Goal: Answer question/provide support: Share knowledge or assist other users

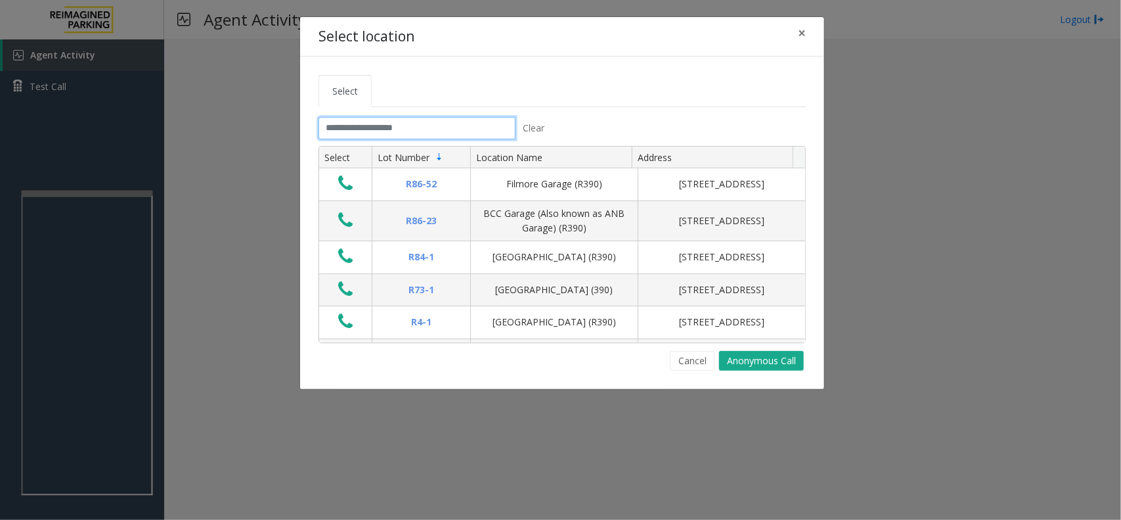
click at [380, 133] on input "text" at bounding box center [417, 128] width 197 height 22
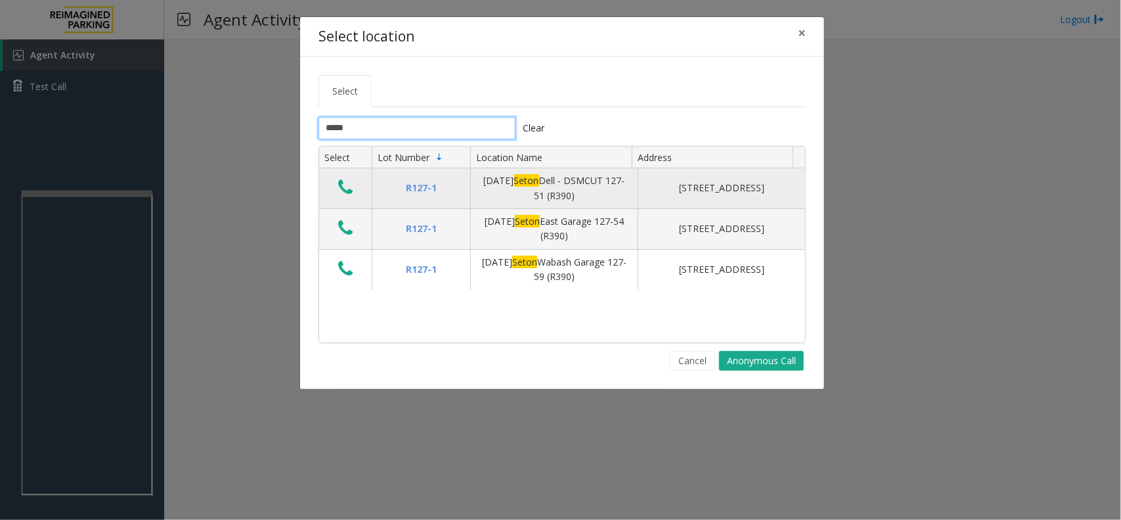
type input "*****"
click at [338, 184] on icon "Data table" at bounding box center [345, 187] width 14 height 18
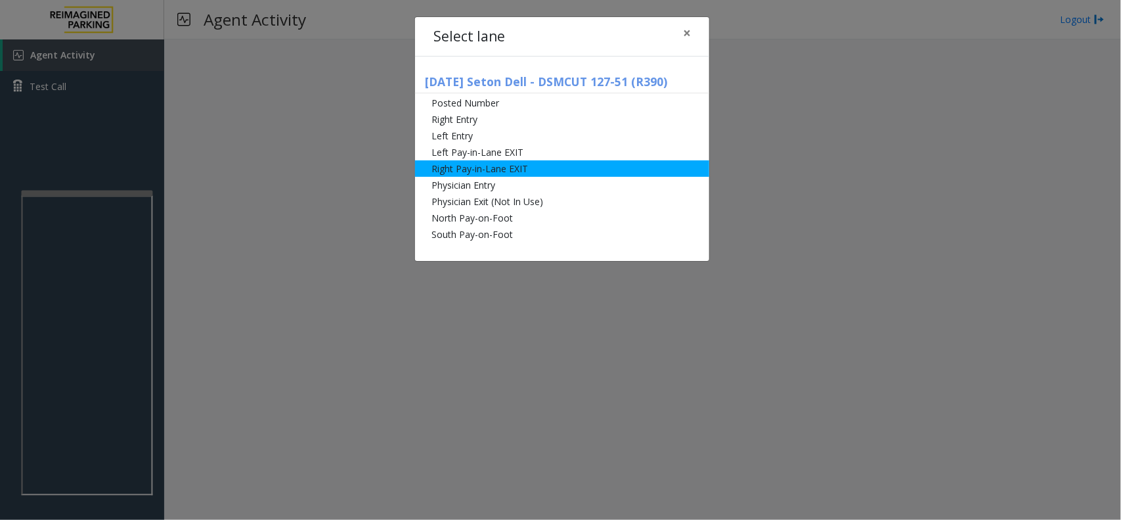
click at [521, 167] on li "Right Pay-in-Lane EXIT" at bounding box center [562, 168] width 294 height 16
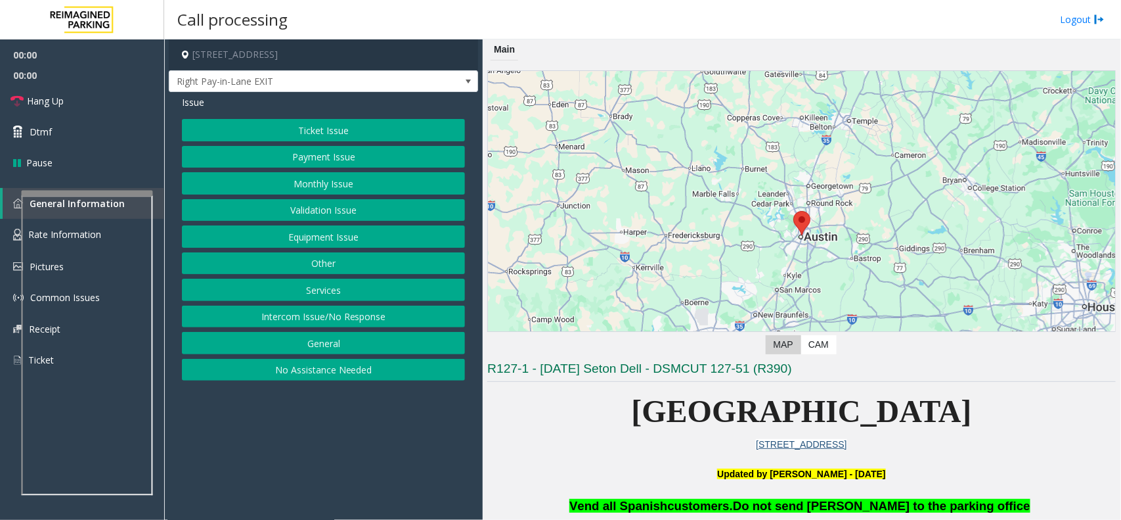
click at [422, 191] on button "Monthly Issue" at bounding box center [323, 183] width 283 height 22
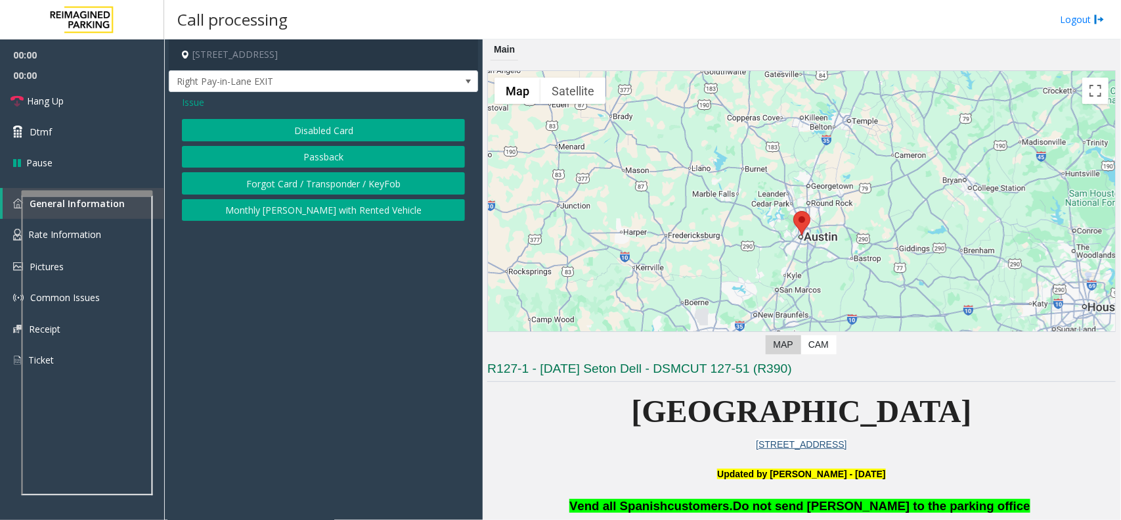
click at [379, 116] on div "Issue Disabled Card Passback Forgot Card / Transponder / KeyFob Monthly Parker …" at bounding box center [323, 159] width 309 height 135
click at [370, 130] on button "Disabled Card" at bounding box center [323, 130] width 283 height 22
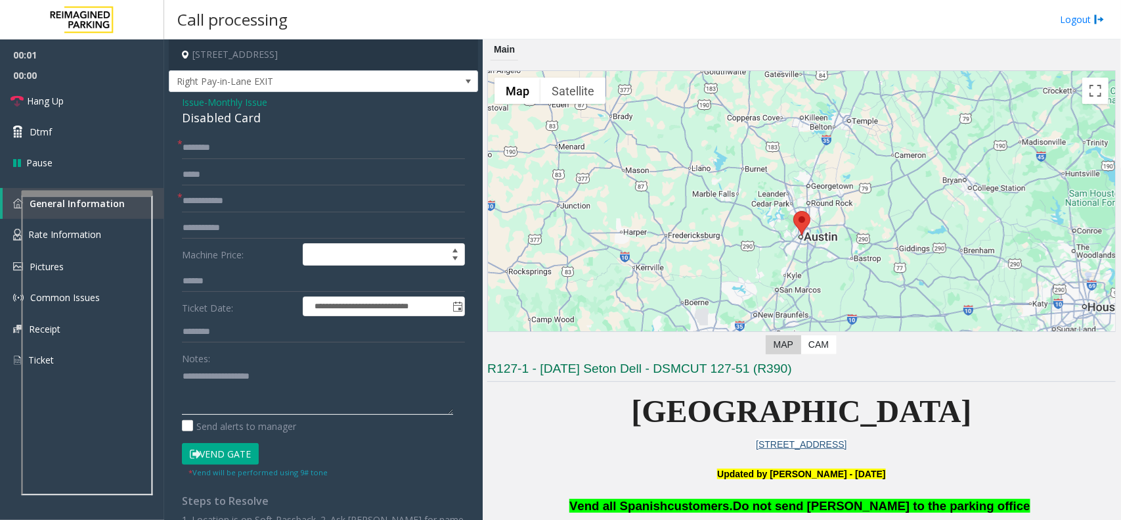
click at [290, 366] on textarea at bounding box center [317, 389] width 271 height 49
click at [234, 129] on div "**********" at bounding box center [323, 384] width 309 height 585
click at [240, 123] on div "Disabled Card" at bounding box center [323, 118] width 283 height 18
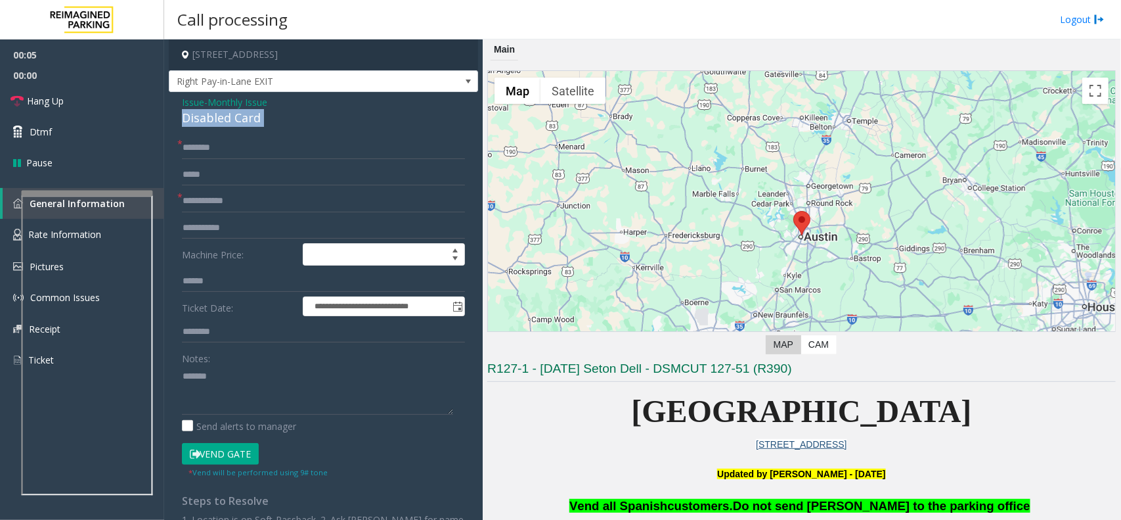
copy div "Disabled Card"
click at [257, 392] on textarea at bounding box center [317, 389] width 271 height 49
paste textarea "**********"
type textarea "**********"
click at [225, 198] on input "text" at bounding box center [323, 201] width 283 height 22
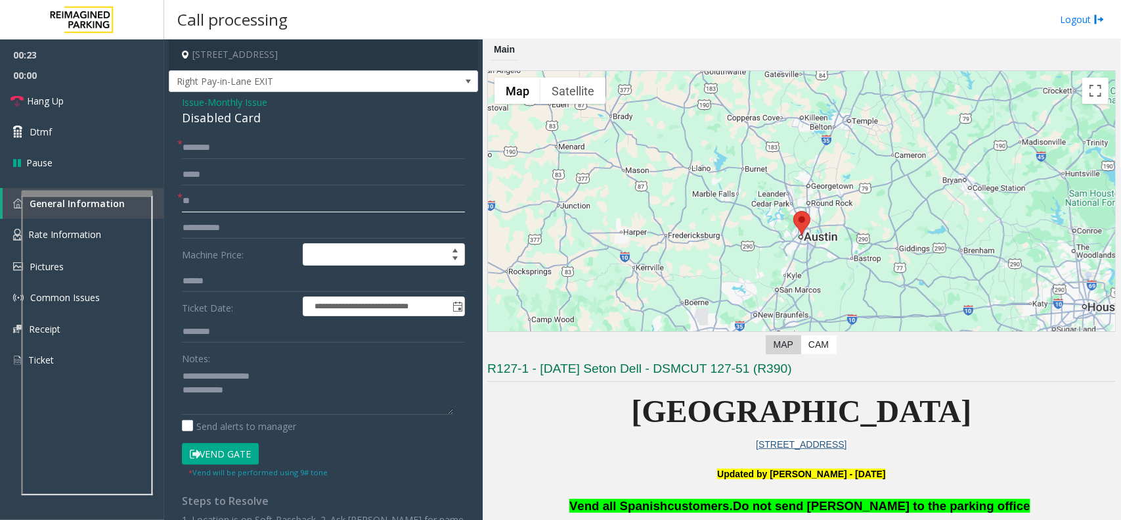
type input "*"
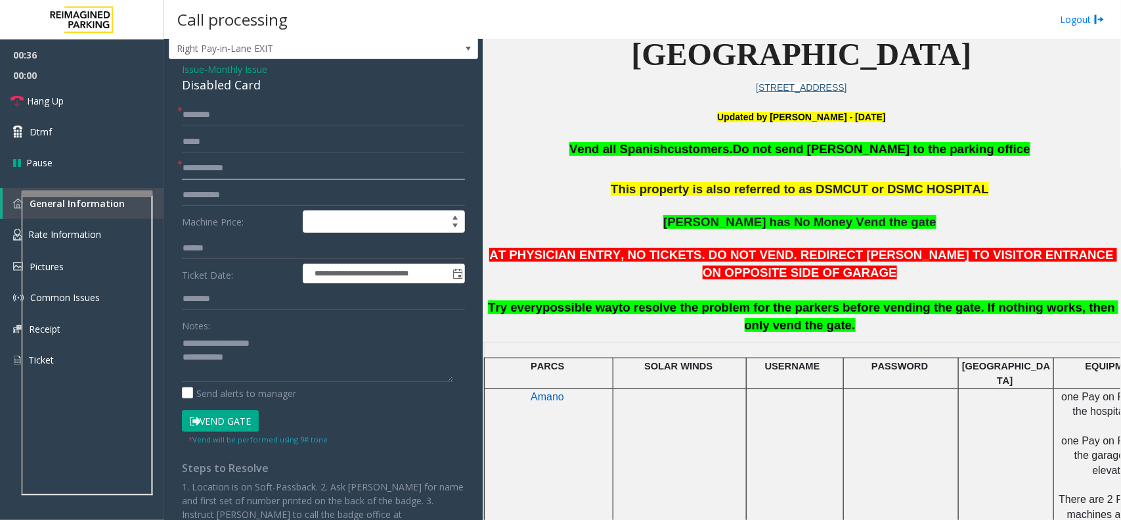
scroll to position [328, 0]
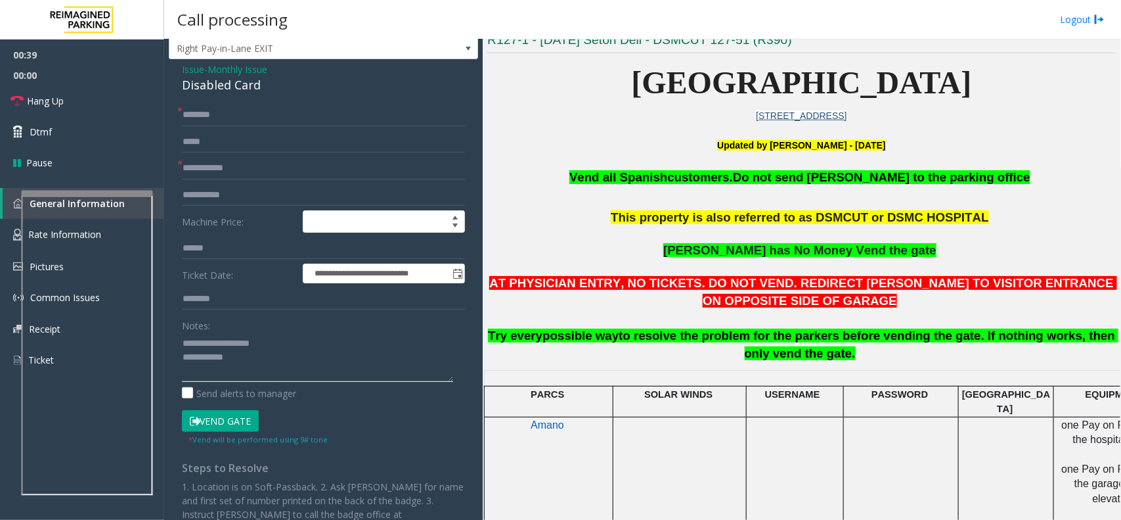
click at [250, 363] on textarea at bounding box center [317, 356] width 271 height 49
click at [240, 167] on input "text" at bounding box center [323, 168] width 283 height 22
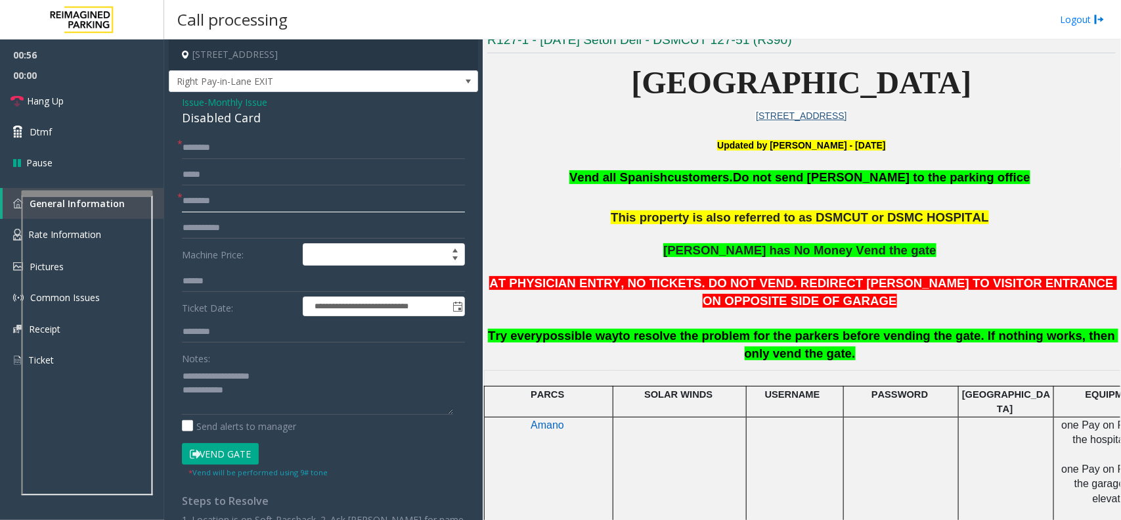
type input "********"
click at [201, 138] on input "text" at bounding box center [323, 148] width 283 height 22
drag, startPoint x: 211, startPoint y: 148, endPoint x: 441, endPoint y: 129, distance: 231.3
click at [441, 129] on div "**********" at bounding box center [323, 384] width 309 height 585
click at [186, 153] on input "******" at bounding box center [323, 148] width 283 height 22
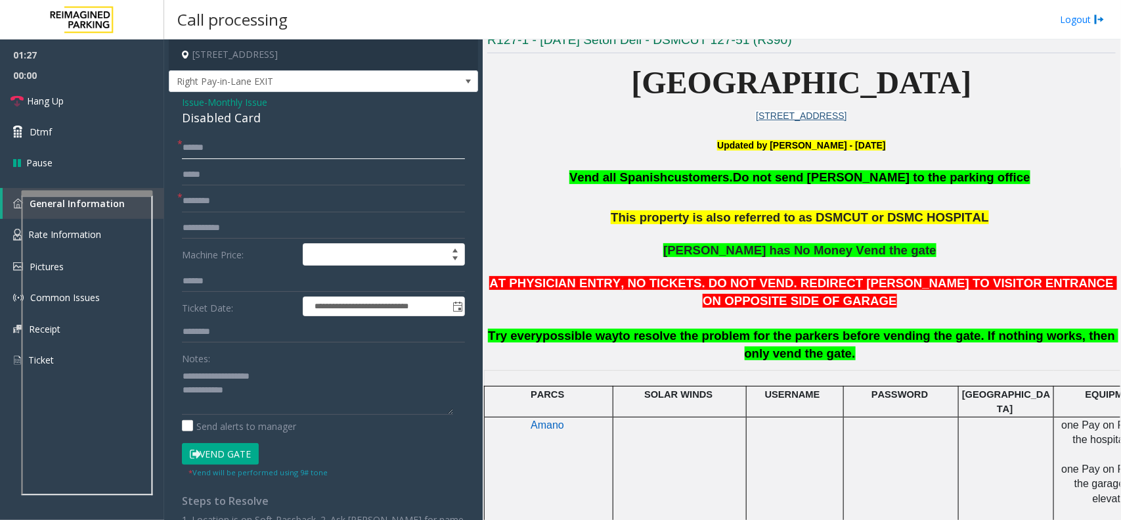
click at [224, 151] on input "******" at bounding box center [323, 148] width 283 height 22
type input "******"
click at [218, 460] on button "Vend Gate" at bounding box center [220, 454] width 77 height 22
click at [266, 384] on textarea at bounding box center [317, 389] width 271 height 49
type textarea "**********"
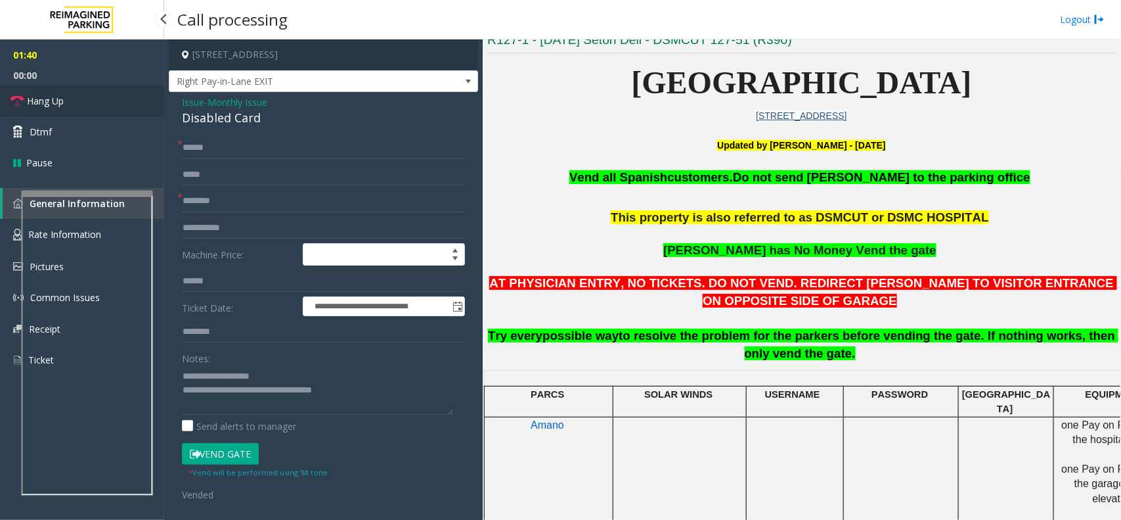
click at [103, 112] on link "Hang Up" at bounding box center [82, 100] width 164 height 31
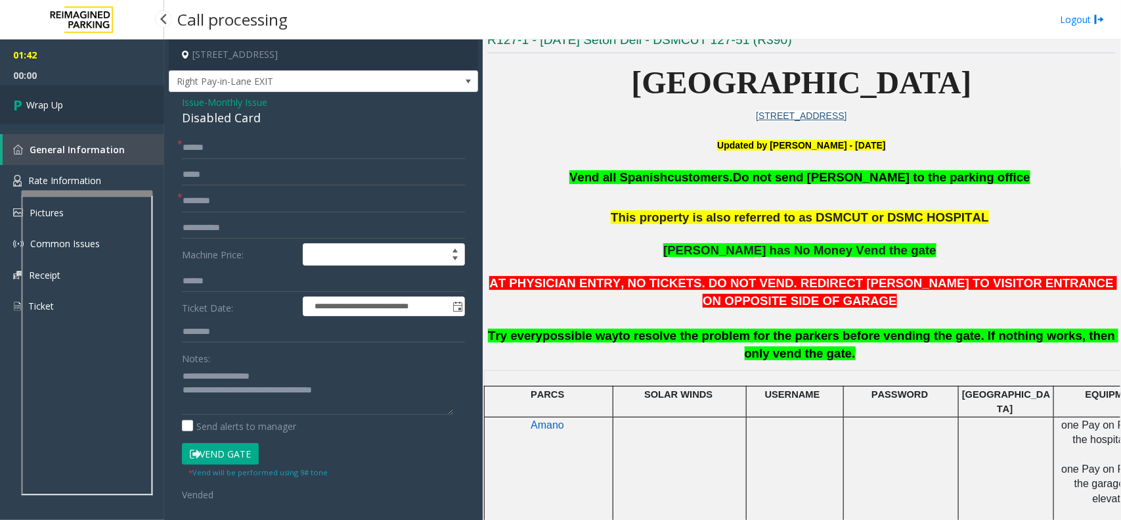
click at [103, 112] on link "Wrap Up" at bounding box center [82, 104] width 164 height 39
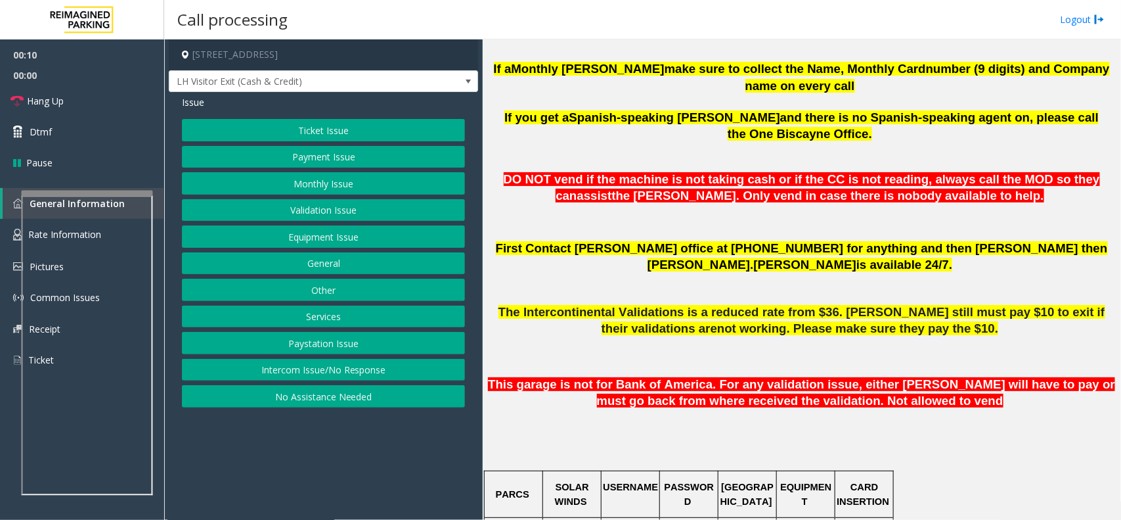
scroll to position [493, 0]
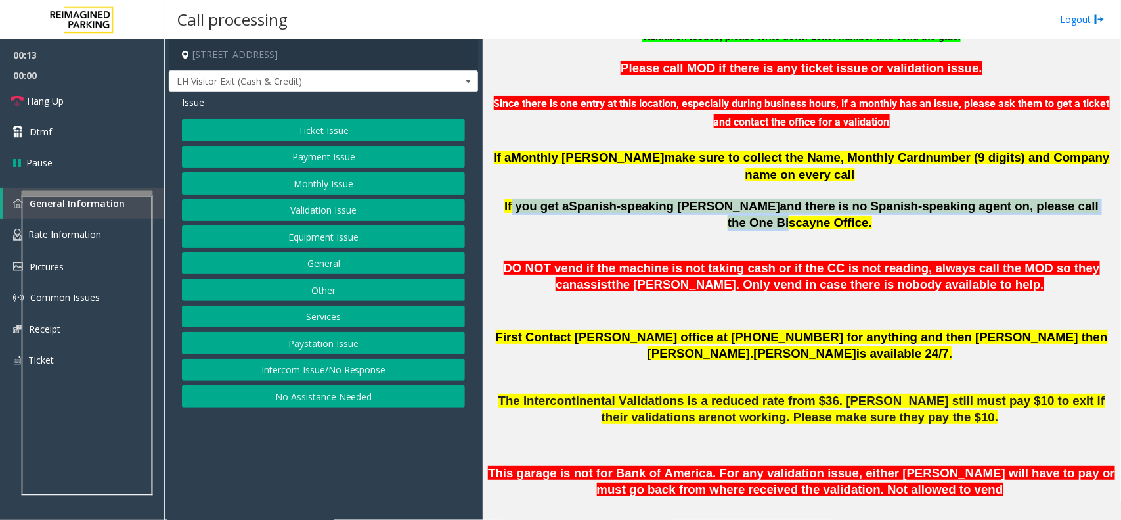
drag, startPoint x: 509, startPoint y: 191, endPoint x: 1002, endPoint y: 192, distance: 492.6
click at [1011, 199] on span "If you get a Spanish-speaking parker and there is no Spanish-speaking agent on,…" at bounding box center [801, 214] width 594 height 30
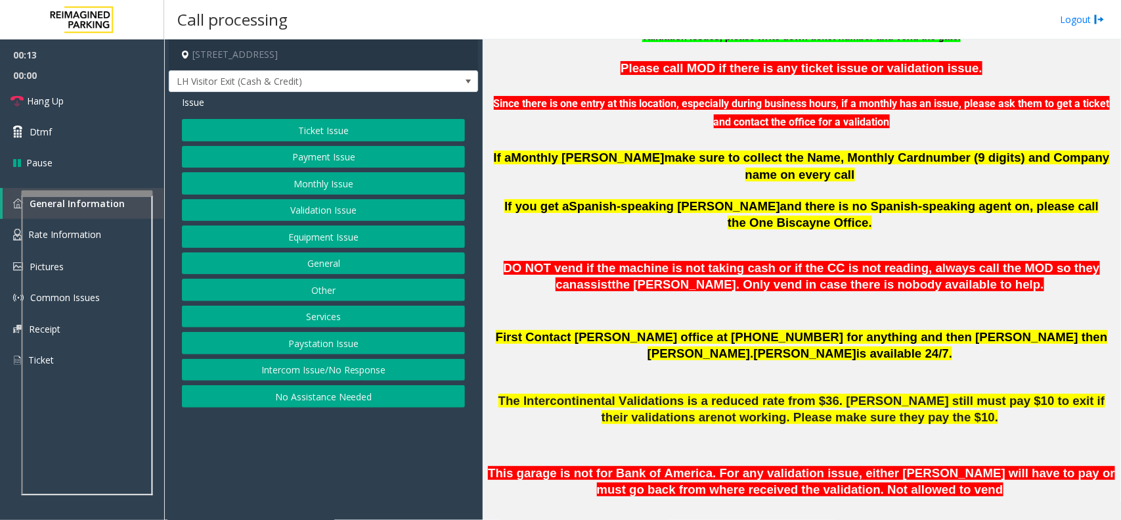
click at [366, 231] on button "Equipment Issue" at bounding box center [323, 236] width 283 height 22
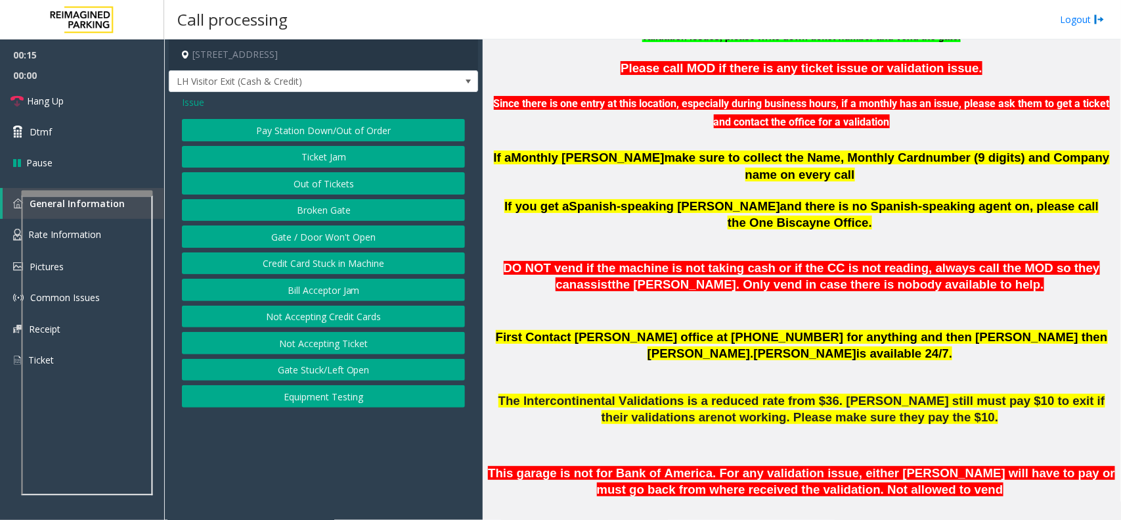
click at [366, 231] on button "Gate / Door Won't Open" at bounding box center [323, 236] width 283 height 22
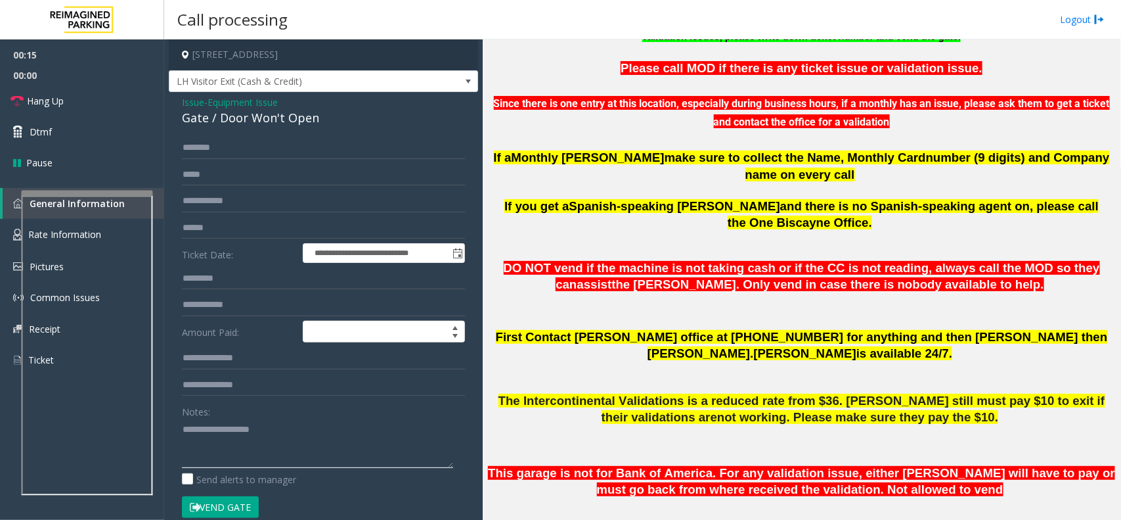
click at [236, 440] on textarea at bounding box center [317, 442] width 271 height 49
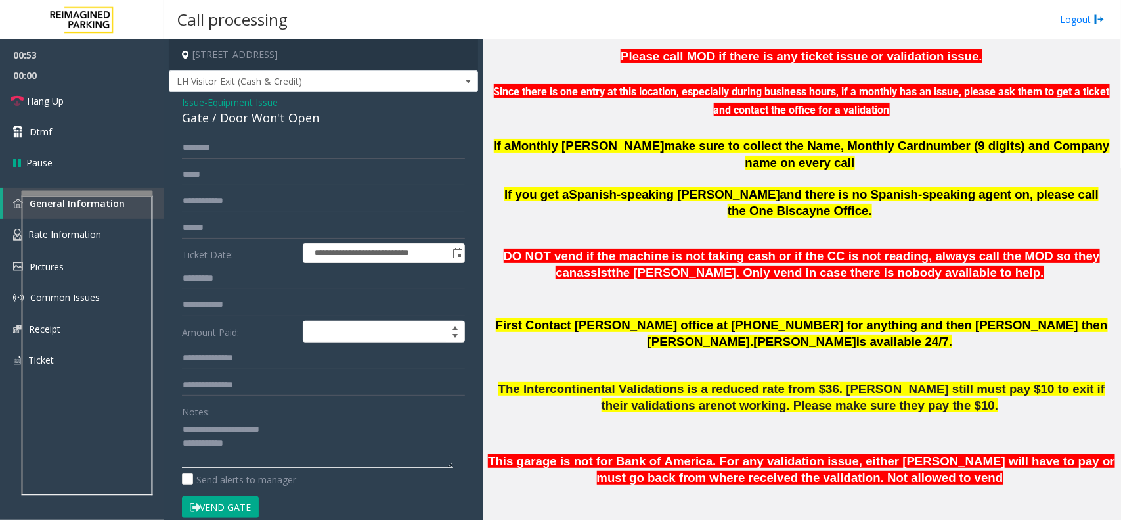
scroll to position [543, 0]
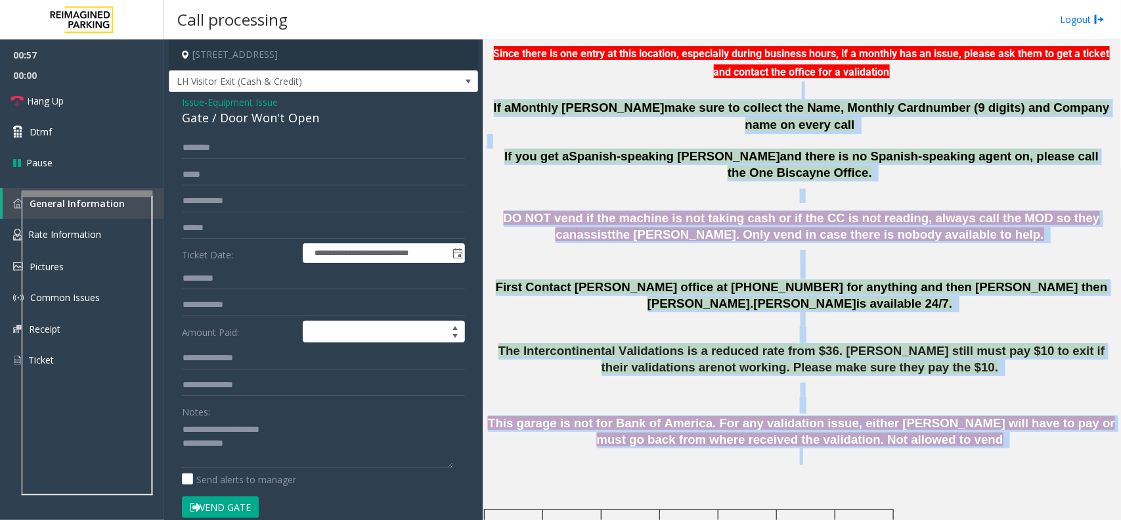
drag, startPoint x: 507, startPoint y: 96, endPoint x: 969, endPoint y: 422, distance: 566.0
click at [969, 448] on p at bounding box center [801, 456] width 629 height 16
drag, startPoint x: 969, startPoint y: 422, endPoint x: 663, endPoint y: 106, distance: 440.3
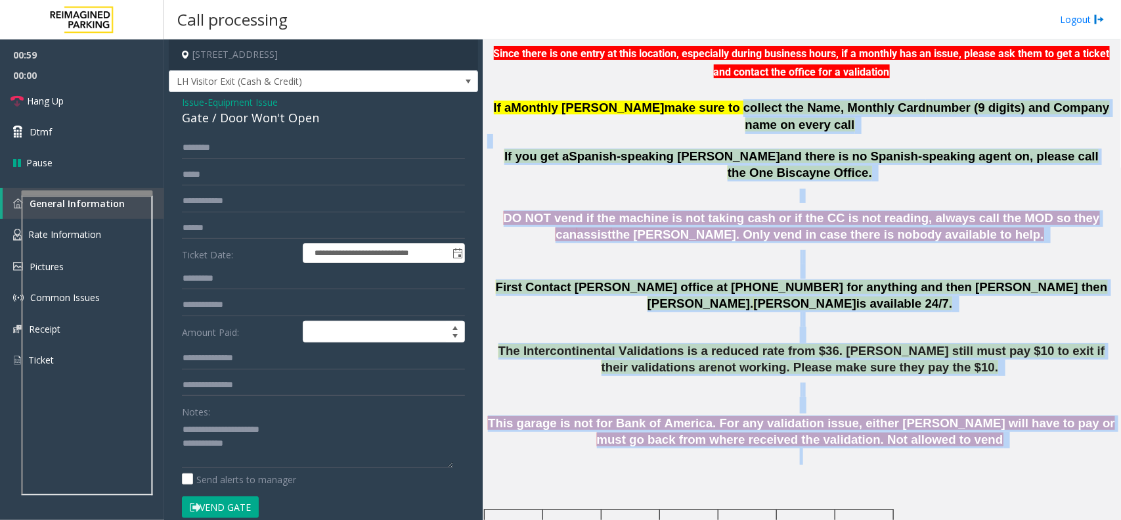
click at [632, 211] on span "DO NOT vend if the machine is not taking cash or if the CC is not reading, alwa…" at bounding box center [802, 226] width 596 height 30
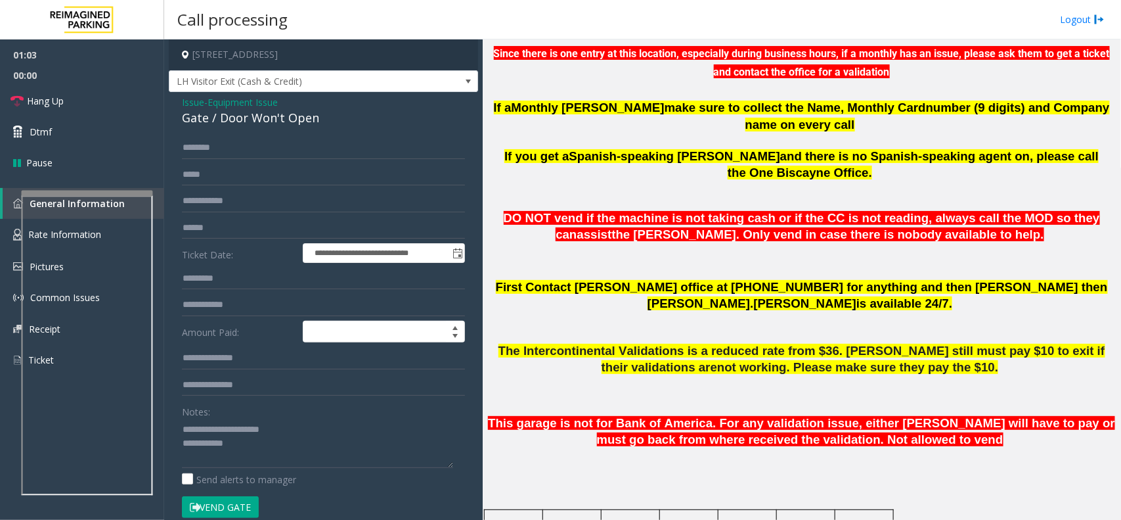
scroll to position [2108, 0]
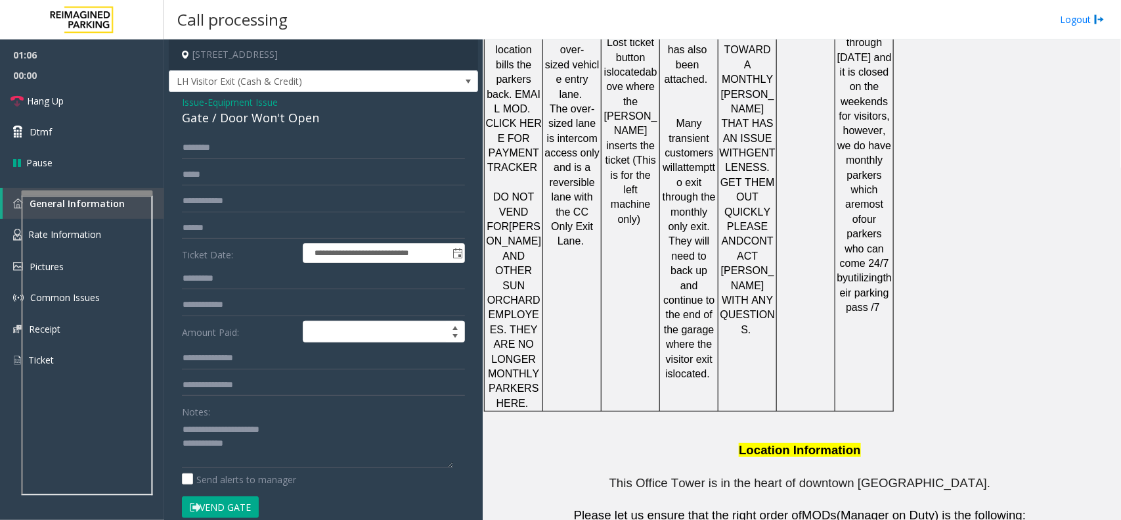
copy tr "786.910.0764"
drag, startPoint x: 688, startPoint y: 490, endPoint x: 593, endPoint y: 495, distance: 95.3
click at [309, 453] on textarea at bounding box center [317, 442] width 271 height 49
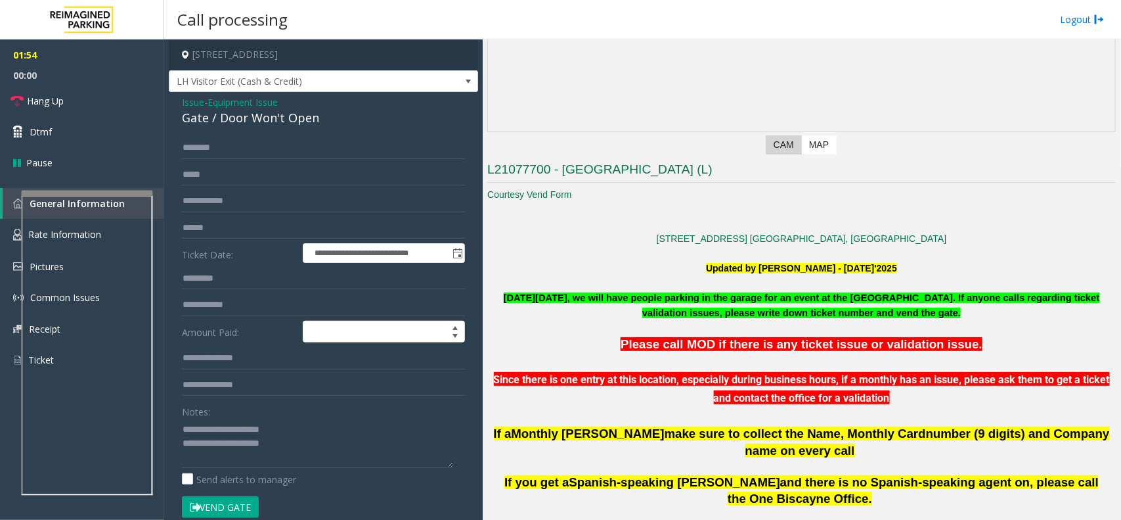
scroll to position [545, 0]
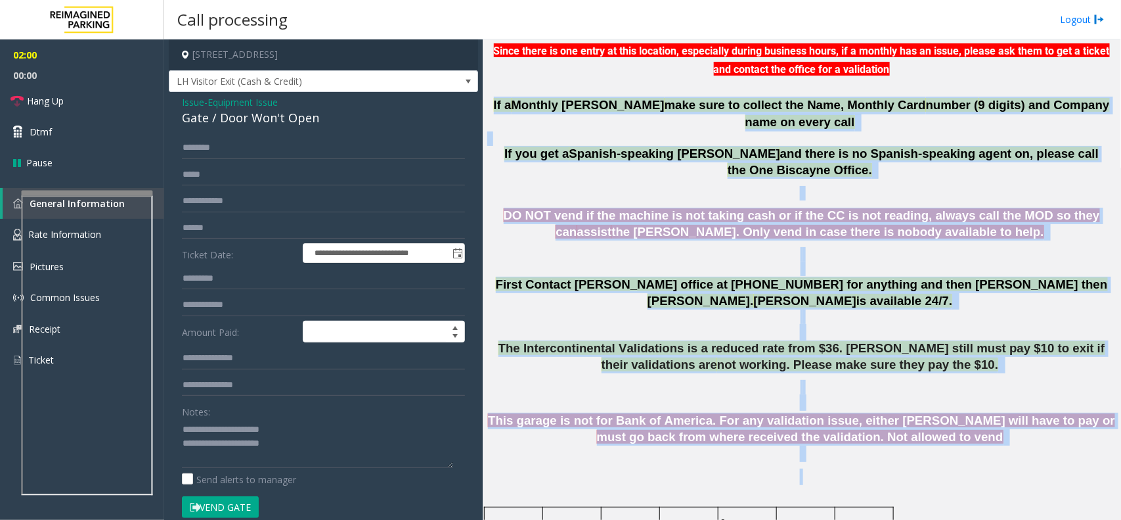
drag, startPoint x: 493, startPoint y: 100, endPoint x: 949, endPoint y: 441, distance: 568.8
click at [949, 445] on p at bounding box center [801, 453] width 629 height 16
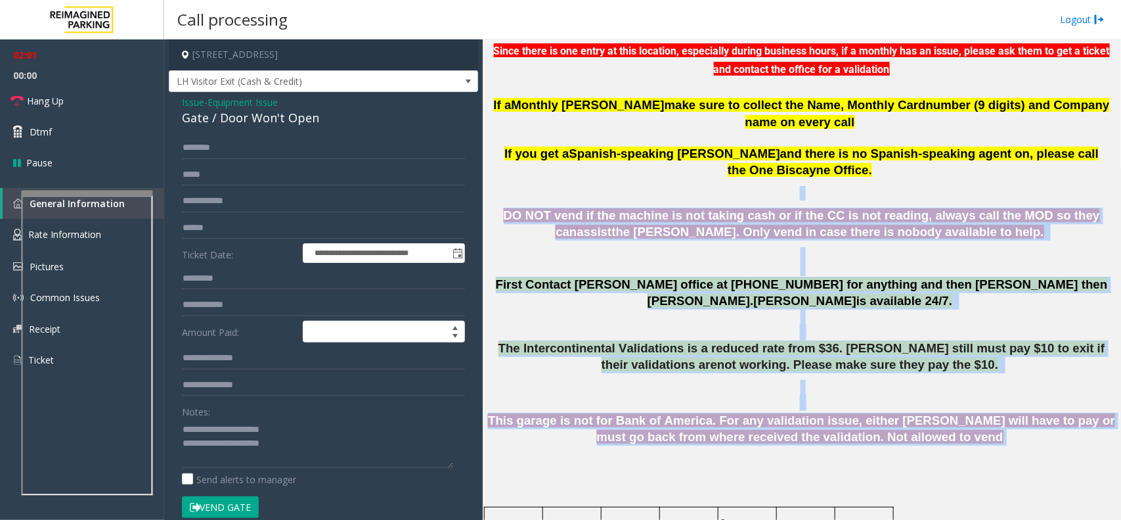
drag, startPoint x: 946, startPoint y: 401, endPoint x: 678, endPoint y: 110, distance: 396.0
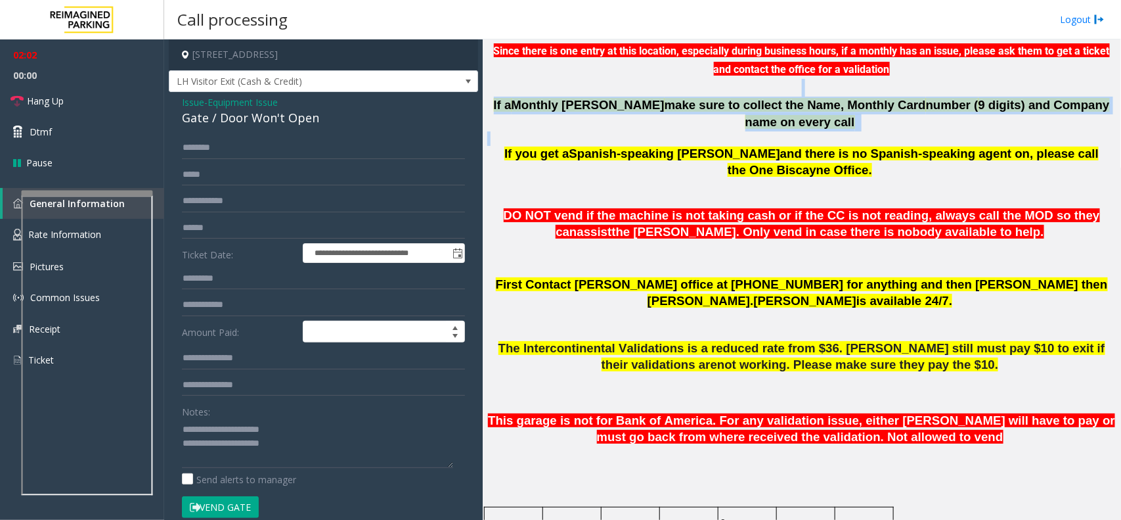
drag, startPoint x: 678, startPoint y: 110, endPoint x: 612, endPoint y: 78, distance: 73.7
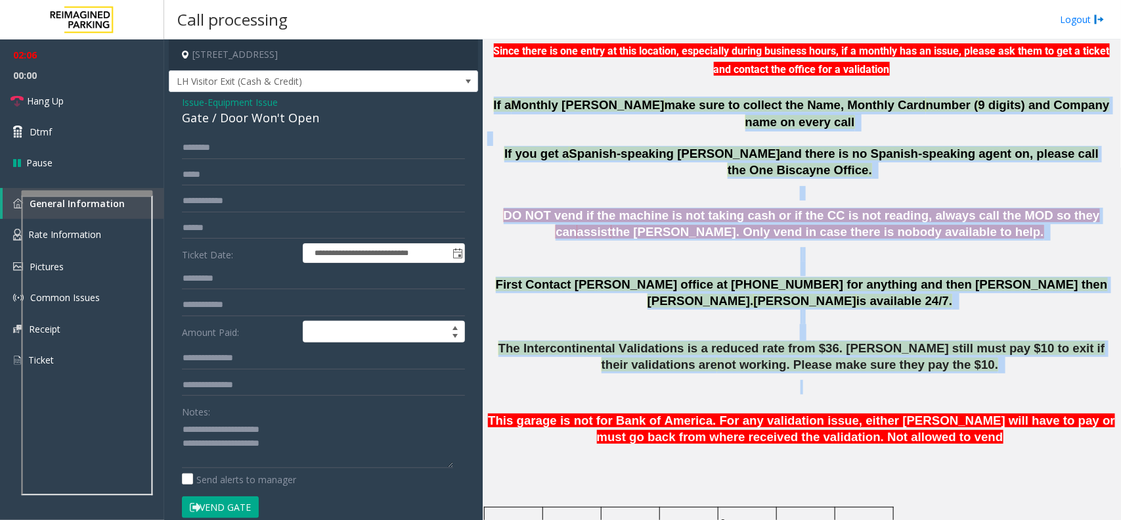
drag, startPoint x: 497, startPoint y: 105, endPoint x: 807, endPoint y: 343, distance: 390.2
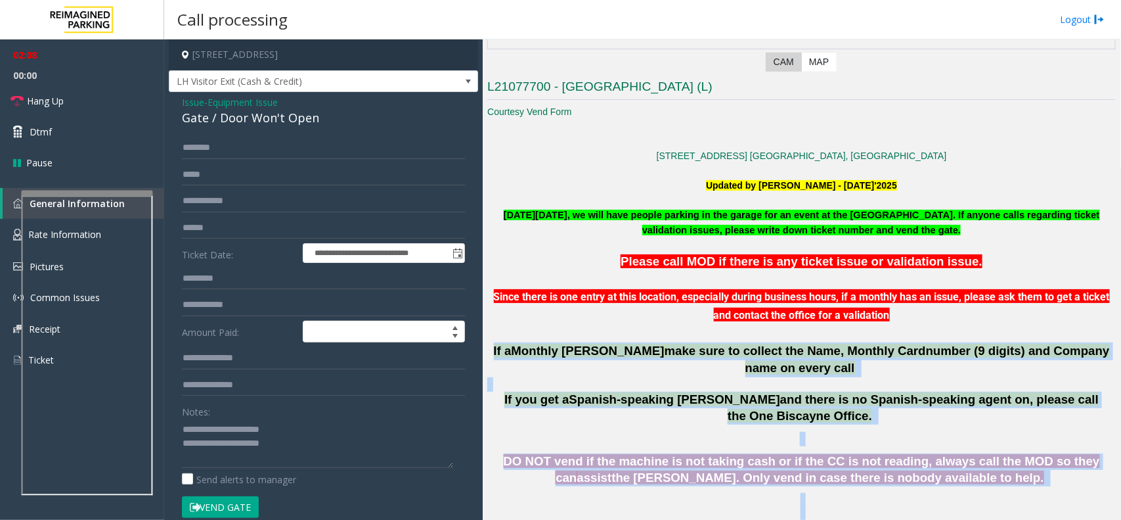
scroll to position [299, 0]
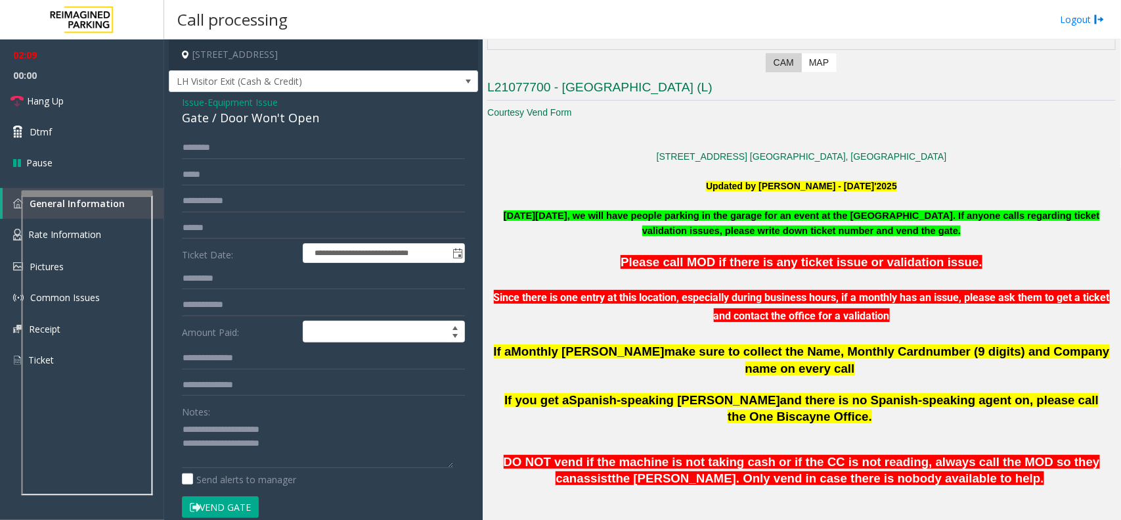
click at [806, 332] on p at bounding box center [801, 334] width 629 height 18
click at [303, 454] on textarea at bounding box center [317, 442] width 271 height 49
click at [313, 443] on textarea at bounding box center [317, 442] width 271 height 49
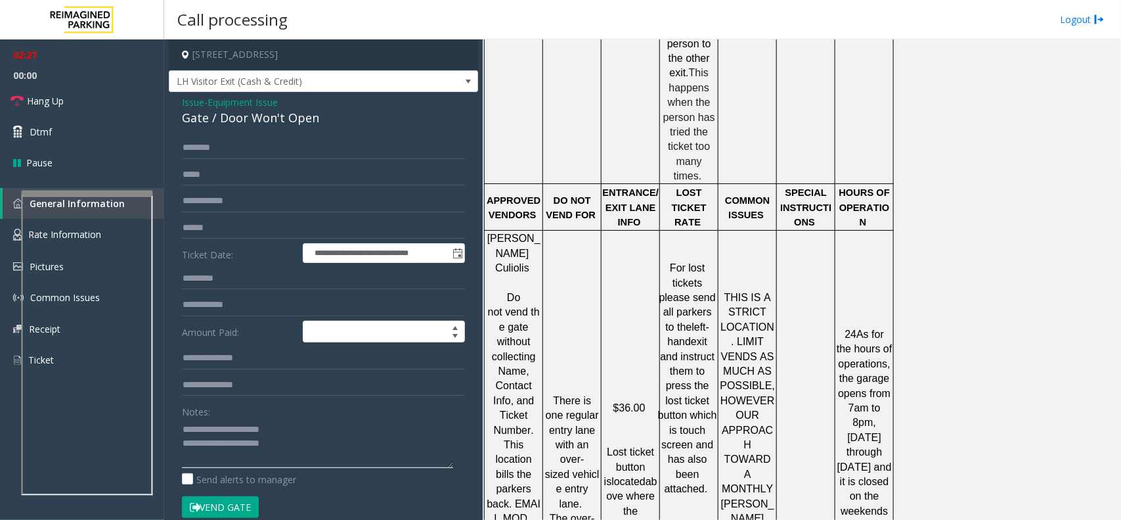
scroll to position [2108, 0]
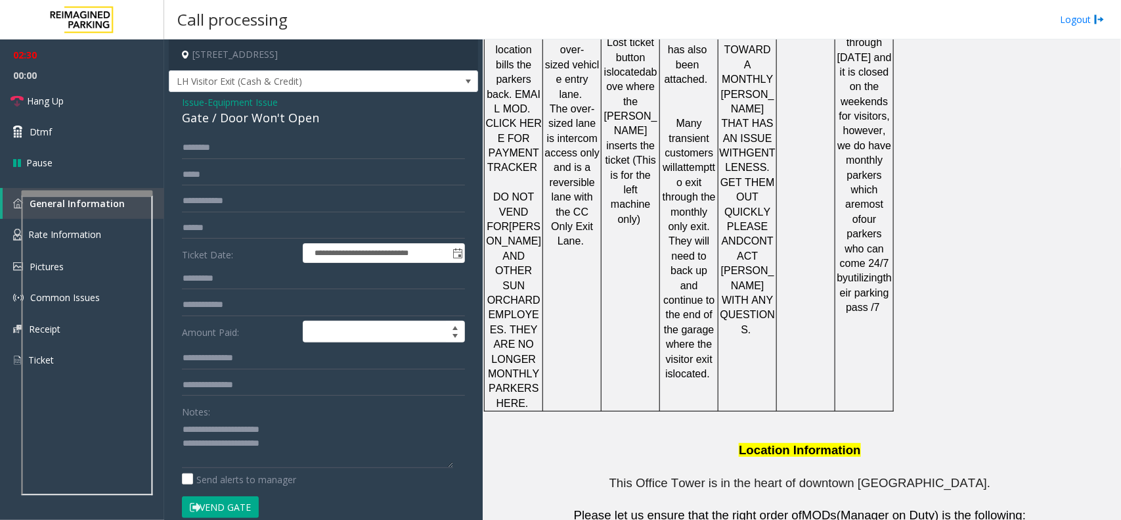
drag, startPoint x: 684, startPoint y: 491, endPoint x: 497, endPoint y: 501, distance: 188.1
copy tr "Melisa Trujillo 786.910.0764"
click at [340, 448] on textarea at bounding box center [317, 442] width 271 height 49
paste textarea "**********"
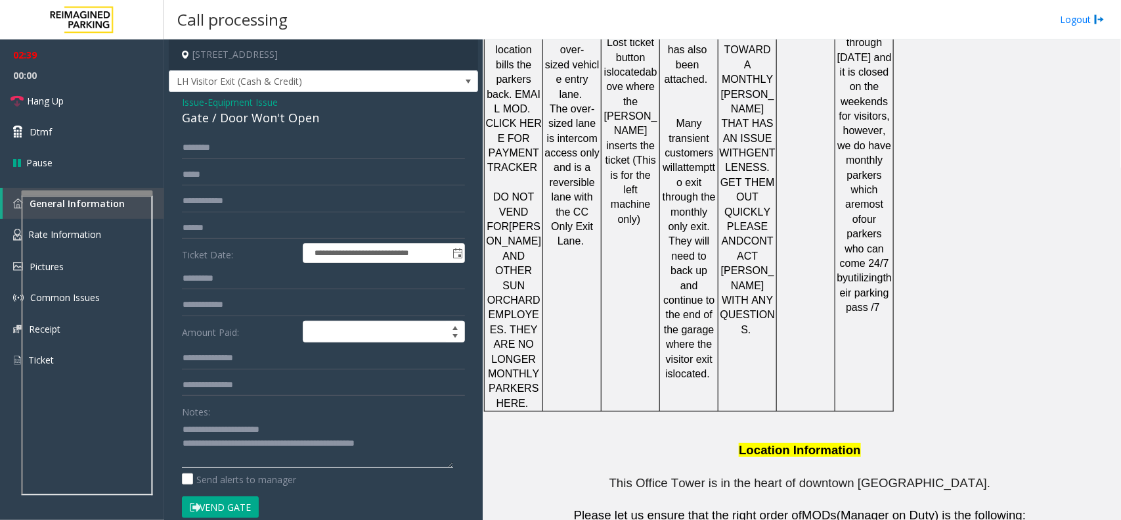
click at [441, 452] on textarea at bounding box center [317, 442] width 271 height 49
click at [665, 476] on span "This Office Tower is in the heart of downtown Miami." at bounding box center [801, 483] width 382 height 14
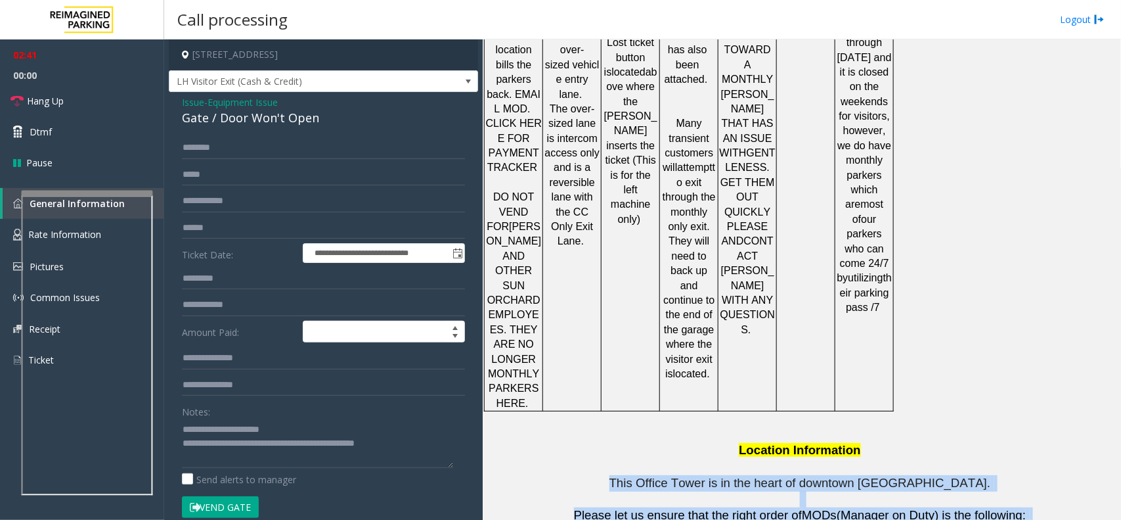
drag, startPoint x: 655, startPoint y: 267, endPoint x: 941, endPoint y: 401, distance: 315.3
drag, startPoint x: 905, startPoint y: 378, endPoint x: 639, endPoint y: 263, distance: 289.8
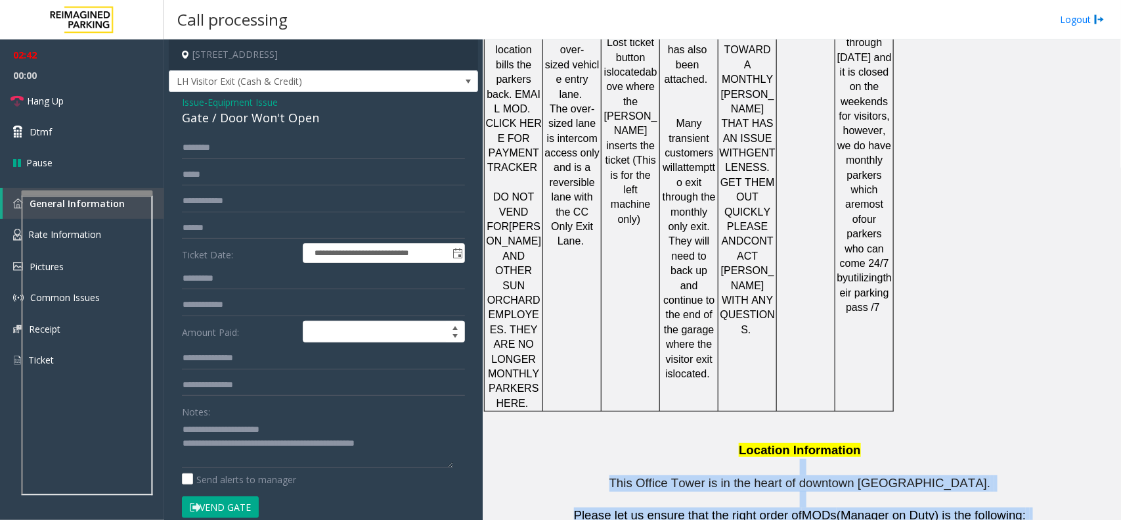
click at [639, 458] on p at bounding box center [801, 466] width 629 height 16
drag, startPoint x: 639, startPoint y: 263, endPoint x: 928, endPoint y: 437, distance: 337.0
drag, startPoint x: 868, startPoint y: 366, endPoint x: 625, endPoint y: 271, distance: 261.0
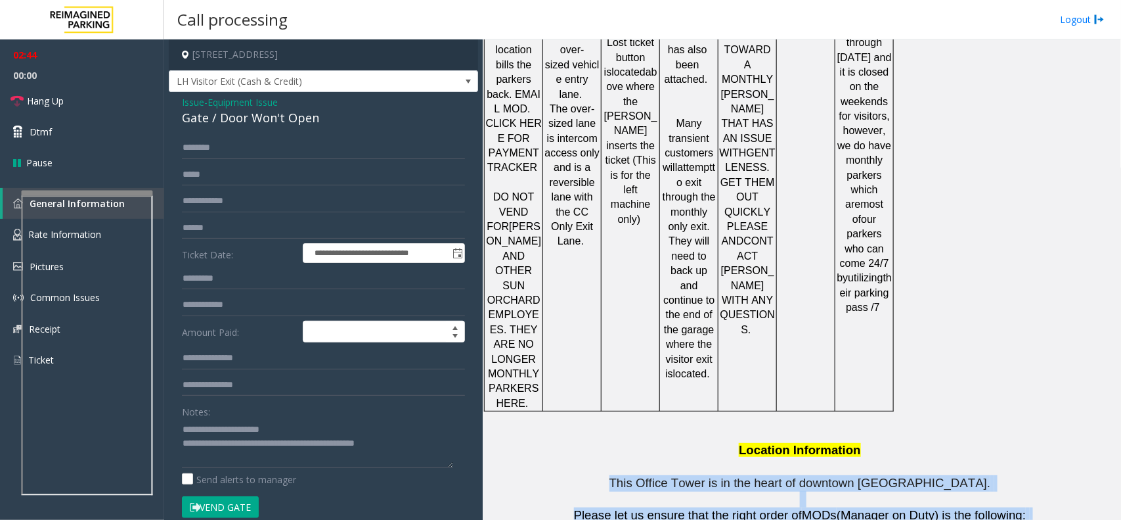
click at [625, 475] on p "This Office Tower is in the heart of downtown Miami." at bounding box center [801, 491] width 629 height 33
drag, startPoint x: 647, startPoint y: 258, endPoint x: 837, endPoint y: 368, distance: 219.8
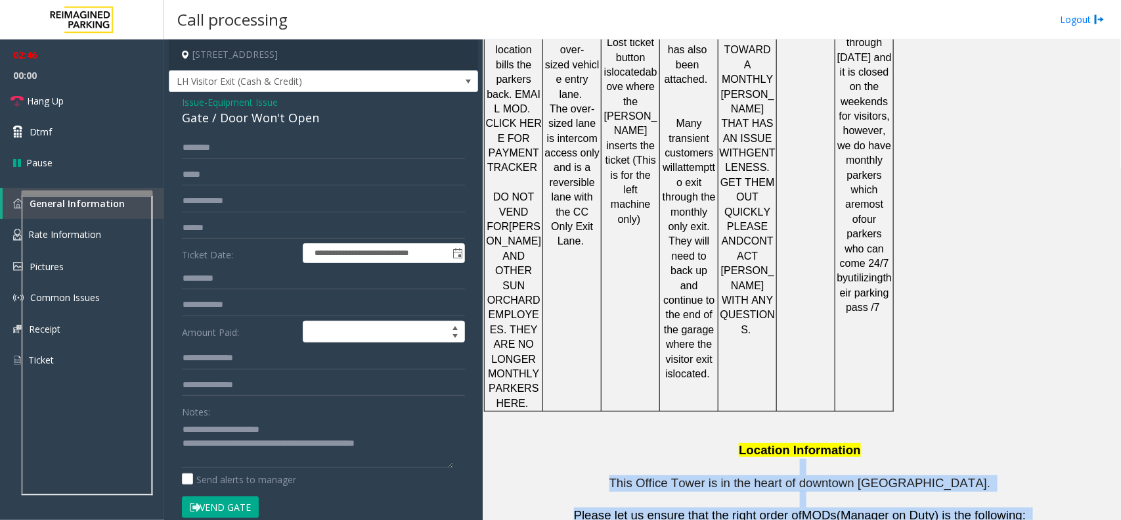
drag, startPoint x: 864, startPoint y: 365, endPoint x: 673, endPoint y: 264, distance: 216.2
click at [654, 475] on p "This Office Tower is in the heart of downtown Miami." at bounding box center [801, 491] width 629 height 33
drag, startPoint x: 654, startPoint y: 268, endPoint x: 887, endPoint y: 405, distance: 270.6
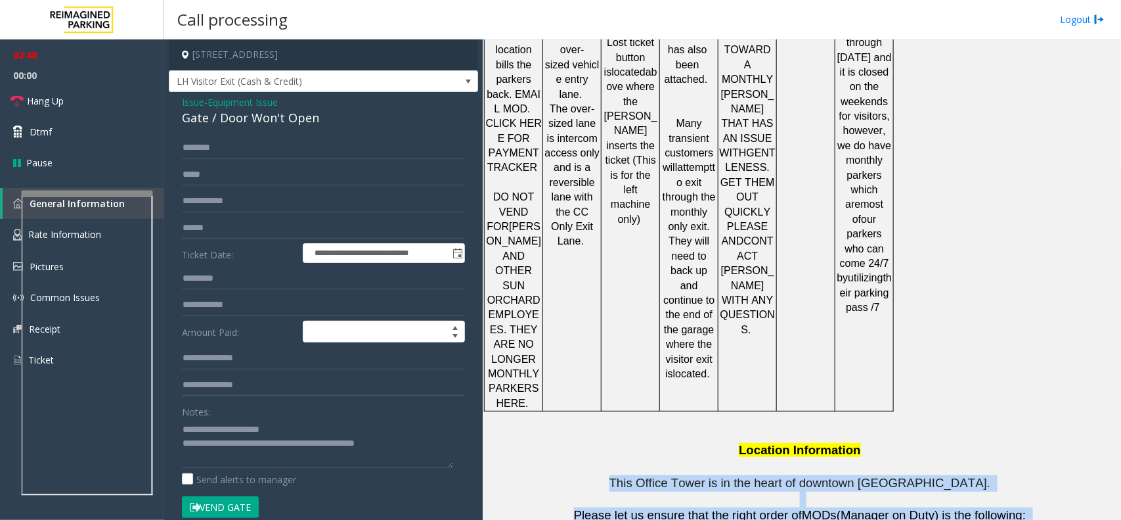
drag, startPoint x: 865, startPoint y: 362, endPoint x: 639, endPoint y: 268, distance: 244.7
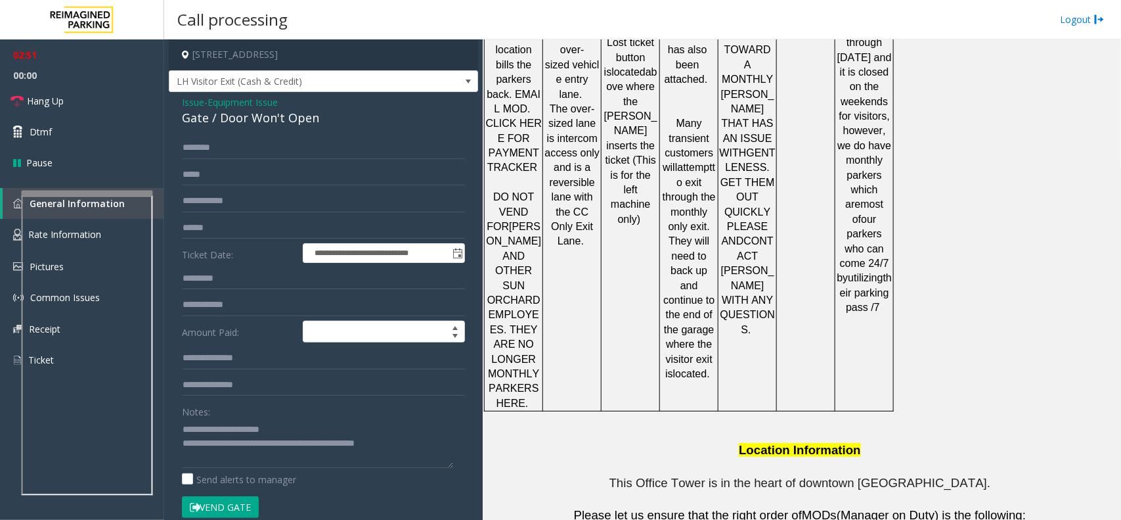
click at [969, 458] on p at bounding box center [801, 466] width 629 height 16
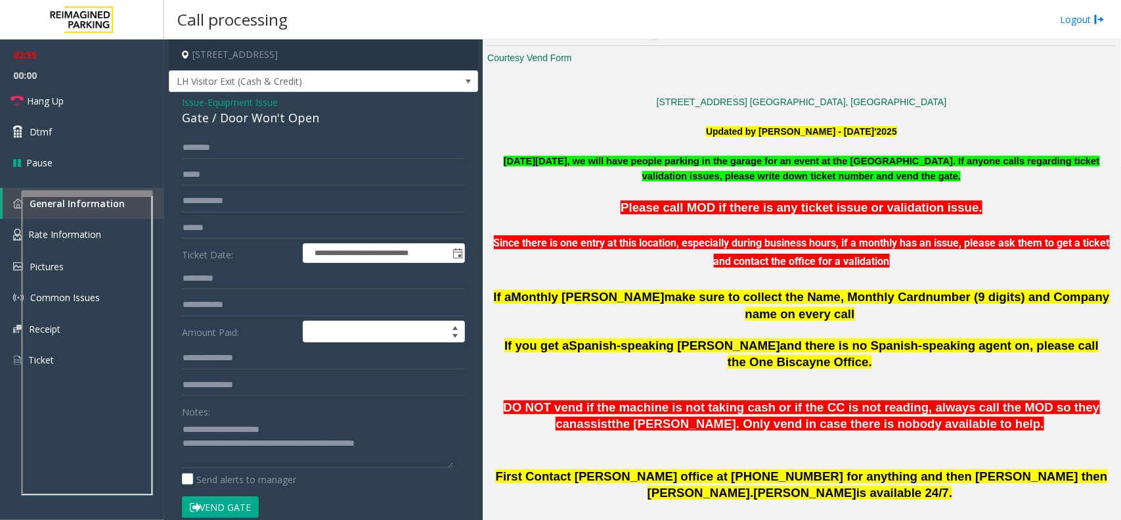
scroll to position [344, 0]
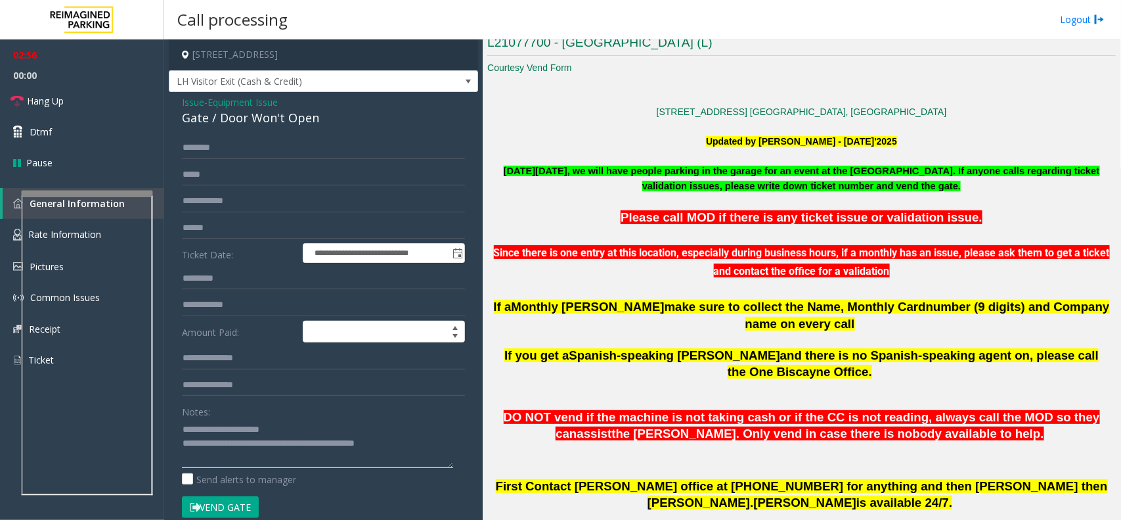
click at [421, 443] on textarea at bounding box center [317, 442] width 271 height 49
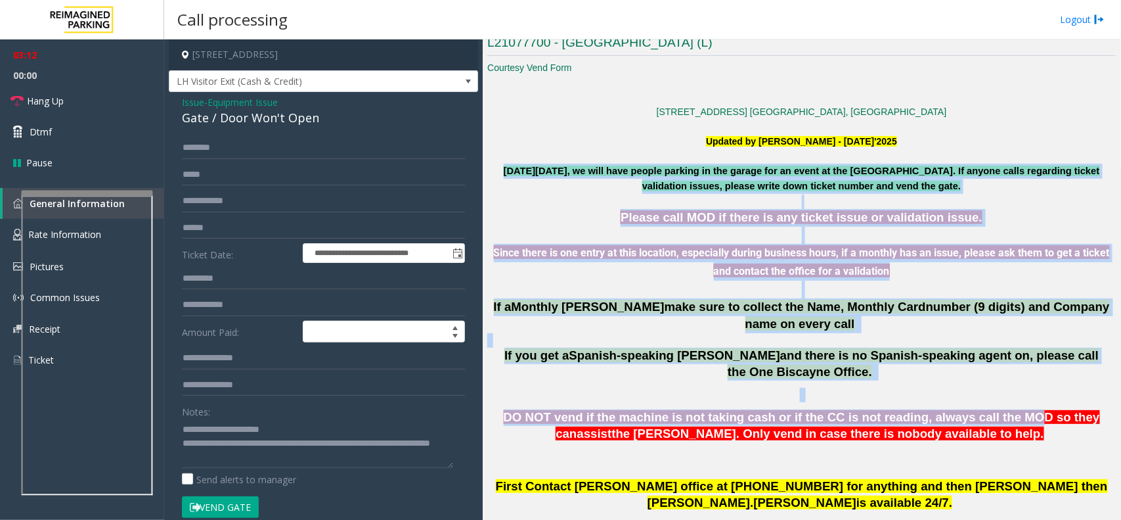
drag, startPoint x: 504, startPoint y: 163, endPoint x: 969, endPoint y: 373, distance: 510.3
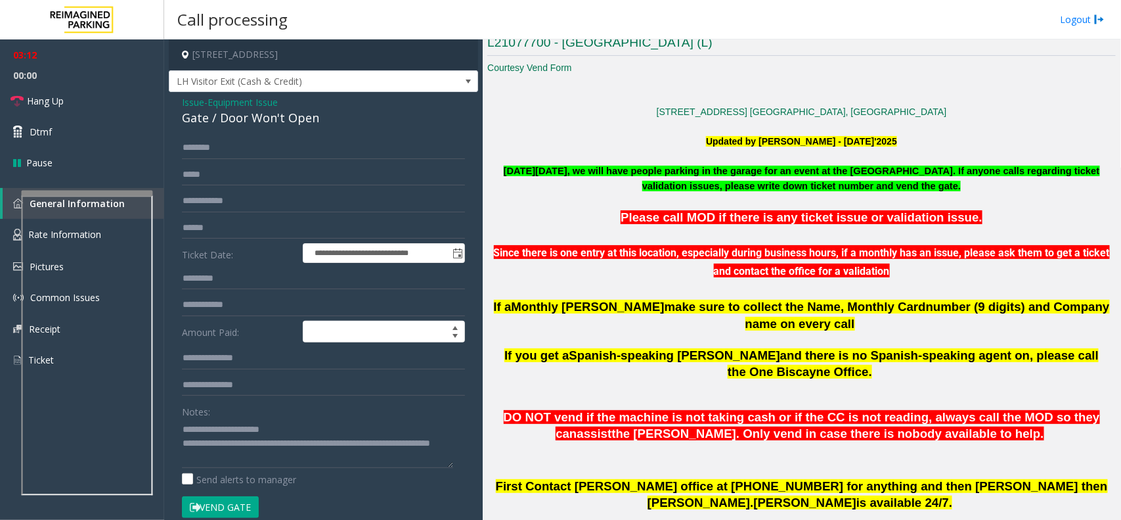
click at [973, 409] on p "DO NOT vend if the machine is not taking cash or if the CC is not reading, alwa…" at bounding box center [801, 425] width 629 height 33
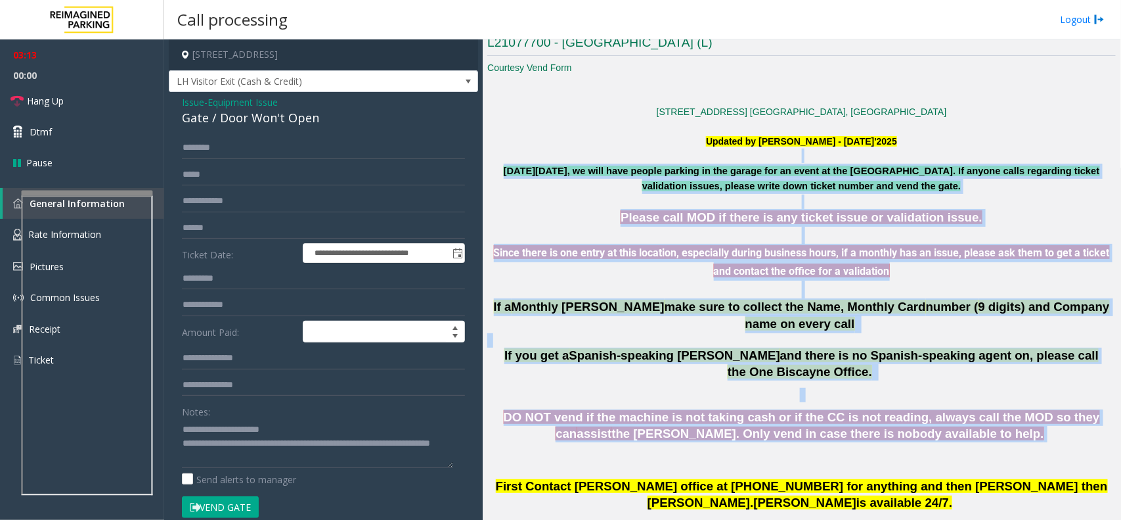
drag, startPoint x: 963, startPoint y: 399, endPoint x: 615, endPoint y: 151, distance: 426.7
click at [618, 205] on p at bounding box center [801, 201] width 629 height 14
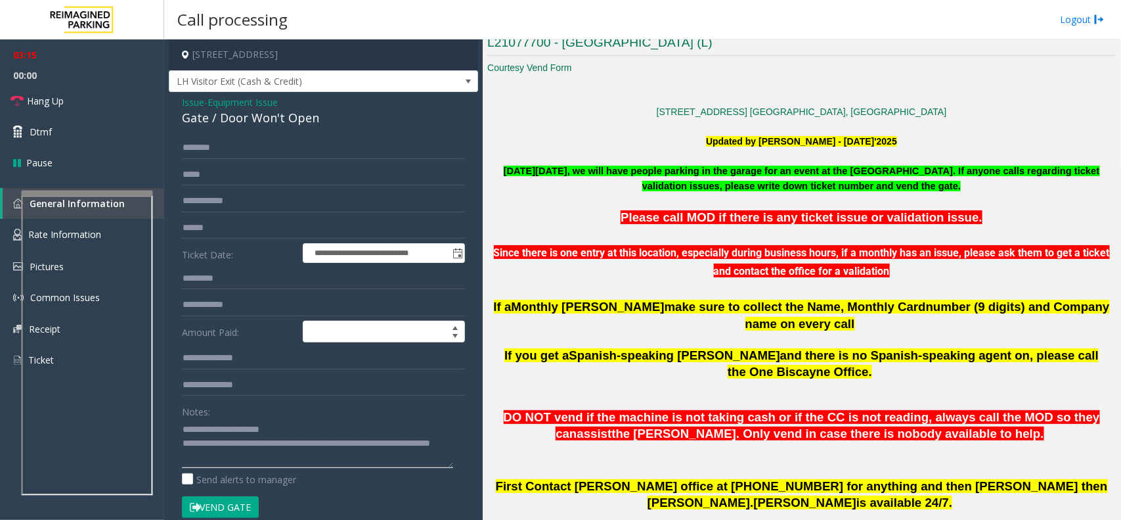
click at [306, 465] on textarea at bounding box center [317, 442] width 271 height 49
click at [141, 100] on link "Hang Up" at bounding box center [82, 100] width 164 height 31
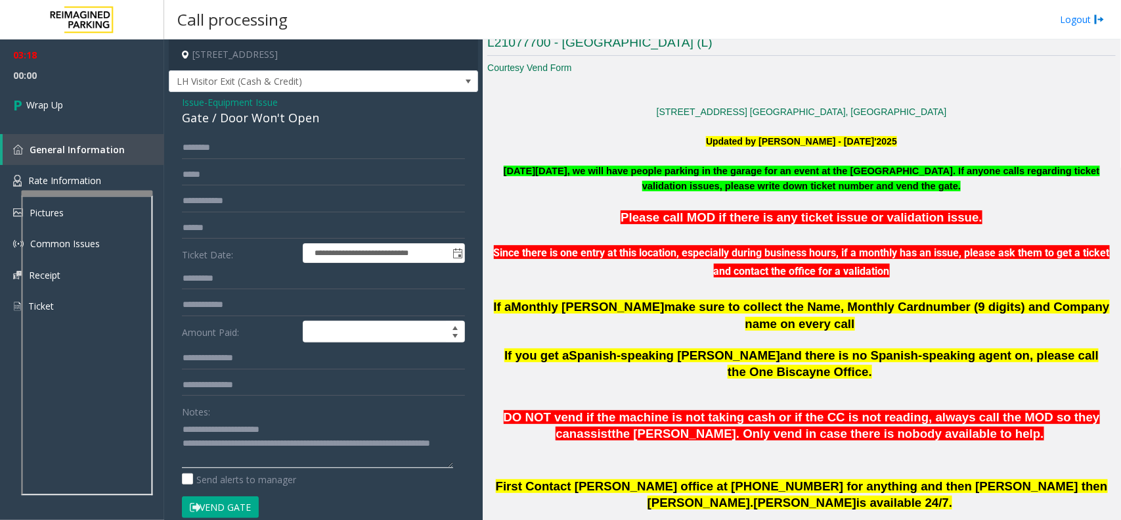
click at [267, 460] on textarea at bounding box center [317, 442] width 271 height 49
type textarea "**********"
click at [107, 106] on link "Wrap Up" at bounding box center [82, 104] width 164 height 39
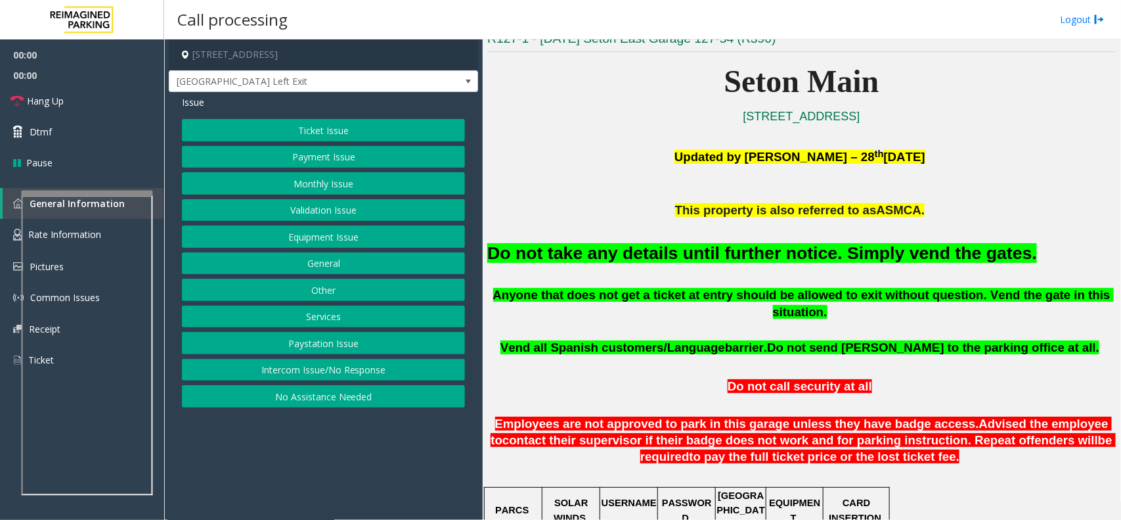
scroll to position [411, 0]
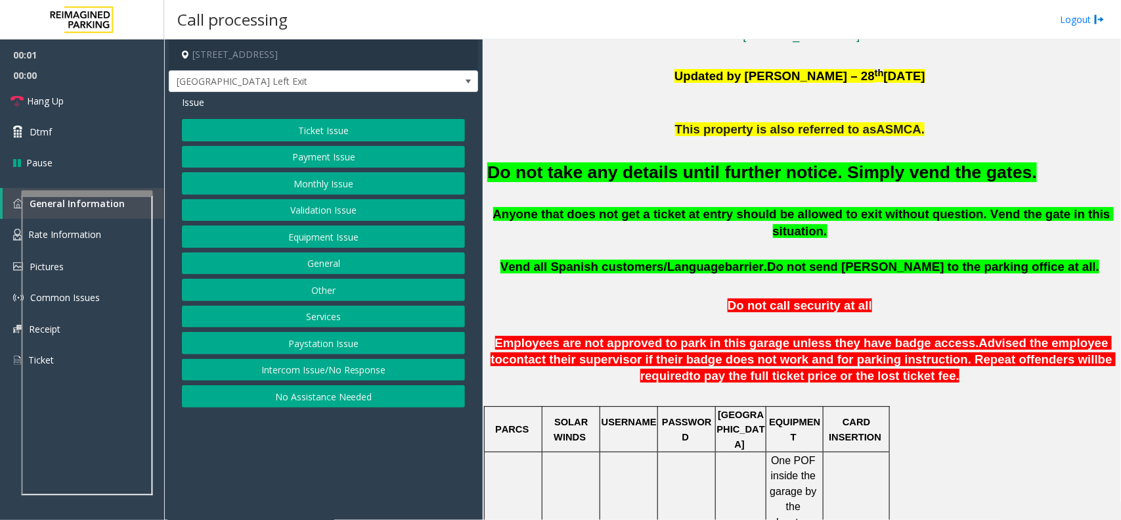
click at [576, 167] on font "Do not take any details until further notice. Simply vend the gates." at bounding box center [762, 172] width 550 height 20
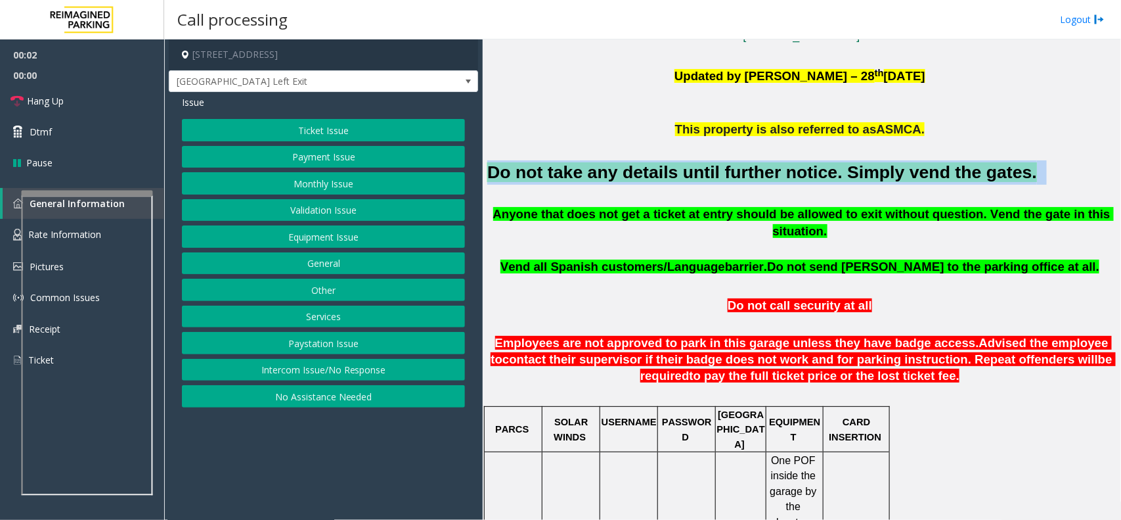
click at [576, 167] on font "Do not take any details until further notice. Simply vend the gates." at bounding box center [762, 172] width 550 height 20
copy h2 "Do not take any details until further notice. Simply vend the gates."
click at [411, 137] on button "Ticket Issue" at bounding box center [323, 130] width 283 height 22
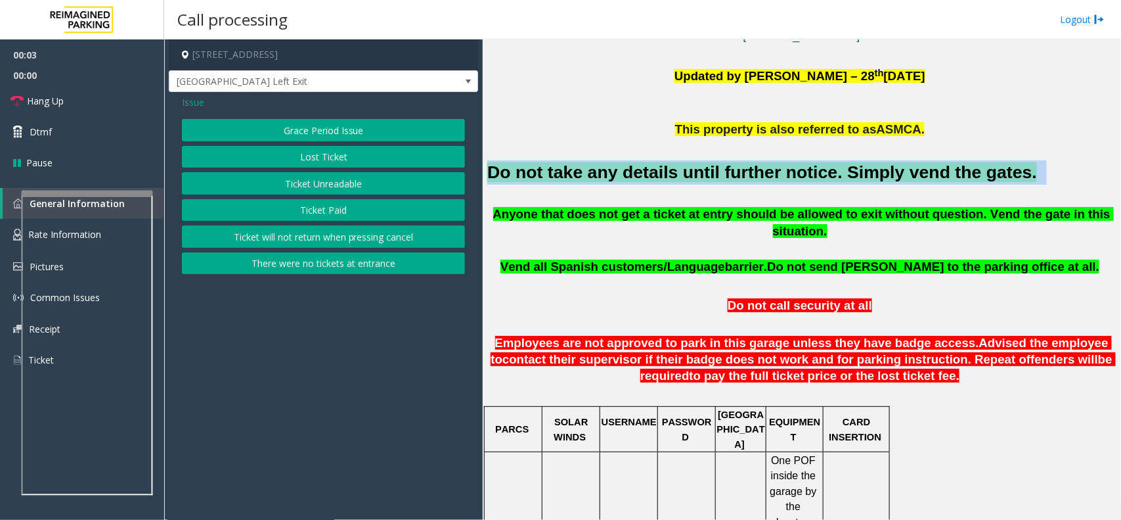
click at [376, 183] on button "Ticket Unreadable" at bounding box center [323, 183] width 283 height 22
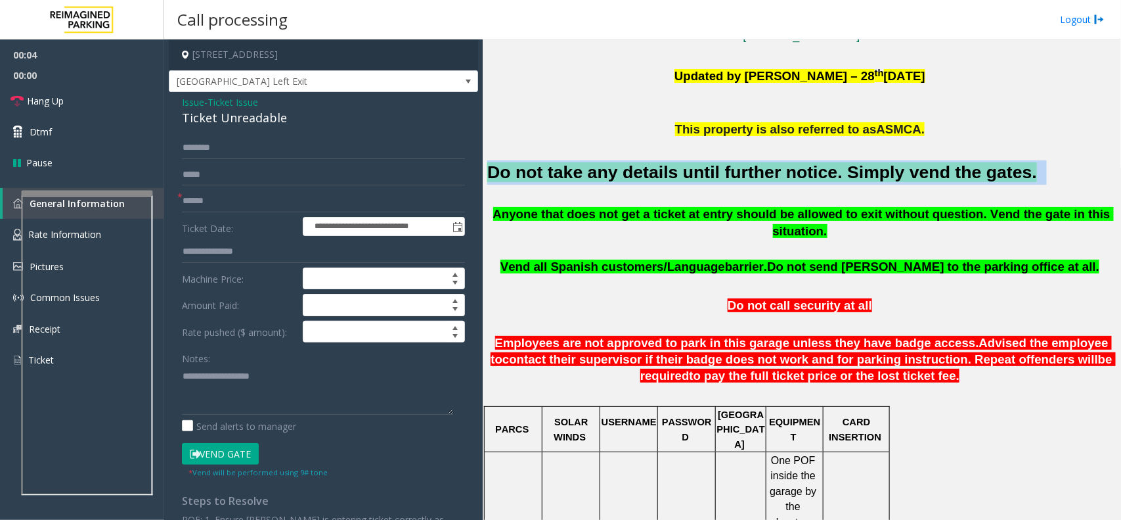
click at [257, 453] on button "Vend Gate" at bounding box center [220, 454] width 77 height 22
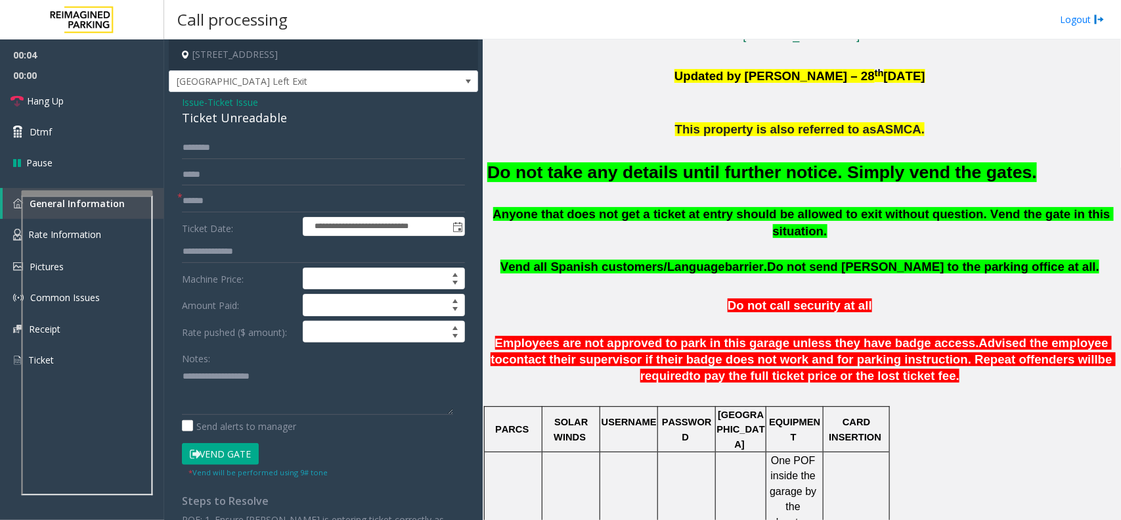
click at [256, 454] on button "Vend Gate" at bounding box center [220, 454] width 77 height 22
click at [279, 412] on textarea at bounding box center [317, 389] width 271 height 49
paste textarea "**********"
type textarea "**********"
drag, startPoint x: 232, startPoint y: 171, endPoint x: 220, endPoint y: 185, distance: 17.7
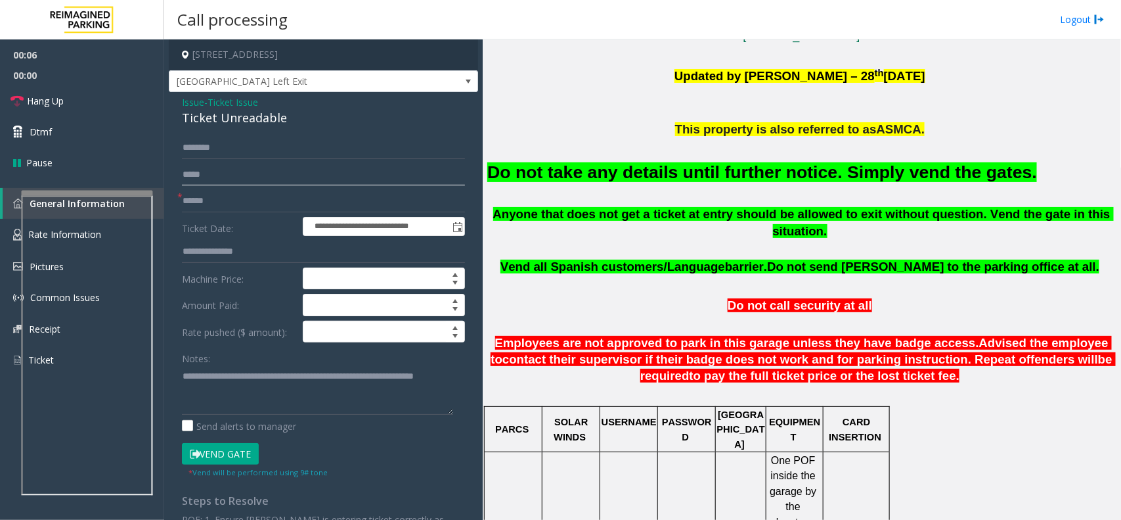
click at [232, 172] on input "text" at bounding box center [323, 175] width 283 height 22
click at [220, 185] on input "text" at bounding box center [323, 175] width 283 height 22
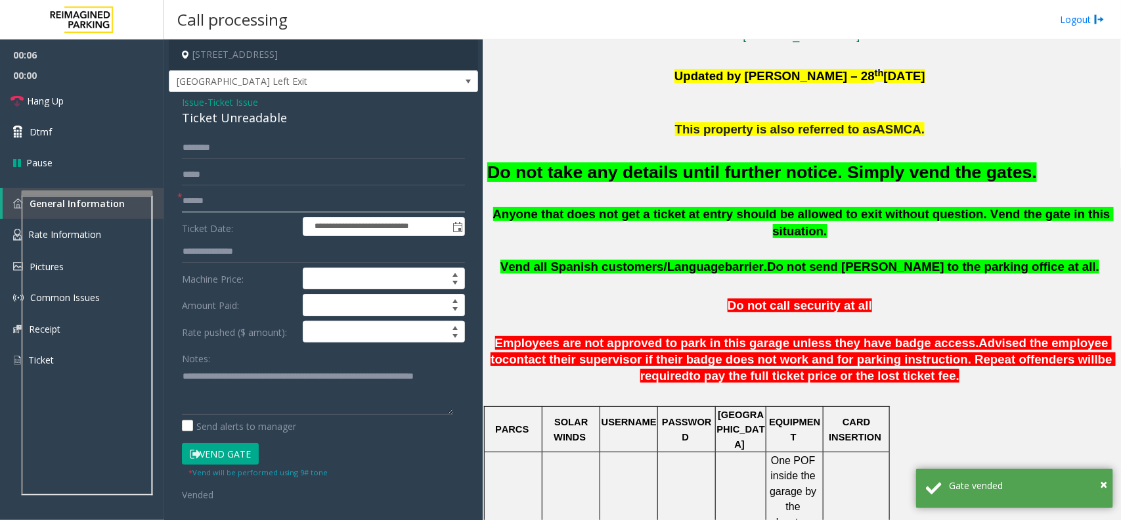
click at [221, 190] on input "text" at bounding box center [323, 201] width 283 height 22
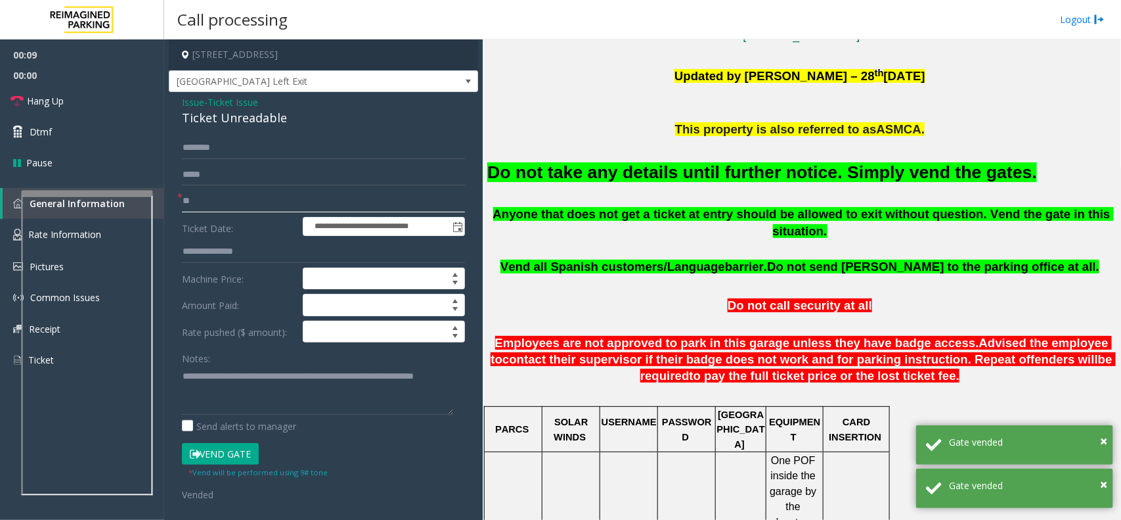
type input "**"
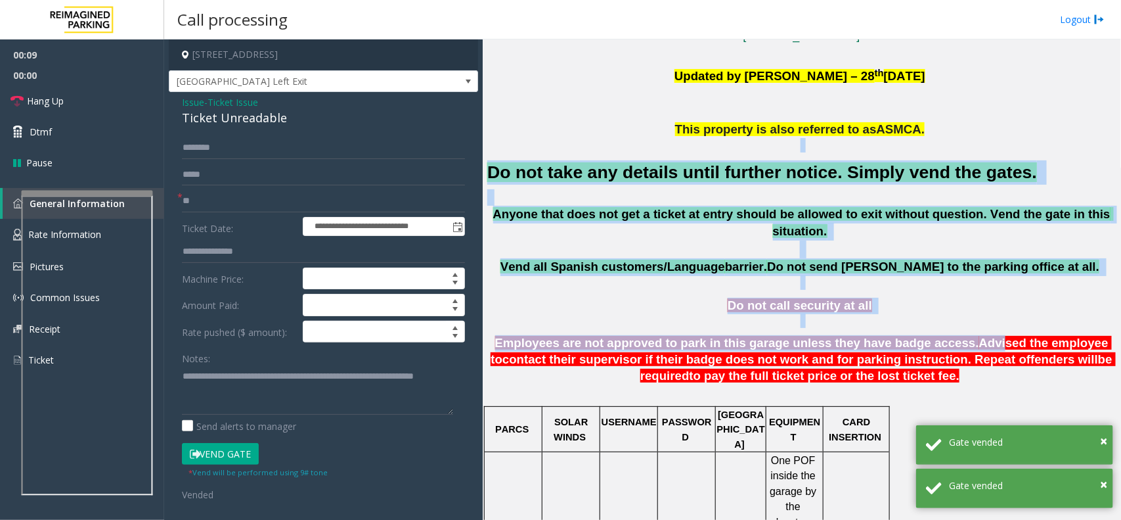
drag, startPoint x: 569, startPoint y: 141, endPoint x: 931, endPoint y: 328, distance: 408.0
click at [914, 378] on p "Employees are not approved to park in this garage unless they have badge access…" at bounding box center [801, 367] width 629 height 64
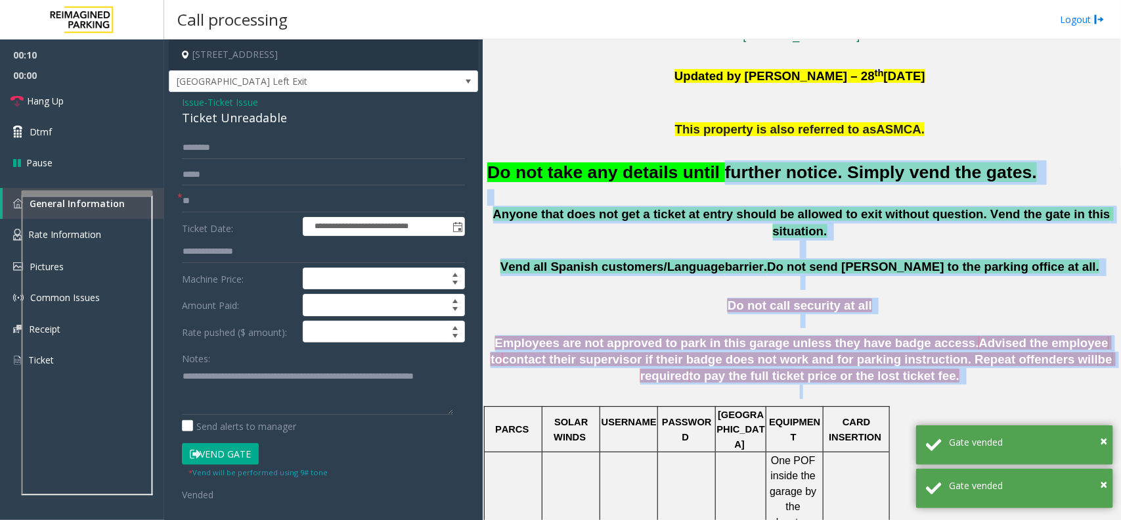
drag, startPoint x: 914, startPoint y: 378, endPoint x: 700, endPoint y: 177, distance: 293.2
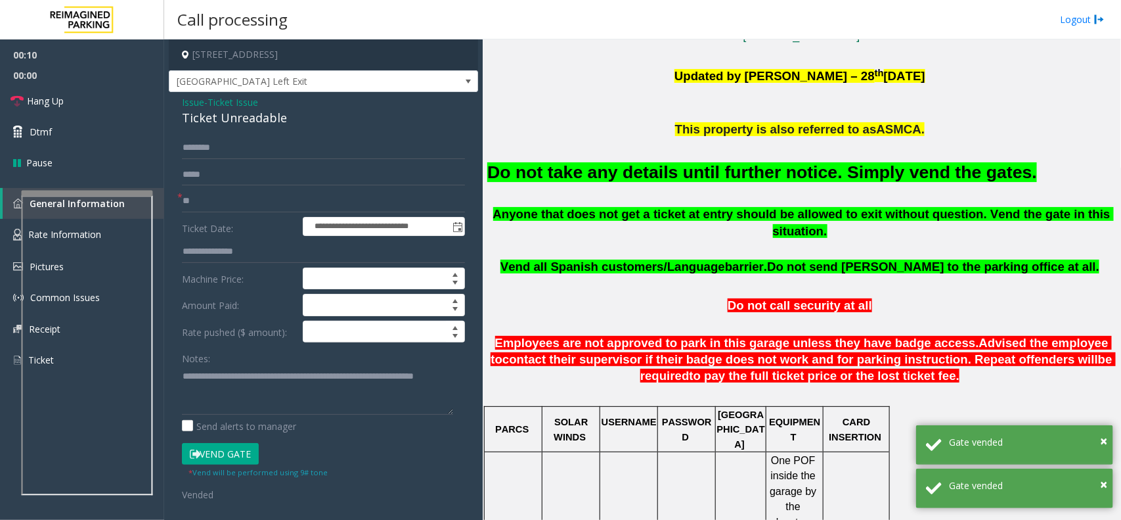
click at [651, 162] on font "Do not take any details until further notice. Simply vend the gates." at bounding box center [762, 172] width 550 height 20
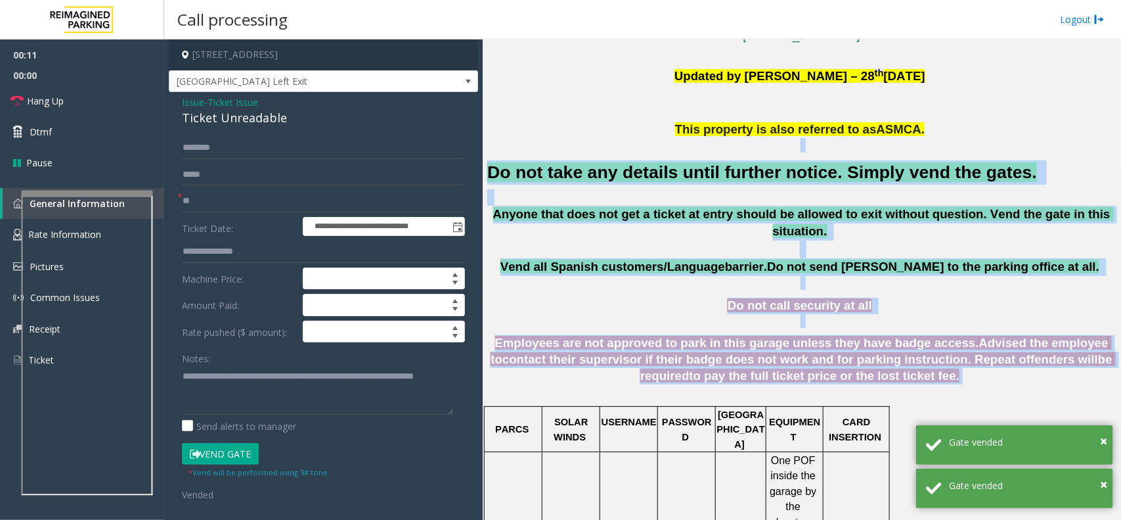
drag, startPoint x: 625, startPoint y: 143, endPoint x: 982, endPoint y: 363, distance: 419.3
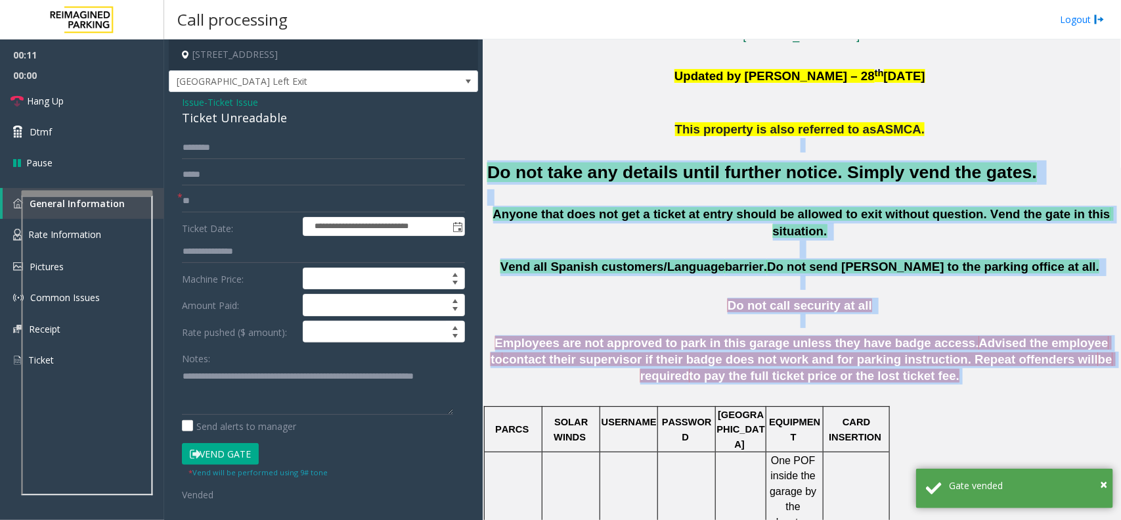
click at [961, 363] on p "Employees are not approved to park in this garage unless they have badge access…" at bounding box center [801, 367] width 629 height 64
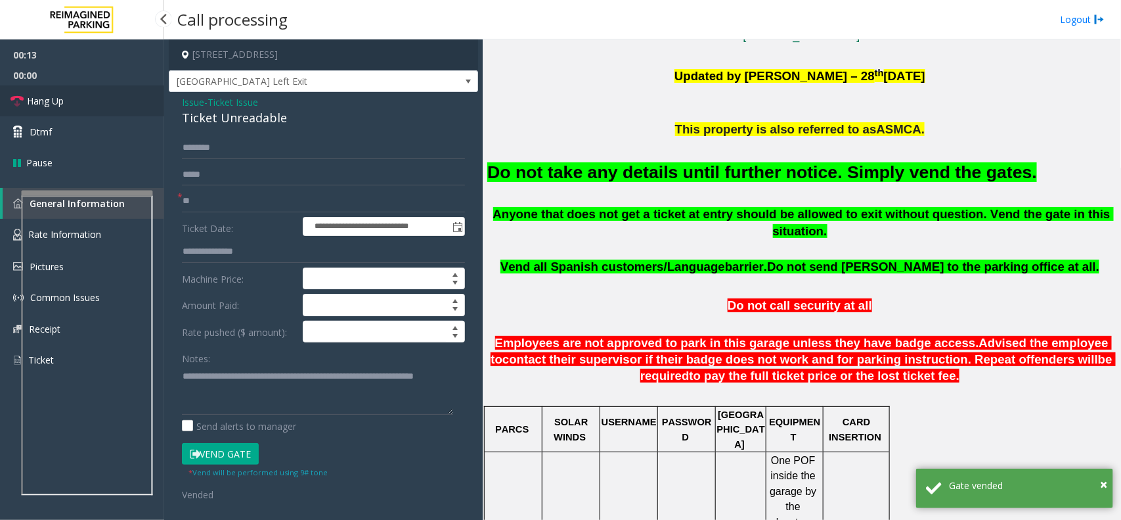
click at [71, 107] on link "Hang Up" at bounding box center [82, 100] width 164 height 31
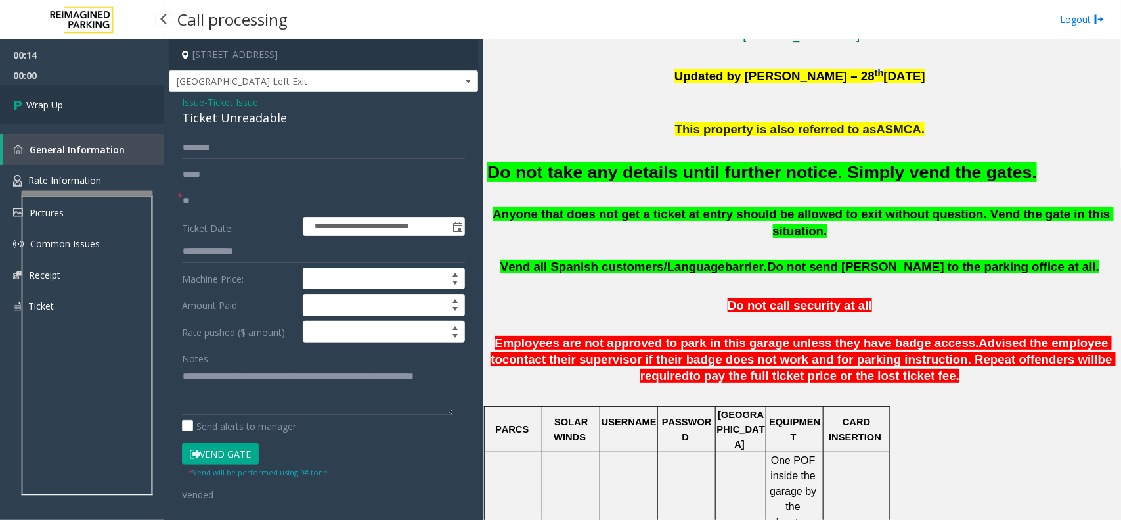
click at [71, 107] on link "Wrap Up" at bounding box center [82, 104] width 164 height 39
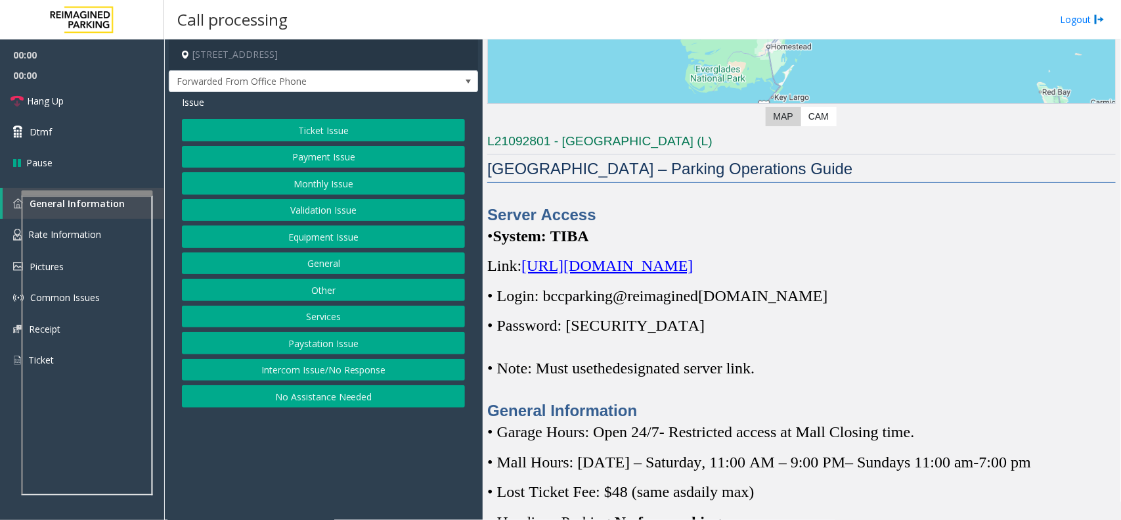
scroll to position [246, 0]
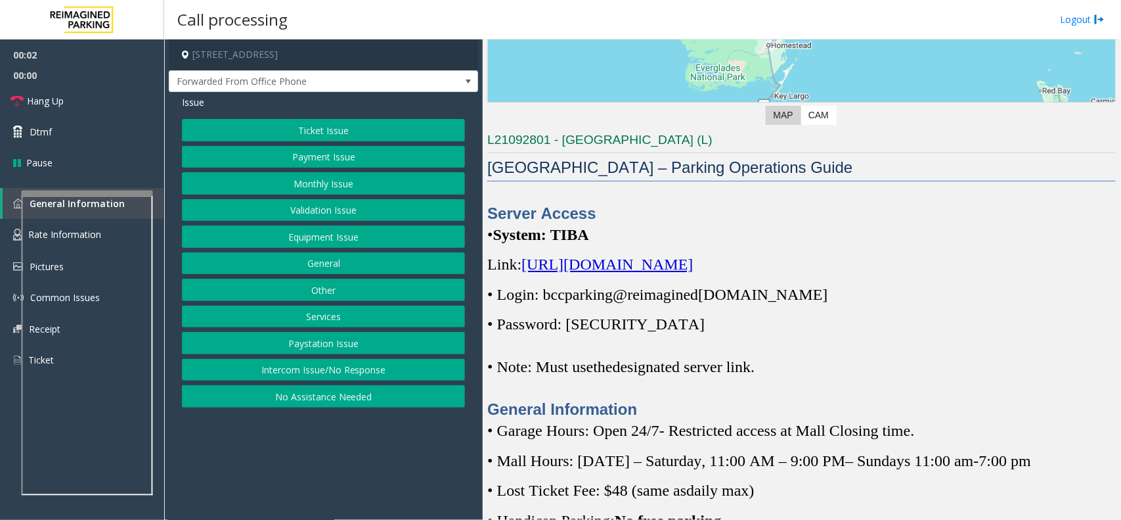
click at [693, 268] on span "https://spark-cloud.tibaparking.net/reimaginedparking/account/login" at bounding box center [607, 263] width 171 height 17
copy p "bccparking@re imagined parking.com"
drag, startPoint x: 802, startPoint y: 294, endPoint x: 544, endPoint y: 298, distance: 258.2
click at [544, 298] on p "• Login: bccparking@re imagined parking.com" at bounding box center [801, 294] width 629 height 21
click at [904, 221] on p "Server Access" at bounding box center [801, 213] width 629 height 22
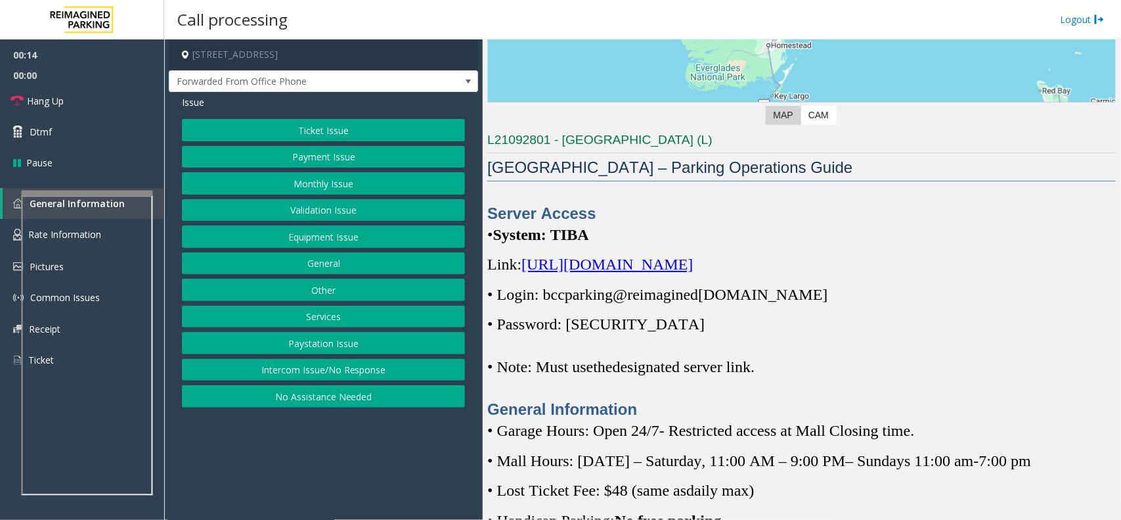
click at [335, 129] on button "Ticket Issue" at bounding box center [323, 130] width 283 height 22
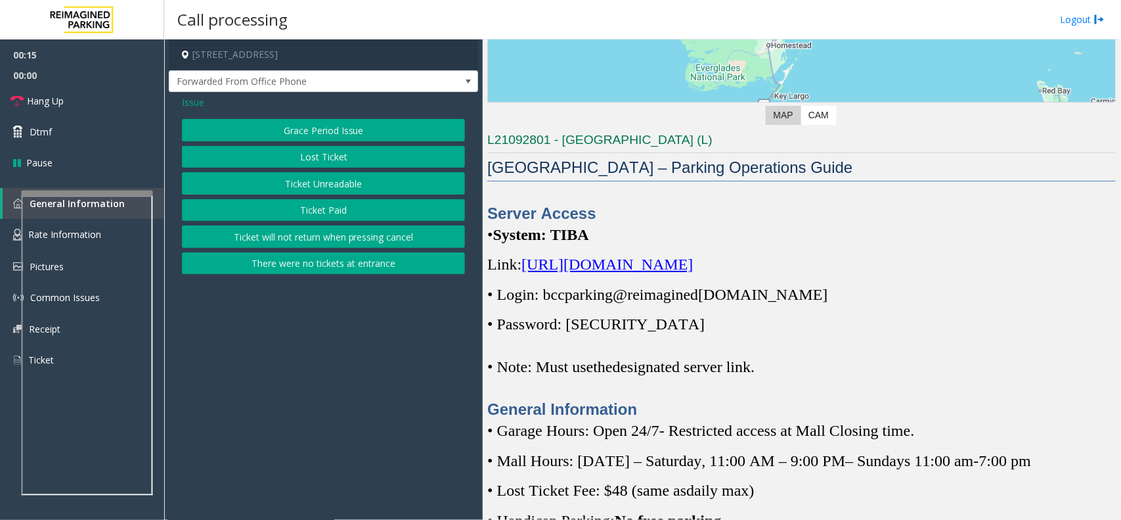
click at [335, 129] on button "Grace Period Issue" at bounding box center [323, 130] width 283 height 22
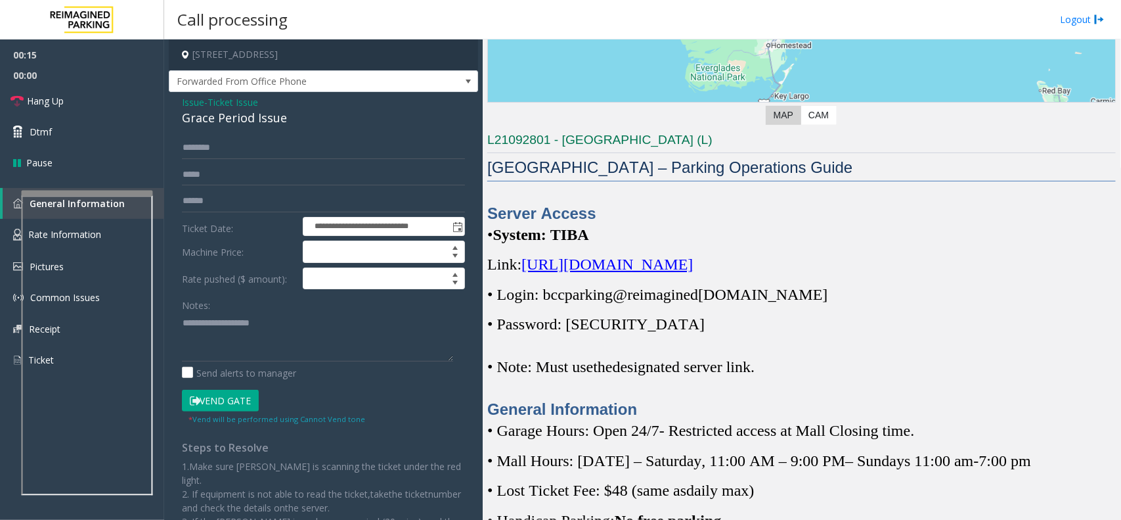
click at [240, 365] on div "Notes: Send alerts to manager" at bounding box center [323, 337] width 283 height 86
click at [255, 332] on textarea at bounding box center [317, 336] width 271 height 49
click at [284, 114] on div "Grace Period Issue" at bounding box center [323, 118] width 283 height 18
click at [281, 116] on div "Grace Period Issue" at bounding box center [323, 118] width 283 height 18
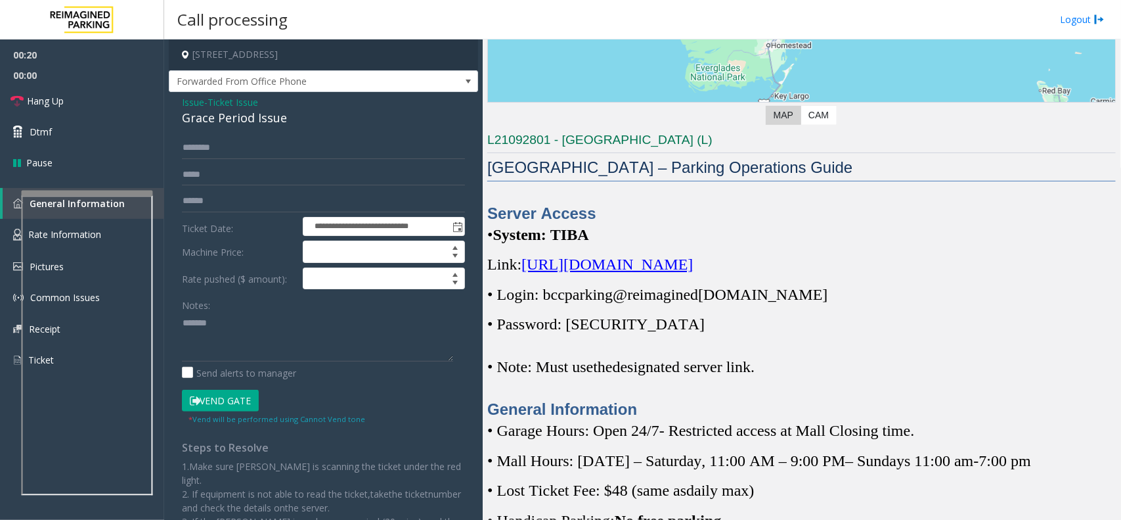
click at [281, 116] on div "Grace Period Issue" at bounding box center [323, 118] width 283 height 18
copy div "Grace Period Issue"
click at [271, 332] on textarea at bounding box center [317, 336] width 271 height 49
paste textarea "**********"
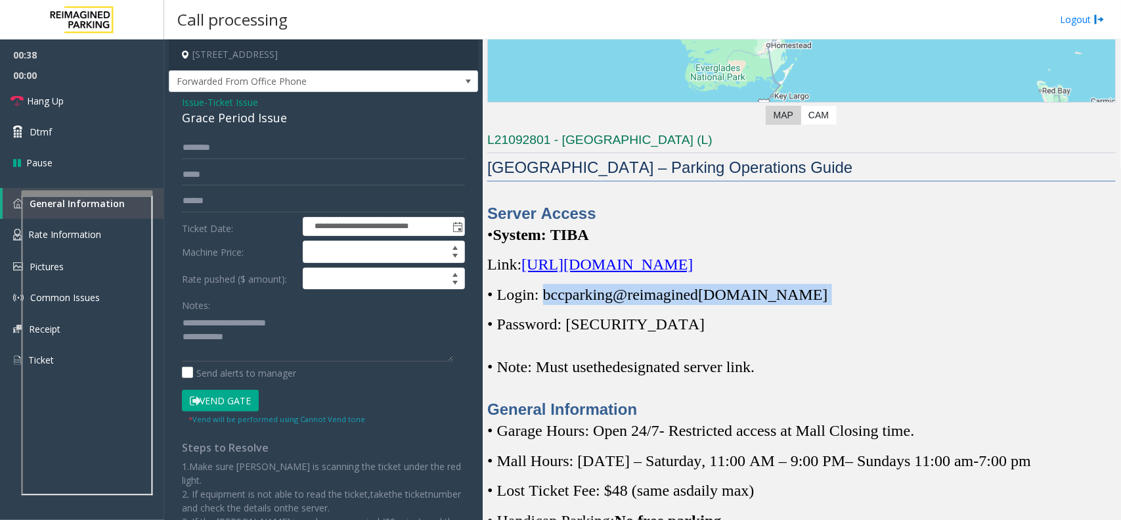
copy p "bccparking@re imagined parking.com"
drag, startPoint x: 793, startPoint y: 301, endPoint x: 541, endPoint y: 290, distance: 252.4
click at [541, 290] on p "• Login: bccparking@re imagined parking.com" at bounding box center [801, 294] width 629 height 21
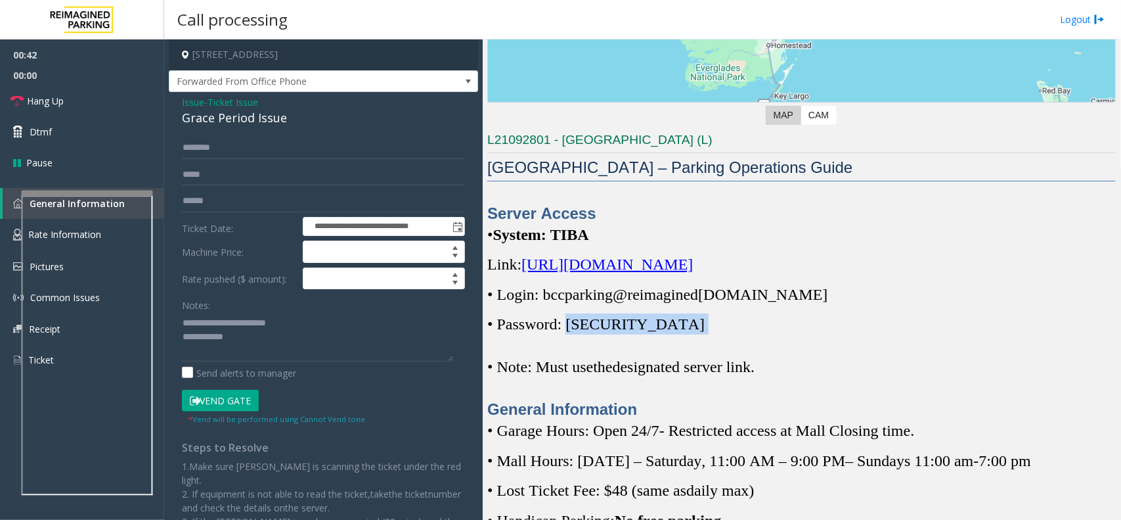
copy p "Parking1!"
drag, startPoint x: 642, startPoint y: 328, endPoint x: 569, endPoint y: 326, distance: 72.3
click at [569, 326] on p "• Password: Parking1!" at bounding box center [801, 323] width 629 height 21
click at [278, 335] on textarea at bounding box center [317, 336] width 271 height 49
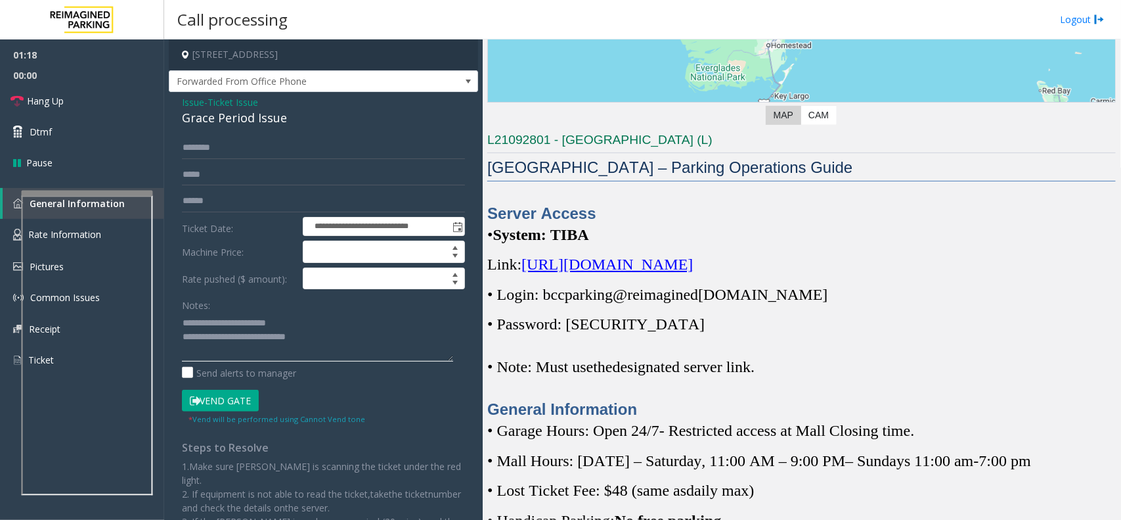
click at [332, 343] on textarea at bounding box center [317, 336] width 271 height 49
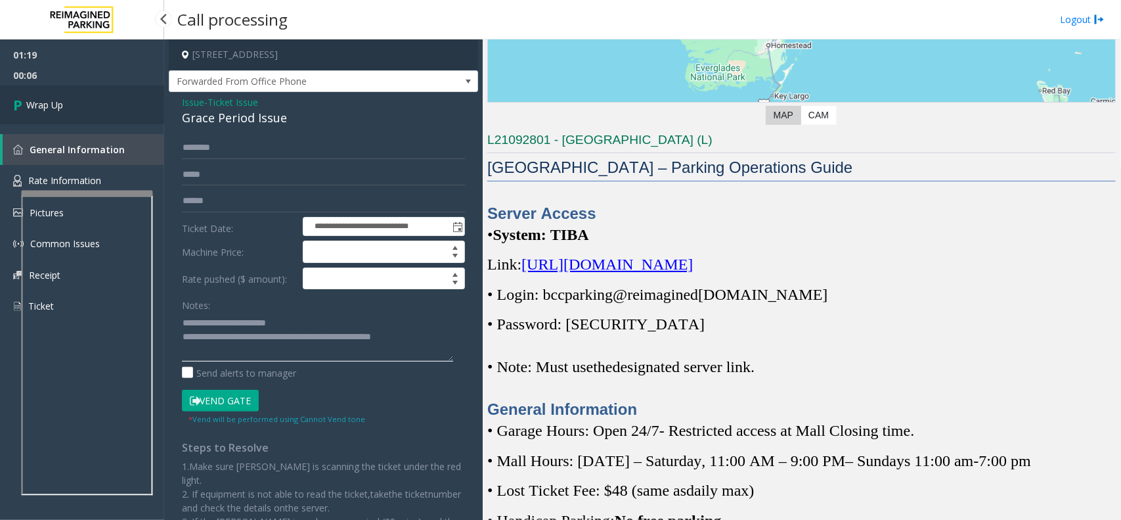
type textarea "**********"
click at [50, 98] on span "Wrap Up" at bounding box center [44, 105] width 37 height 14
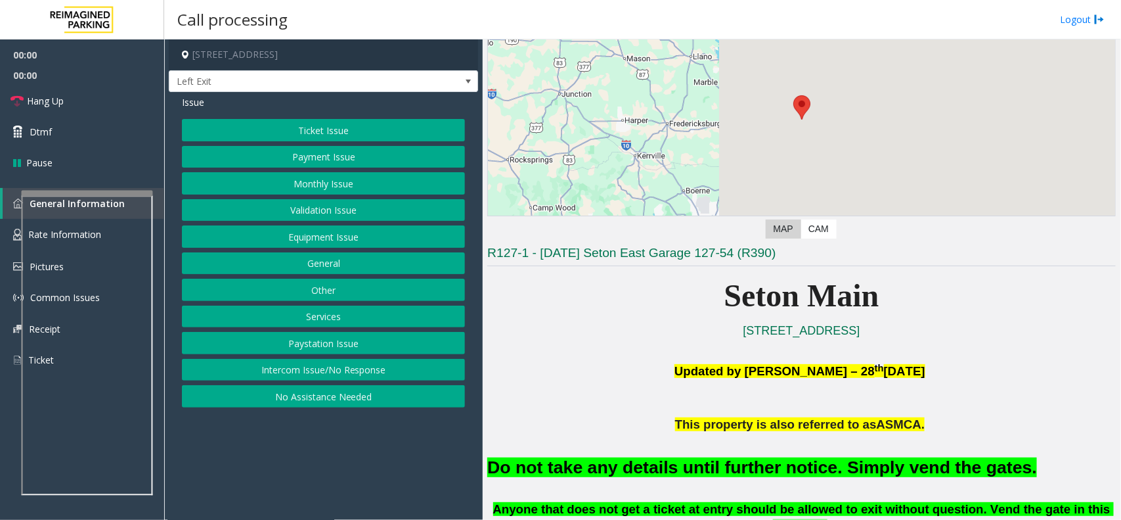
scroll to position [328, 0]
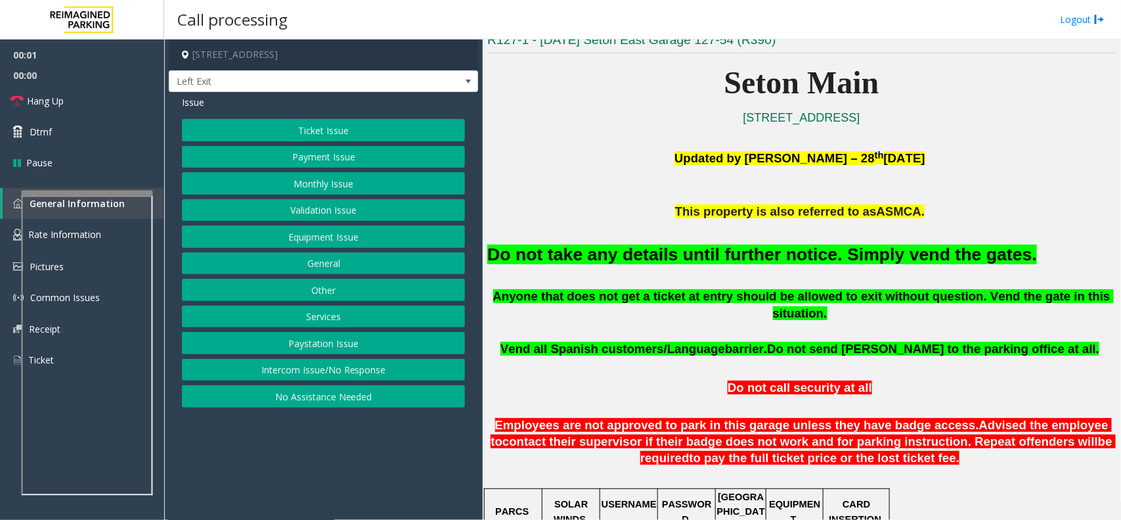
click at [743, 267] on h2 "Do not take any details until further notice. Simply vend the gates." at bounding box center [801, 254] width 629 height 24
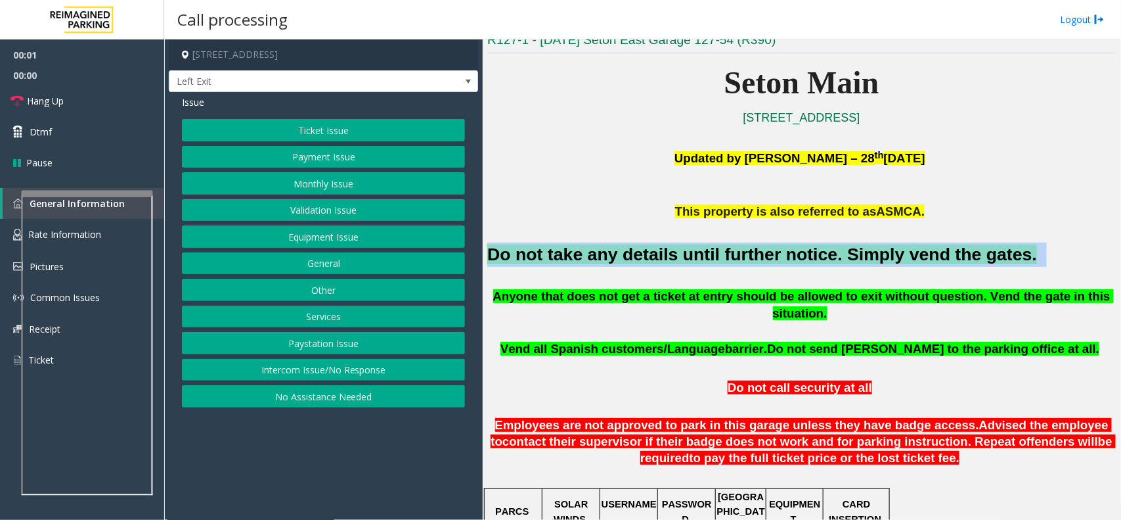
click at [743, 267] on h2 "Do not take any details until further notice. Simply vend the gates." at bounding box center [801, 254] width 629 height 24
copy h2 "Do not take any details until further notice. Simply vend the gates."
click at [340, 240] on button "Equipment Issue" at bounding box center [323, 236] width 283 height 22
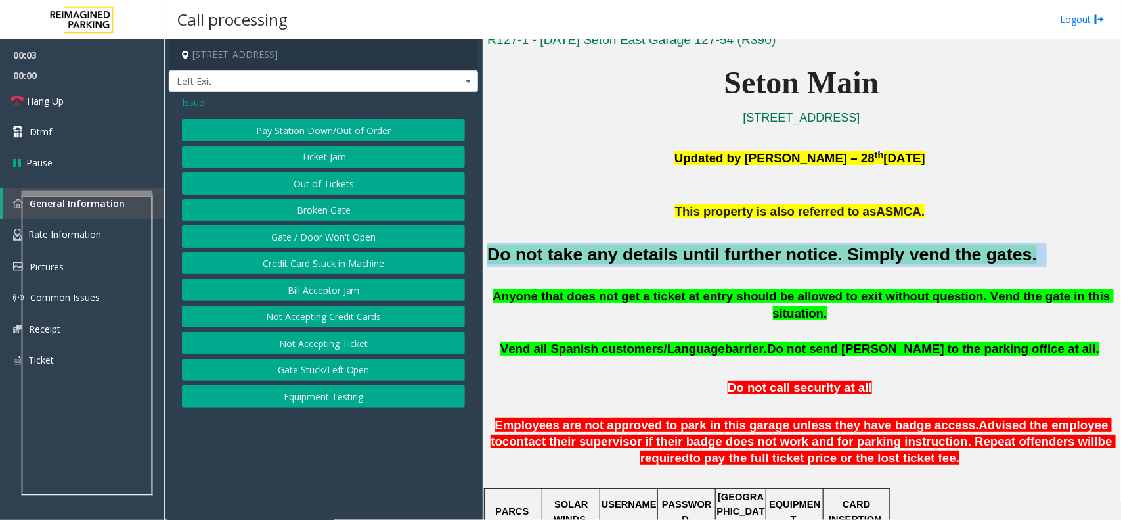
click at [340, 240] on button "Gate / Door Won't Open" at bounding box center [323, 236] width 283 height 22
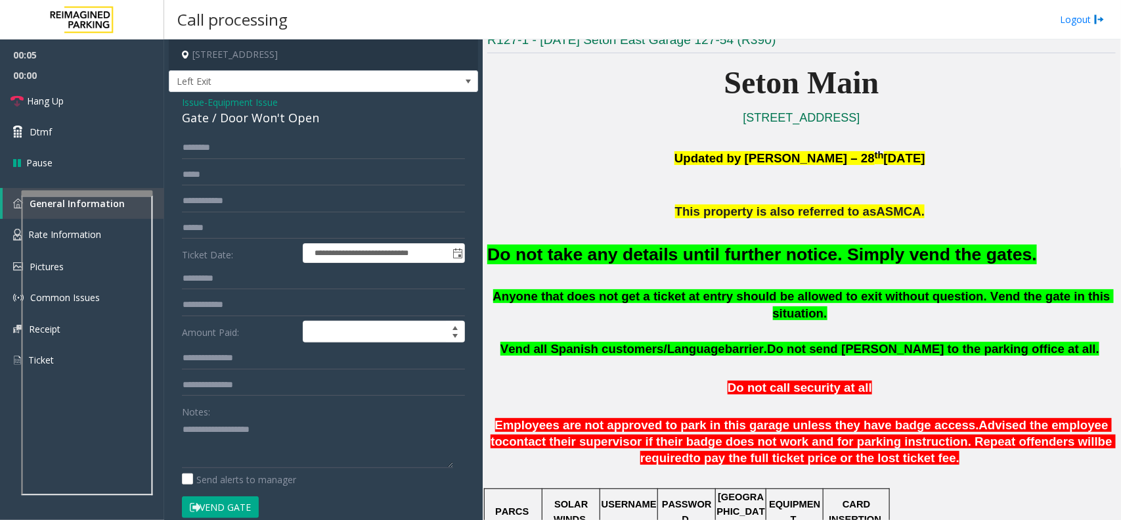
click at [192, 112] on div "Gate / Door Won't Open" at bounding box center [323, 118] width 283 height 18
click at [194, 106] on span "Issue" at bounding box center [193, 102] width 22 height 14
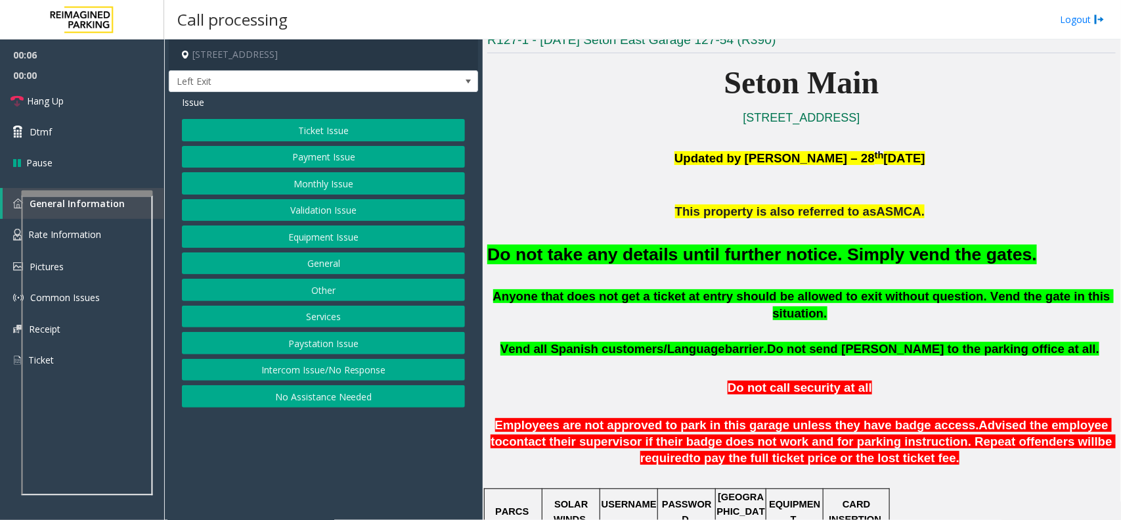
click at [359, 161] on button "Payment Issue" at bounding box center [323, 157] width 283 height 22
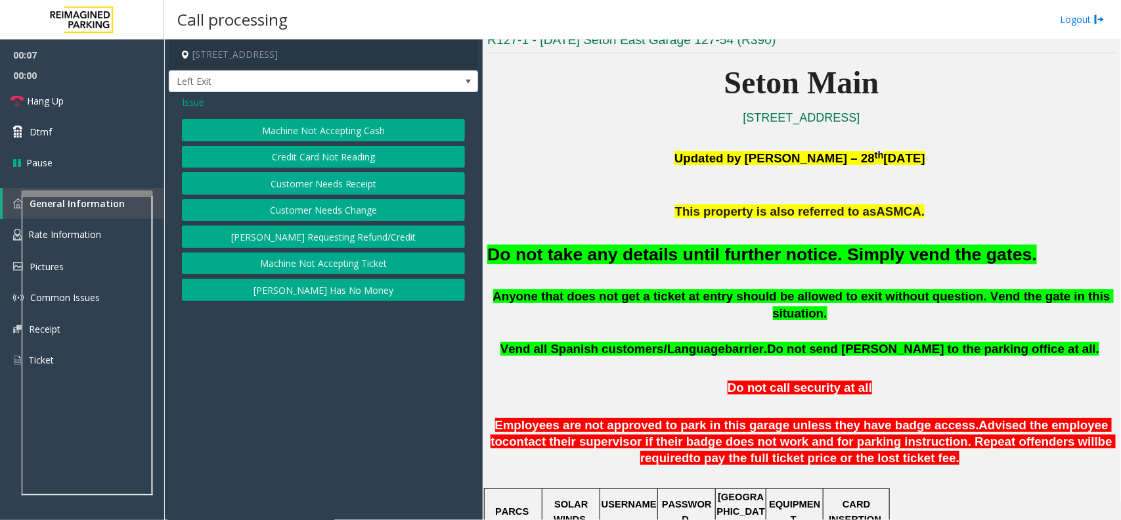
click at [361, 152] on button "Credit Card Not Reading" at bounding box center [323, 157] width 283 height 22
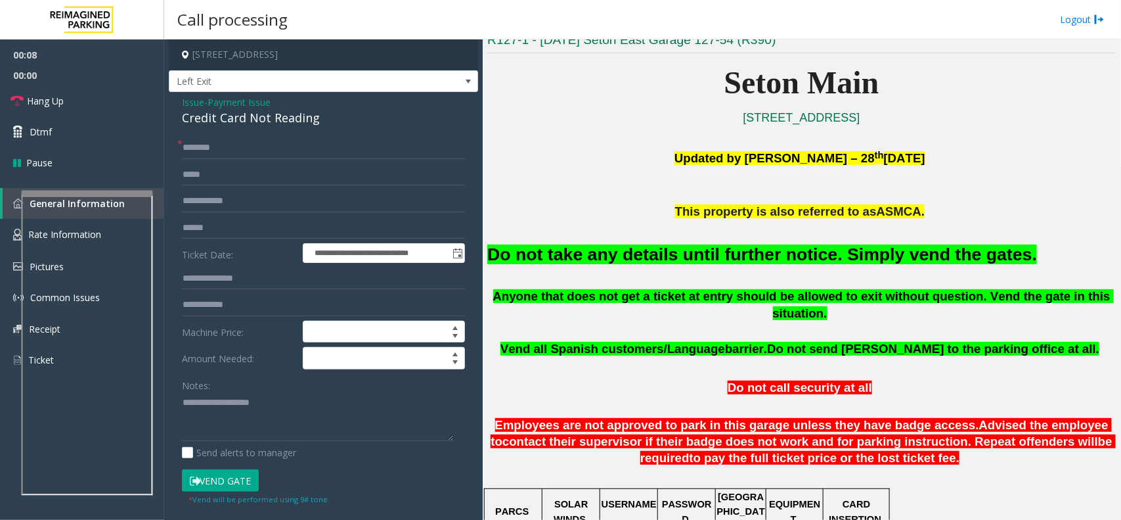
click at [194, 100] on span "Issue" at bounding box center [193, 102] width 22 height 14
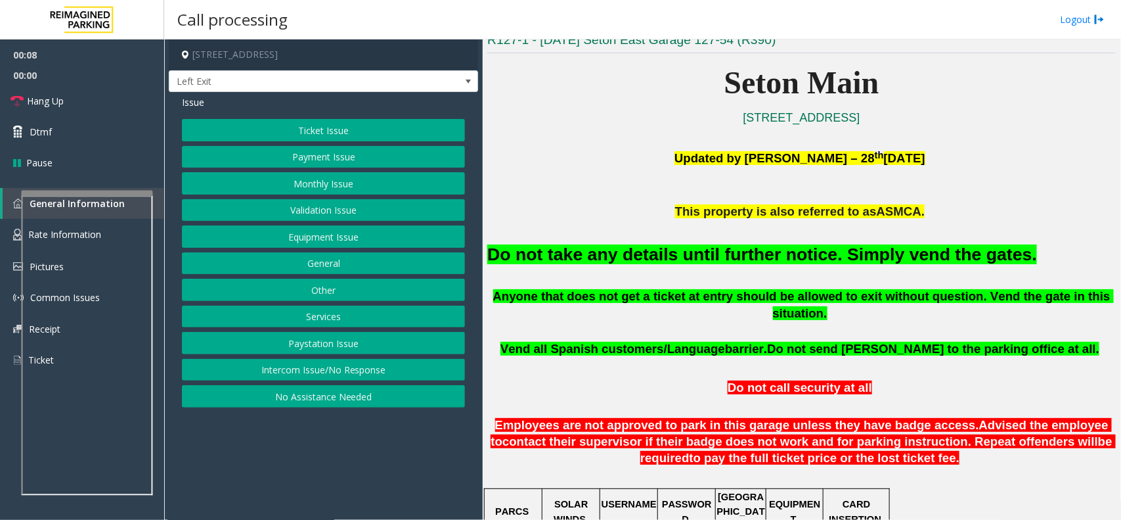
click at [316, 123] on button "Ticket Issue" at bounding box center [323, 130] width 283 height 22
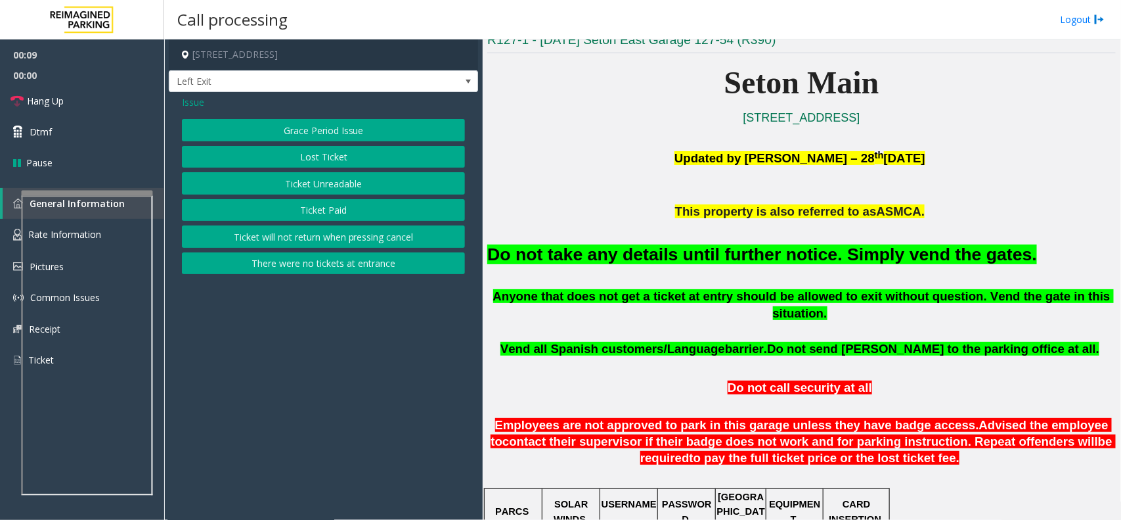
click at [307, 207] on button "Ticket Paid" at bounding box center [323, 210] width 283 height 22
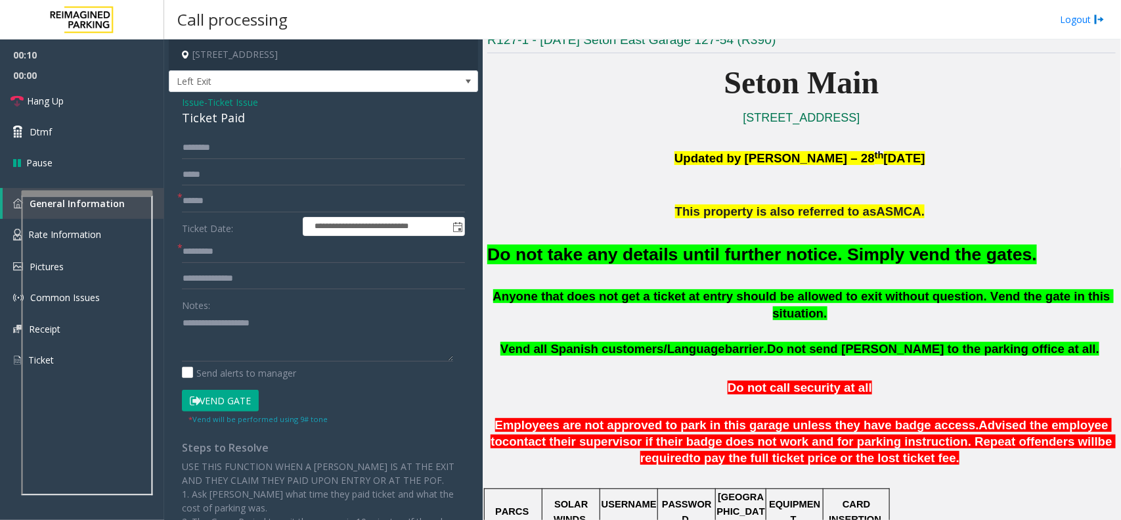
click at [234, 408] on button "Vend Gate" at bounding box center [220, 400] width 77 height 22
click at [237, 348] on textarea at bounding box center [317, 336] width 271 height 49
paste textarea "**********"
type textarea "**********"
click at [230, 200] on input "text" at bounding box center [323, 201] width 283 height 22
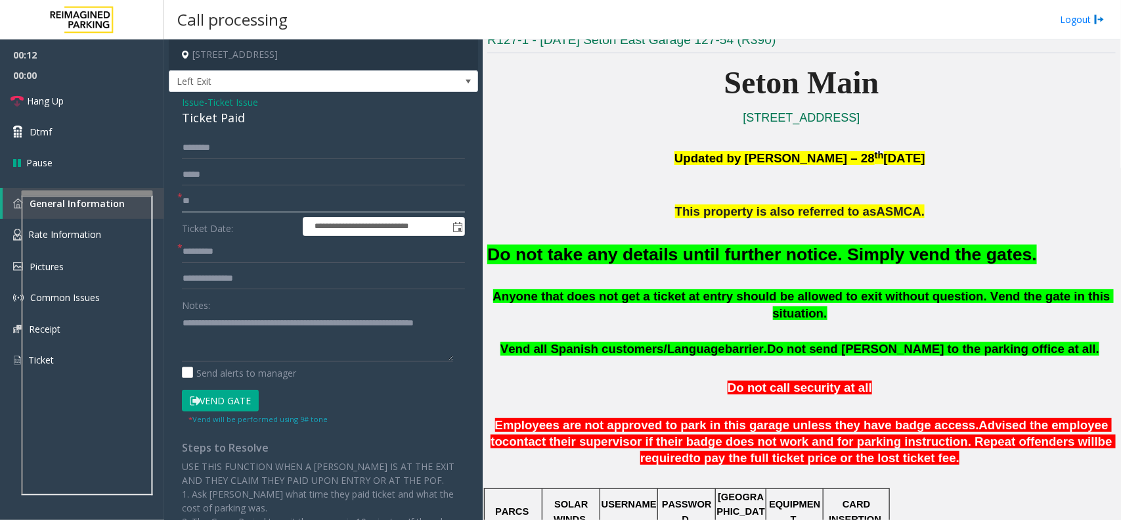
type input "**"
click at [227, 250] on input "text" at bounding box center [323, 251] width 283 height 22
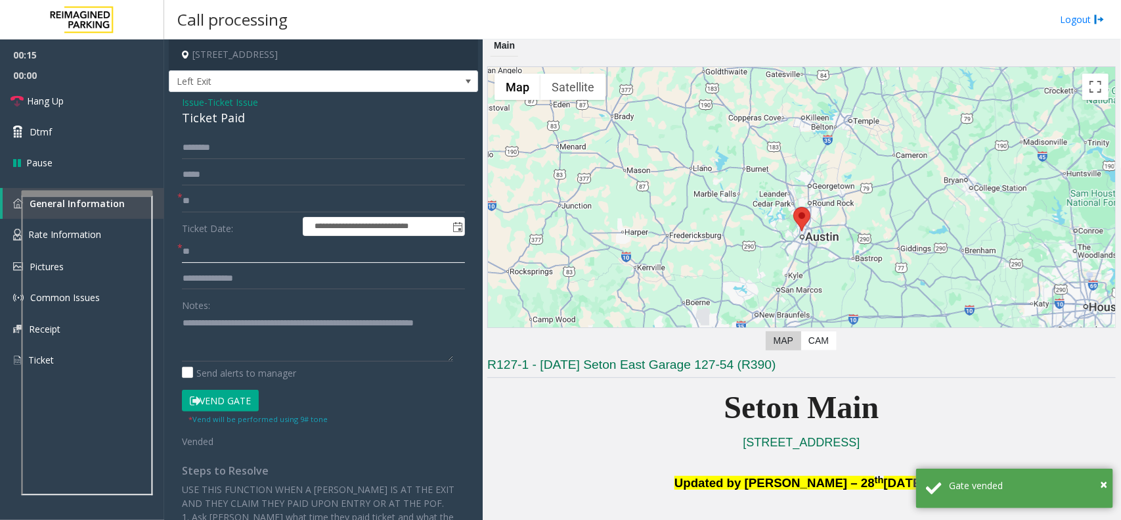
scroll to position [0, 0]
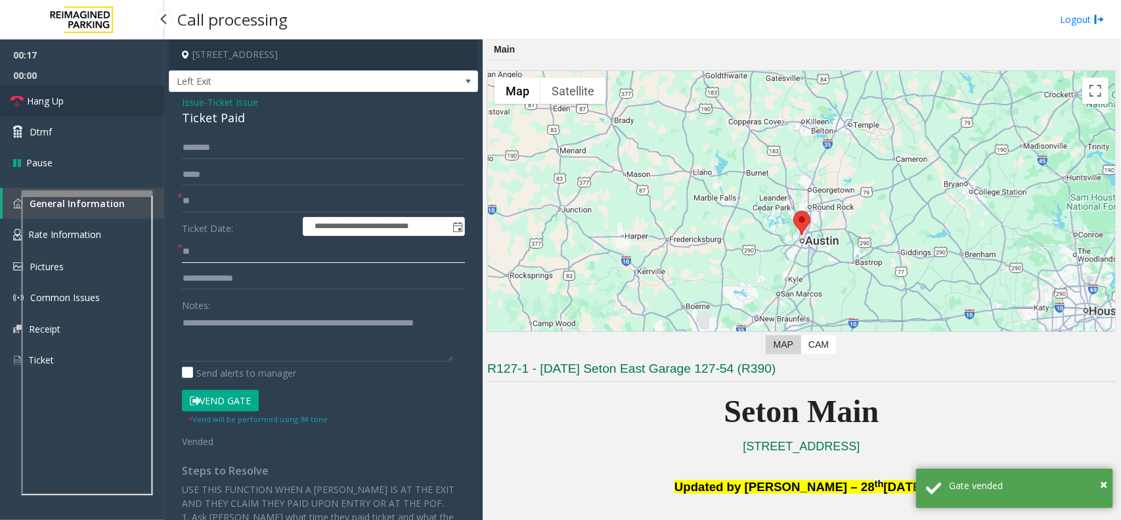
type input "**"
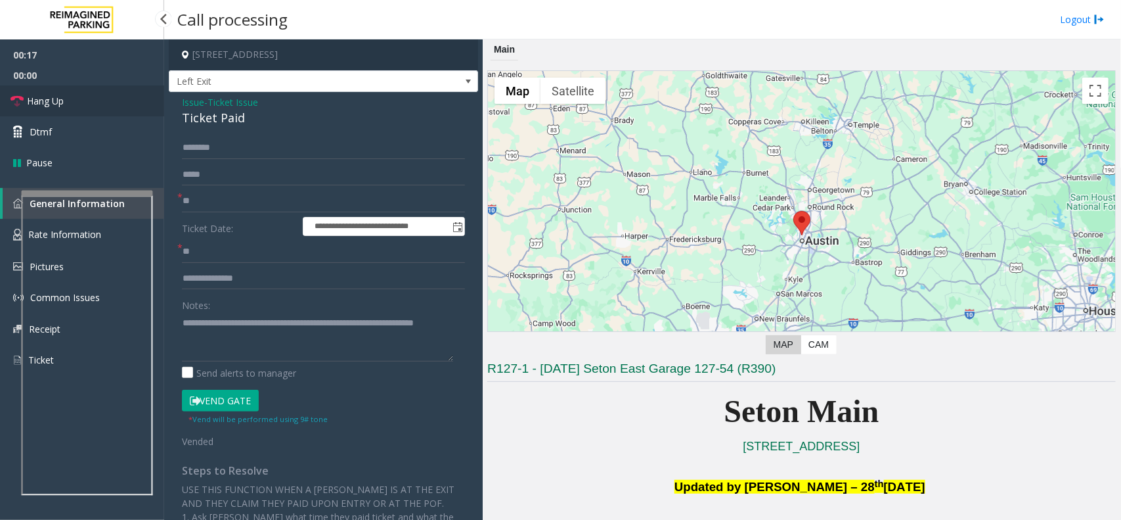
click at [116, 106] on link "Hang Up" at bounding box center [82, 100] width 164 height 31
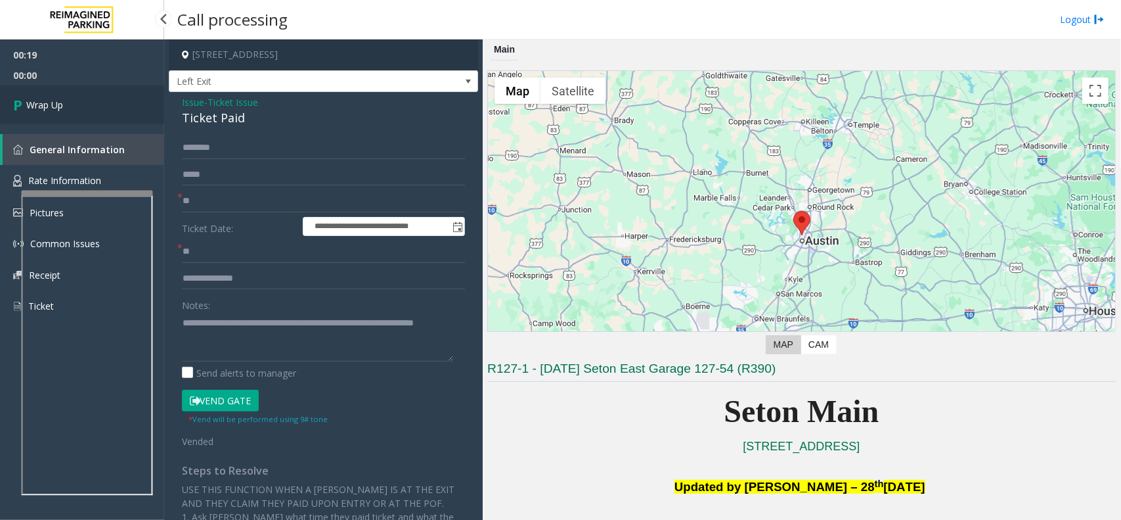
click at [70, 90] on link "Wrap Up" at bounding box center [82, 104] width 164 height 39
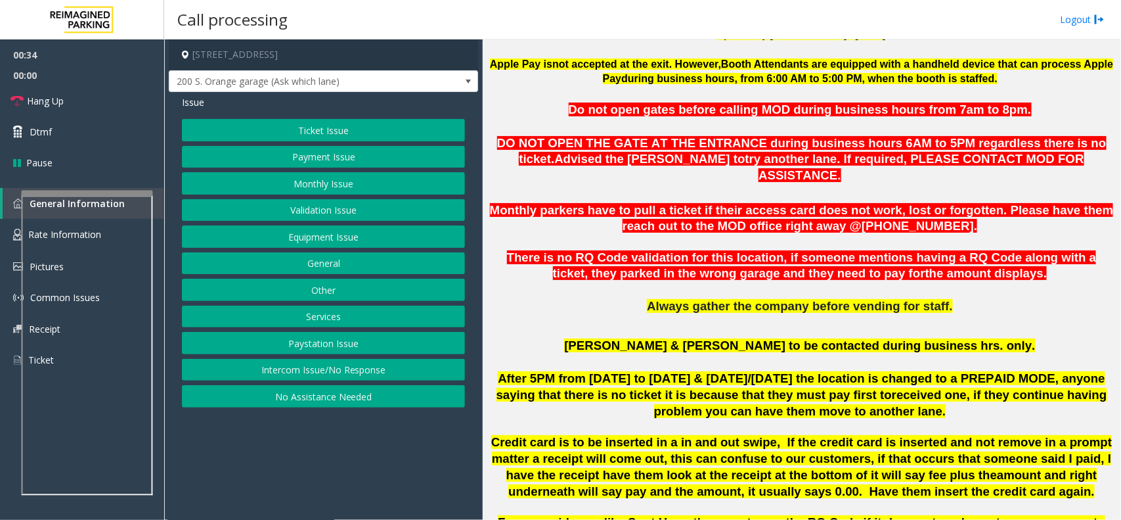
scroll to position [493, 0]
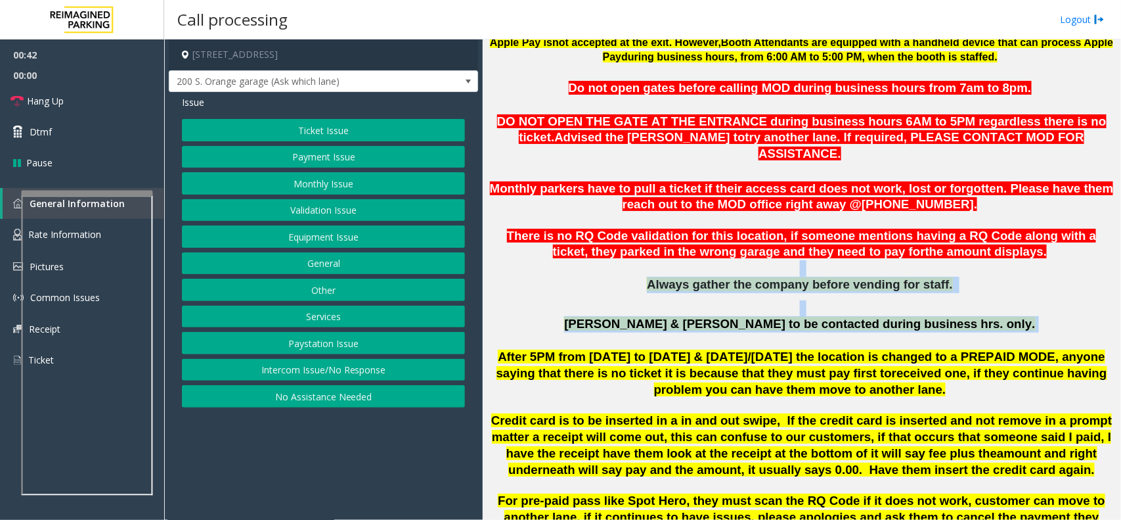
drag, startPoint x: 941, startPoint y: 314, endPoint x: 648, endPoint y: 254, distance: 298.3
click at [376, 231] on button "Equipment Issue" at bounding box center [323, 236] width 283 height 22
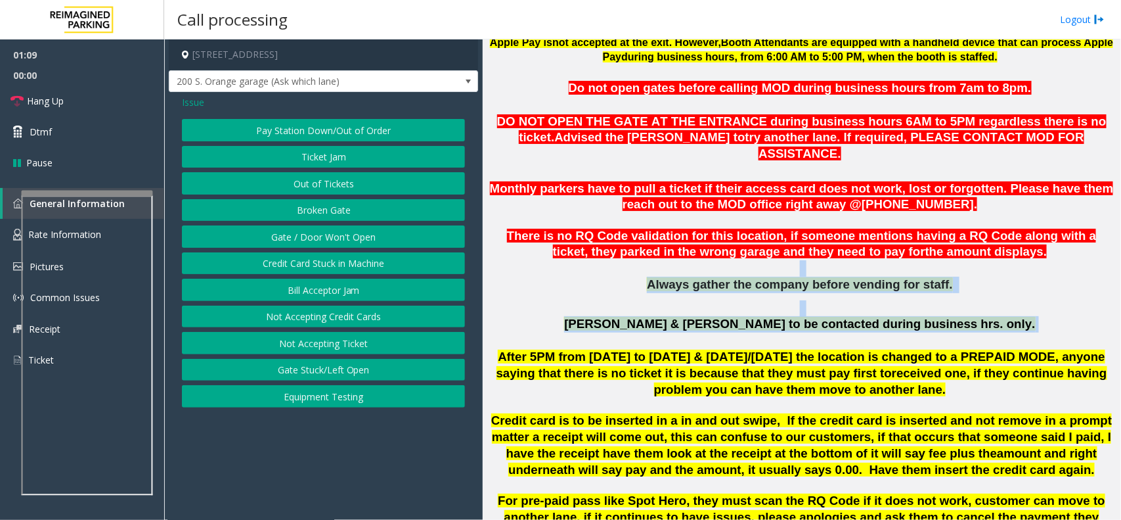
click at [361, 186] on button "Out of Tickets" at bounding box center [323, 183] width 283 height 22
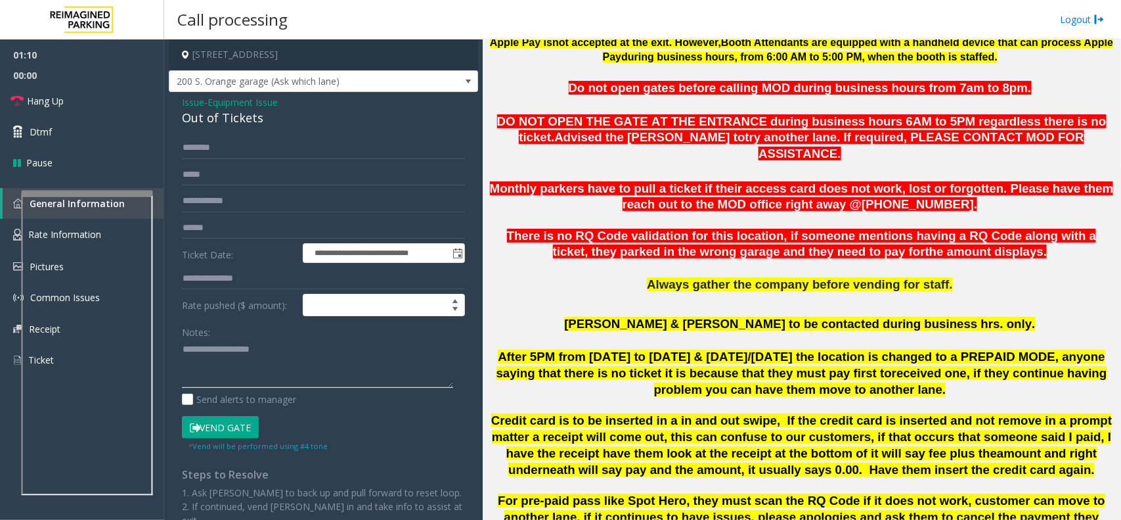
click at [292, 347] on textarea at bounding box center [317, 363] width 271 height 49
click at [102, 100] on link "Hang Up" at bounding box center [82, 100] width 164 height 31
click at [210, 123] on div "Out of Tickets" at bounding box center [323, 118] width 283 height 18
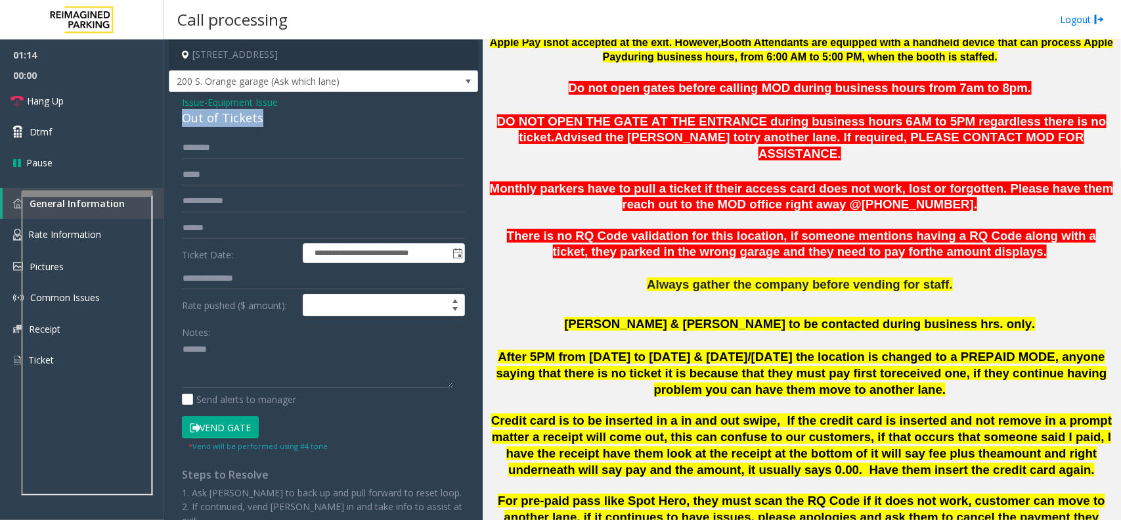
copy div "Out of Tickets"
click at [243, 345] on textarea at bounding box center [317, 363] width 271 height 49
paste textarea "**********"
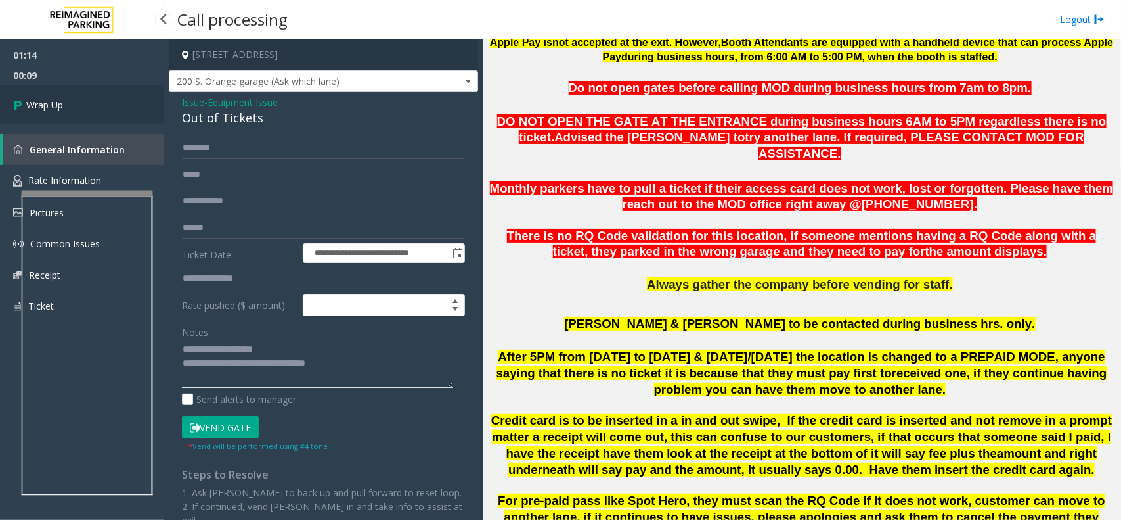
type textarea "**********"
click at [83, 110] on link "Wrap Up" at bounding box center [82, 104] width 164 height 39
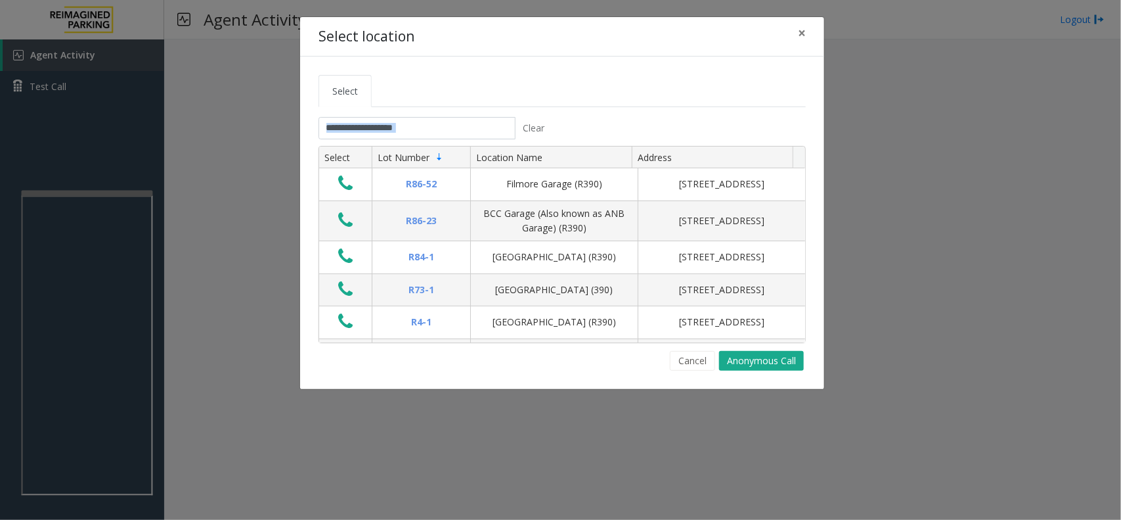
drag, startPoint x: 560, startPoint y: 126, endPoint x: 411, endPoint y: 127, distance: 149.8
click at [411, 127] on div "Clear" at bounding box center [436, 128] width 254 height 22
click at [442, 129] on input "text" at bounding box center [417, 128] width 197 height 22
drag, startPoint x: 593, startPoint y: 130, endPoint x: 431, endPoint y: 116, distance: 162.8
click at [431, 116] on tabset "Select Clear Select Lot Number Location Name Address R86-52 Filmore Garage (R39…" at bounding box center [562, 223] width 487 height 296
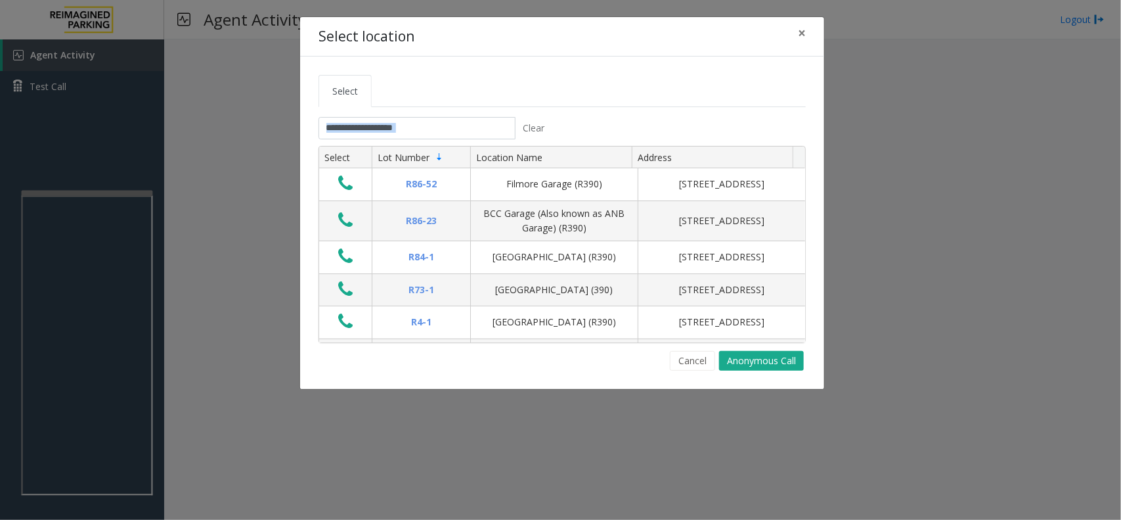
click at [460, 116] on tabset "Select Clear Select Lot Number Location Name Address R86-52 Filmore Garage (R39…" at bounding box center [562, 223] width 487 height 296
drag, startPoint x: 818, startPoint y: 30, endPoint x: 792, endPoint y: 31, distance: 26.3
click at [818, 28] on div "Select location ×" at bounding box center [562, 37] width 524 height 40
click at [791, 31] on button "×" at bounding box center [802, 33] width 26 height 32
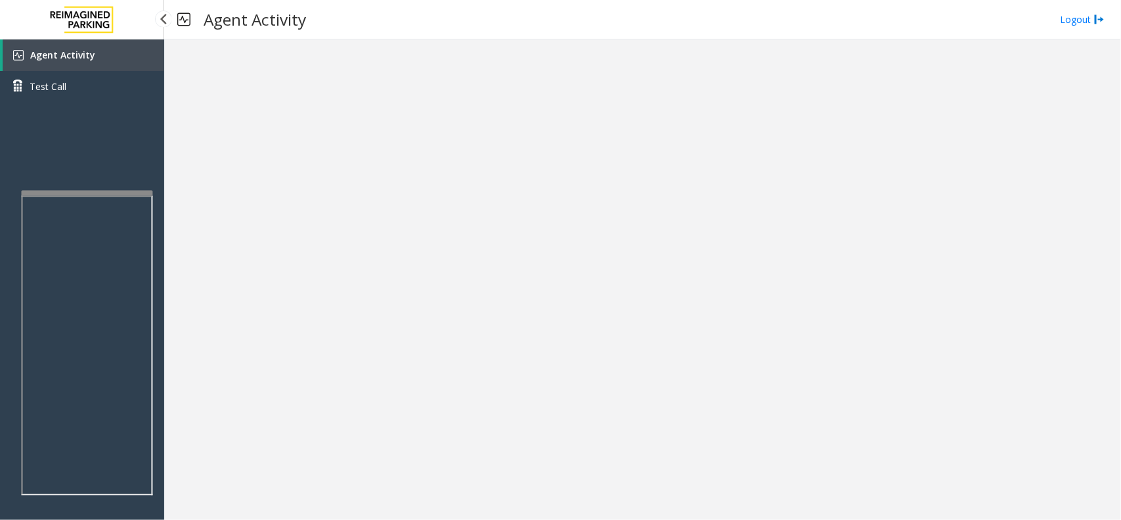
click at [118, 56] on link "Agent Activity" at bounding box center [84, 55] width 162 height 32
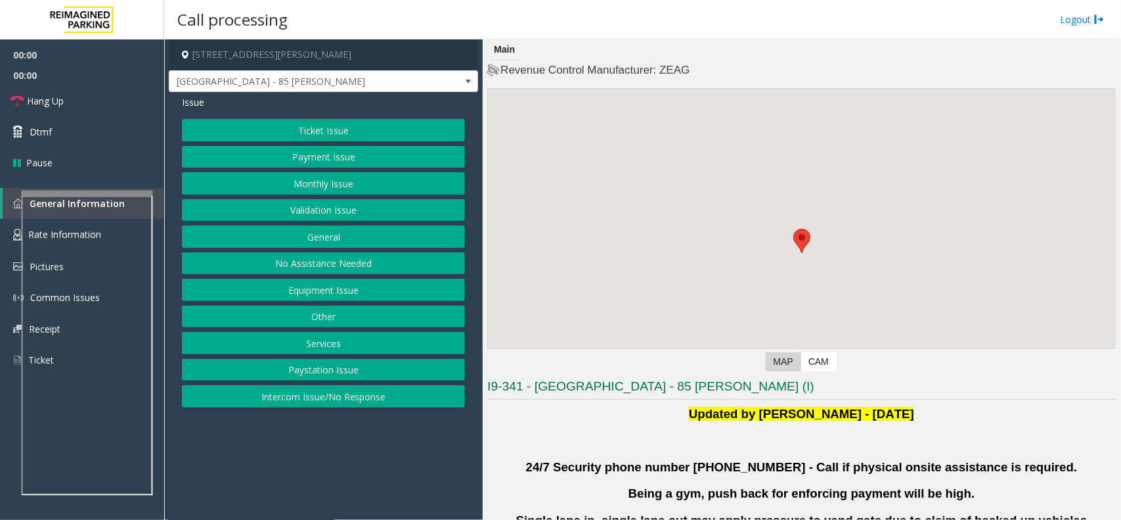
scroll to position [328, 0]
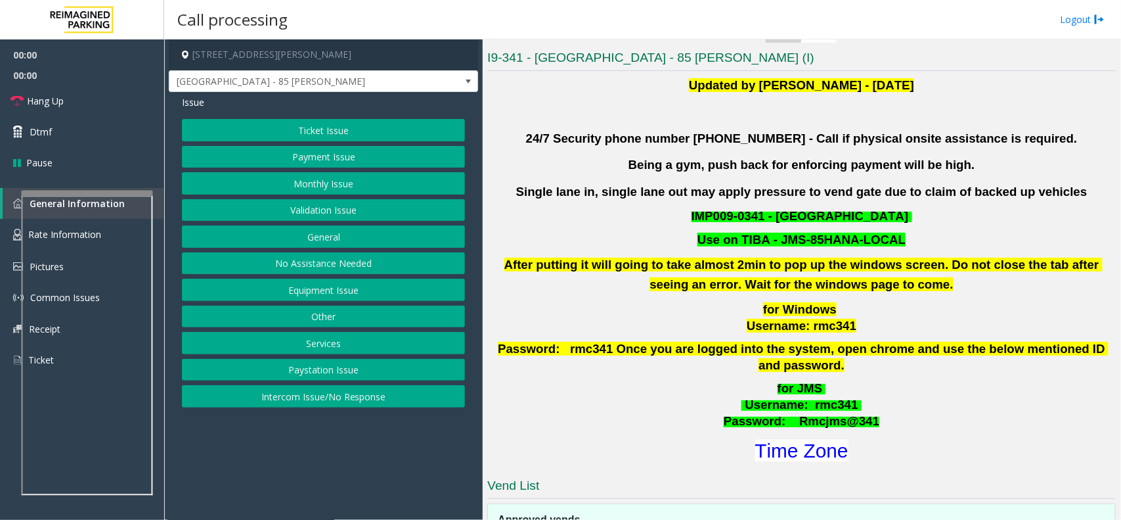
click at [376, 205] on button "Validation Issue" at bounding box center [323, 210] width 283 height 22
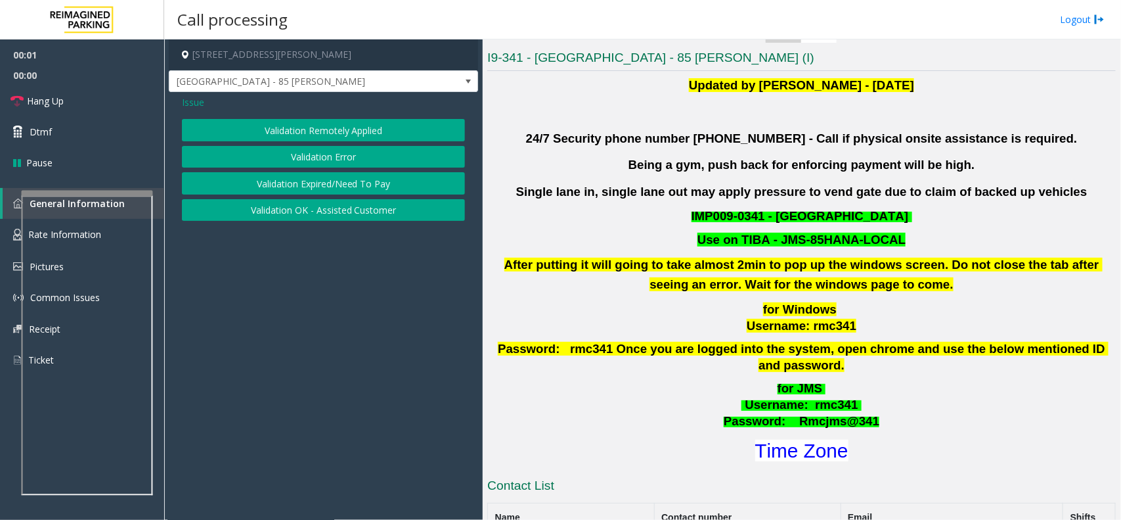
click at [371, 167] on button "Validation Error" at bounding box center [323, 157] width 283 height 22
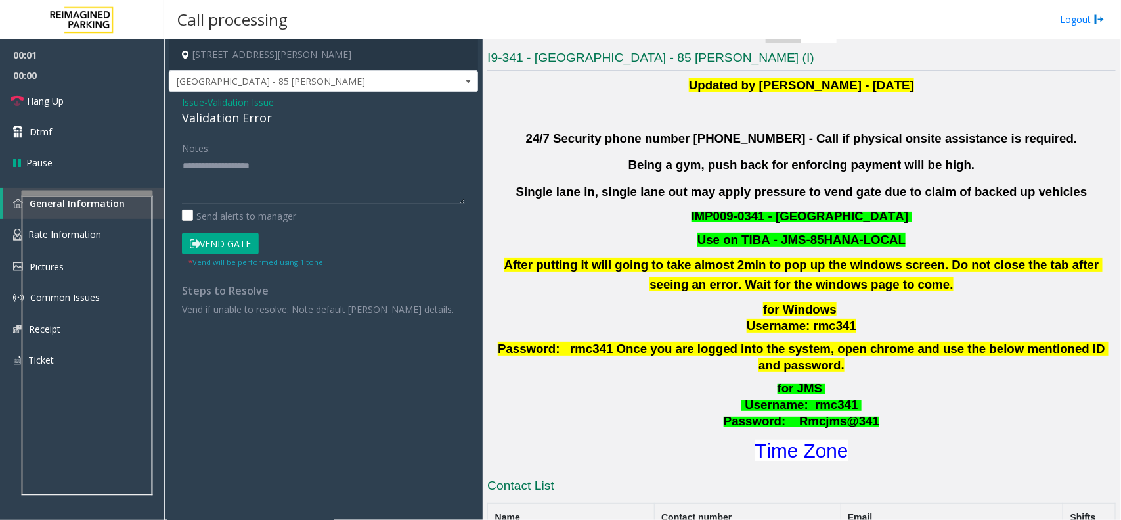
click at [286, 185] on textarea at bounding box center [323, 179] width 283 height 49
click at [251, 123] on div "Validation Error" at bounding box center [323, 118] width 283 height 18
click at [267, 181] on textarea at bounding box center [323, 179] width 283 height 49
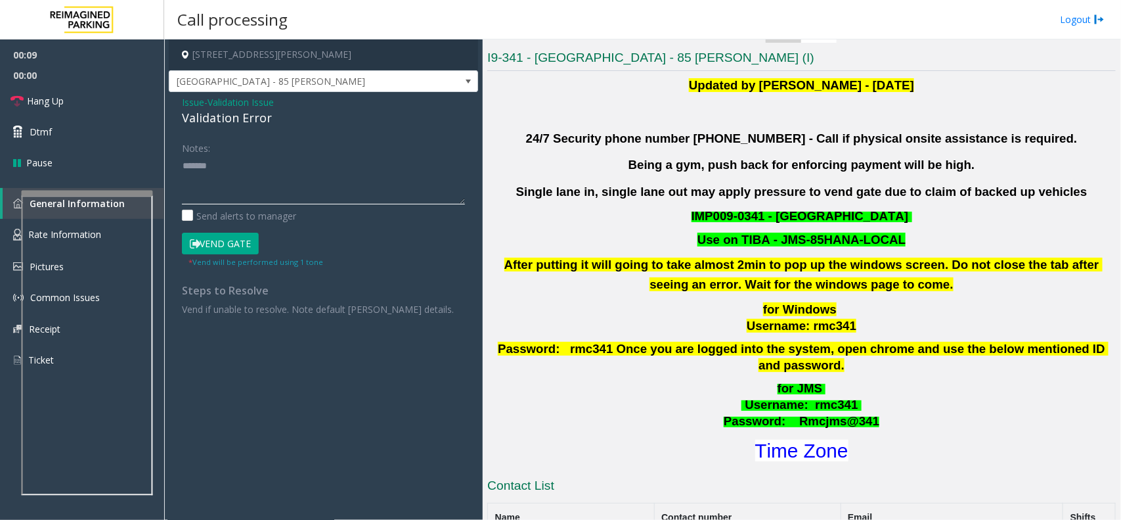
paste textarea "**********"
click at [339, 148] on div "Notes:" at bounding box center [323, 171] width 283 height 68
click at [339, 158] on textarea at bounding box center [323, 179] width 283 height 49
click at [300, 192] on textarea at bounding box center [323, 179] width 283 height 49
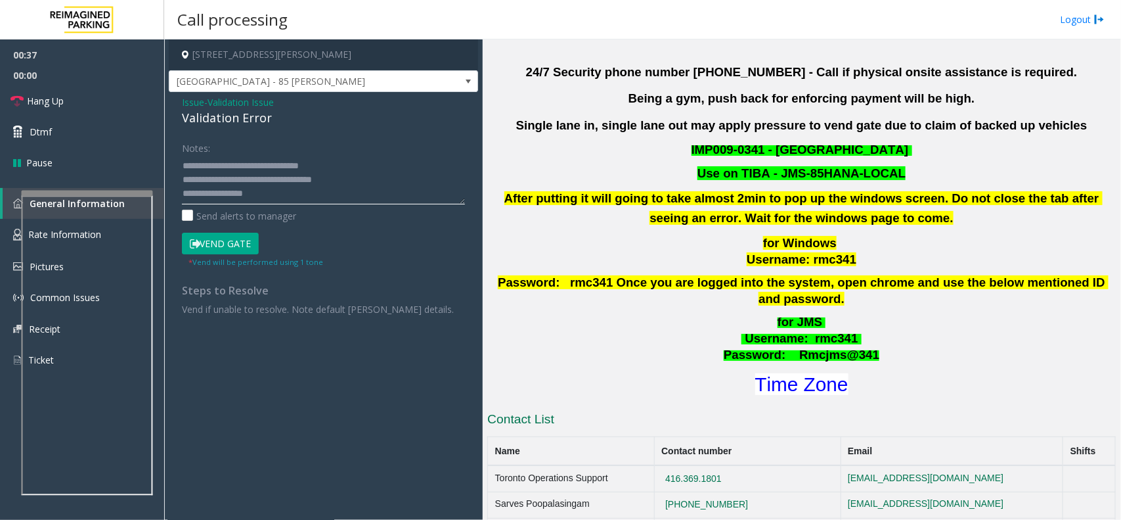
scroll to position [575, 0]
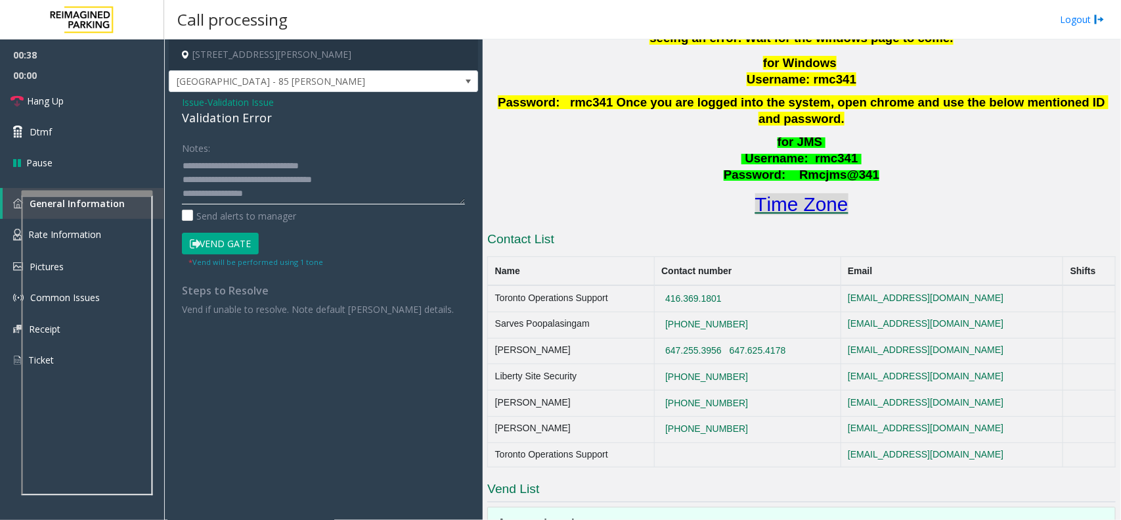
type textarea "**********"
click at [795, 193] on font "Time Zone" at bounding box center [801, 204] width 93 height 22
click at [217, 235] on button "Vend Gate" at bounding box center [220, 244] width 77 height 22
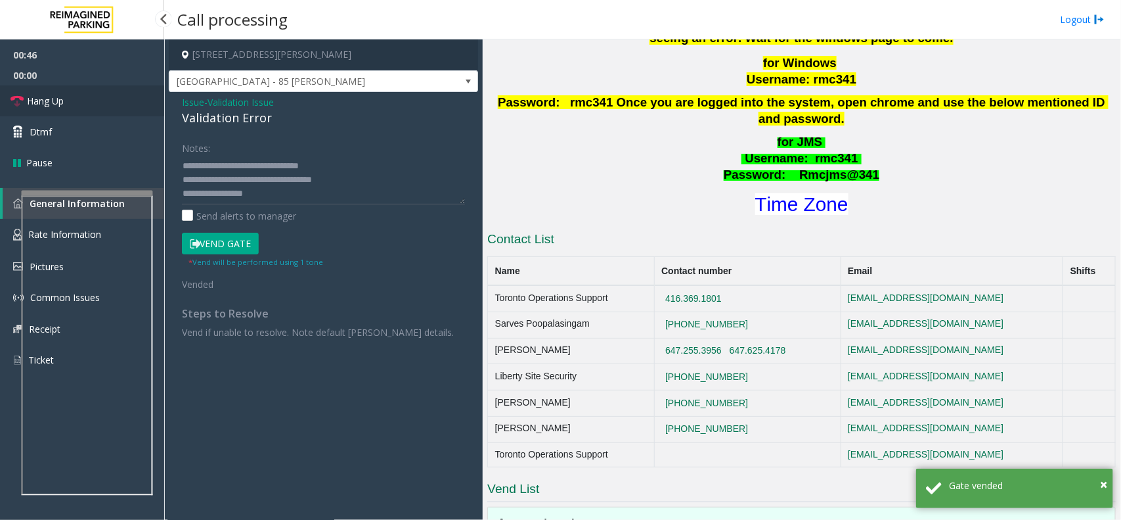
click at [114, 96] on link "Hang Up" at bounding box center [82, 100] width 164 height 31
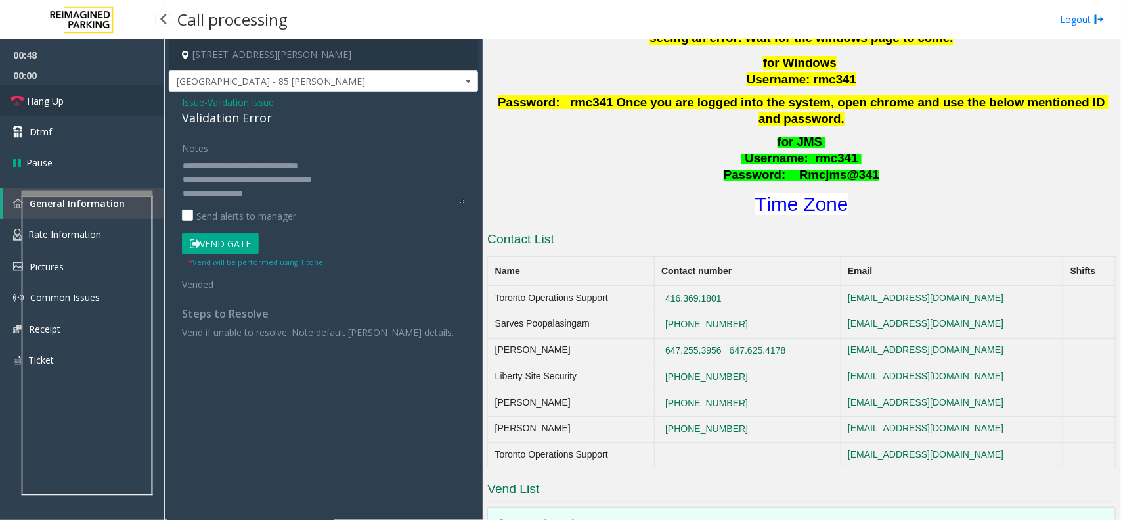
click at [114, 96] on link "Hang Up" at bounding box center [82, 100] width 164 height 31
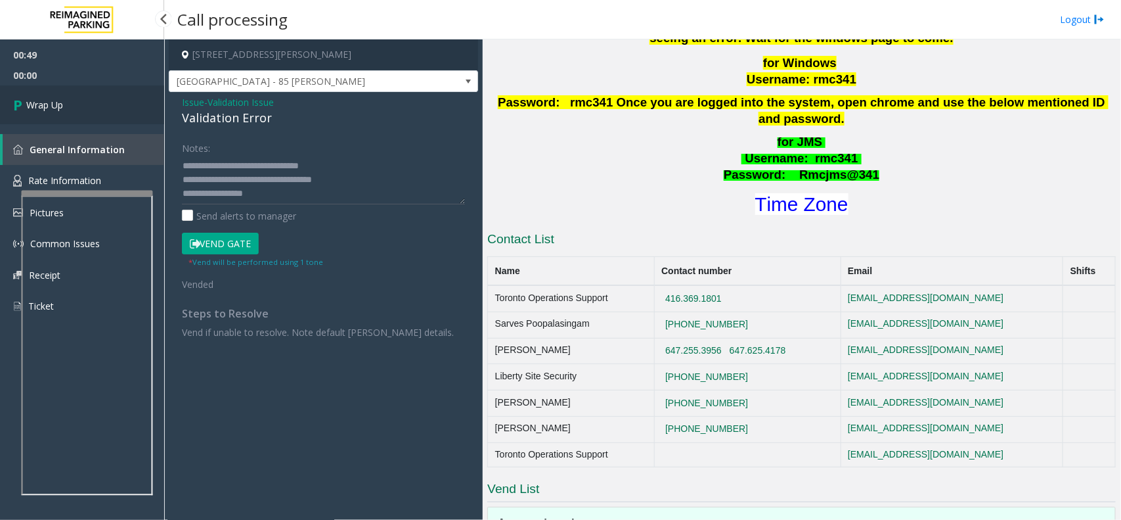
click at [114, 96] on link "Wrap Up" at bounding box center [82, 104] width 164 height 39
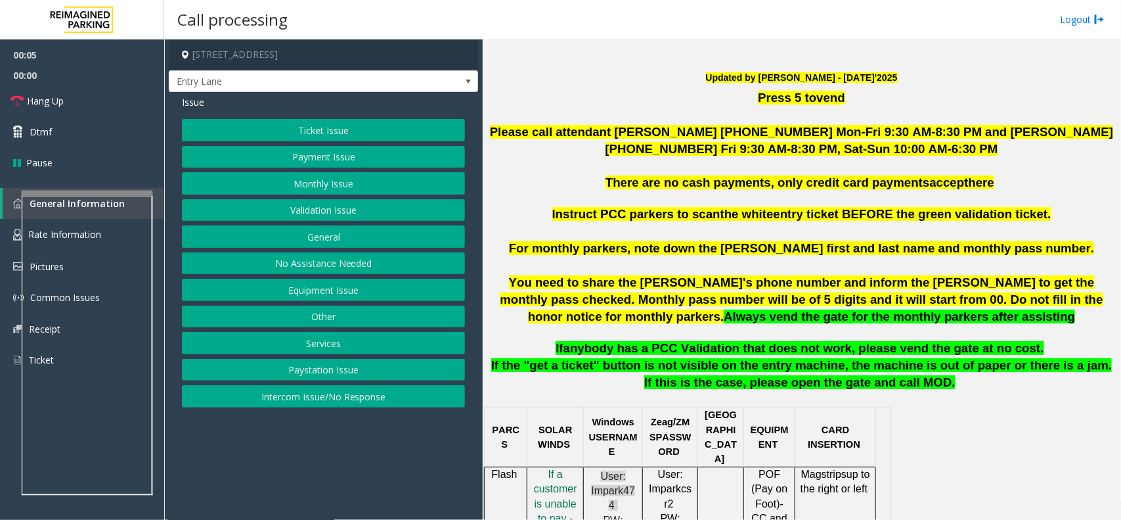
scroll to position [411, 0]
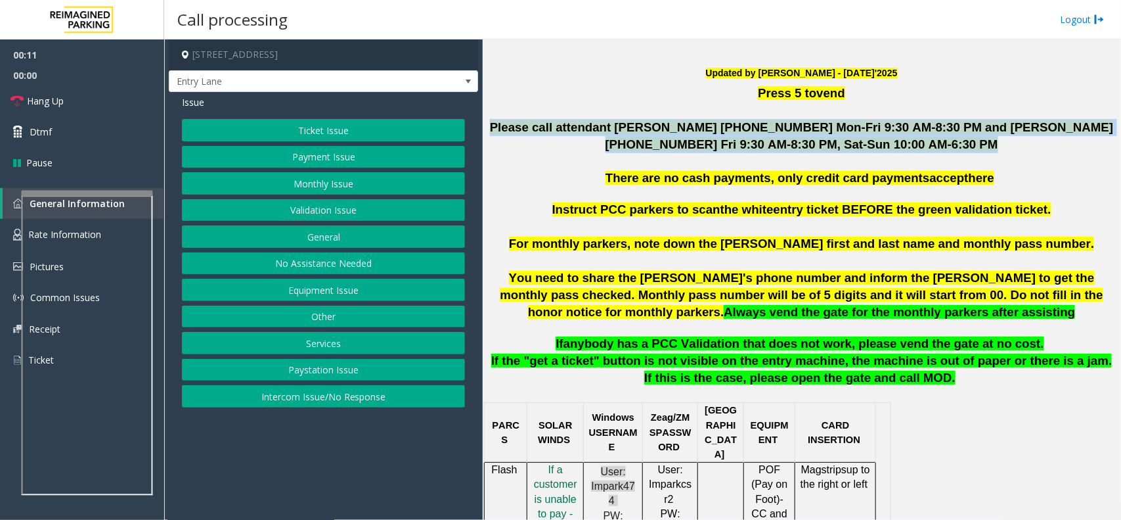
drag, startPoint x: 490, startPoint y: 123, endPoint x: 971, endPoint y: 163, distance: 482.4
click at [971, 163] on div "Press 5 to vend Please call attendant Mengistu Teklemariam 206-833-9435 Mon-Fri…" at bounding box center [801, 143] width 629 height 117
click at [317, 290] on button "Equipment Issue" at bounding box center [323, 289] width 283 height 22
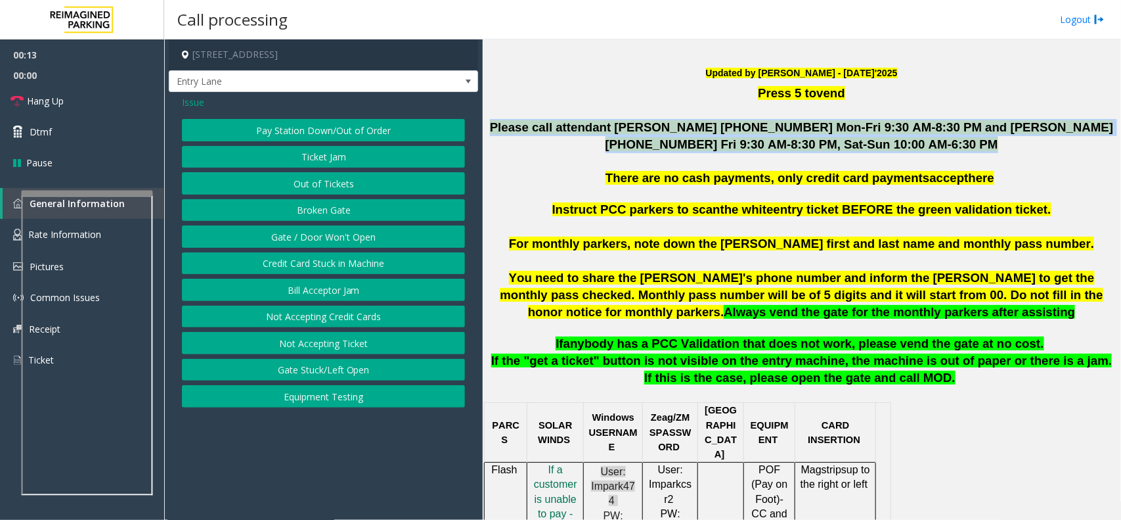
click at [328, 185] on button "Out of Tickets" at bounding box center [323, 183] width 283 height 22
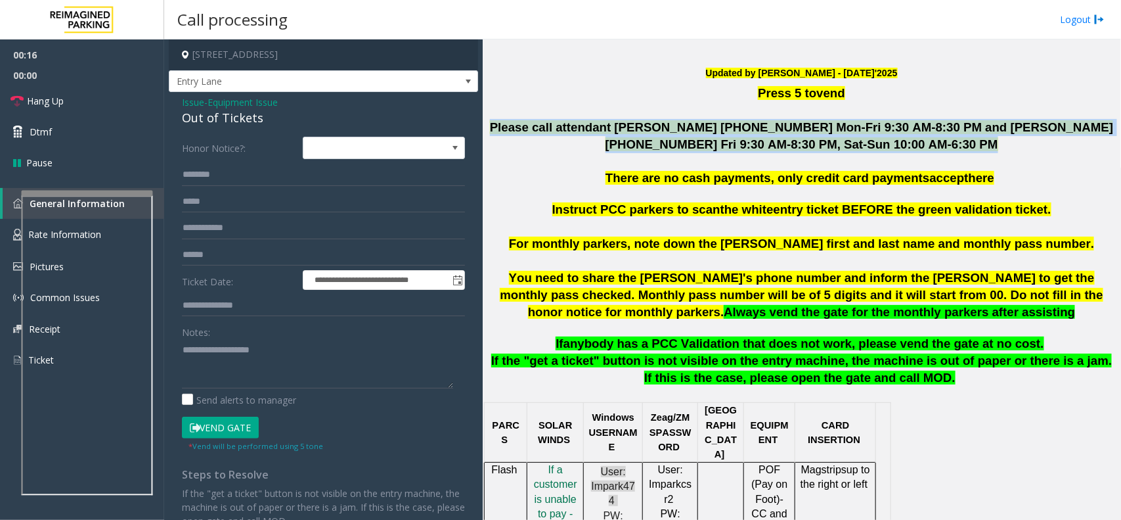
click at [544, 166] on p at bounding box center [801, 161] width 629 height 17
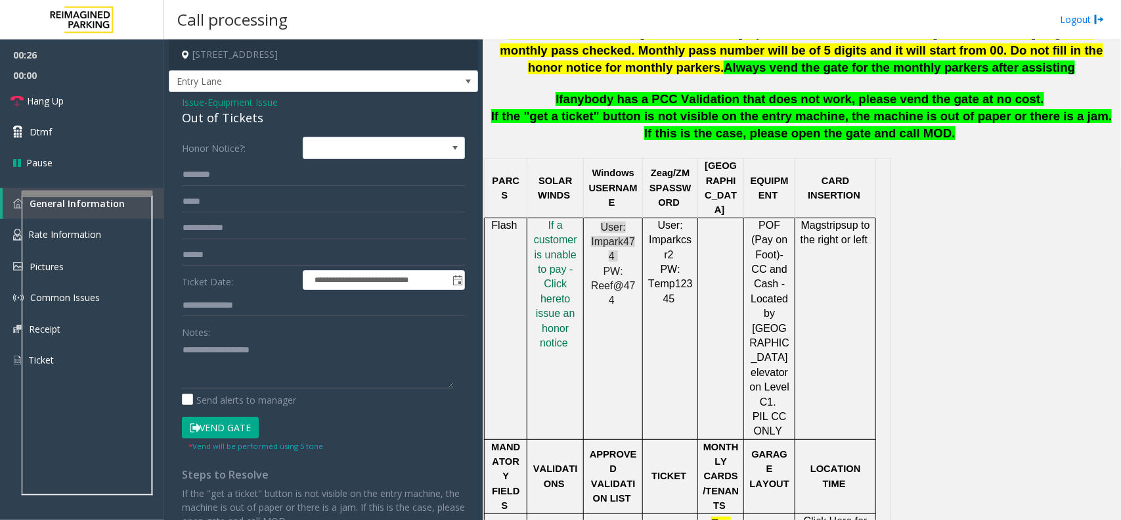
scroll to position [606, 0]
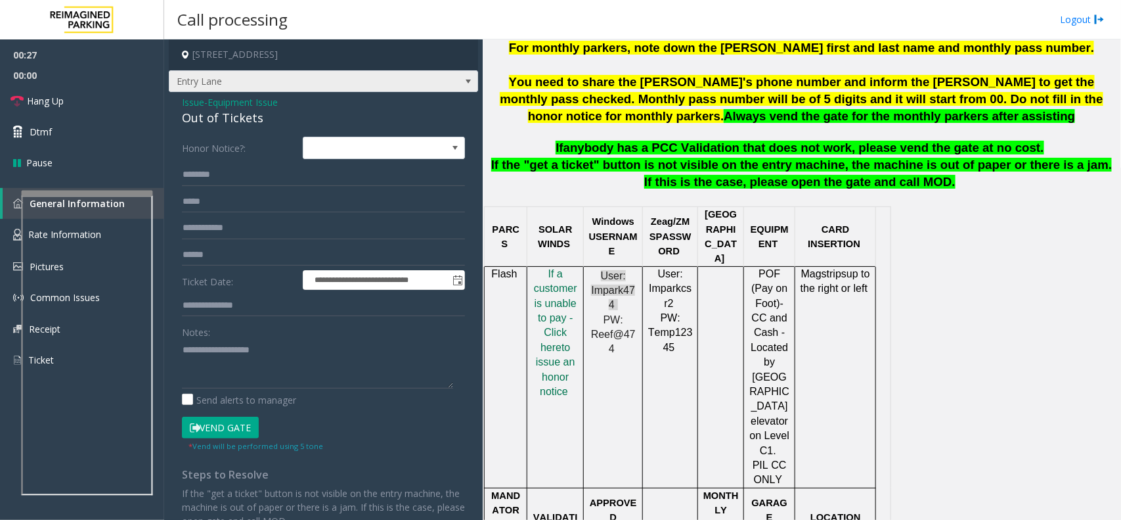
click at [459, 87] on span at bounding box center [468, 81] width 18 height 21
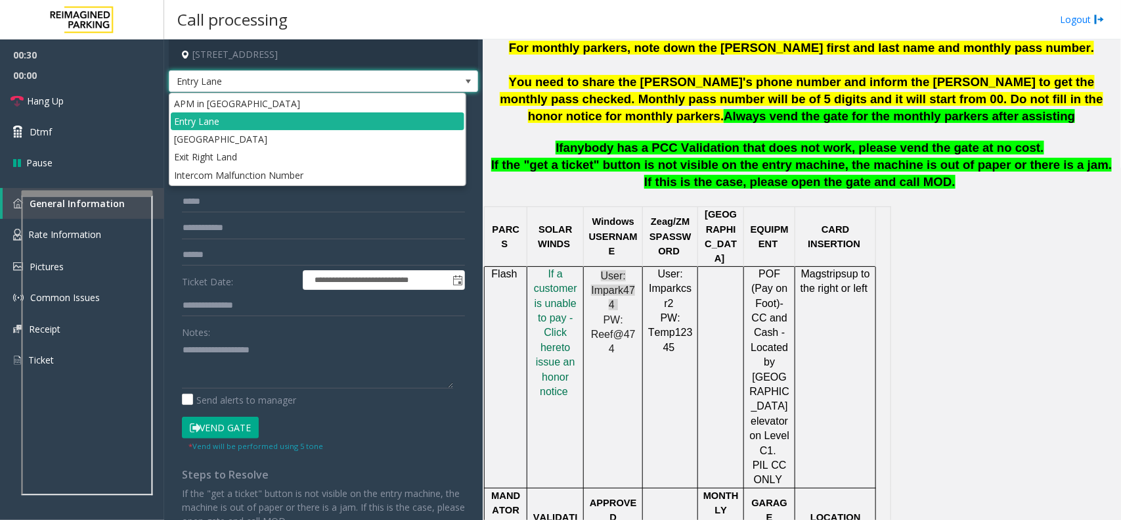
click at [459, 87] on span at bounding box center [468, 81] width 18 height 21
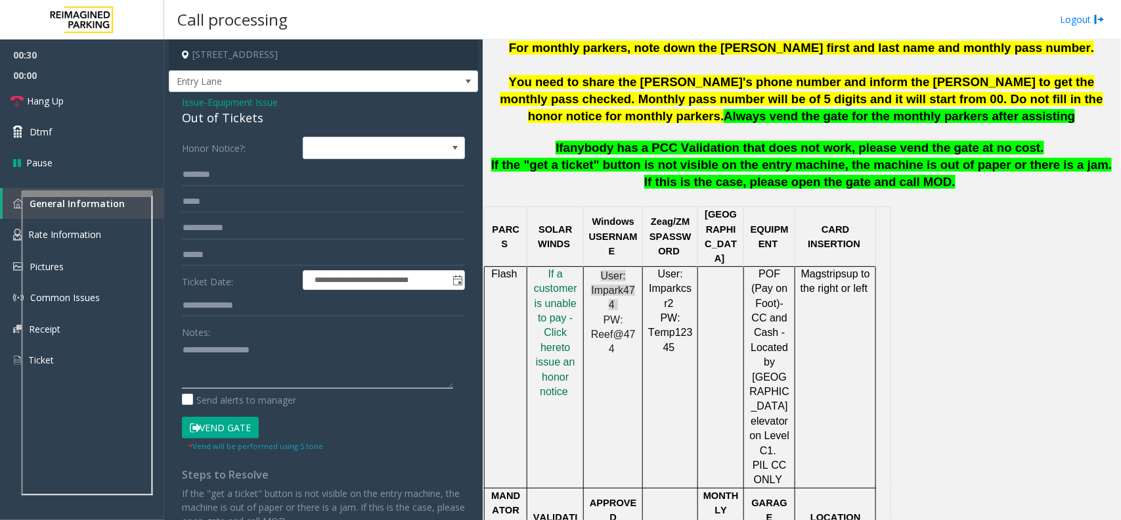
click at [263, 353] on textarea at bounding box center [317, 363] width 271 height 49
click at [231, 425] on button "Vend Gate" at bounding box center [220, 427] width 77 height 22
click at [282, 332] on div "Notes:" at bounding box center [323, 355] width 283 height 68
click at [250, 368] on textarea at bounding box center [317, 363] width 271 height 49
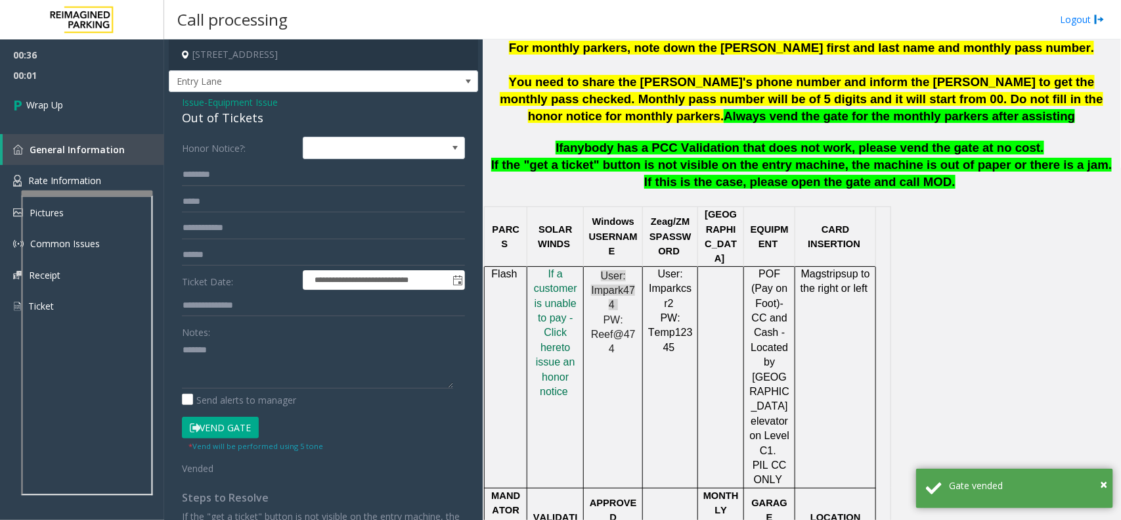
click at [240, 122] on div "Out of Tickets" at bounding box center [323, 118] width 283 height 18
click at [238, 365] on textarea at bounding box center [317, 363] width 271 height 49
paste textarea "**********"
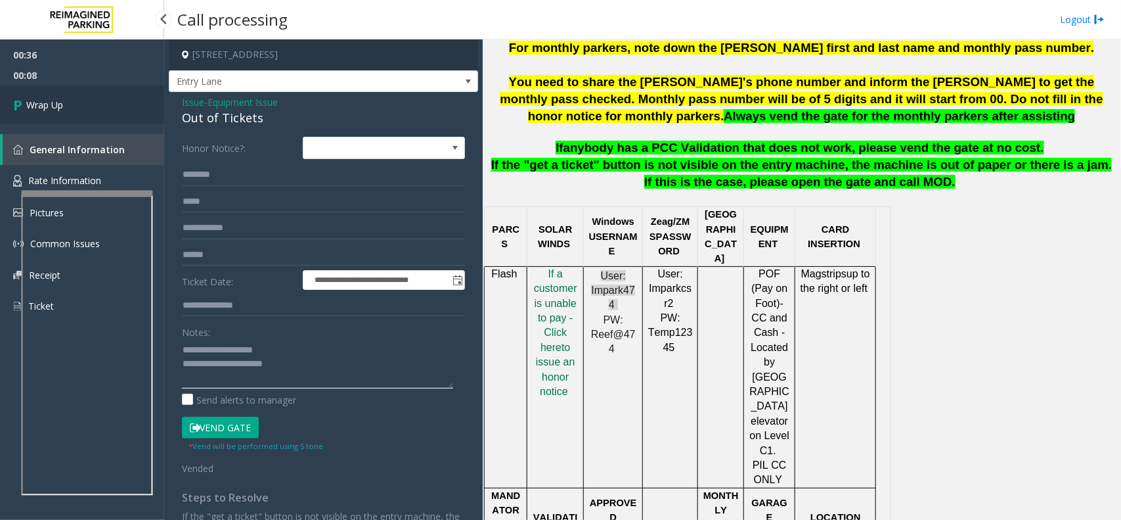
type textarea "**********"
click at [69, 104] on link "Wrap Up" at bounding box center [82, 104] width 164 height 39
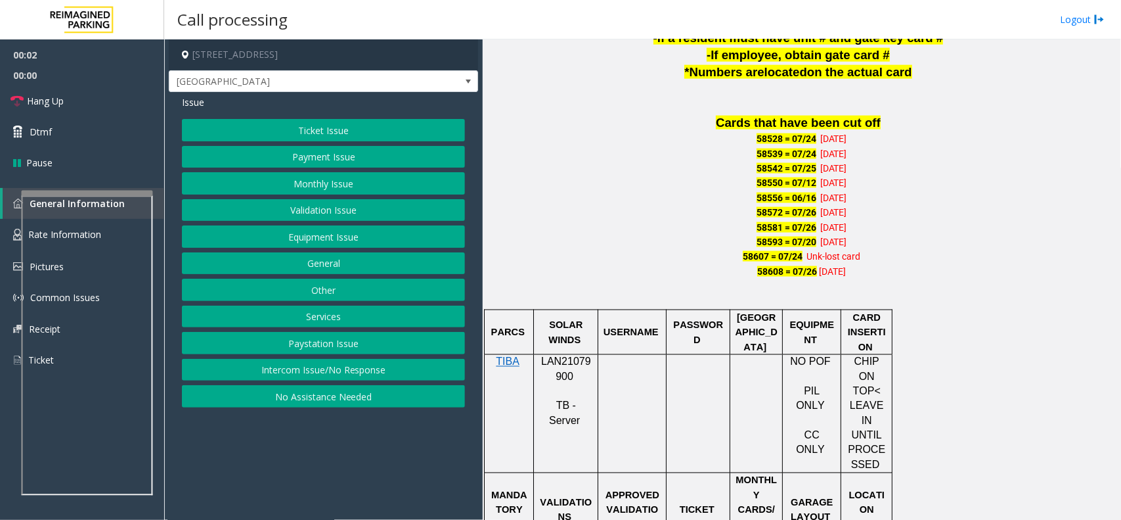
scroll to position [985, 0]
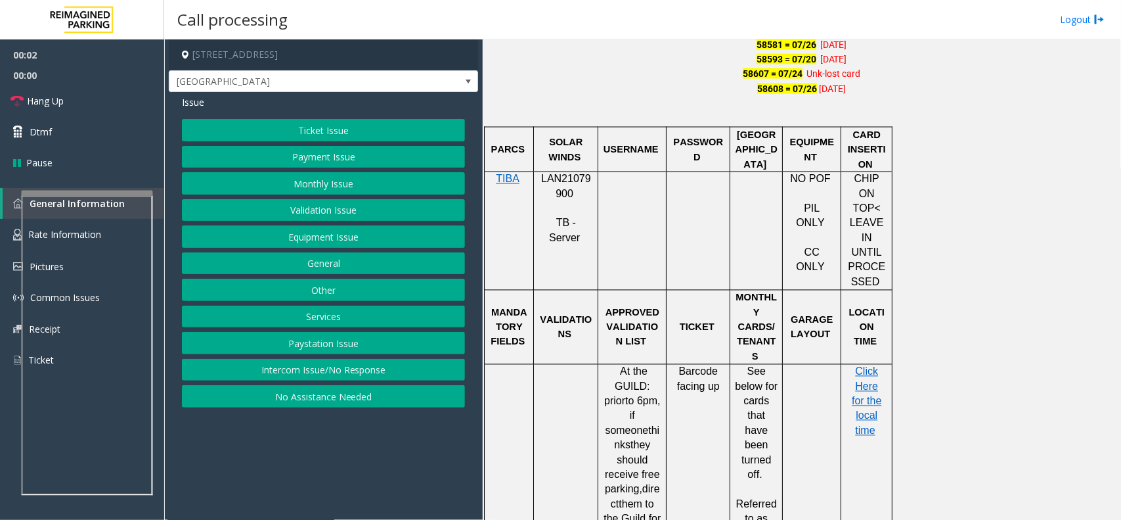
click at [579, 175] on span "LAN21079900" at bounding box center [566, 186] width 50 height 26
click at [348, 189] on button "Monthly Issue" at bounding box center [323, 183] width 283 height 22
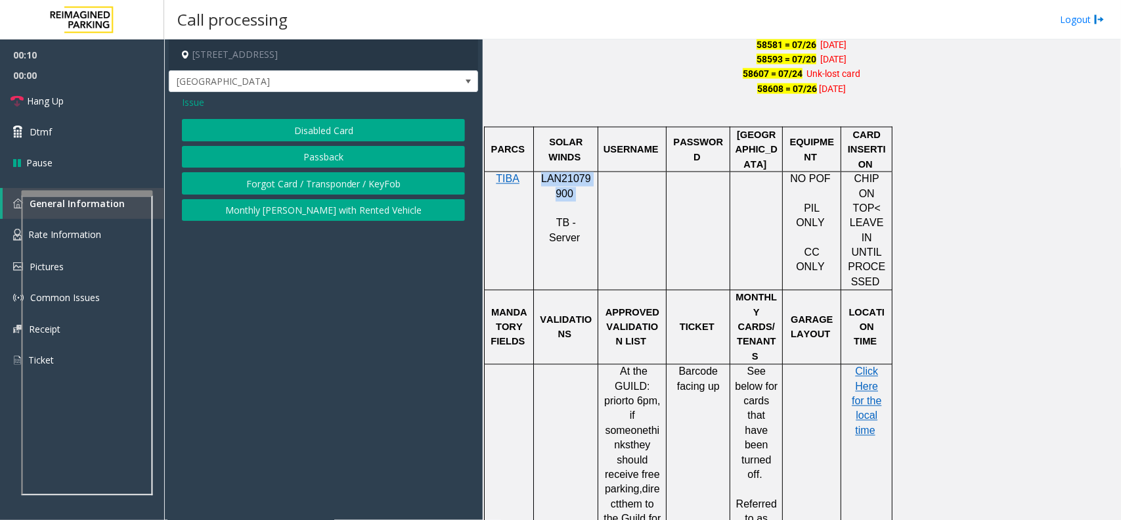
click at [368, 123] on button "Disabled Card" at bounding box center [323, 130] width 283 height 22
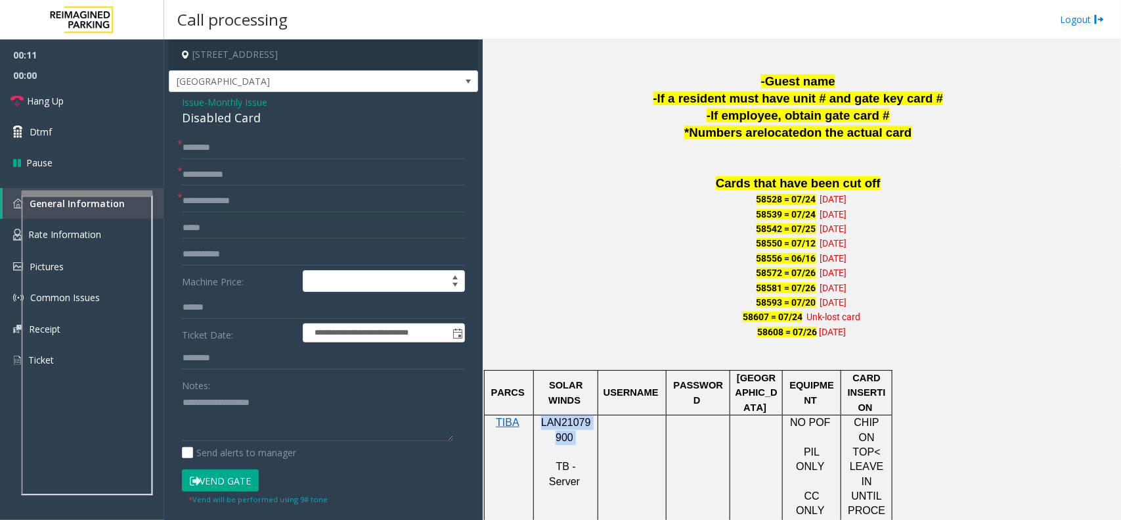
scroll to position [739, 0]
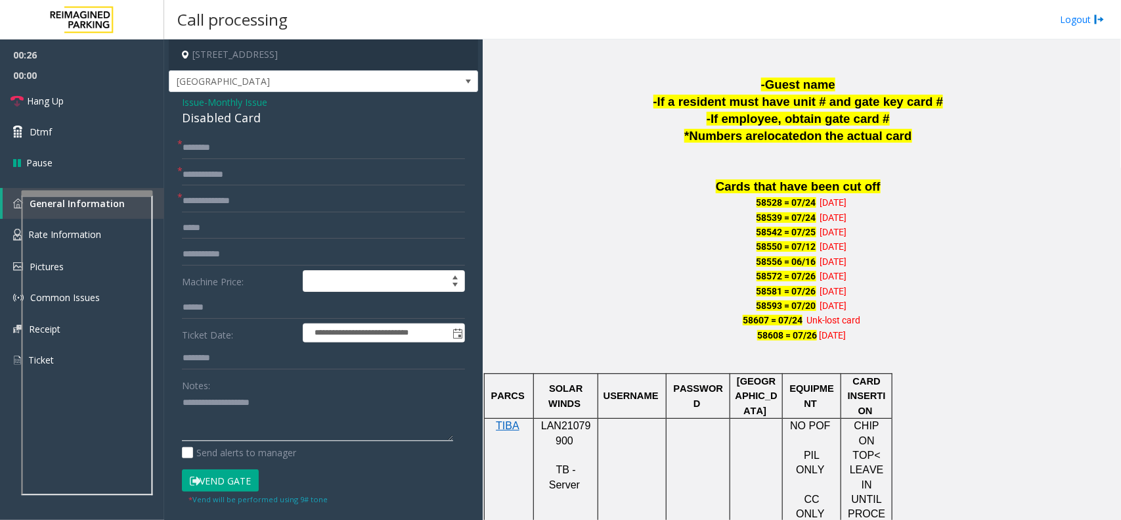
click at [238, 427] on textarea at bounding box center [317, 416] width 271 height 49
click at [243, 112] on div "Disabled Card" at bounding box center [323, 118] width 283 height 18
click at [271, 421] on textarea at bounding box center [317, 416] width 271 height 49
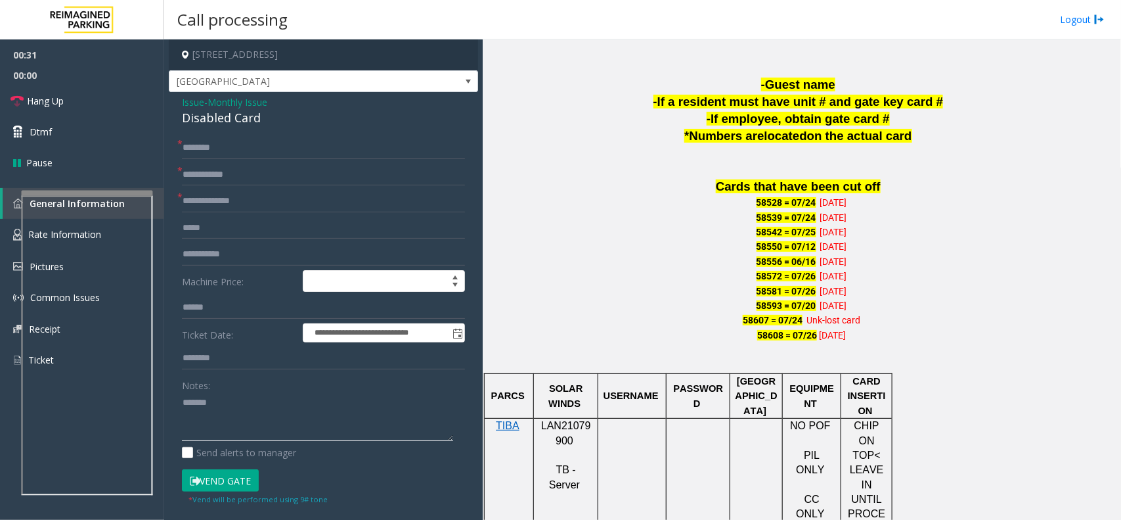
paste textarea "**********"
type textarea "**********"
click at [309, 428] on textarea at bounding box center [317, 416] width 271 height 49
click at [241, 155] on input "text" at bounding box center [323, 148] width 283 height 22
type input "**"
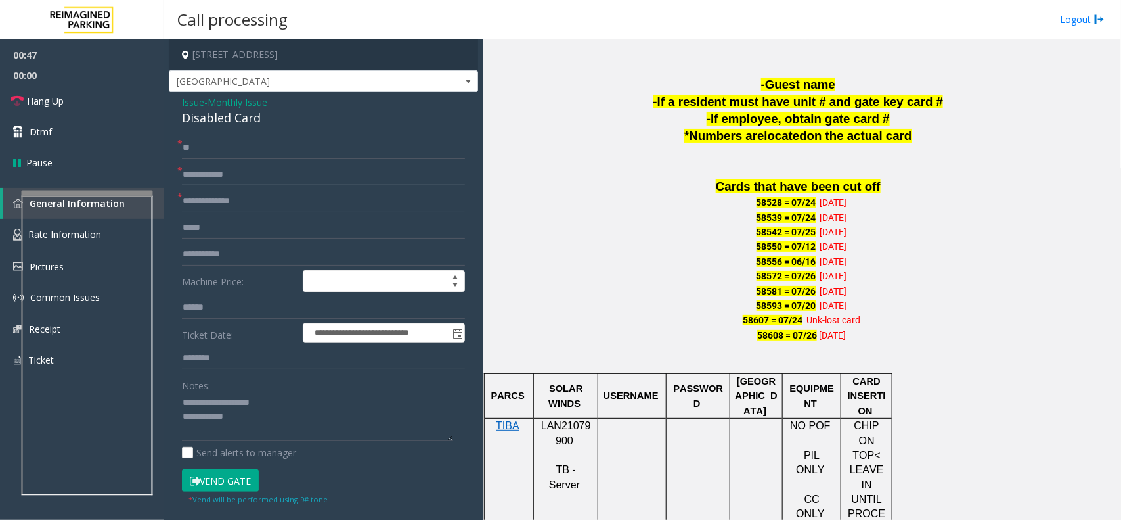
click at [240, 183] on input "text" at bounding box center [323, 175] width 283 height 22
type input "**"
click at [241, 202] on input "text" at bounding box center [323, 201] width 283 height 22
type input "**"
click at [279, 411] on textarea at bounding box center [317, 416] width 271 height 49
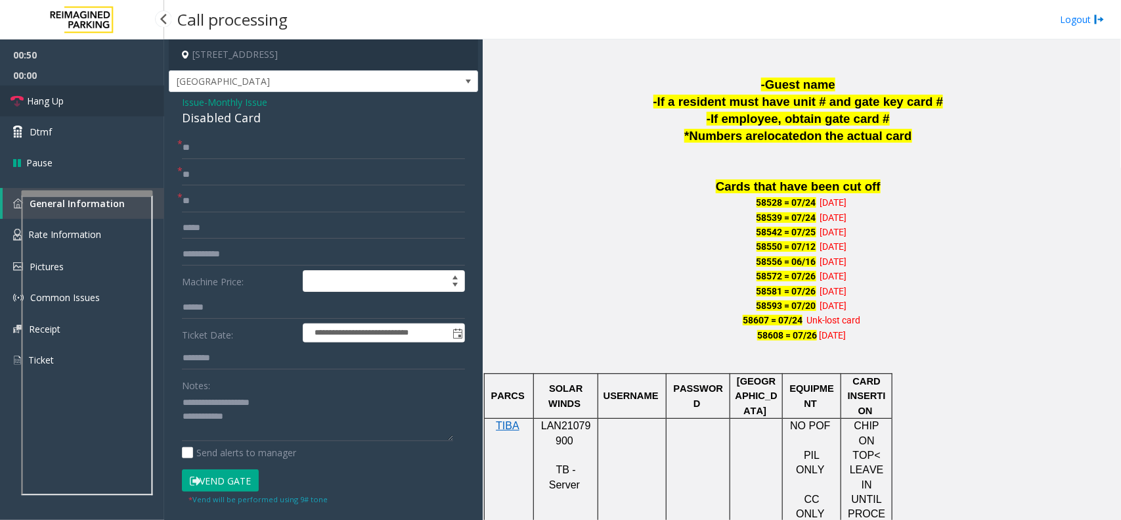
click at [93, 108] on link "Hang Up" at bounding box center [82, 100] width 164 height 31
click at [264, 427] on textarea at bounding box center [317, 416] width 271 height 49
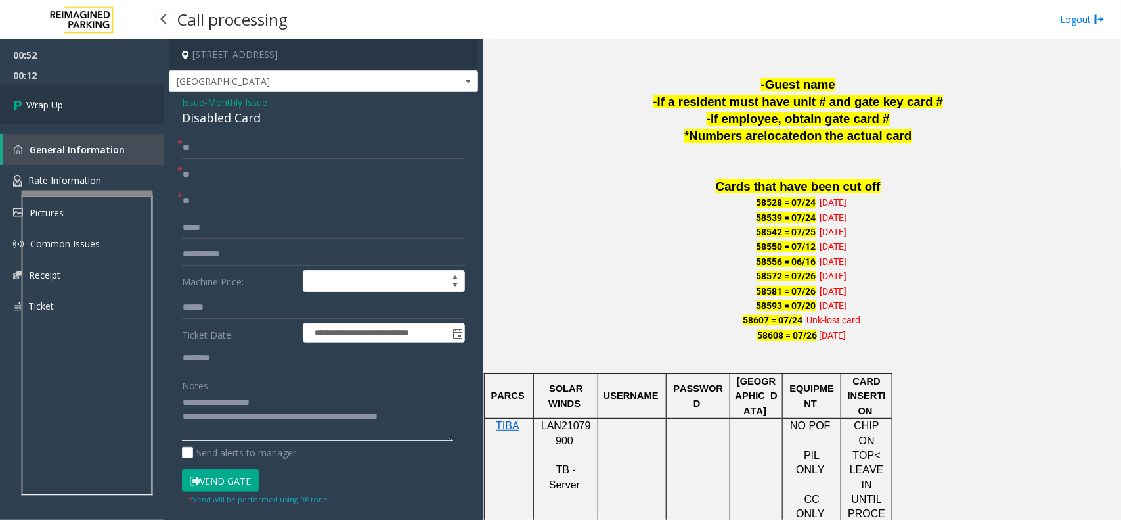
type textarea "**********"
click at [112, 99] on link "Wrap Up" at bounding box center [82, 104] width 164 height 39
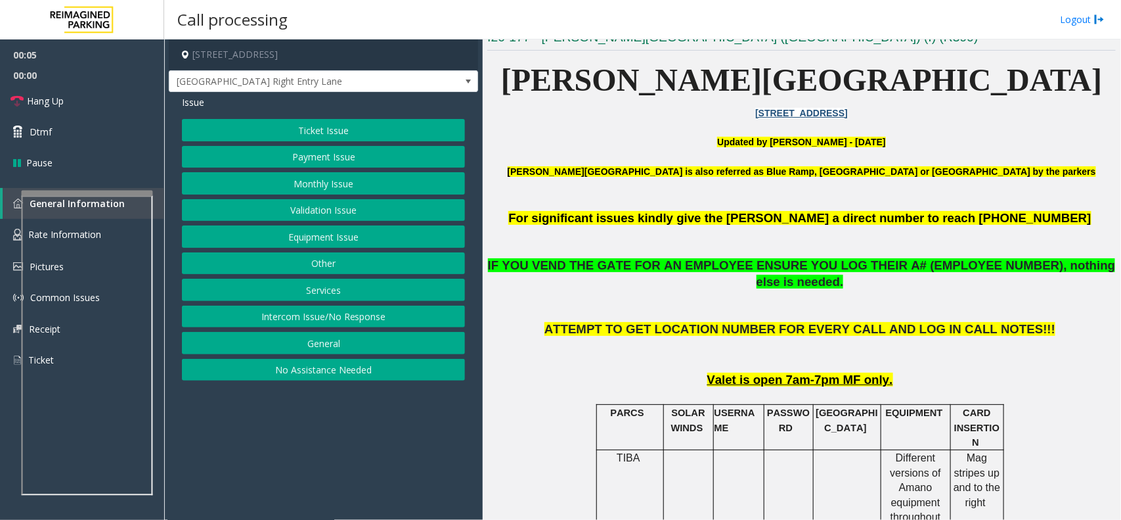
scroll to position [328, 0]
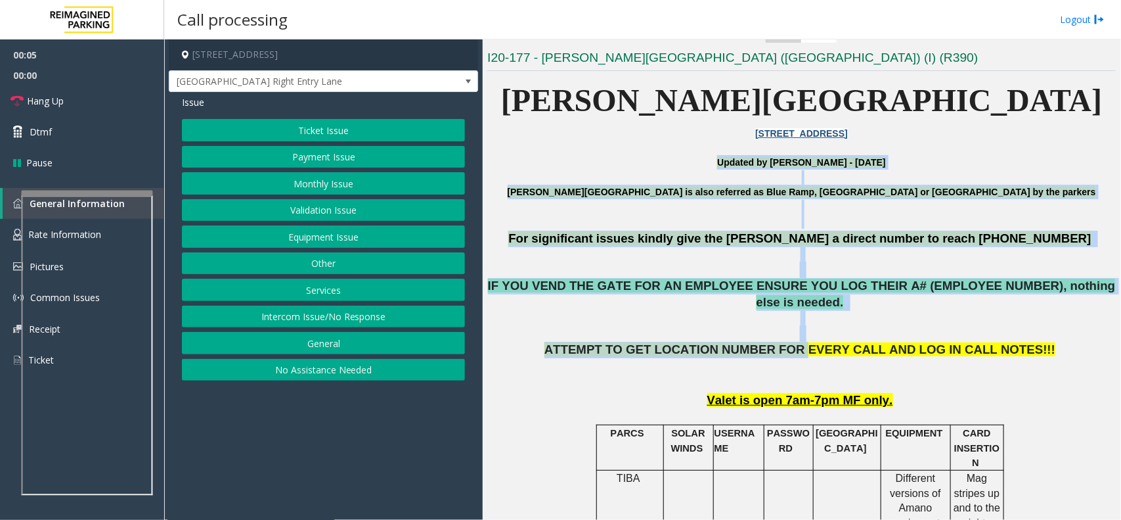
drag, startPoint x: 565, startPoint y: 161, endPoint x: 888, endPoint y: 360, distance: 379.5
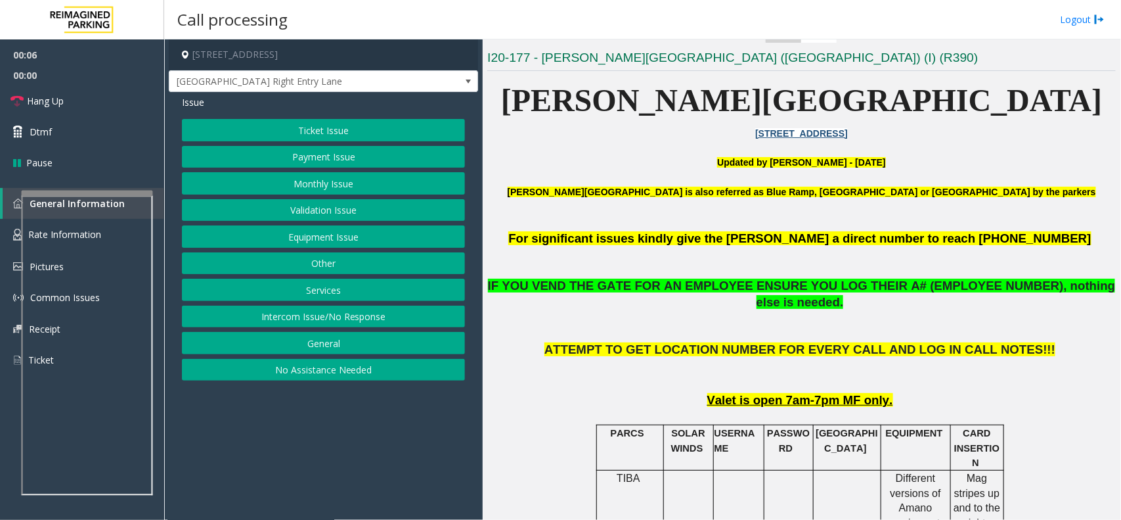
click at [908, 363] on p "ATTEMPT TO GET LOCATION NUMBER FOR EVERY CALL AND LOG IN CALL NOTES!!!" at bounding box center [801, 366] width 629 height 49
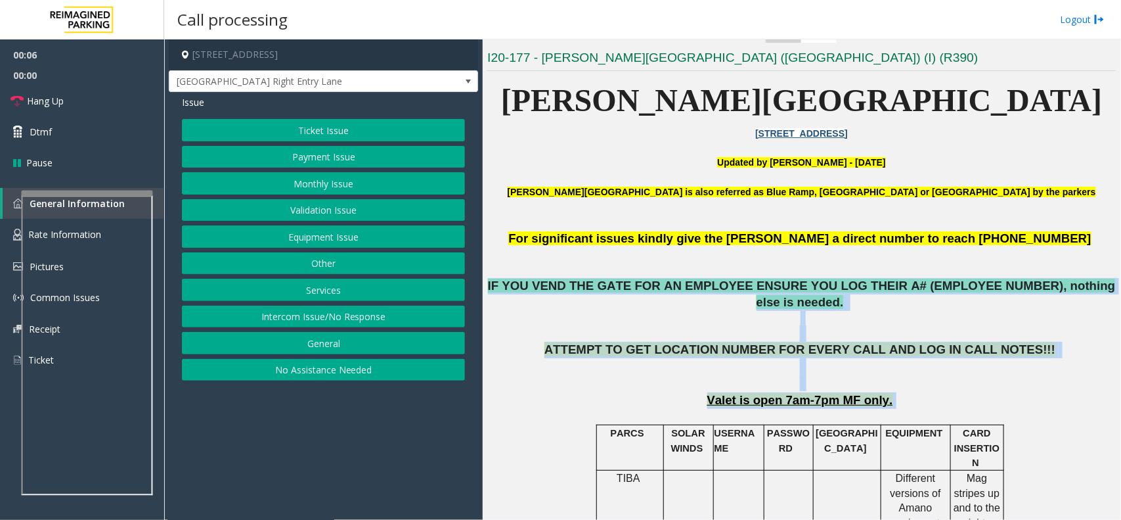
drag, startPoint x: 916, startPoint y: 388, endPoint x: 677, endPoint y: 204, distance: 301.6
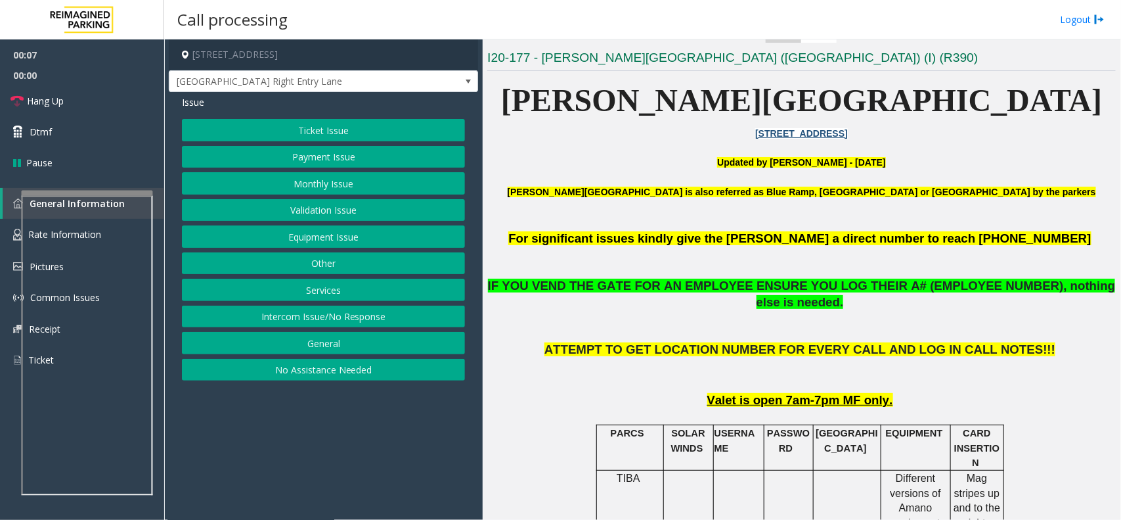
click at [618, 166] on p "Updated by Sunil Dhyani - 28th Aug 2025" at bounding box center [801, 162] width 629 height 14
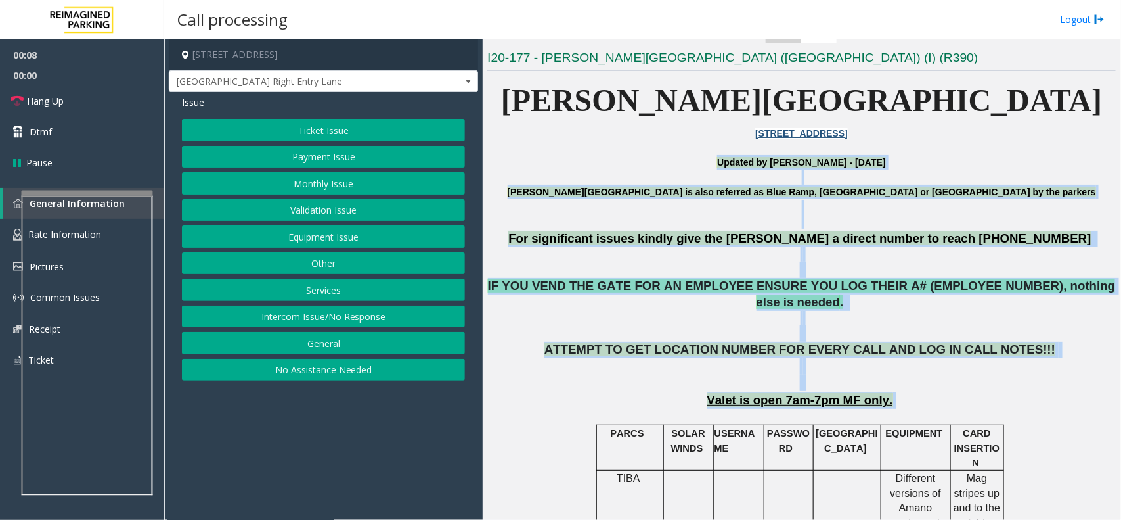
drag, startPoint x: 627, startPoint y: 156, endPoint x: 1022, endPoint y: 385, distance: 456.5
click at [1022, 392] on p "Valet is open 7am-7pm MF only." at bounding box center [801, 400] width 629 height 16
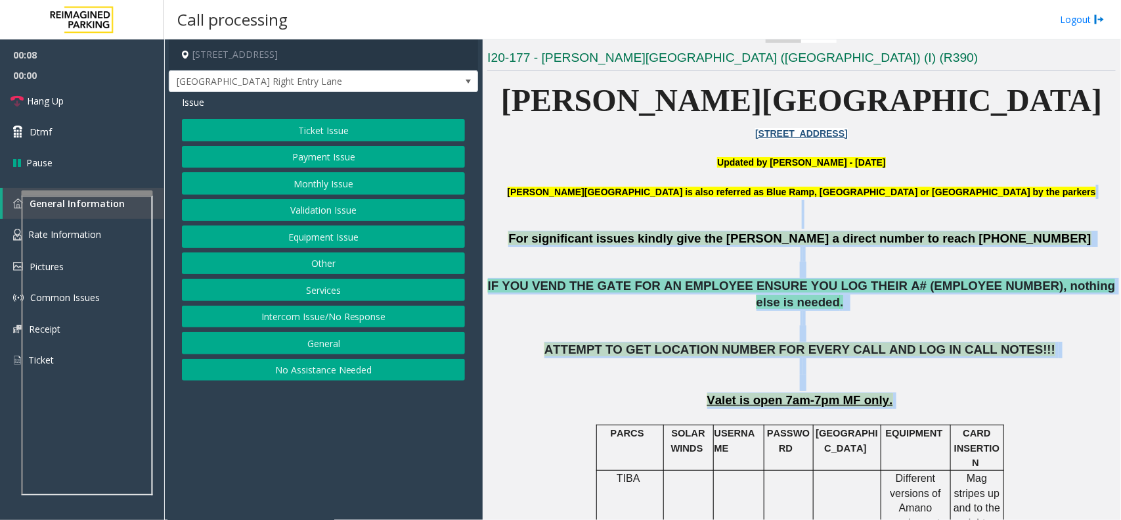
drag, startPoint x: 1022, startPoint y: 385, endPoint x: 726, endPoint y: 196, distance: 351.5
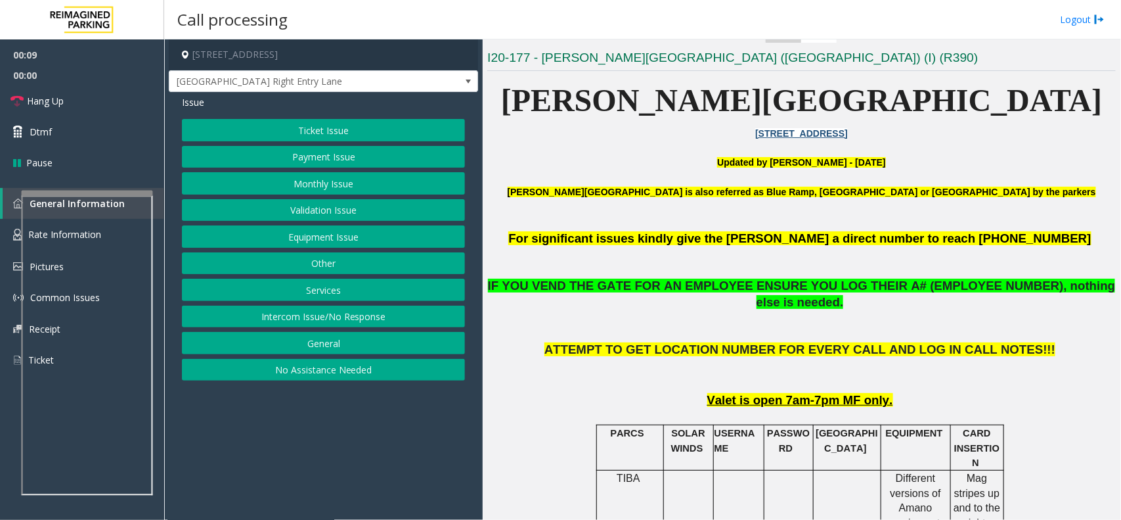
click at [622, 166] on p "Updated by Sunil Dhyani - 28th Aug 2025" at bounding box center [801, 162] width 629 height 14
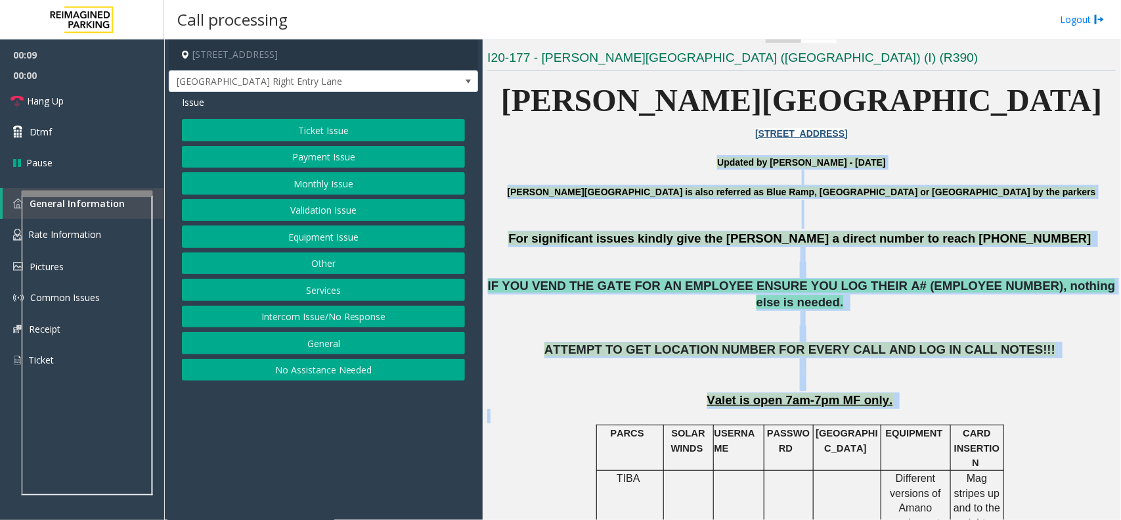
drag, startPoint x: 622, startPoint y: 166, endPoint x: 988, endPoint y: 405, distance: 437.2
click at [988, 409] on p at bounding box center [801, 416] width 629 height 14
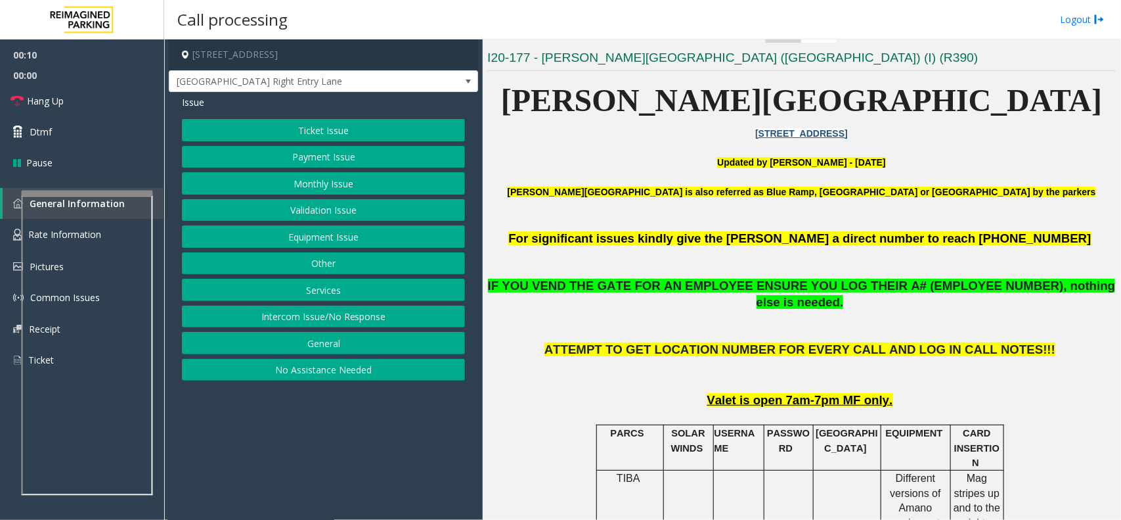
click at [376, 319] on button "Intercom Issue/No Response" at bounding box center [323, 316] width 283 height 22
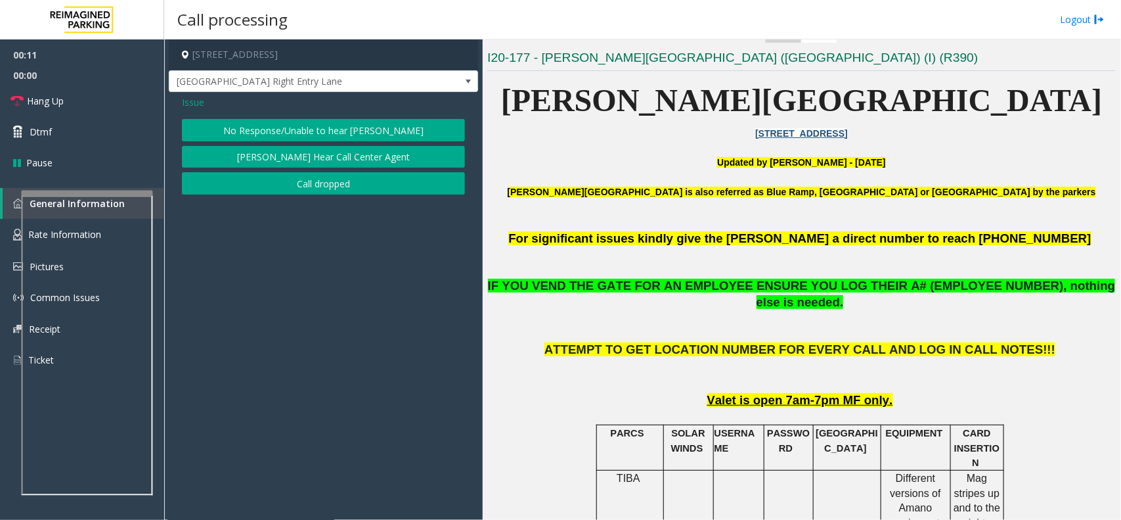
click at [332, 119] on button "No Response/Unable to hear [PERSON_NAME]" at bounding box center [323, 130] width 283 height 22
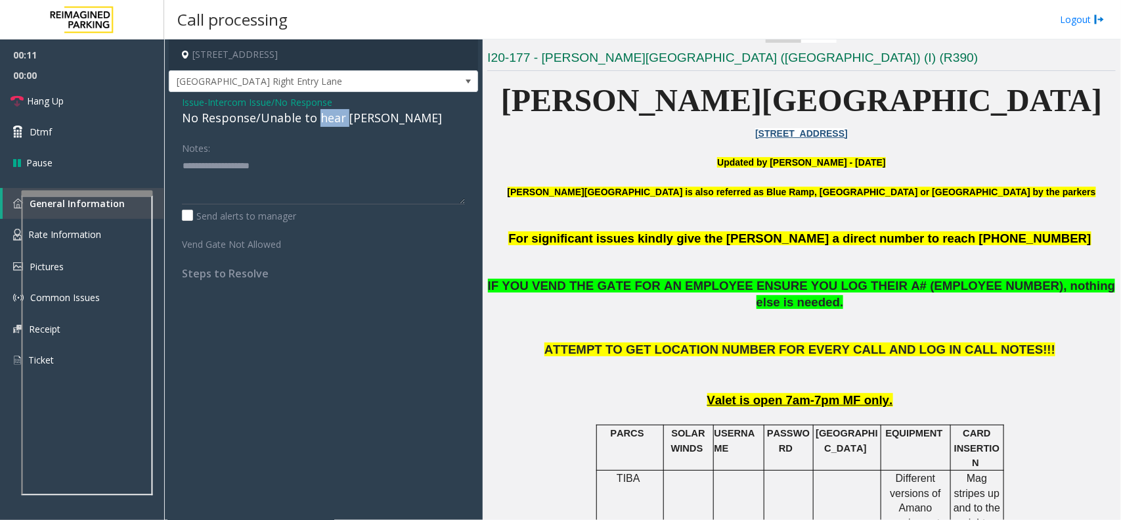
click at [332, 119] on div "No Response/Unable to hear [PERSON_NAME]" at bounding box center [323, 118] width 283 height 18
click at [376, 172] on textarea at bounding box center [323, 179] width 283 height 49
type textarea "**********"
click at [114, 99] on link "Hang Up" at bounding box center [82, 100] width 164 height 31
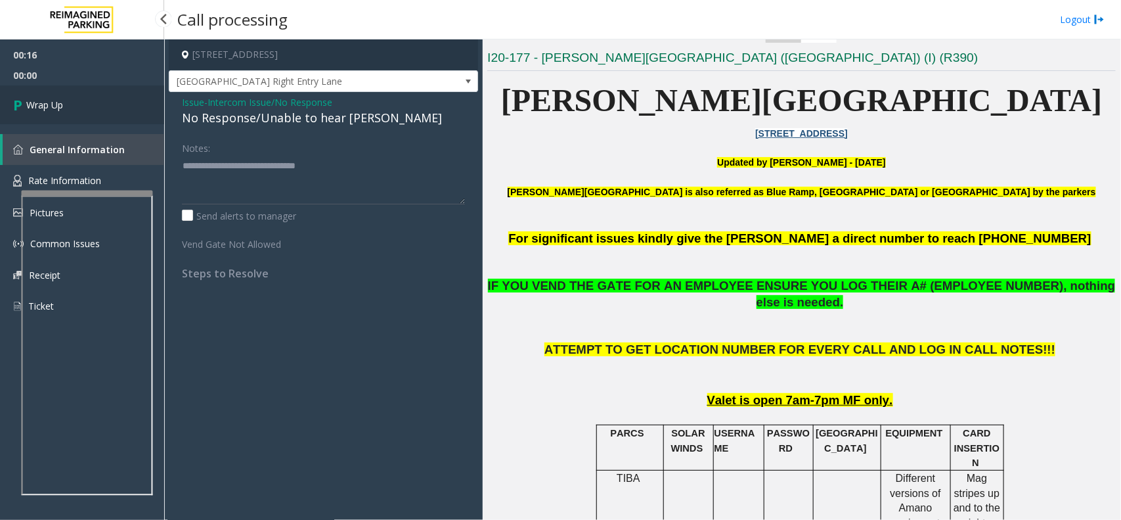
click at [114, 99] on link "Wrap Up" at bounding box center [82, 104] width 164 height 39
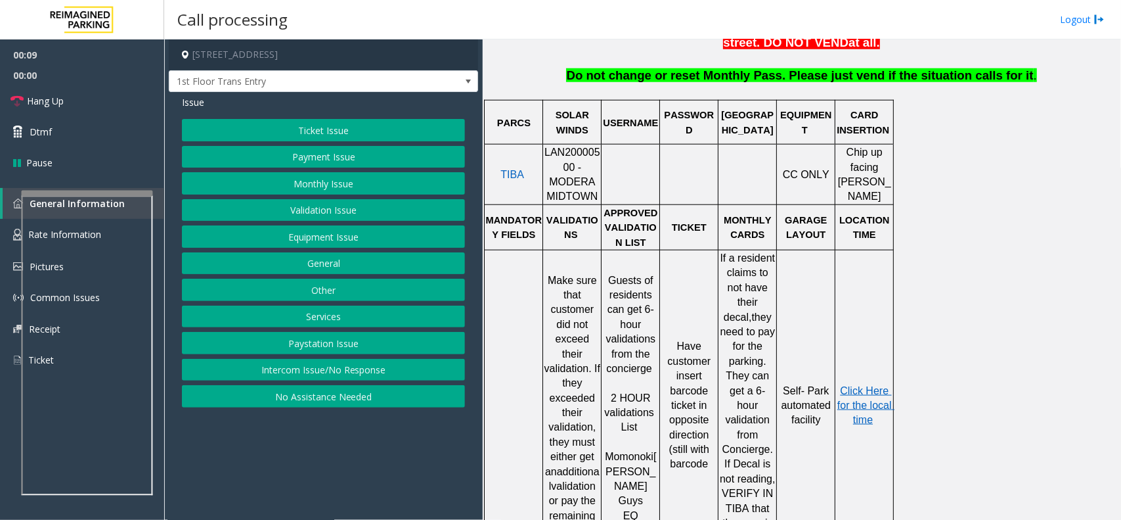
scroll to position [575, 0]
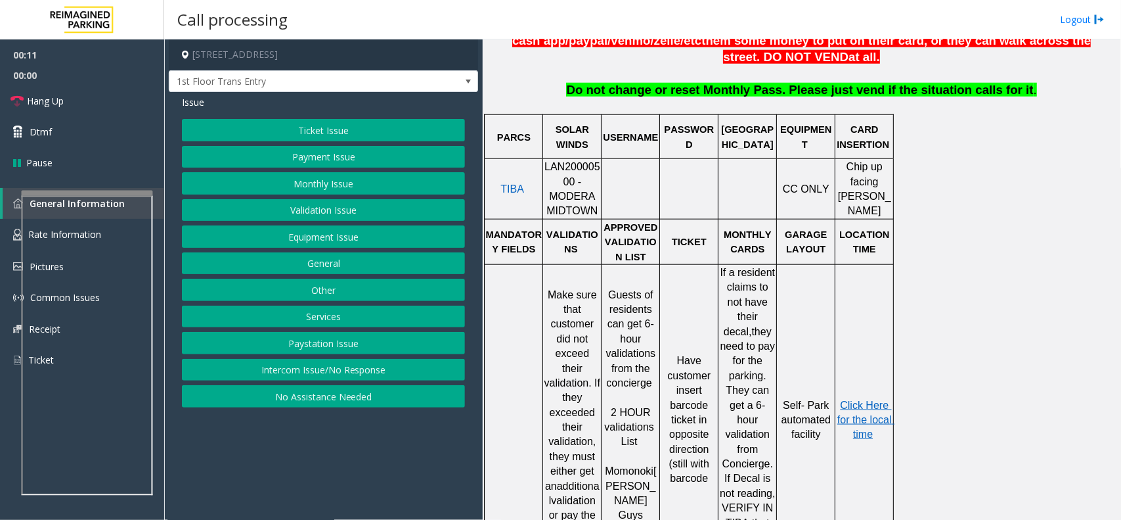
click at [238, 360] on div "Ticket Issue Payment Issue Monthly Issue Validation Issue Equipment Issue Gener…" at bounding box center [323, 263] width 283 height 288
click at [263, 375] on button "Intercom Issue/No Response" at bounding box center [323, 370] width 283 height 22
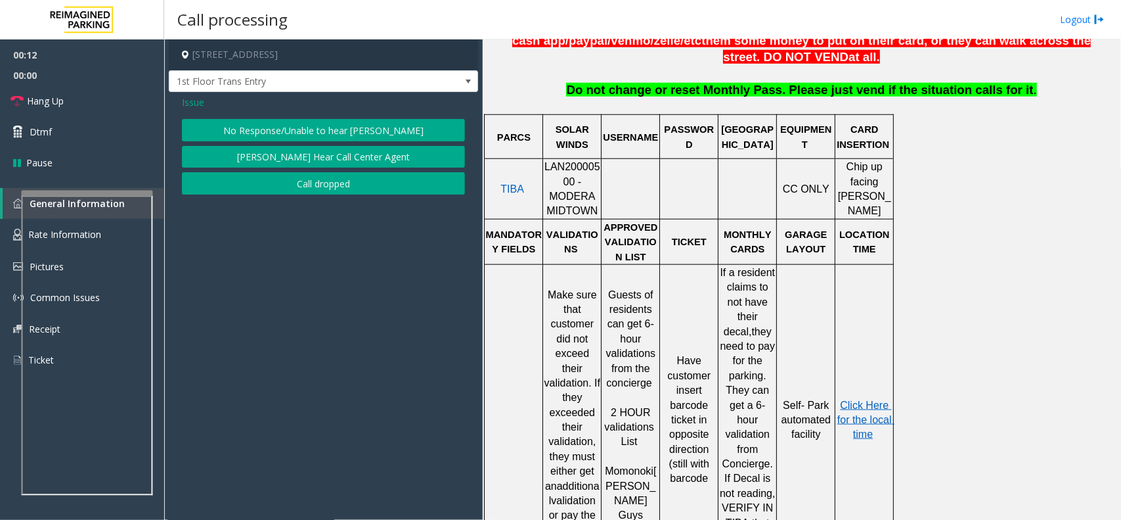
click at [300, 132] on button "No Response/Unable to hear [PERSON_NAME]" at bounding box center [323, 130] width 283 height 22
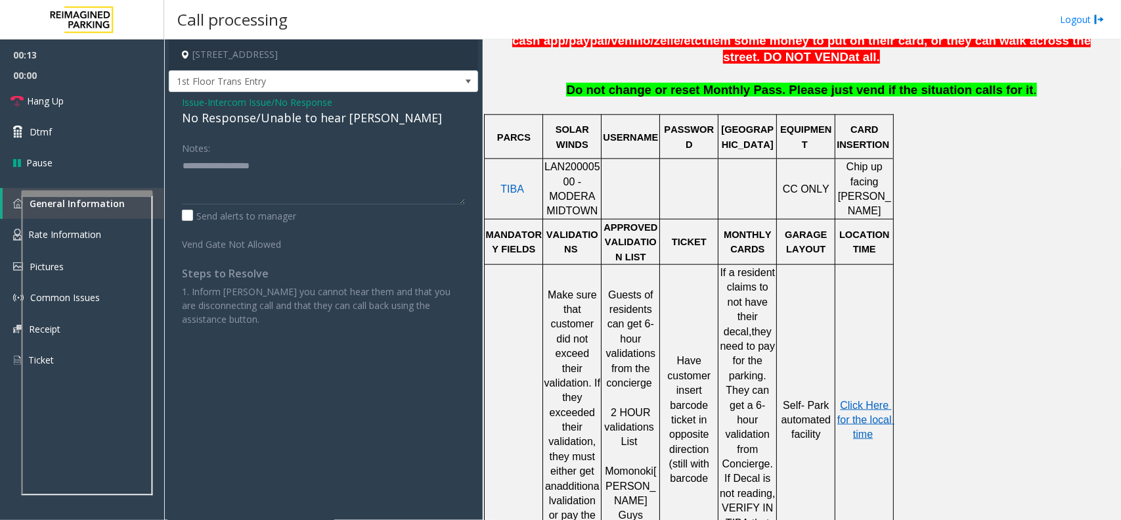
click at [327, 117] on div "No Response/Unable to hear [PERSON_NAME]" at bounding box center [323, 118] width 283 height 18
click at [405, 175] on textarea at bounding box center [323, 179] width 283 height 49
type textarea "**********"
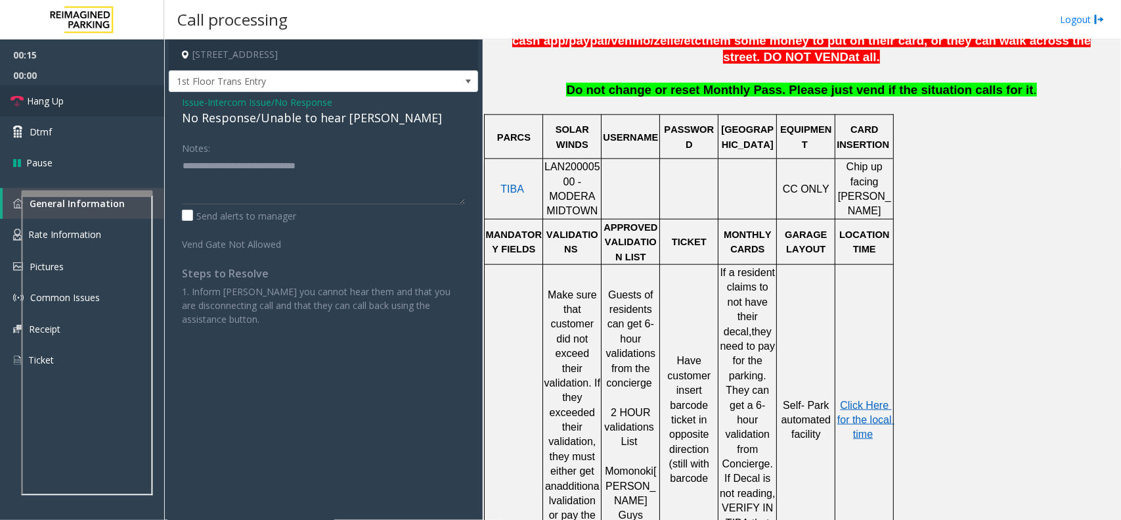
click at [108, 107] on link "Hang Up" at bounding box center [82, 100] width 164 height 31
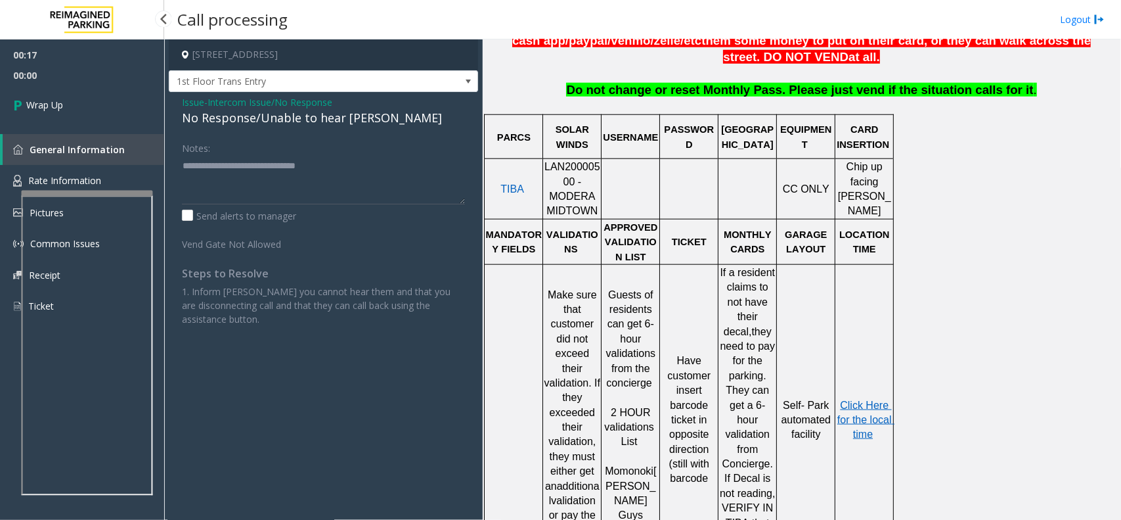
click at [108, 107] on link "Wrap Up" at bounding box center [82, 104] width 164 height 39
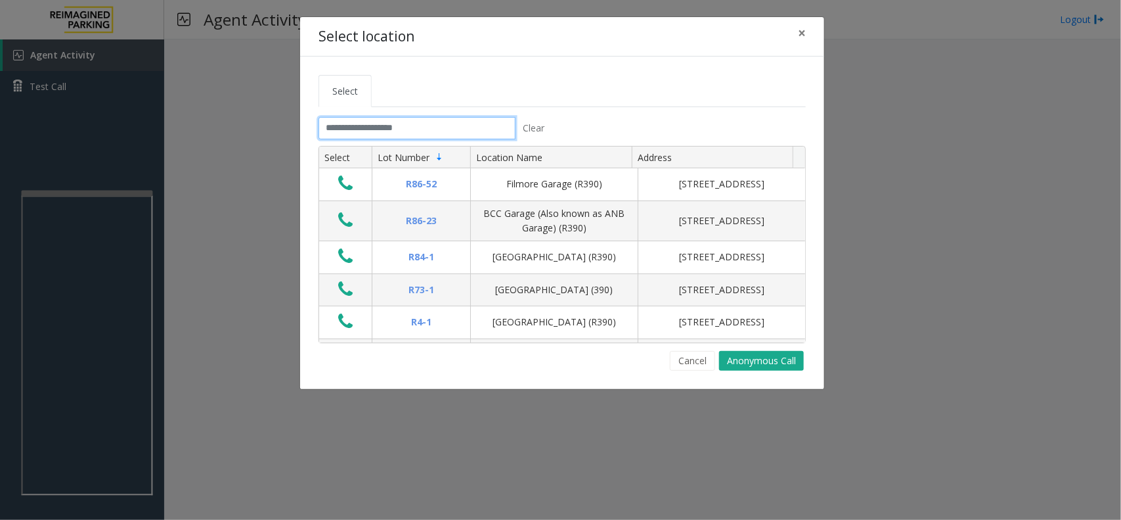
click at [477, 131] on input "text" at bounding box center [417, 128] width 197 height 22
click at [399, 135] on input "text" at bounding box center [417, 128] width 197 height 22
click at [790, 24] on button "×" at bounding box center [802, 33] width 26 height 32
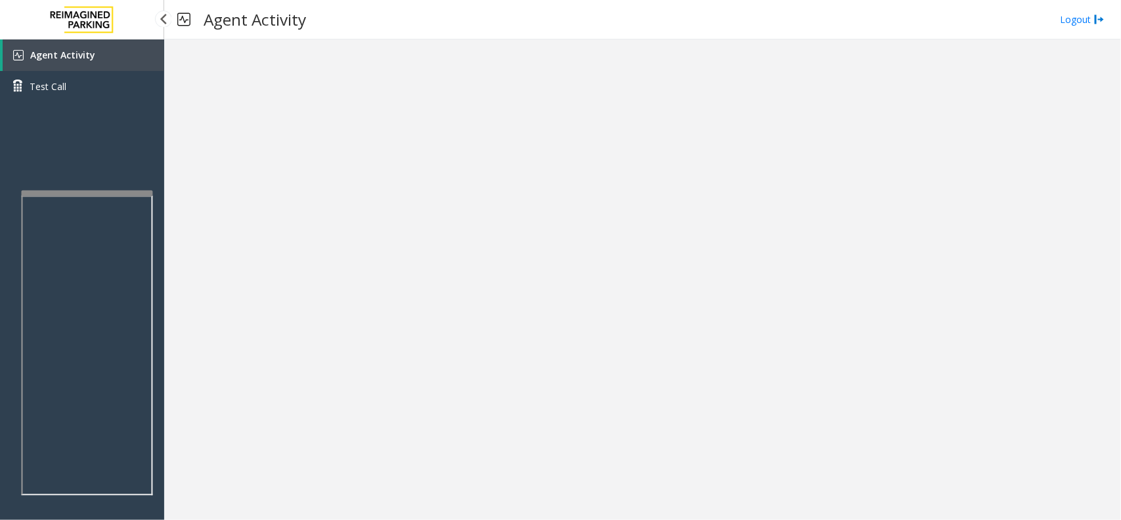
click at [120, 53] on link "Agent Activity" at bounding box center [84, 55] width 162 height 32
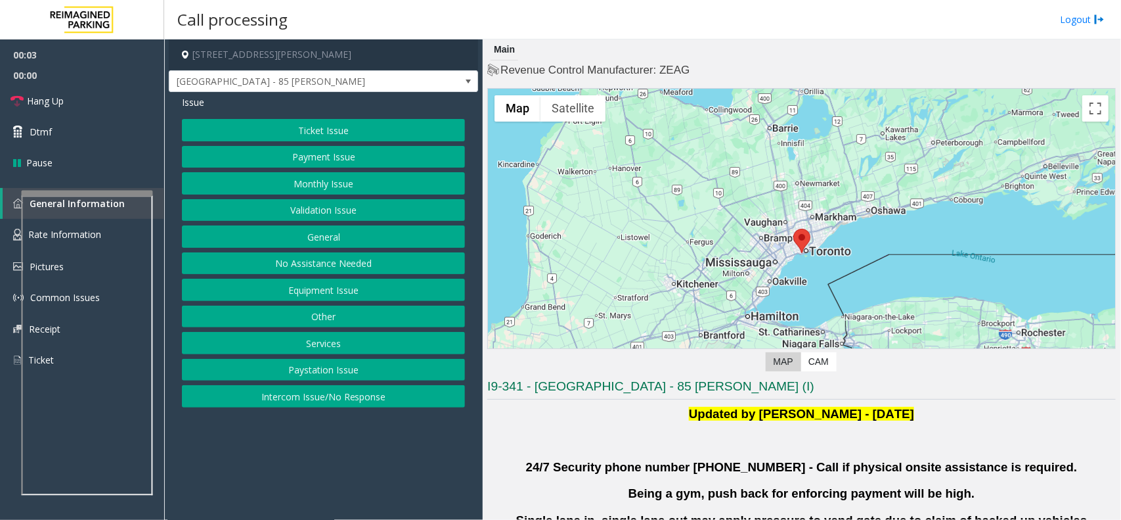
click at [287, 224] on div "Ticket Issue Payment Issue Monthly Issue Validation Issue General No Assistance…" at bounding box center [323, 263] width 283 height 288
click at [291, 217] on button "Validation Issue" at bounding box center [323, 210] width 283 height 22
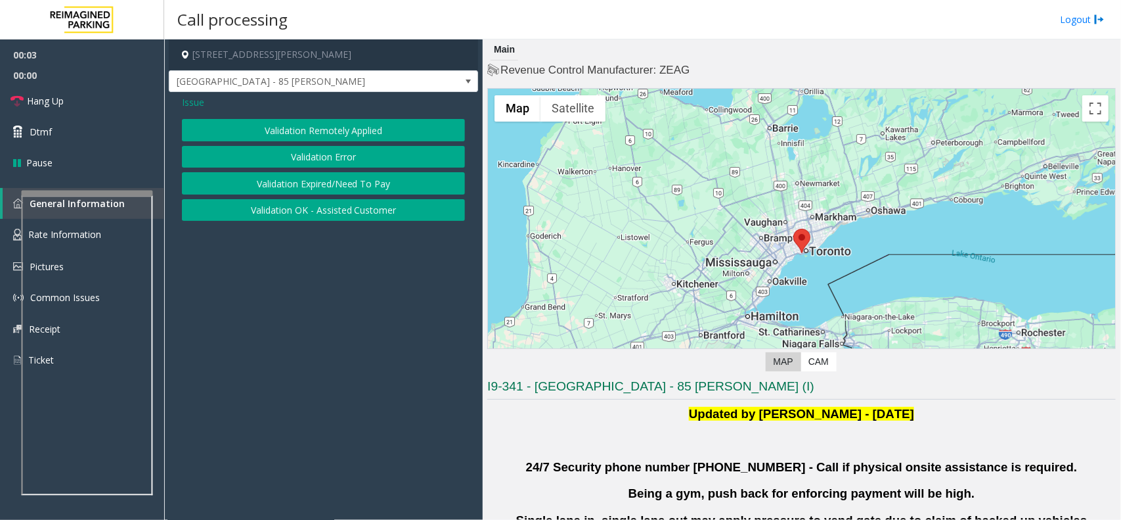
click at [314, 160] on button "Validation Error" at bounding box center [323, 157] width 283 height 22
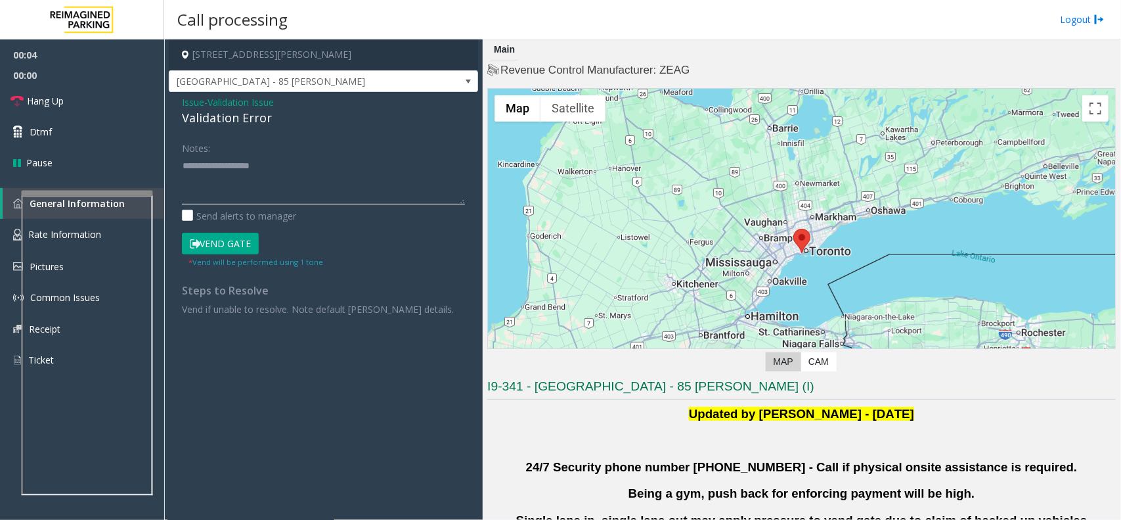
click at [309, 165] on textarea at bounding box center [323, 179] width 283 height 49
click at [261, 131] on div "Issue - Validation Issue Validation Error Notes: Send alerts to manager Vend Ga…" at bounding box center [323, 210] width 309 height 236
click at [261, 128] on div "Issue - Validation Issue Validation Error Notes: Send alerts to manager Vend Ga…" at bounding box center [323, 210] width 309 height 236
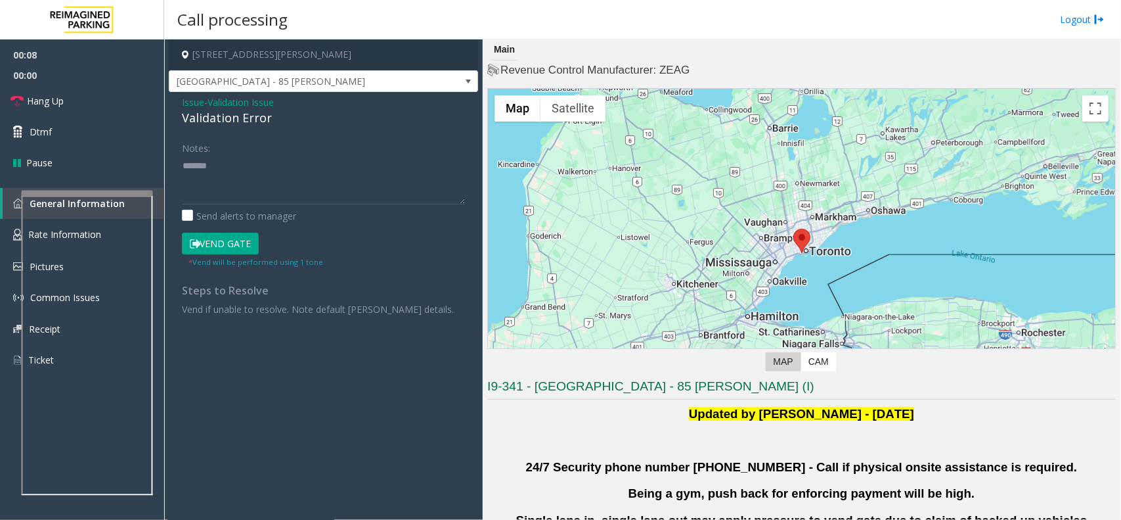
click at [261, 128] on div "Issue - Validation Issue Validation Error Notes: Send alerts to manager Vend Ga…" at bounding box center [323, 210] width 309 height 236
click at [261, 123] on div "Validation Error" at bounding box center [323, 118] width 283 height 18
click at [273, 166] on textarea at bounding box center [323, 179] width 283 height 49
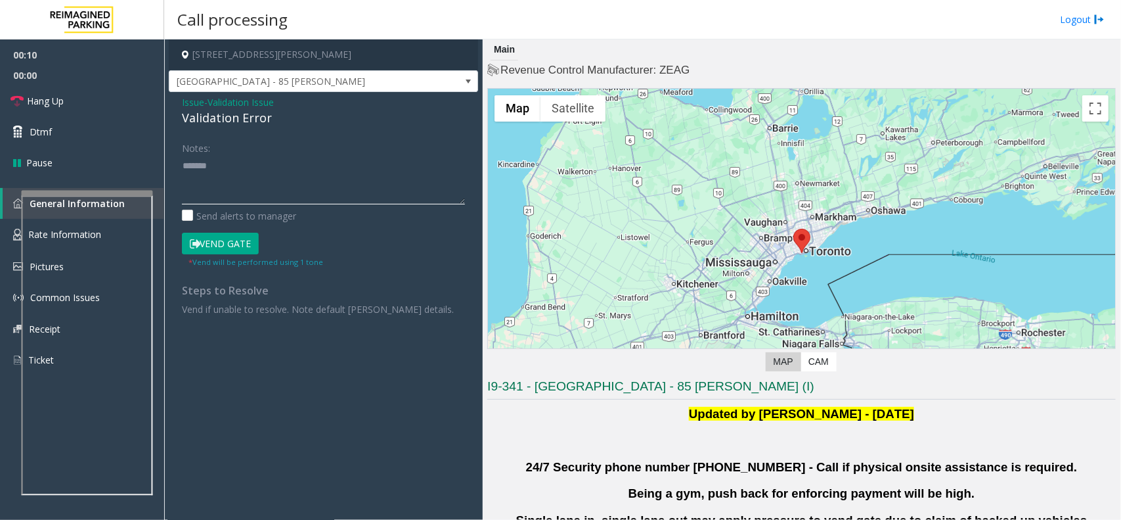
paste textarea "**********"
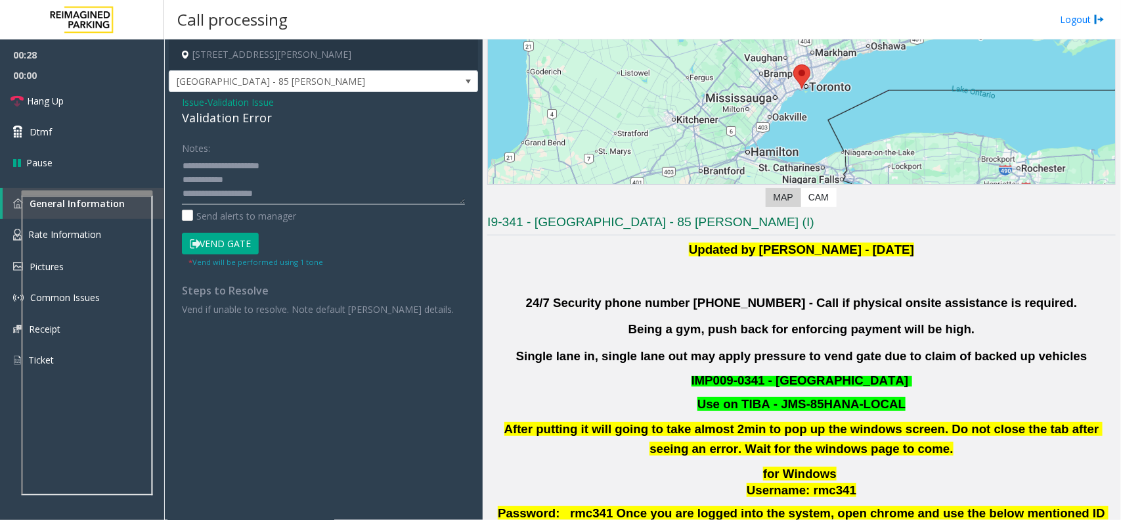
scroll to position [575, 0]
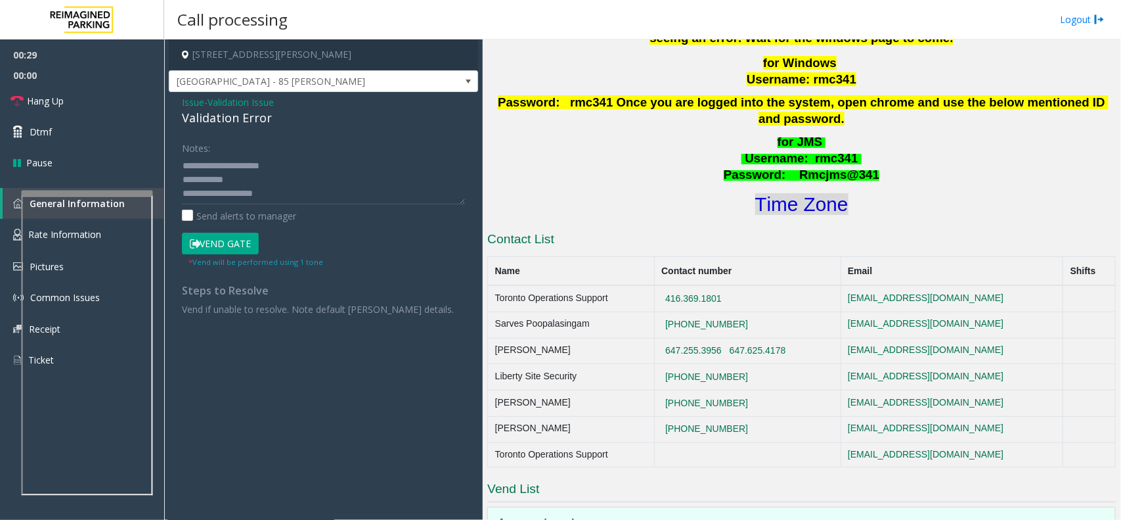
click at [811, 198] on font "Time Zone" at bounding box center [801, 204] width 93 height 22
click at [229, 240] on button "Vend Gate" at bounding box center [220, 244] width 77 height 22
click at [255, 183] on textarea at bounding box center [323, 179] width 283 height 49
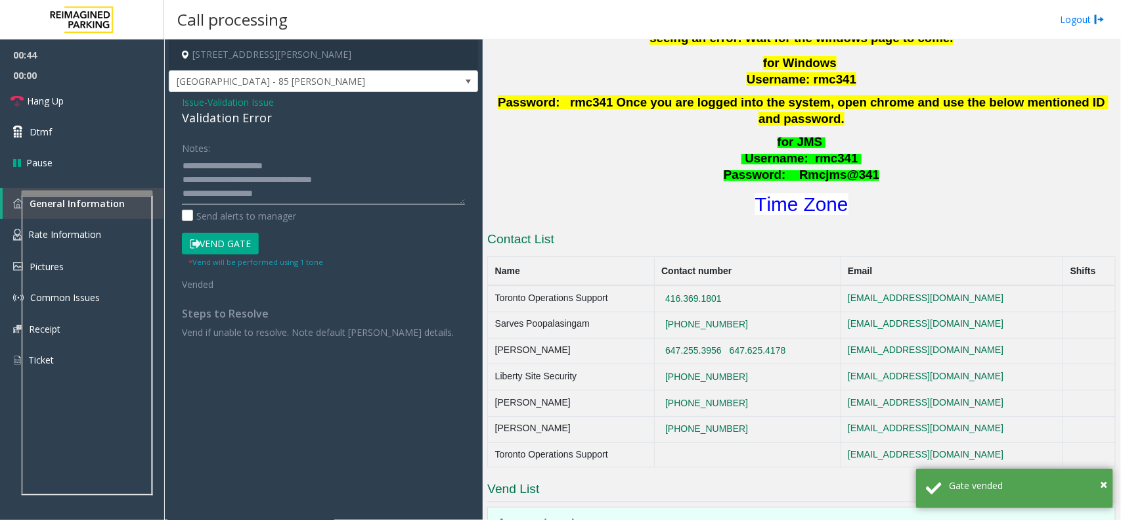
click at [287, 165] on textarea at bounding box center [323, 179] width 283 height 49
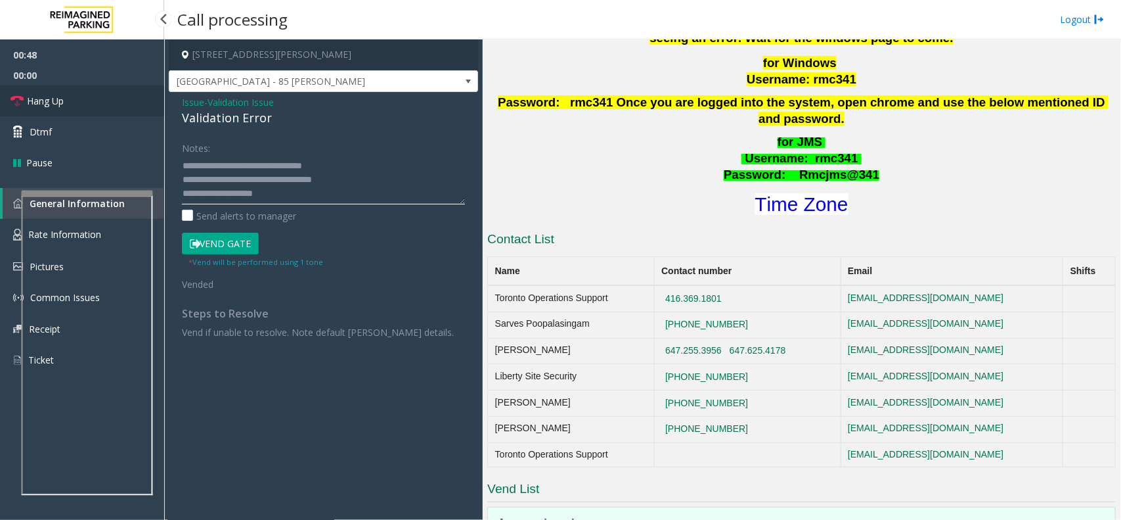
type textarea "**********"
click at [110, 93] on link "Hang Up" at bounding box center [82, 100] width 164 height 31
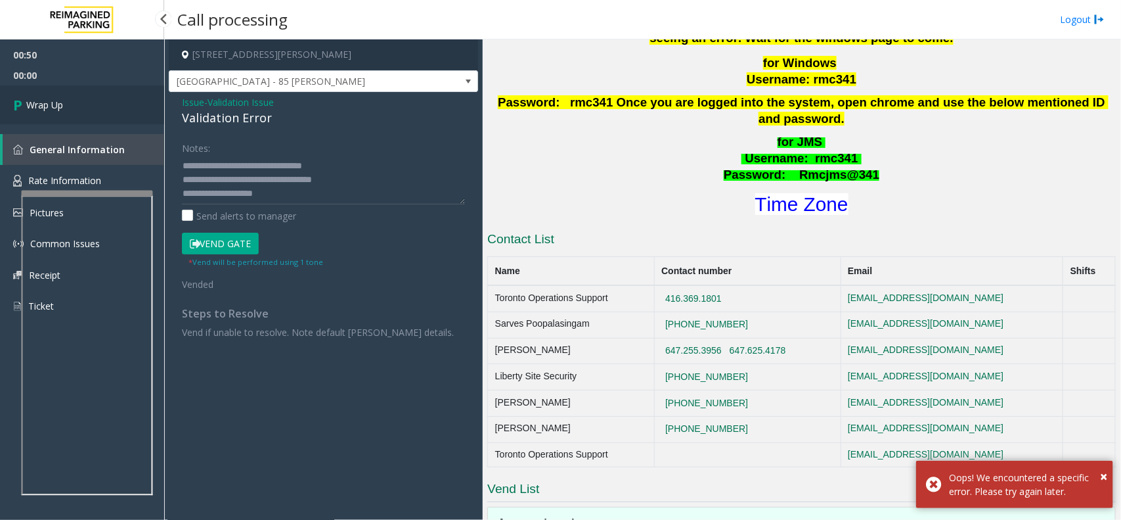
click at [110, 93] on link "Wrap Up" at bounding box center [82, 104] width 164 height 39
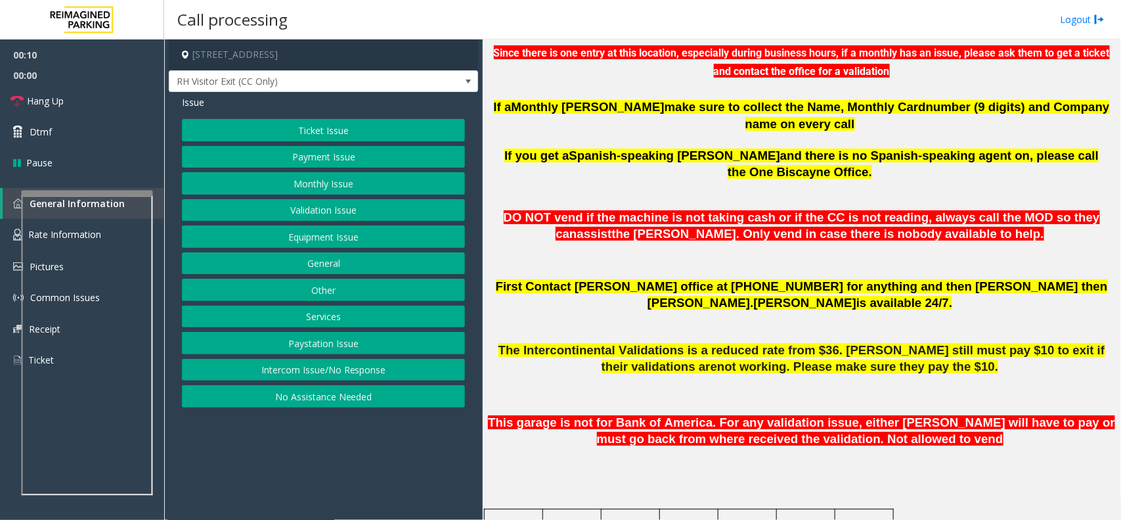
scroll to position [493, 0]
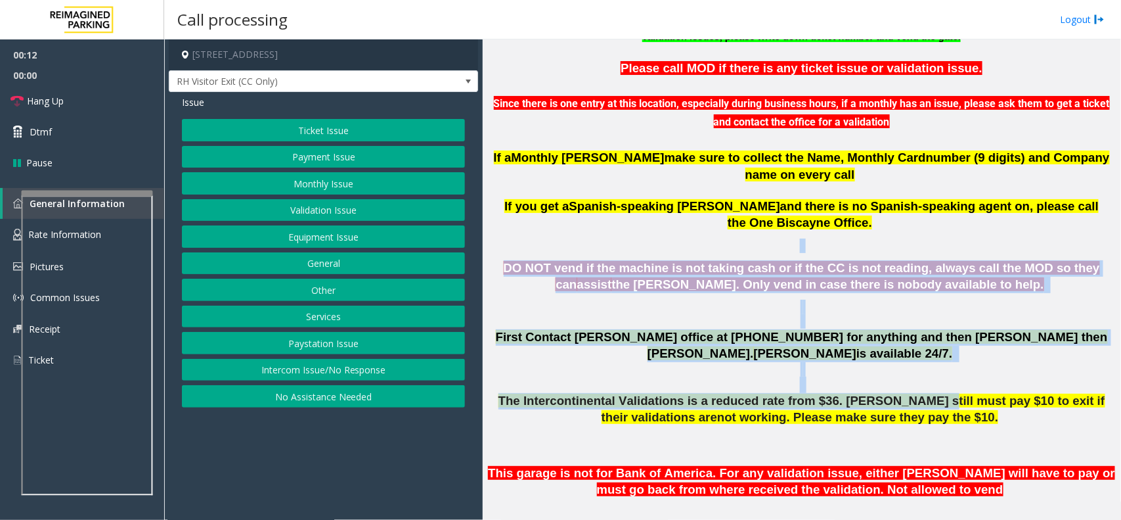
drag, startPoint x: 504, startPoint y: 218, endPoint x: 866, endPoint y: 361, distance: 389.2
click at [866, 393] on span "The Intercontinental Validations is a reduced rate from $36. Parkers still must…" at bounding box center [802, 408] width 607 height 30
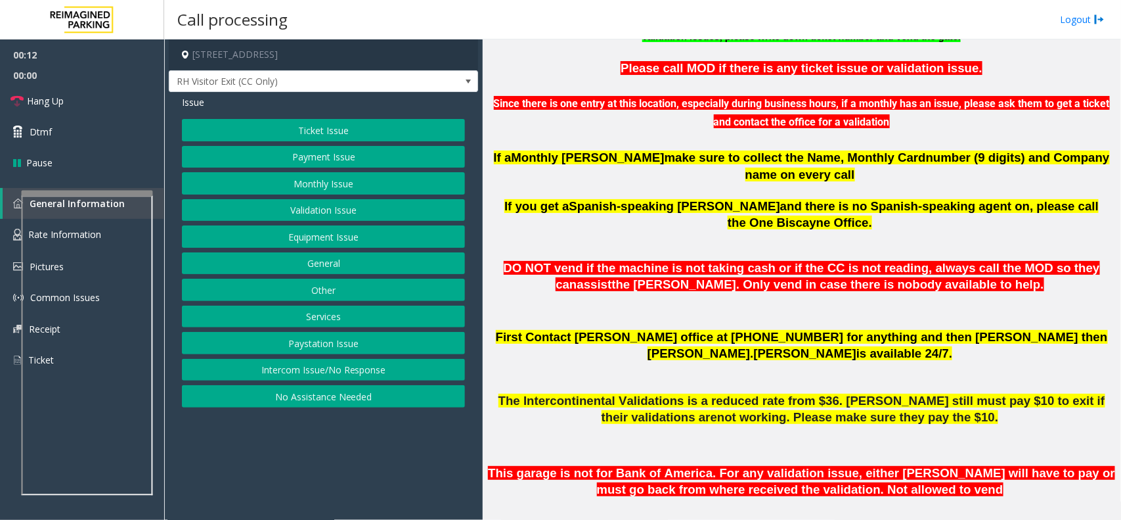
drag, startPoint x: 921, startPoint y: 399, endPoint x: 579, endPoint y: 181, distance: 405.8
click at [579, 199] on span "Spanish-speaking parker" at bounding box center [674, 206] width 211 height 14
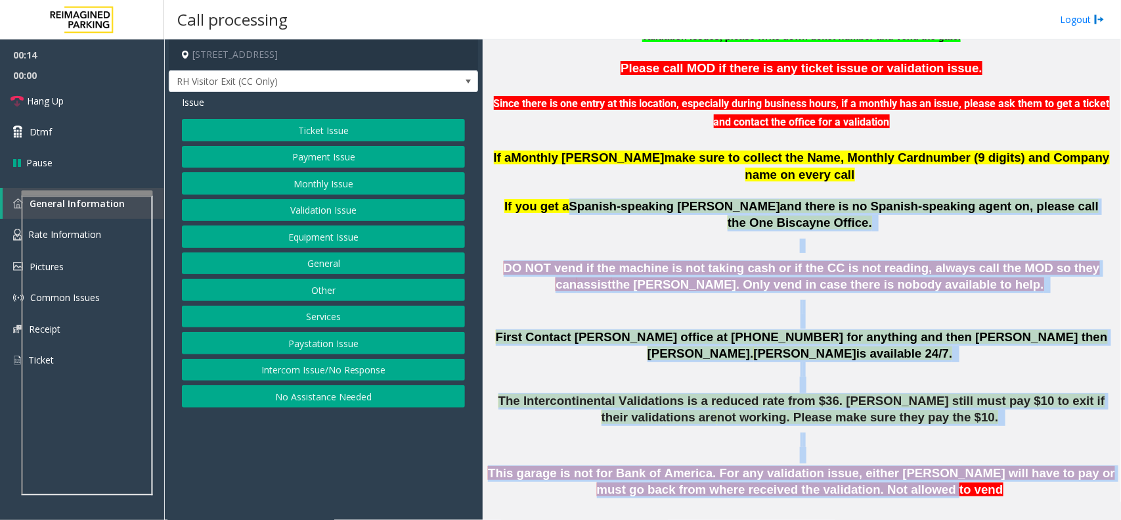
drag, startPoint x: 579, startPoint y: 181, endPoint x: 911, endPoint y: 451, distance: 428.2
click at [913, 466] on span "This garage is not for Bank of America. For any validation issue, either parker…" at bounding box center [801, 481] width 627 height 30
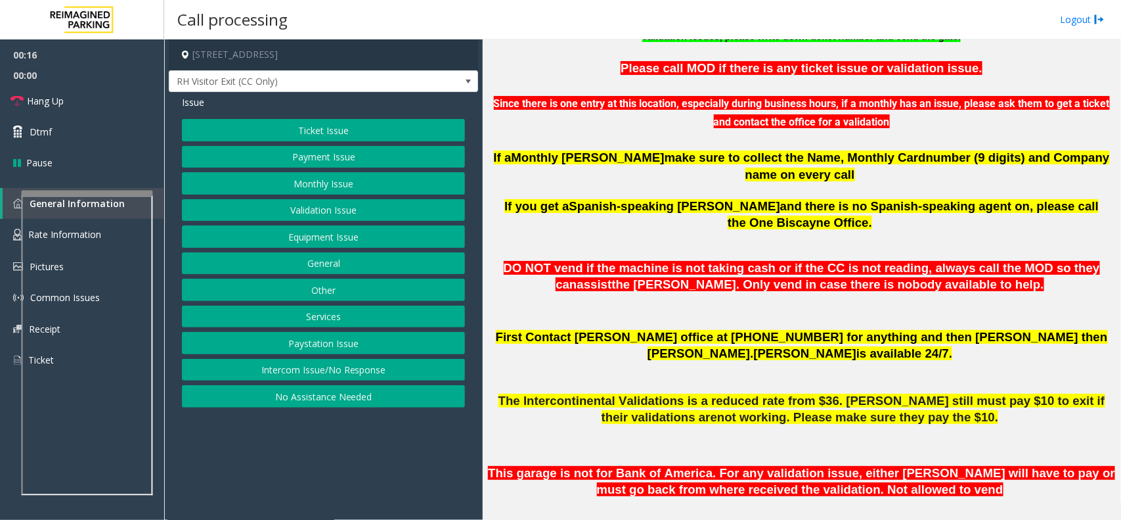
click at [366, 366] on button "Intercom Issue/No Response" at bounding box center [323, 370] width 283 height 22
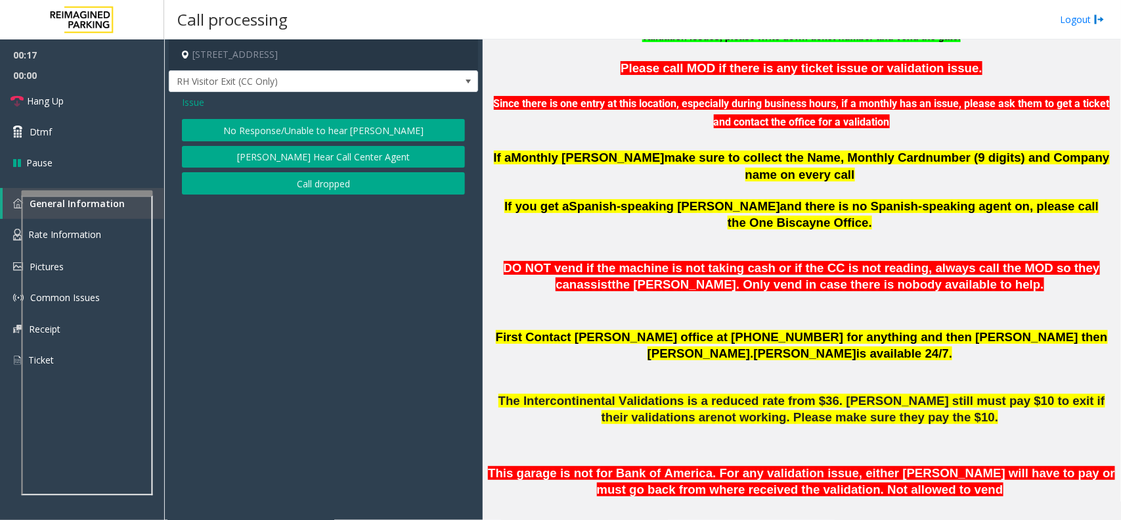
click at [351, 120] on button "No Response/Unable to hear [PERSON_NAME]" at bounding box center [323, 130] width 283 height 22
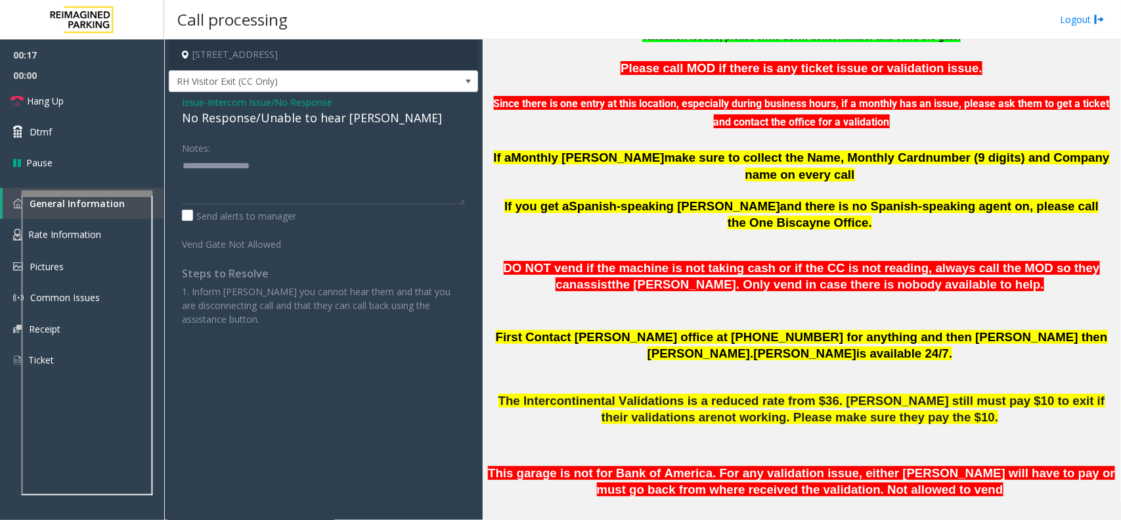
click at [351, 120] on div "No Response/Unable to hear [PERSON_NAME]" at bounding box center [323, 118] width 283 height 18
click at [386, 171] on textarea at bounding box center [323, 179] width 283 height 49
type textarea "**********"
click at [91, 104] on link "Hang Up" at bounding box center [82, 100] width 164 height 31
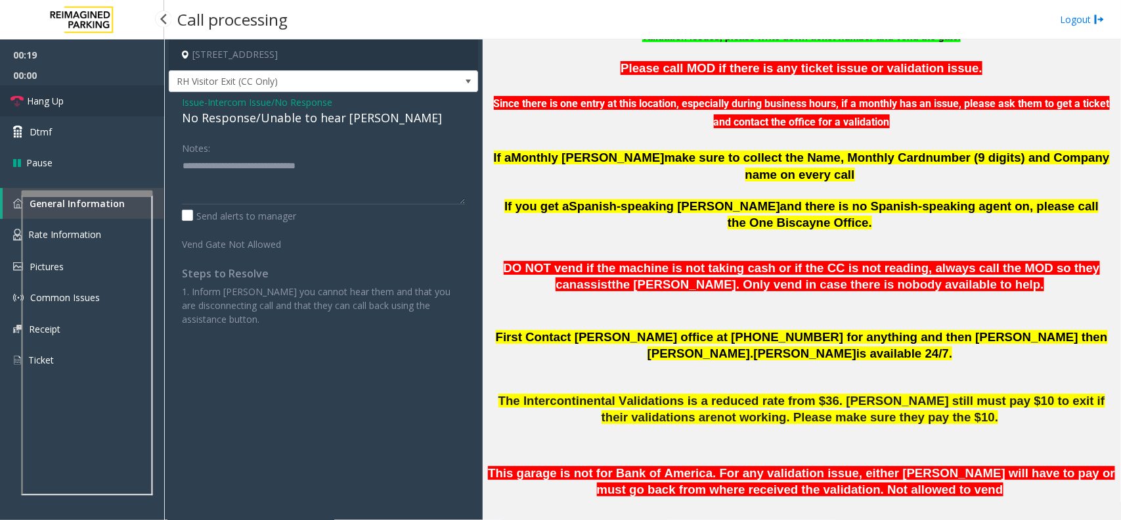
click at [91, 104] on link "Hang Up" at bounding box center [82, 100] width 164 height 31
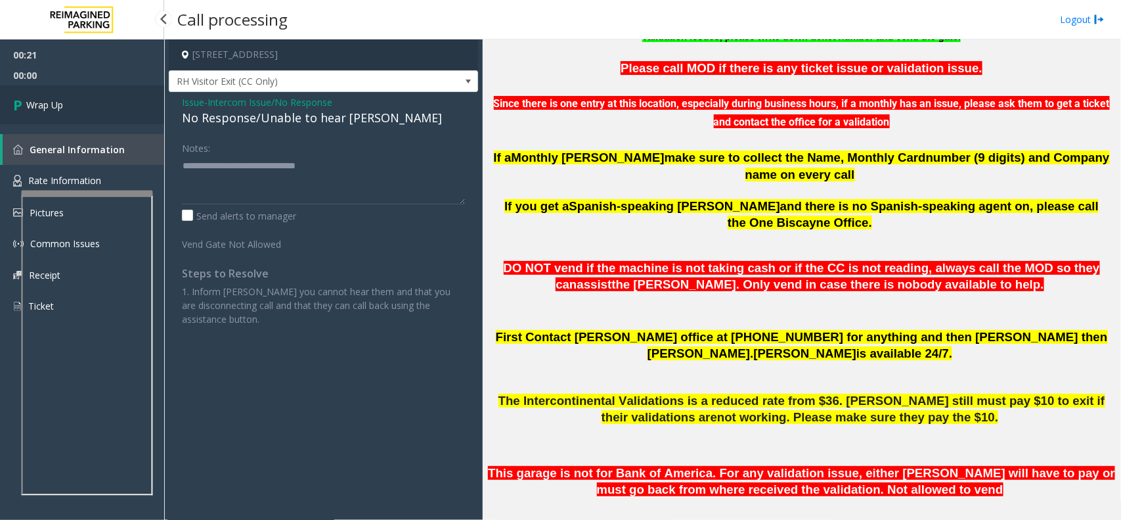
click at [91, 104] on link "Wrap Up" at bounding box center [82, 104] width 164 height 39
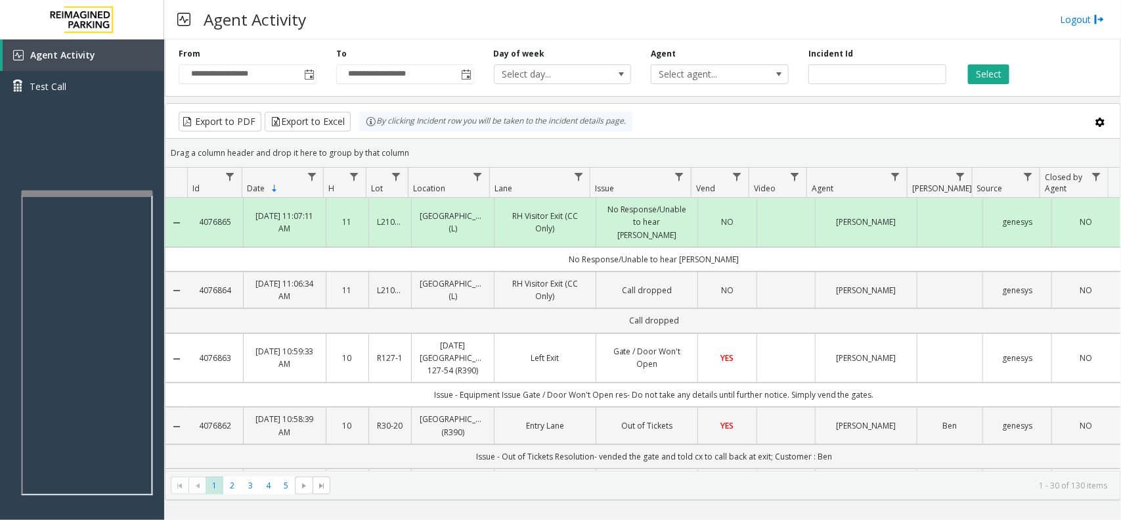
click at [91, 169] on app-root "**********" at bounding box center [560, 260] width 1121 height 520
click at [91, 168] on div "Agent Activity Test Call" at bounding box center [82, 299] width 164 height 520
click at [110, 53] on link "Agent Activity" at bounding box center [84, 55] width 162 height 32
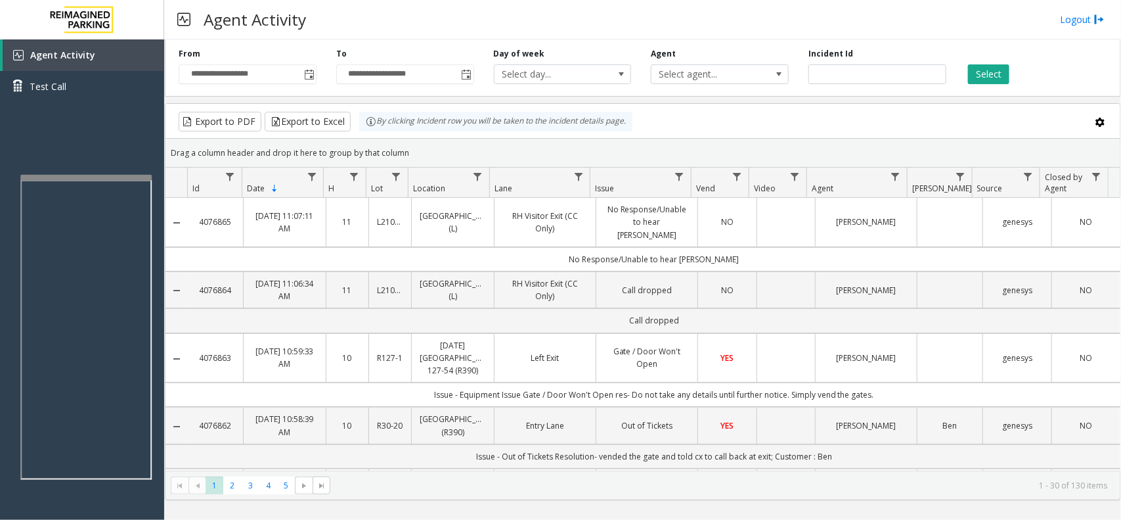
drag, startPoint x: 404, startPoint y: 150, endPoint x: 352, endPoint y: 118, distance: 60.7
click at [352, 118] on kendo-grid "Export to PDF Export to Excel By clicking Incident row you will be taken to the…" at bounding box center [643, 301] width 956 height 397
click at [395, 144] on div "Drag a column header and drop it here to group by that column" at bounding box center [643, 152] width 955 height 23
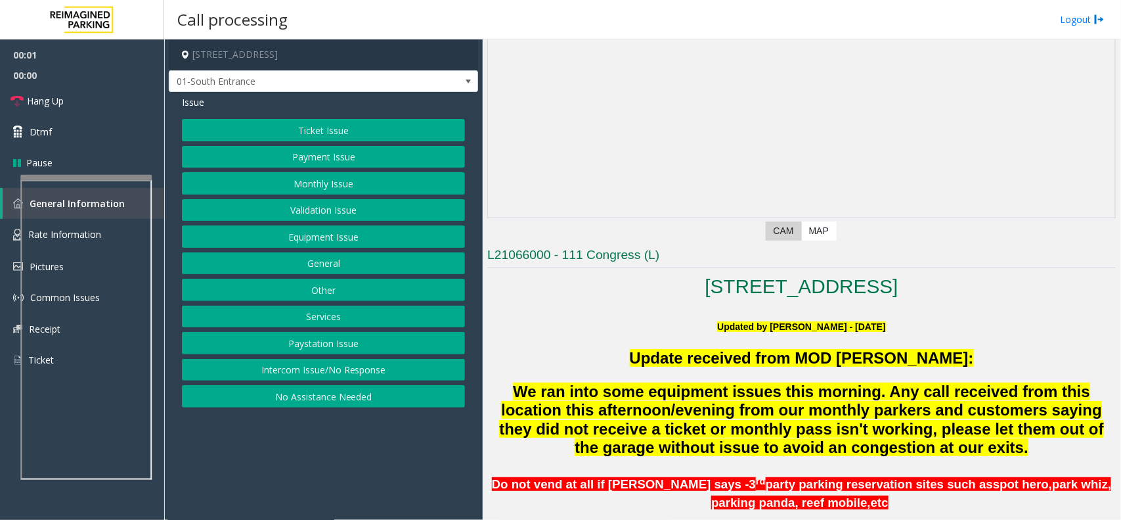
scroll to position [246, 0]
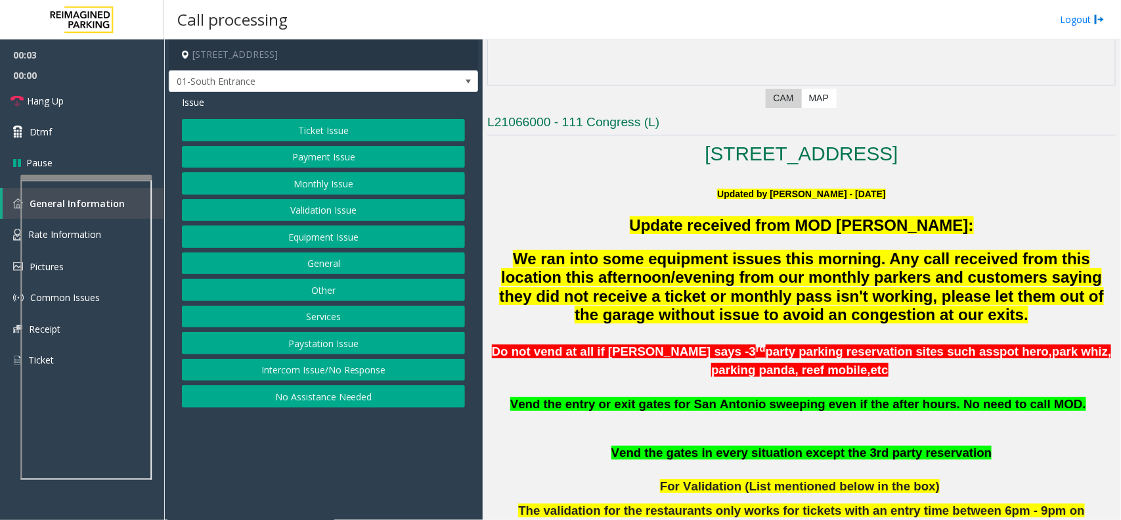
click at [625, 228] on p "Update received from MOD [PERSON_NAME]:" at bounding box center [801, 225] width 629 height 18
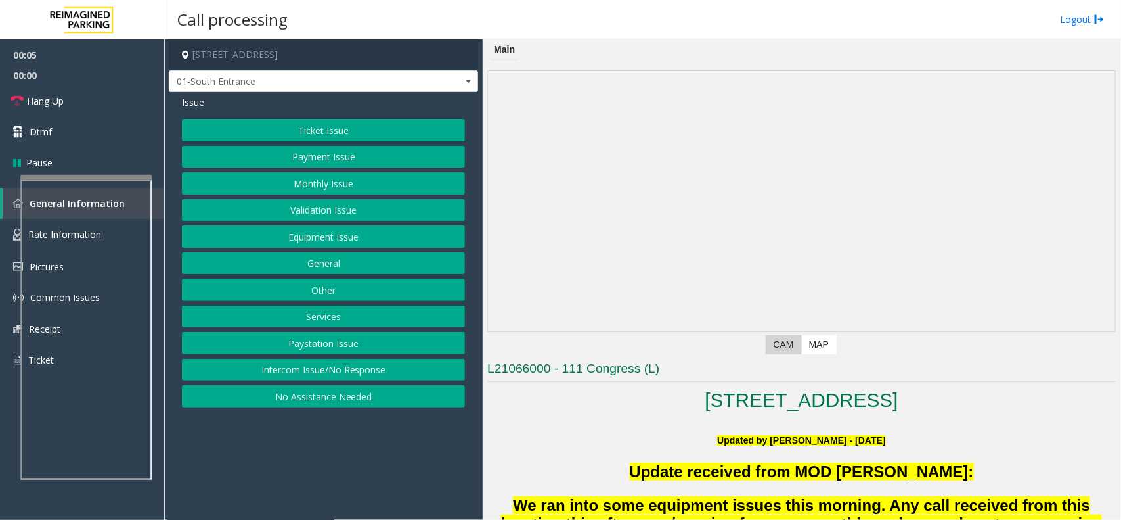
scroll to position [246, 0]
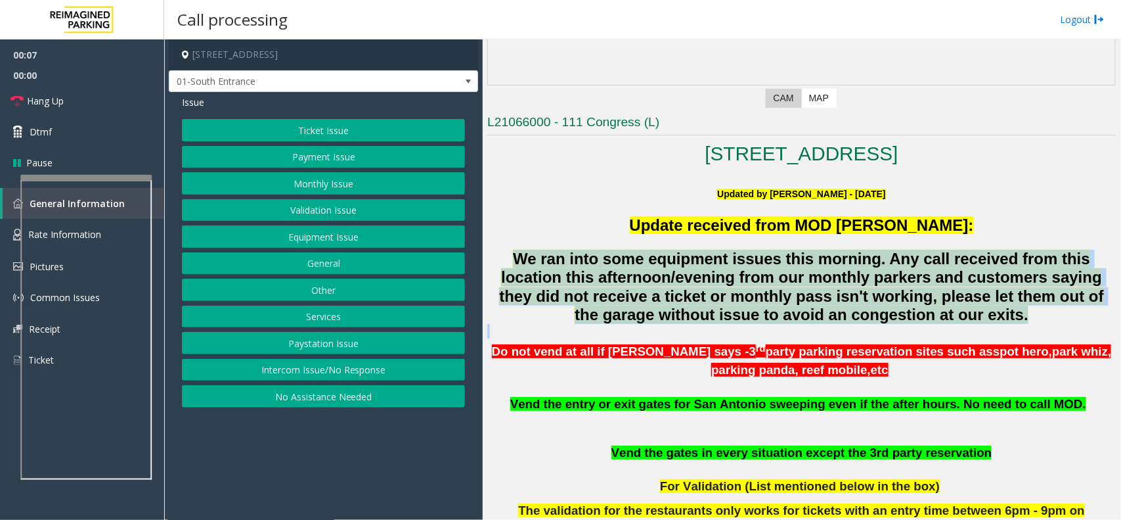
drag, startPoint x: 513, startPoint y: 261, endPoint x: 943, endPoint y: 336, distance: 436.7
click at [776, 323] on span "We ran into some equipment issues this morning. Any call received from this loc…" at bounding box center [801, 287] width 605 height 74
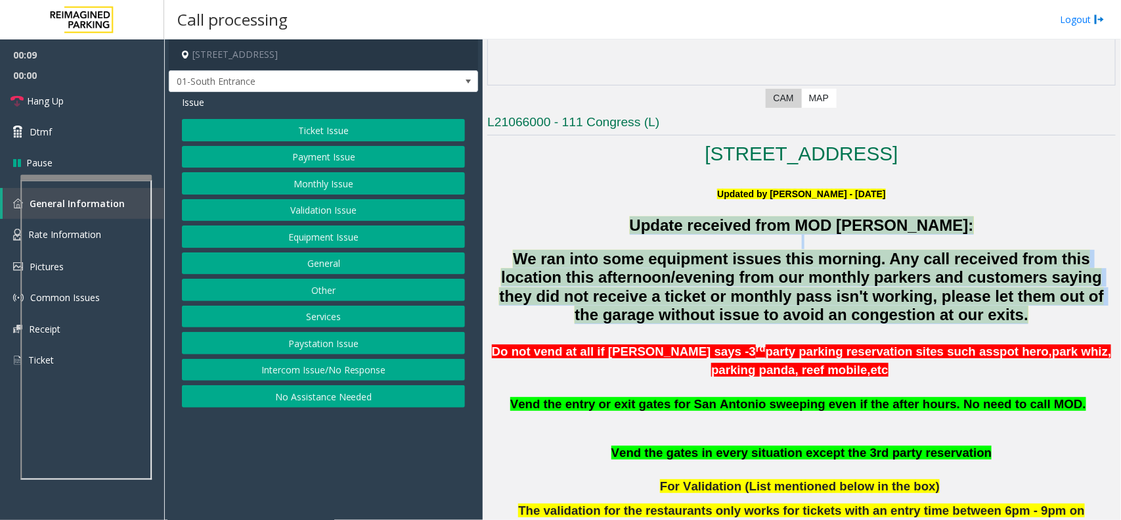
drag, startPoint x: 1044, startPoint y: 321, endPoint x: 580, endPoint y: 232, distance: 472.7
click at [580, 232] on div "Update received from MOD [PERSON_NAME]: We ran into some equipment issues this …" at bounding box center [801, 270] width 629 height 108
click at [585, 223] on p "Update received from MOD [PERSON_NAME]:" at bounding box center [801, 225] width 629 height 18
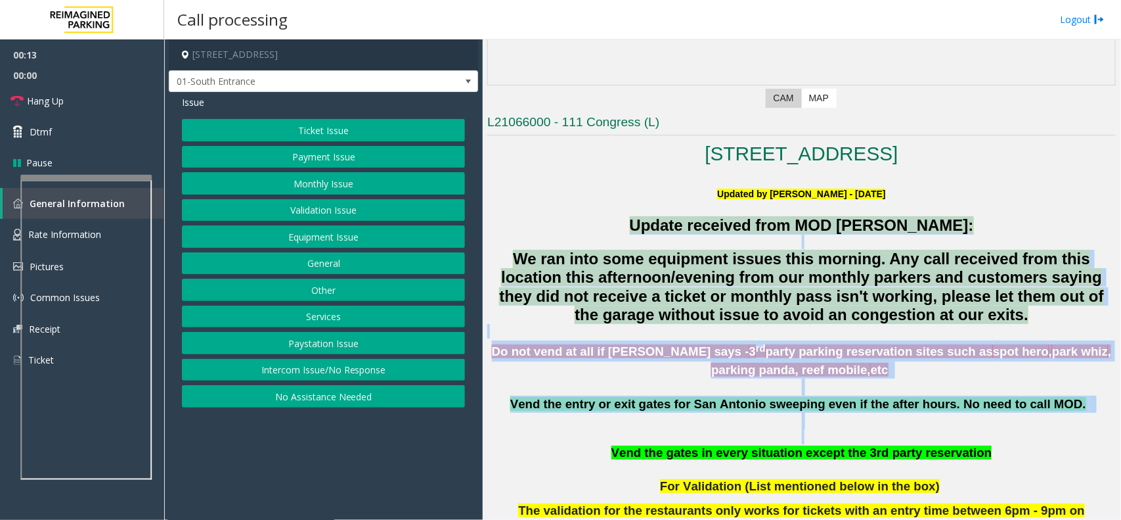
drag, startPoint x: 634, startPoint y: 225, endPoint x: 953, endPoint y: 447, distance: 388.3
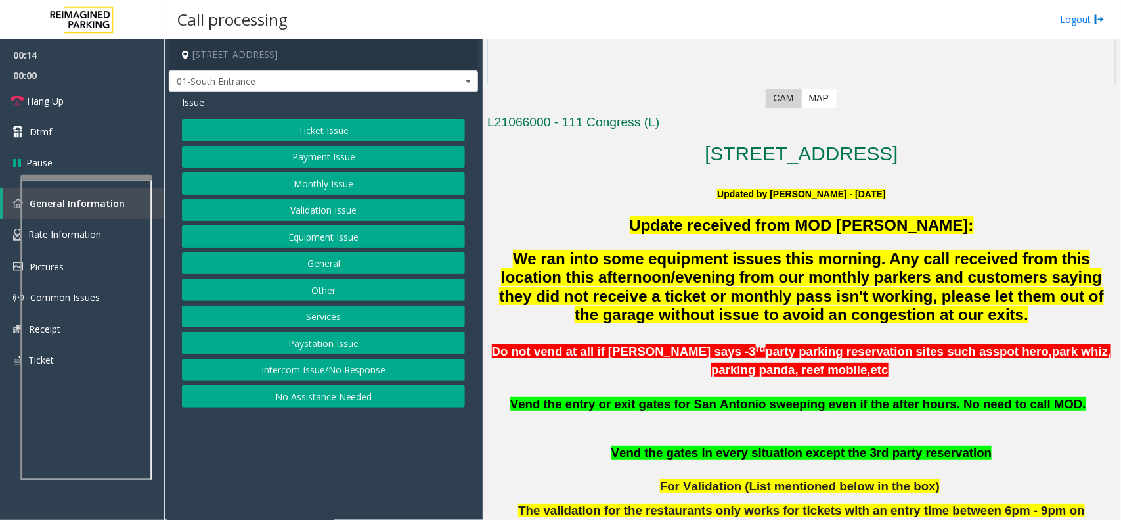
click at [977, 461] on p "Vend the gates in every situation except the 3rd party reservation" at bounding box center [801, 452] width 629 height 17
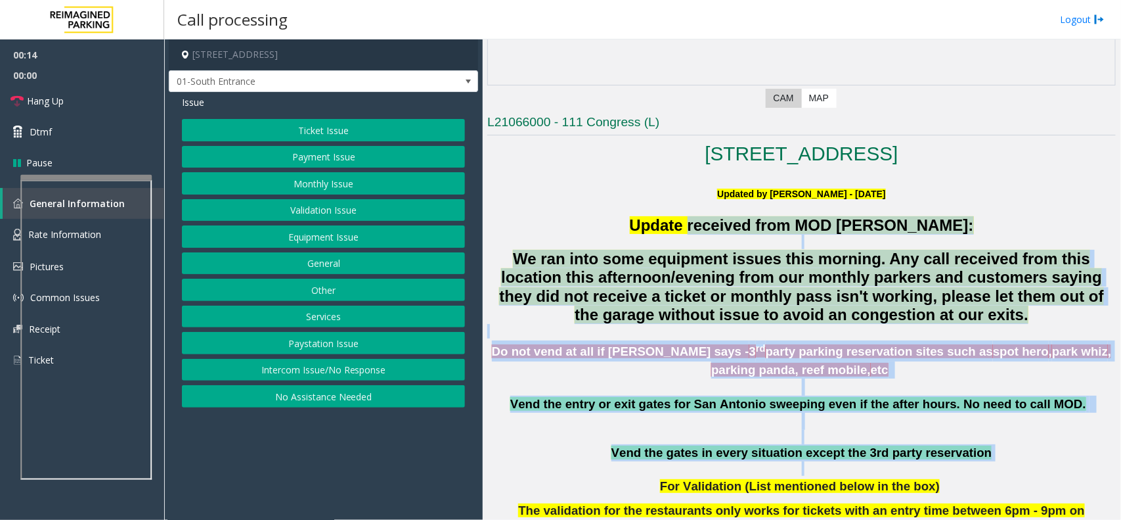
drag, startPoint x: 977, startPoint y: 464, endPoint x: 717, endPoint y: 231, distance: 348.8
click at [629, 218] on p "Update received from MOD [PERSON_NAME]:" at bounding box center [801, 225] width 629 height 18
drag, startPoint x: 629, startPoint y: 218, endPoint x: 944, endPoint y: 465, distance: 401.0
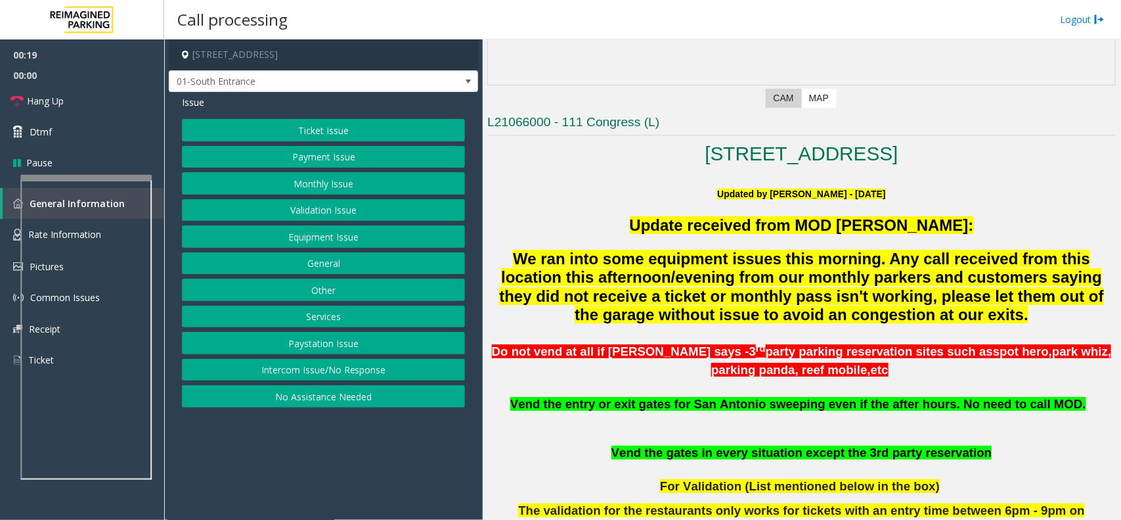
click at [963, 468] on p at bounding box center [801, 468] width 629 height 14
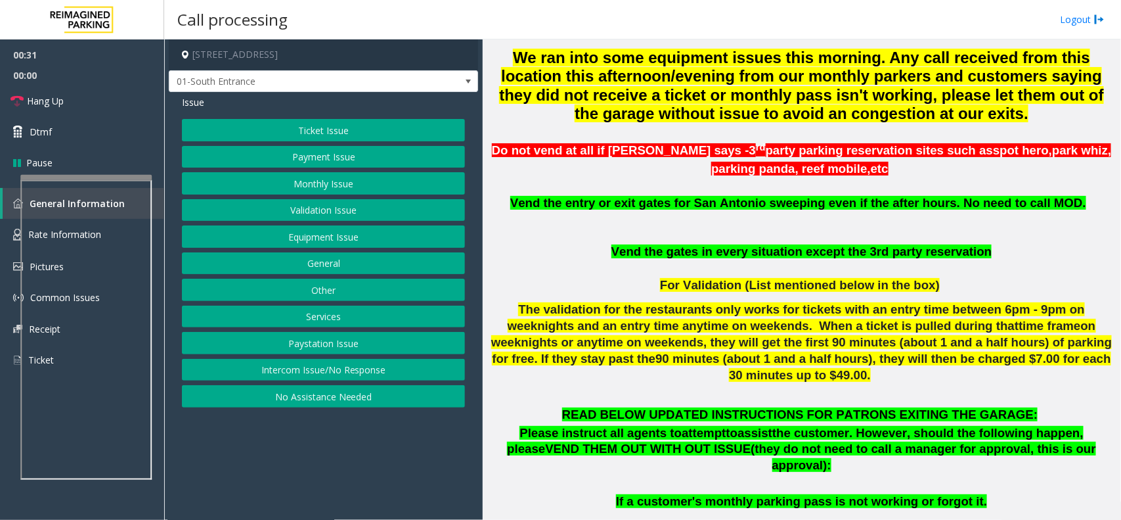
scroll to position [411, 0]
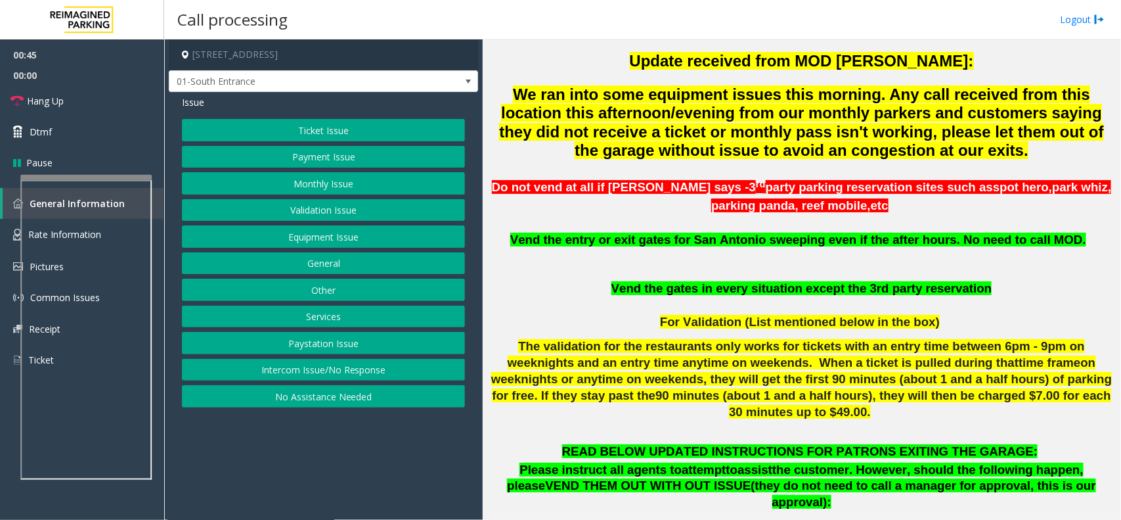
click at [383, 222] on div "Ticket Issue Payment Issue Monthly Issue Validation Issue Equipment Issue Gener…" at bounding box center [323, 263] width 283 height 288
click at [382, 238] on button "Equipment Issue" at bounding box center [323, 236] width 283 height 22
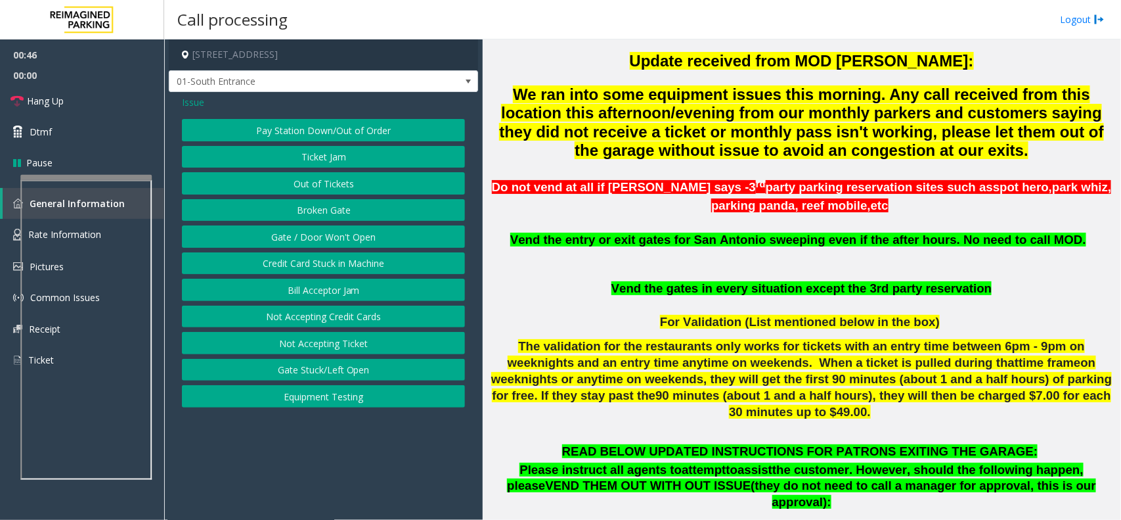
click at [382, 238] on button "Gate / Door Won't Open" at bounding box center [323, 236] width 283 height 22
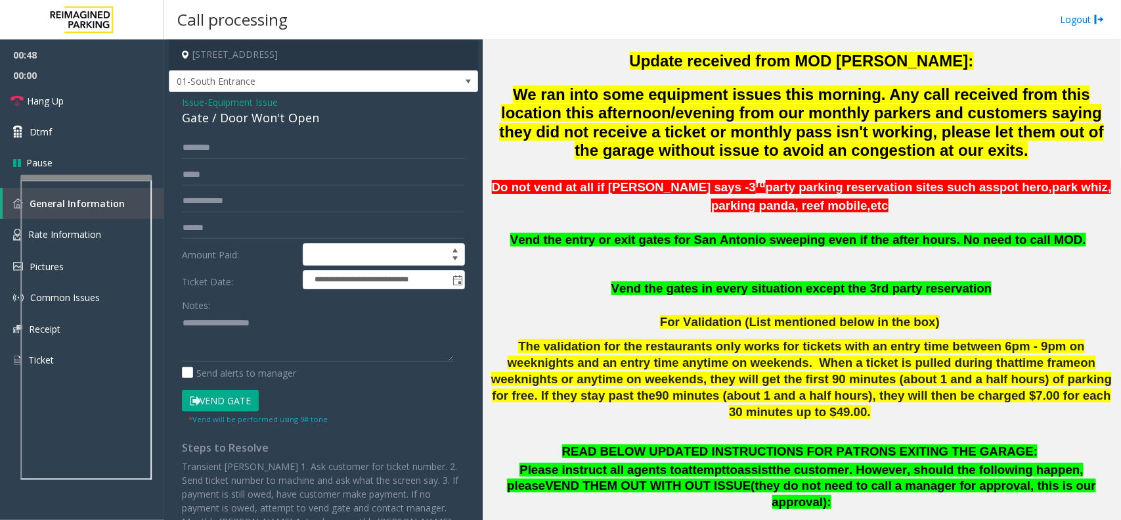
click at [227, 389] on button "Vend Gate" at bounding box center [220, 400] width 77 height 22
click at [229, 399] on button "Vend Gate" at bounding box center [220, 400] width 77 height 22
click at [238, 350] on textarea at bounding box center [317, 336] width 271 height 49
click at [60, 99] on span "Hang Up" at bounding box center [45, 101] width 37 height 14
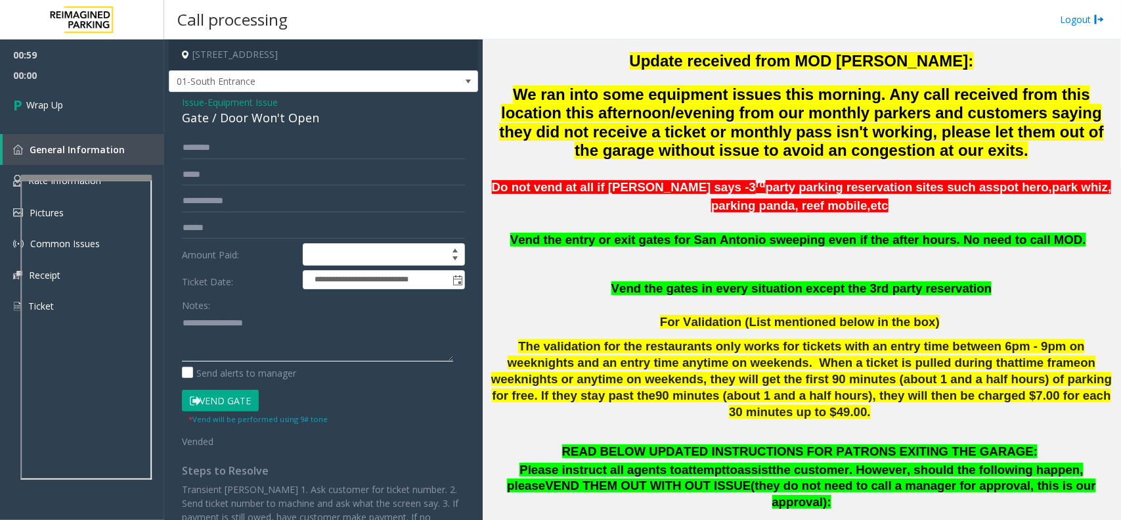
click at [294, 342] on textarea at bounding box center [317, 336] width 271 height 49
type textarea "**********"
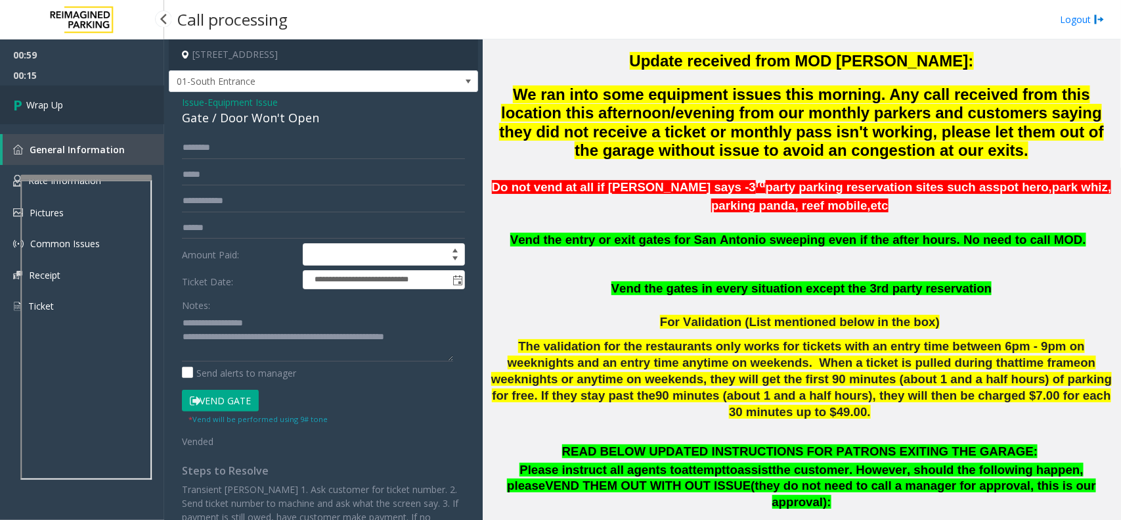
click at [56, 93] on link "Wrap Up" at bounding box center [82, 104] width 164 height 39
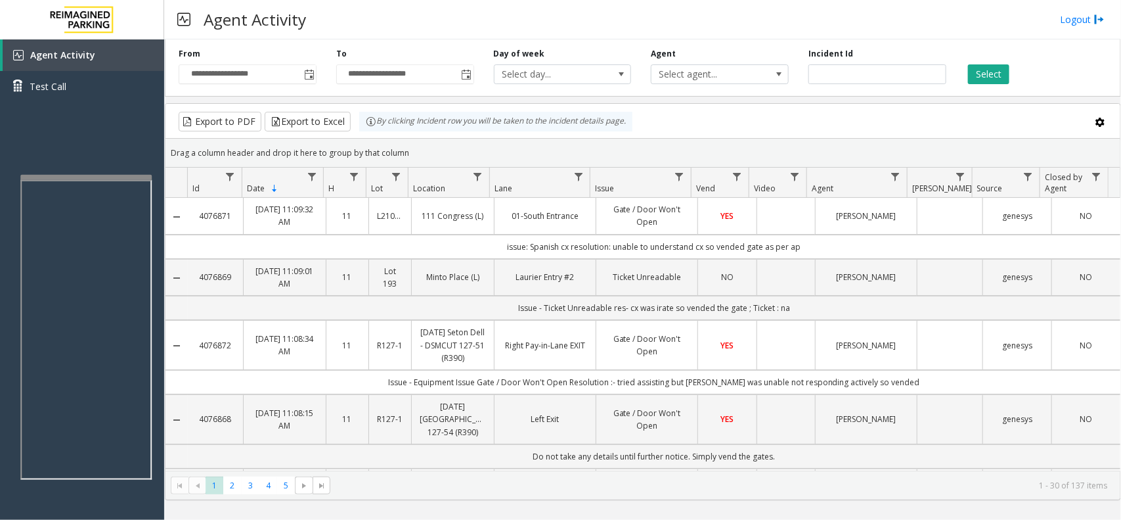
drag, startPoint x: 414, startPoint y: 149, endPoint x: 363, endPoint y: 127, distance: 55.9
click at [363, 127] on kendo-grid "Export to PDF Export to Excel By clicking Incident row you will be taken to the…" at bounding box center [643, 301] width 956 height 397
click at [412, 154] on div "Drag a column header and drop it here to group by that column" at bounding box center [643, 152] width 955 height 23
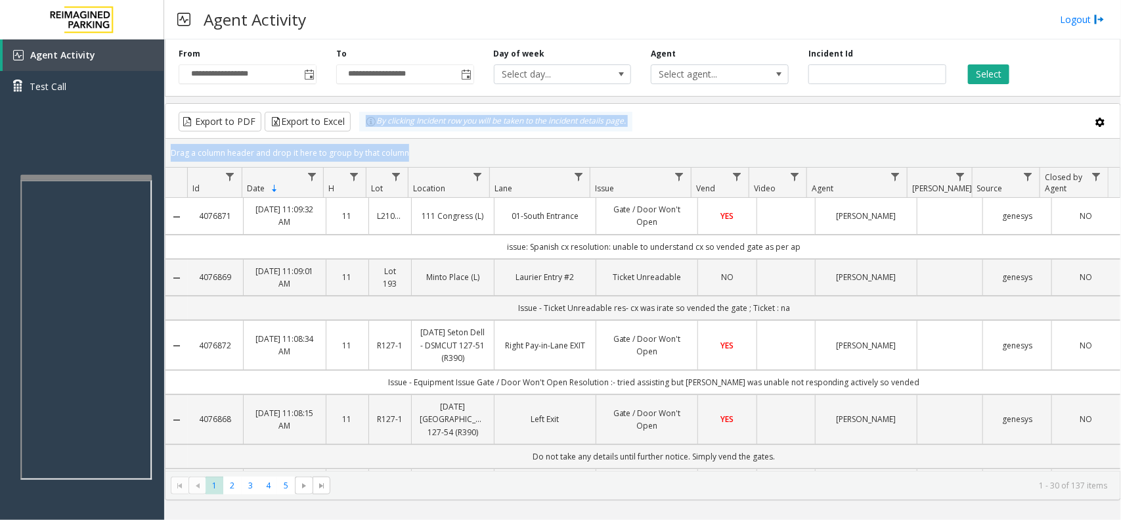
drag, startPoint x: 412, startPoint y: 154, endPoint x: 363, endPoint y: 133, distance: 53.8
click at [363, 133] on kendo-grid "Export to PDF Export to Excel By clicking Incident row you will be taken to the…" at bounding box center [643, 301] width 956 height 397
click at [402, 146] on div "Drag a column header and drop it here to group by that column" at bounding box center [643, 152] width 955 height 23
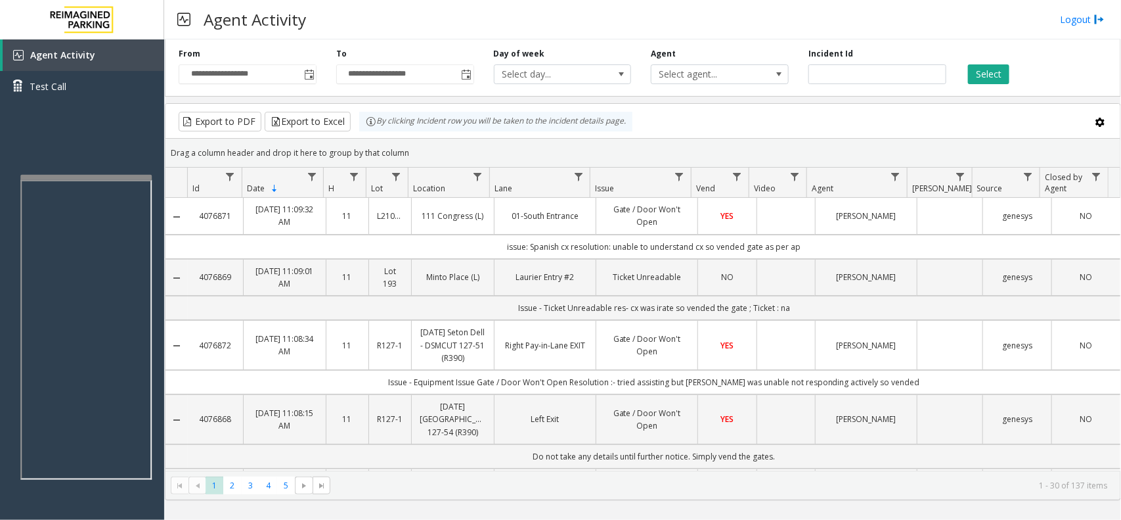
drag, startPoint x: 409, startPoint y: 152, endPoint x: 362, endPoint y: 137, distance: 49.6
click at [362, 137] on kendo-grid "Export to PDF Export to Excel By clicking Incident row you will be taken to the…" at bounding box center [643, 301] width 956 height 397
click at [401, 156] on div "Drag a column header and drop it here to group by that column" at bounding box center [643, 152] width 955 height 23
drag, startPoint x: 407, startPoint y: 154, endPoint x: 355, endPoint y: 133, distance: 56.8
click at [355, 133] on kendo-grid "Export to PDF Export to Excel By clicking Incident row you will be taken to the…" at bounding box center [643, 301] width 956 height 397
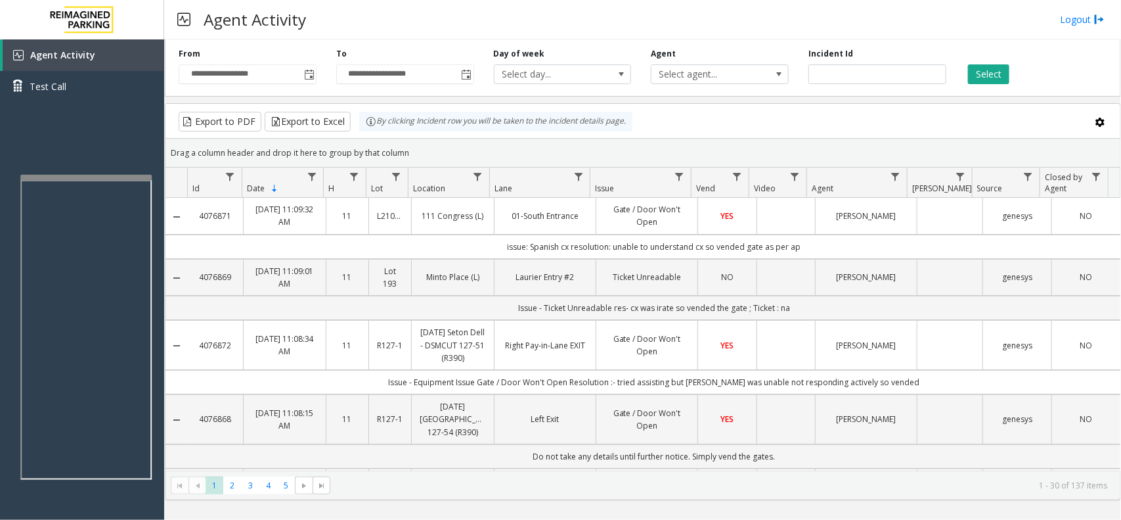
click at [409, 151] on div "Drag a column header and drop it here to group by that column" at bounding box center [643, 152] width 955 height 23
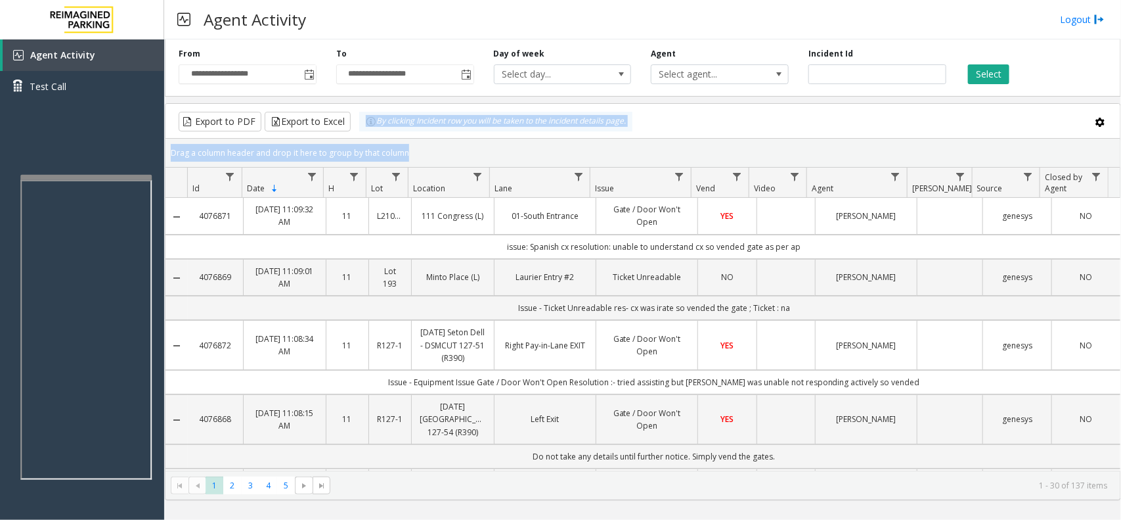
drag, startPoint x: 409, startPoint y: 151, endPoint x: 366, endPoint y: 126, distance: 48.9
click at [366, 126] on kendo-grid "Export to PDF Export to Excel By clicking Incident row you will be taken to the…" at bounding box center [643, 301] width 956 height 397
click at [449, 151] on div "Drag a column header and drop it here to group by that column" at bounding box center [643, 152] width 955 height 23
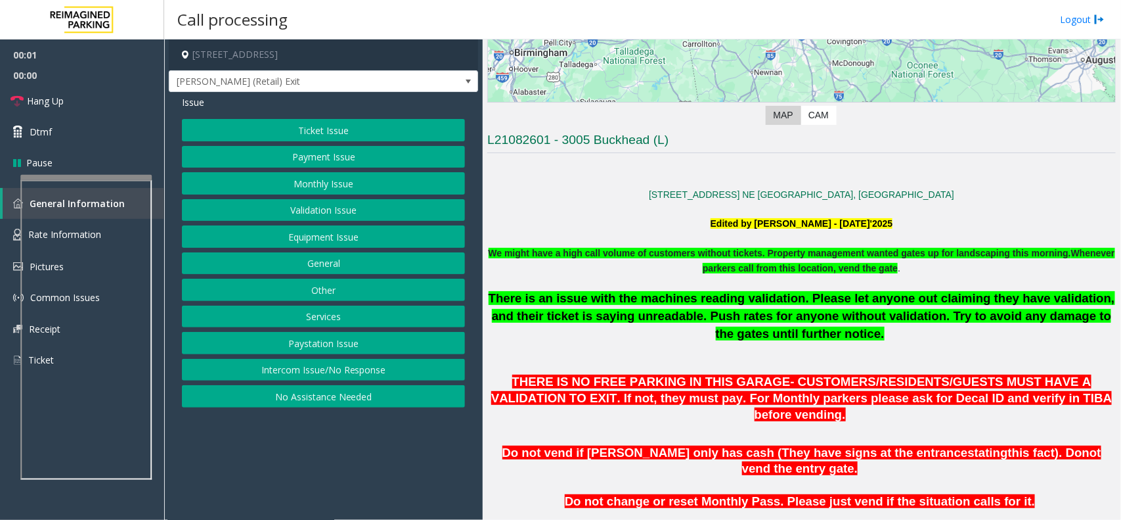
scroll to position [575, 0]
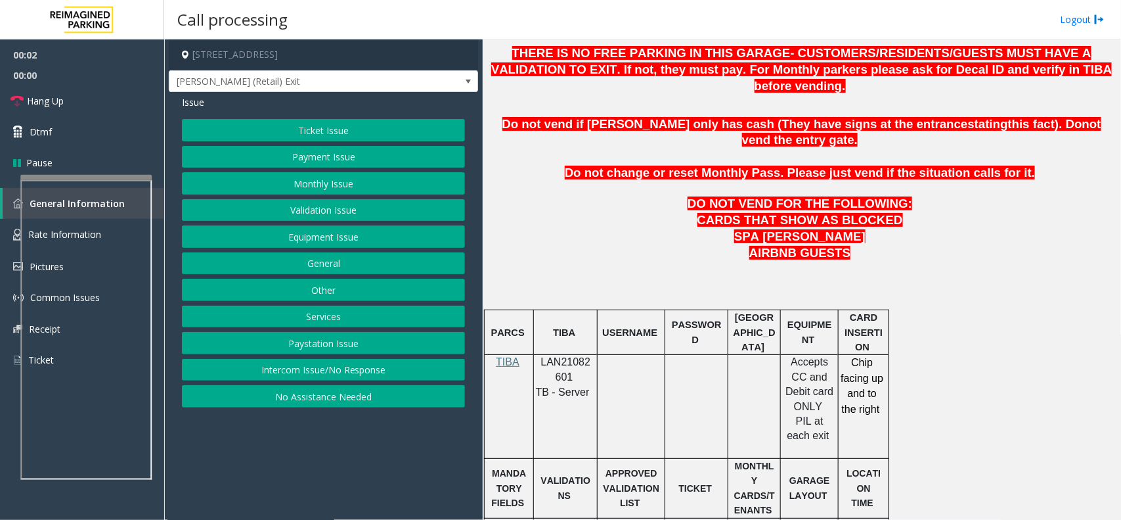
click at [573, 371] on span at bounding box center [574, 376] width 3 height 11
copy p "LAN21082601"
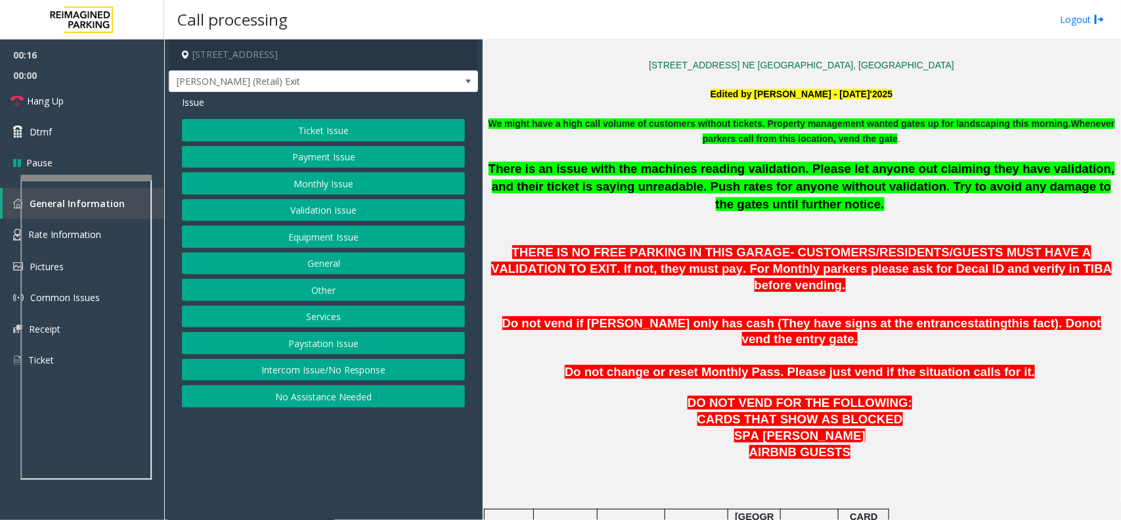
scroll to position [328, 0]
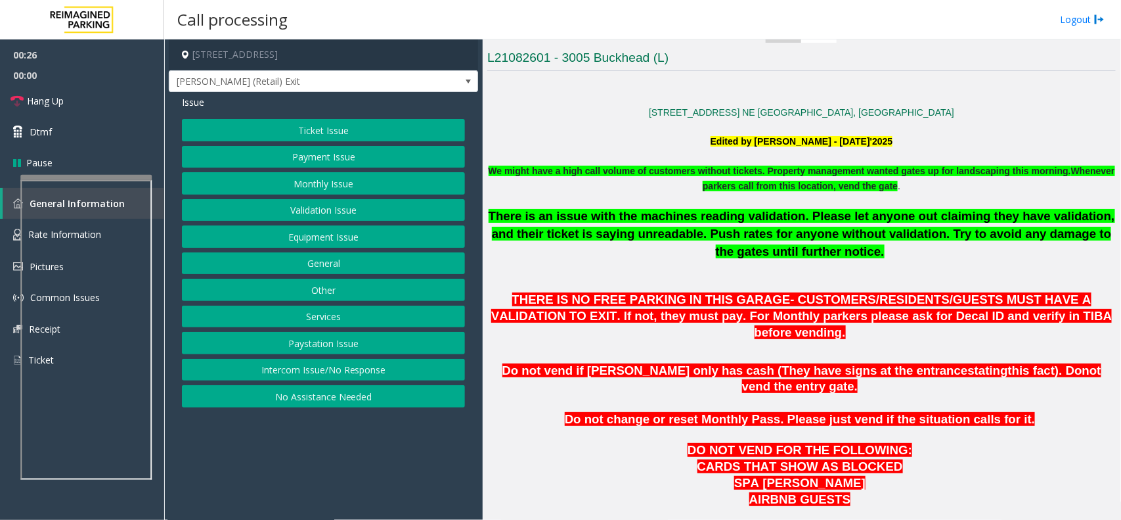
click at [337, 162] on button "Payment Issue" at bounding box center [323, 157] width 283 height 22
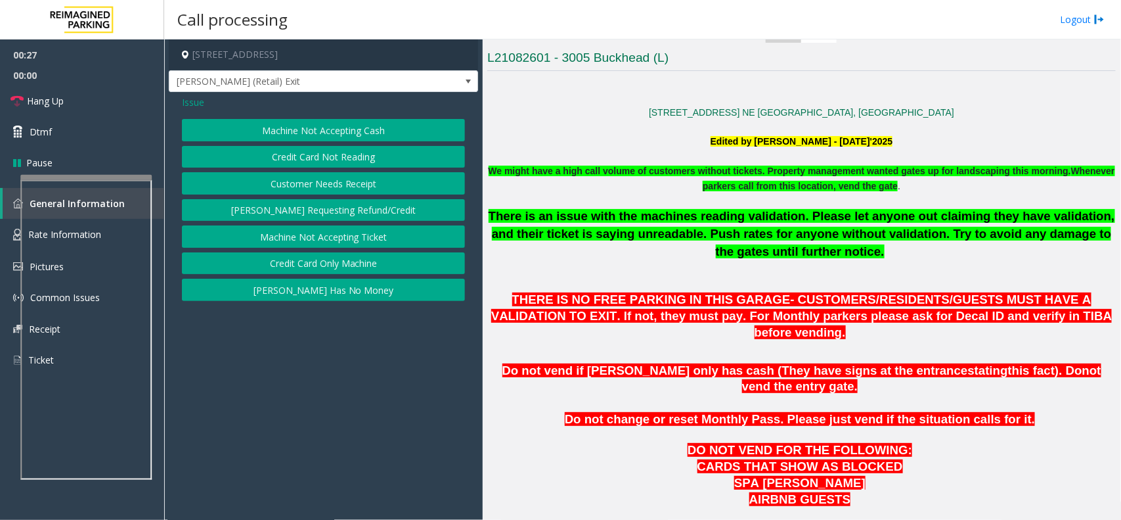
click at [343, 261] on button "Credit Card Only Machine" at bounding box center [323, 263] width 283 height 22
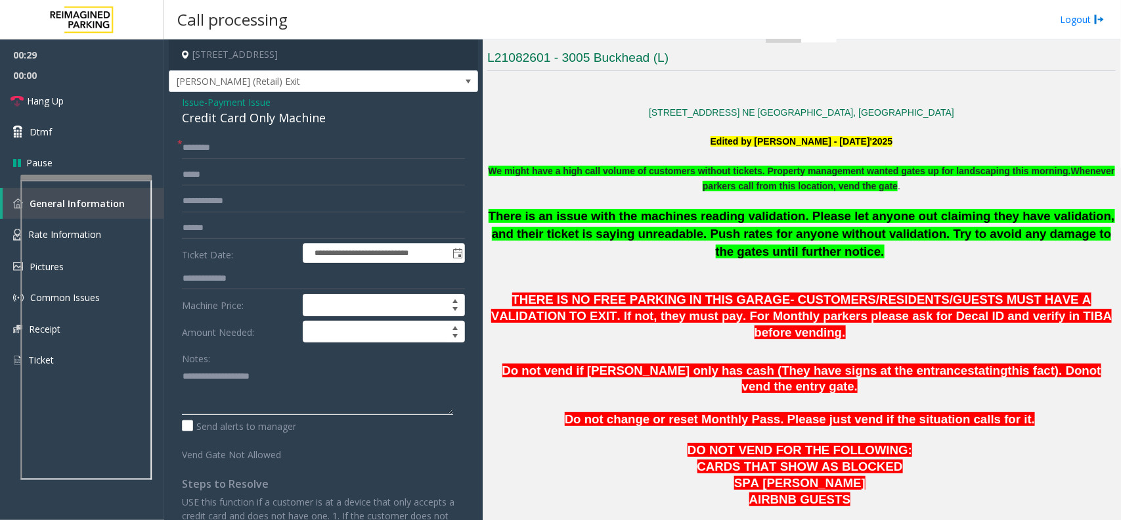
click at [231, 379] on textarea at bounding box center [317, 389] width 271 height 49
type textarea "**********"
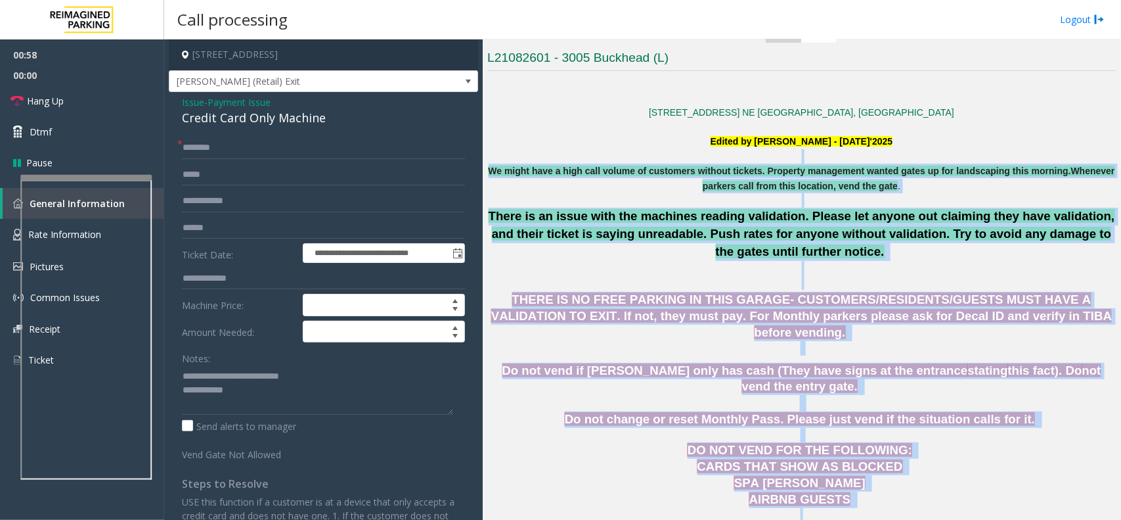
drag, startPoint x: 519, startPoint y: 155, endPoint x: 941, endPoint y: 483, distance: 534.1
click at [900, 458] on p "CARDS THAT SHOW AS BLOCKED SPA [PERSON_NAME]" at bounding box center [801, 474] width 629 height 33
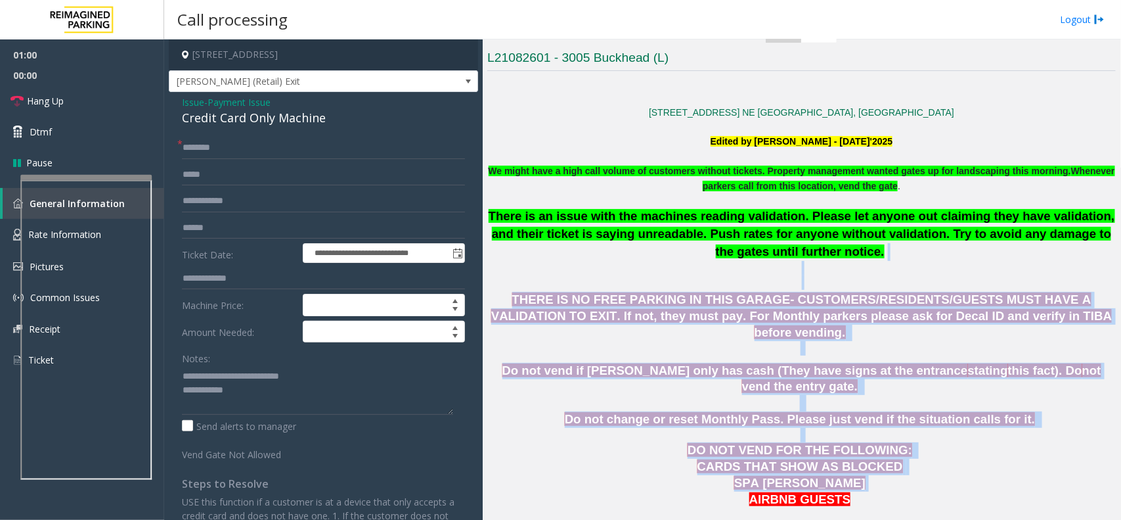
drag, startPoint x: 900, startPoint y: 456, endPoint x: 652, endPoint y: 265, distance: 313.2
click at [652, 265] on p "There is an issue with the machines reading validation. Please let anyone out c…" at bounding box center [801, 249] width 629 height 82
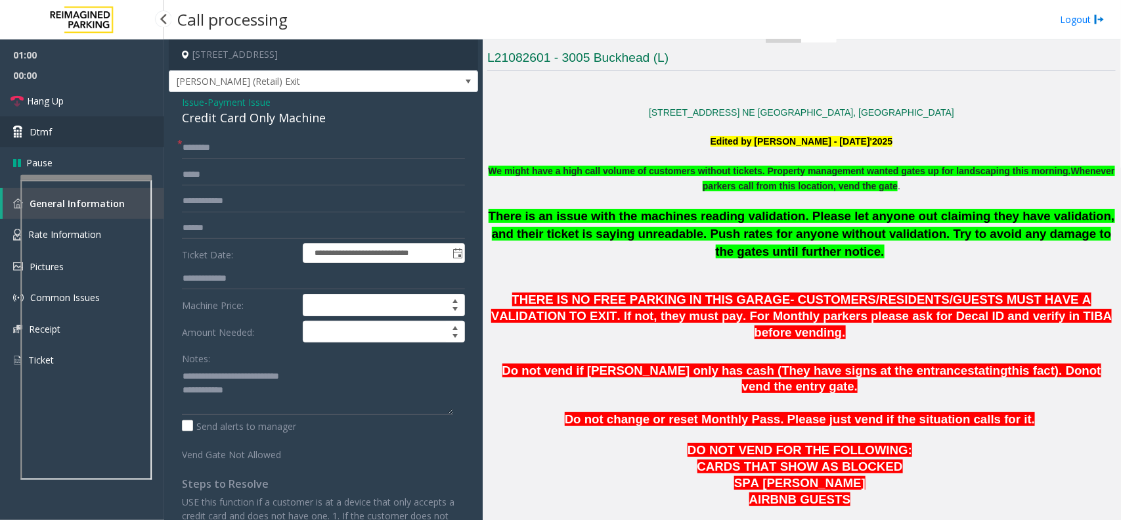
click at [155, 132] on link "Dtmf" at bounding box center [82, 131] width 164 height 31
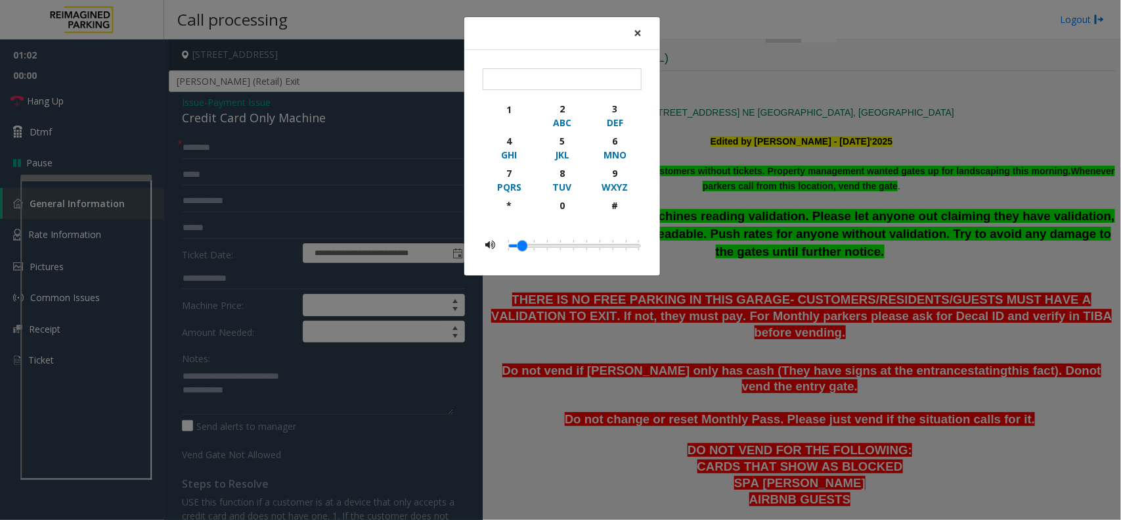
click at [633, 36] on button "×" at bounding box center [638, 33] width 26 height 32
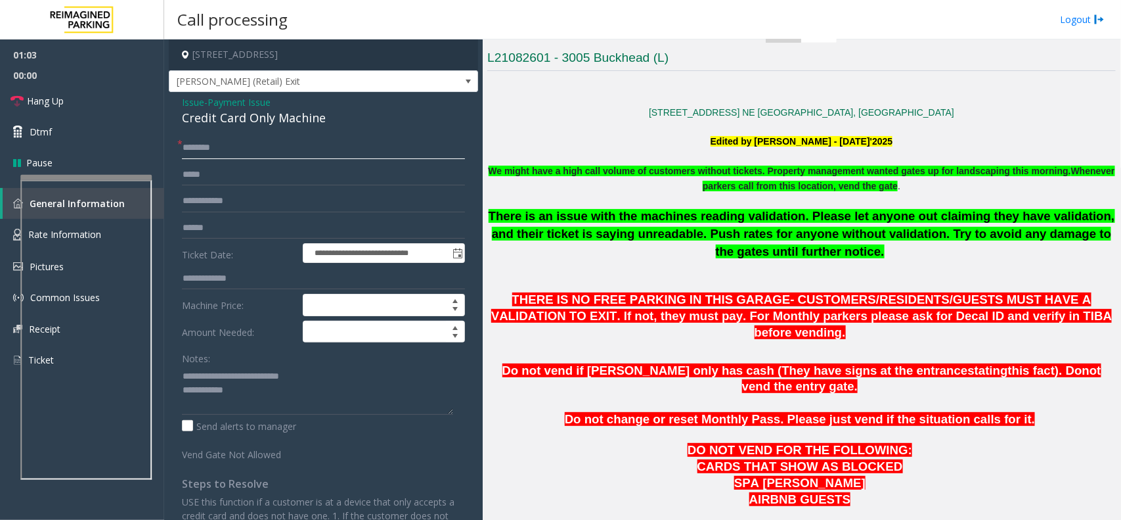
click at [215, 142] on input "text" at bounding box center [323, 148] width 283 height 22
type input "**"
click at [269, 395] on textarea at bounding box center [317, 389] width 271 height 49
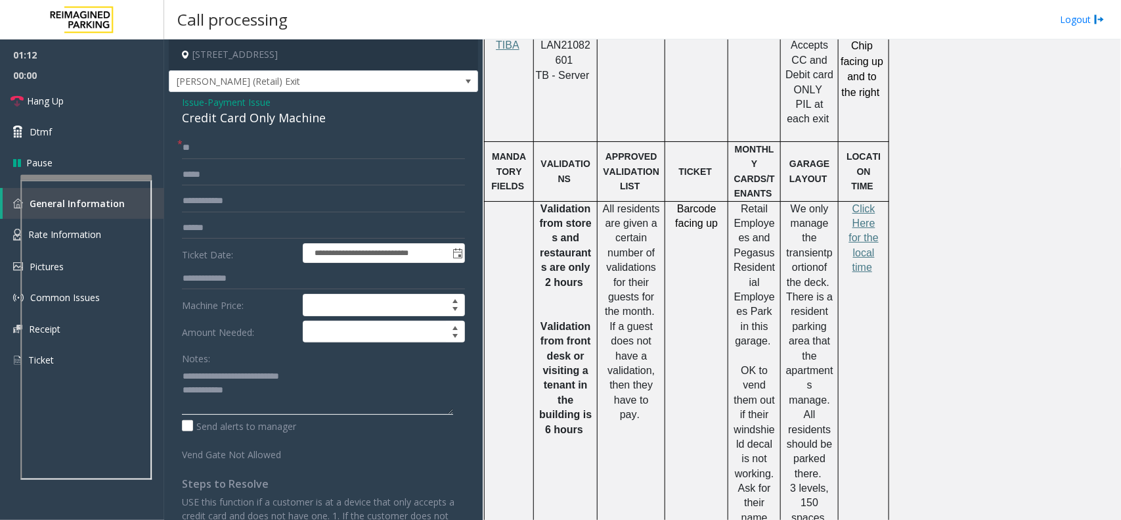
scroll to position [903, 0]
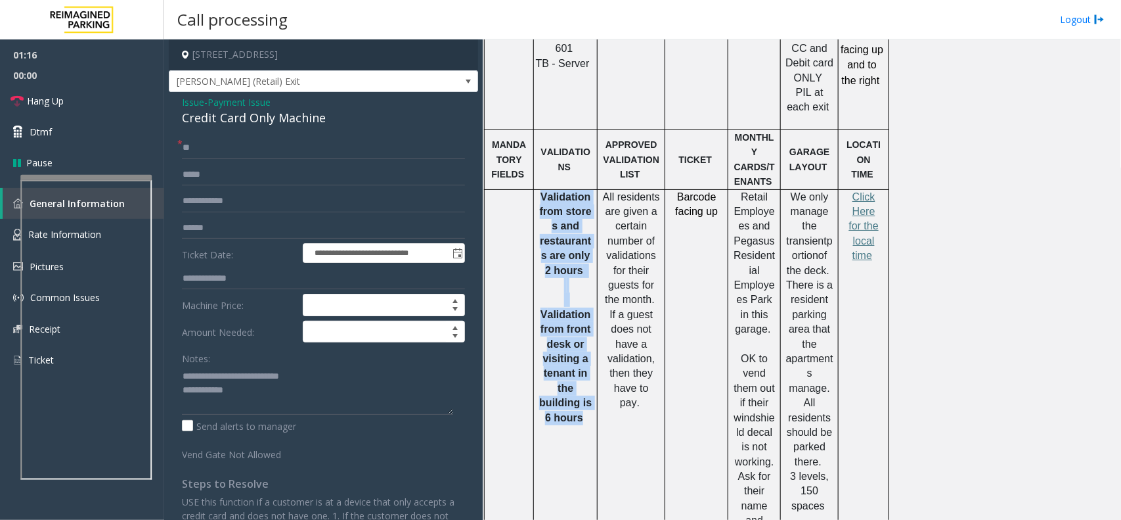
drag, startPoint x: 540, startPoint y: 135, endPoint x: 583, endPoint y: 365, distance: 233.8
click at [583, 365] on div "Validation from stores and restaurants are only 2 hours V alidation from front …" at bounding box center [565, 307] width 63 height 235
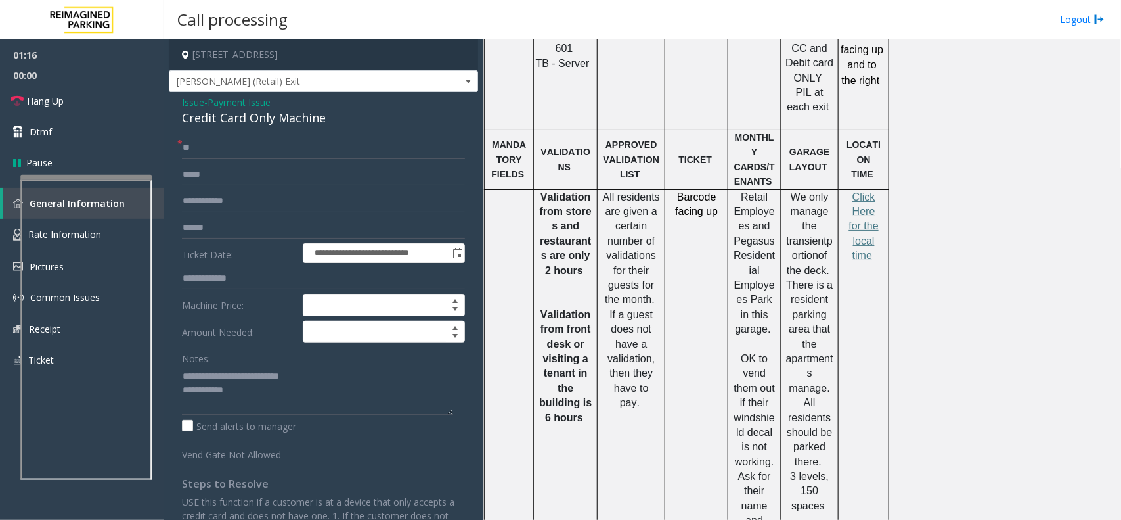
click at [693, 297] on td "Barcode facing up" at bounding box center [696, 373] width 63 height 368
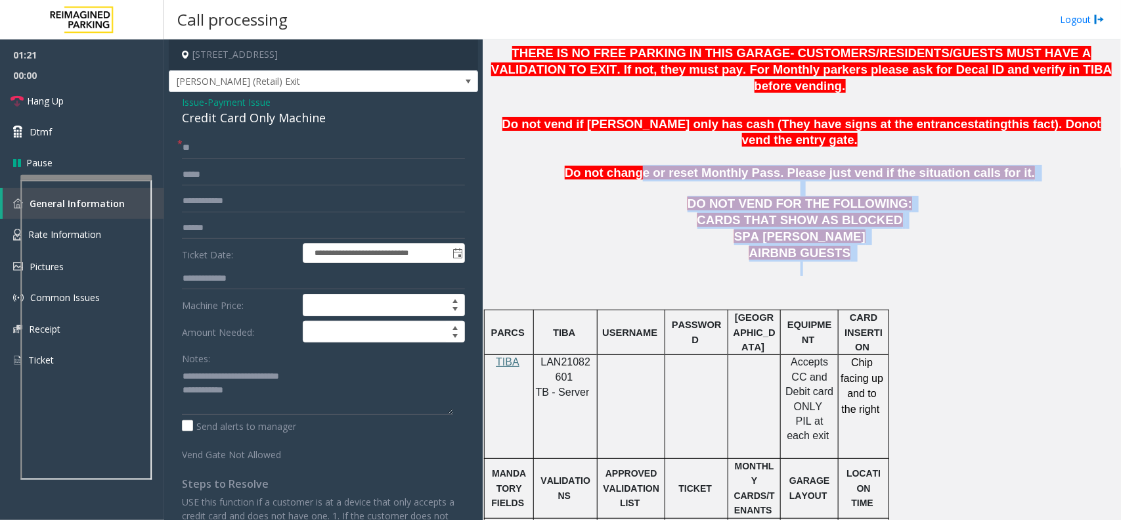
drag, startPoint x: 846, startPoint y: 235, endPoint x: 652, endPoint y: 139, distance: 216.2
click at [652, 166] on span "Do not change or reset Monthly Pass. Please just vend if the situation calls fo…" at bounding box center [800, 173] width 470 height 14
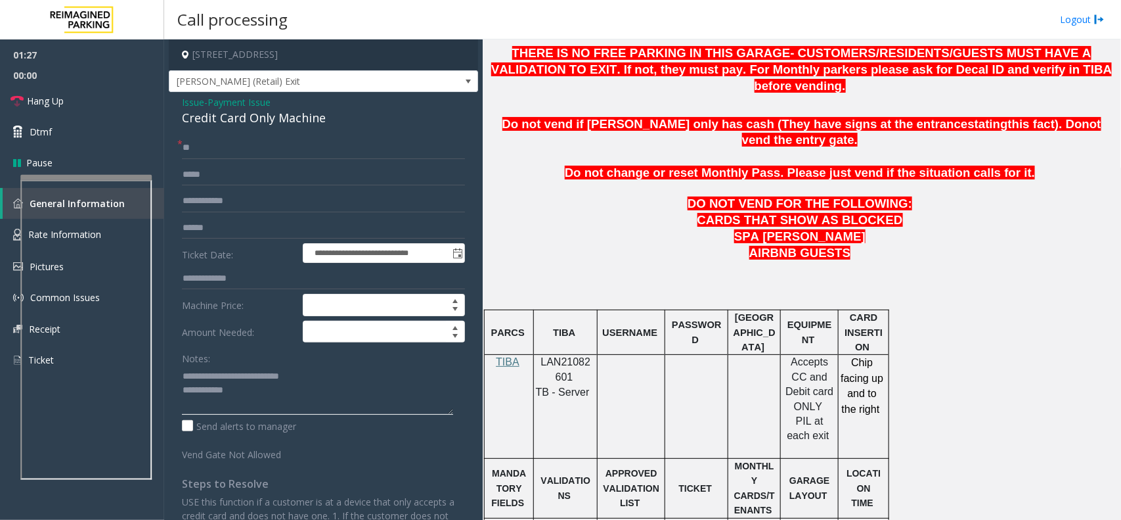
click at [263, 393] on textarea at bounding box center [317, 389] width 271 height 49
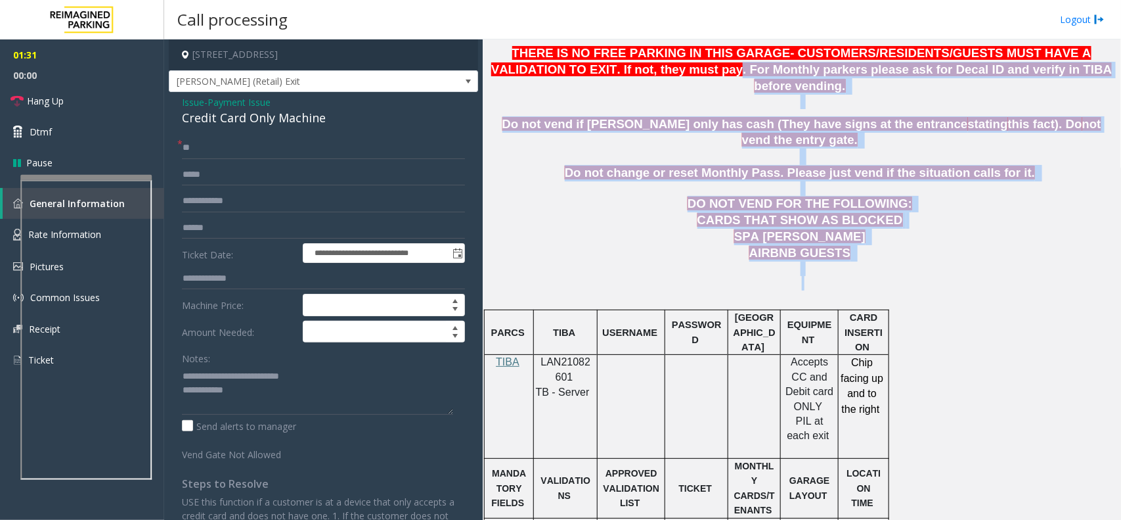
drag, startPoint x: 854, startPoint y: 246, endPoint x: 638, endPoint y: 73, distance: 276.5
click at [616, 212] on p "CARDS THAT SHOW AS BLOCKED SPA [PERSON_NAME]" at bounding box center [801, 228] width 629 height 33
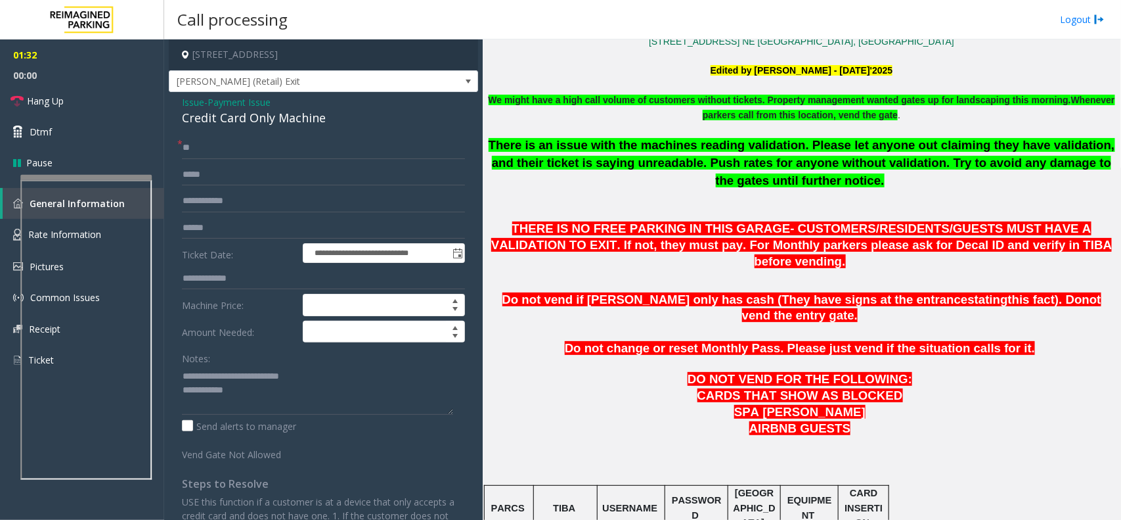
scroll to position [328, 0]
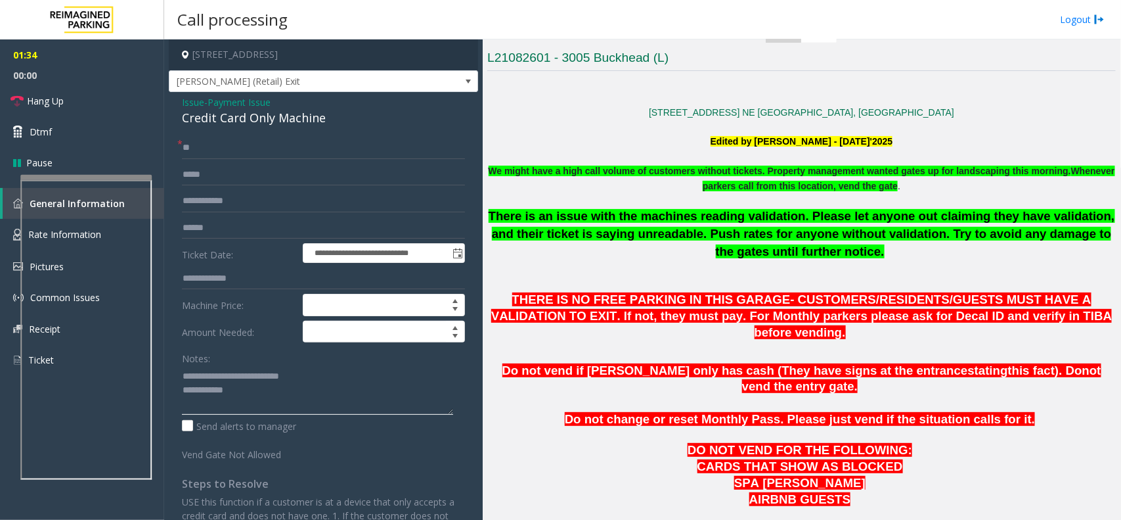
click at [296, 398] on textarea at bounding box center [317, 389] width 271 height 49
click at [132, 99] on link "Hang Up" at bounding box center [82, 100] width 164 height 31
click at [254, 395] on textarea at bounding box center [317, 389] width 271 height 49
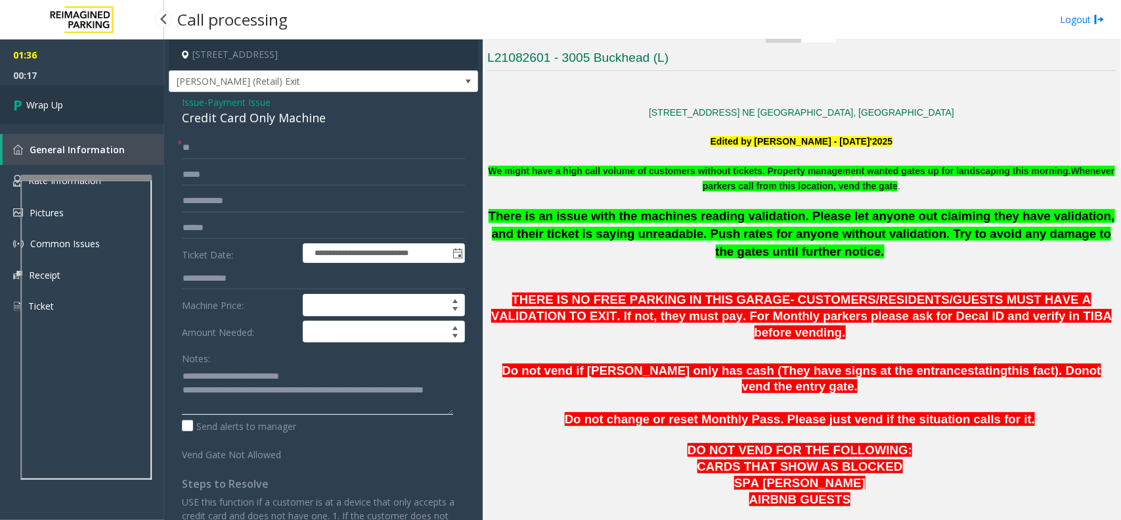
type textarea "**********"
click at [93, 110] on link "Wrap Up" at bounding box center [82, 104] width 164 height 39
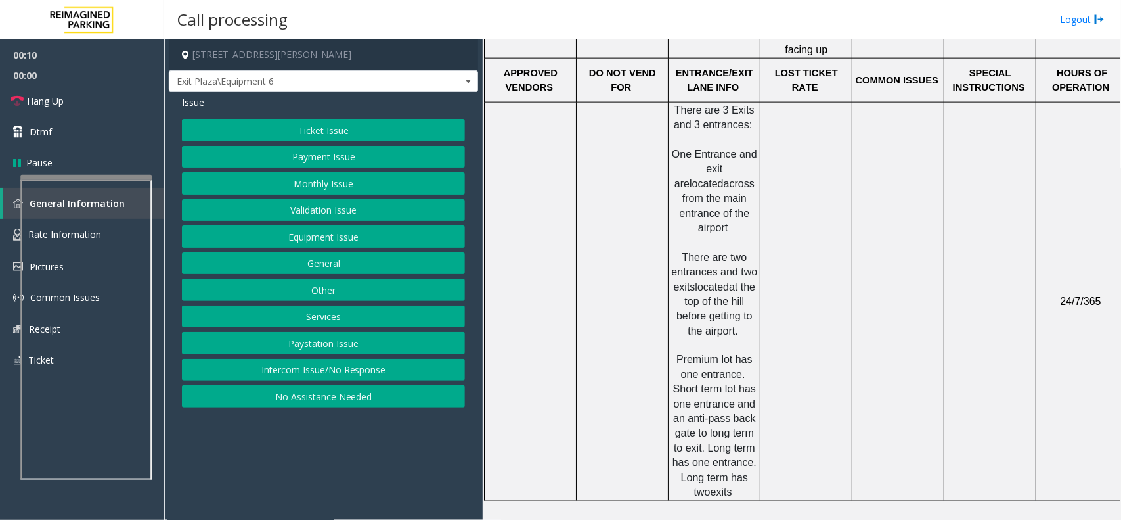
scroll to position [575, 0]
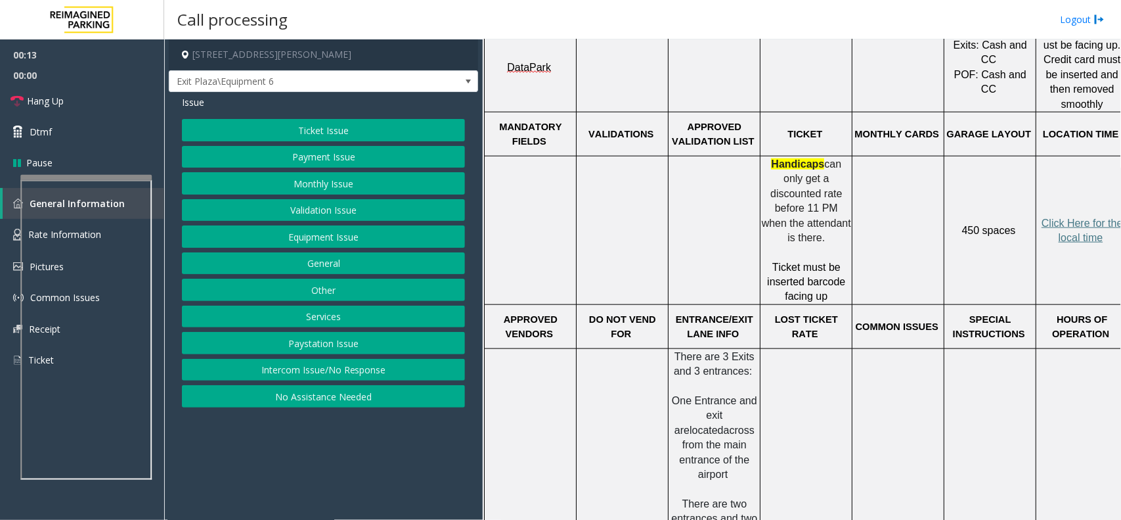
click at [334, 133] on button "Ticket Issue" at bounding box center [323, 130] width 283 height 22
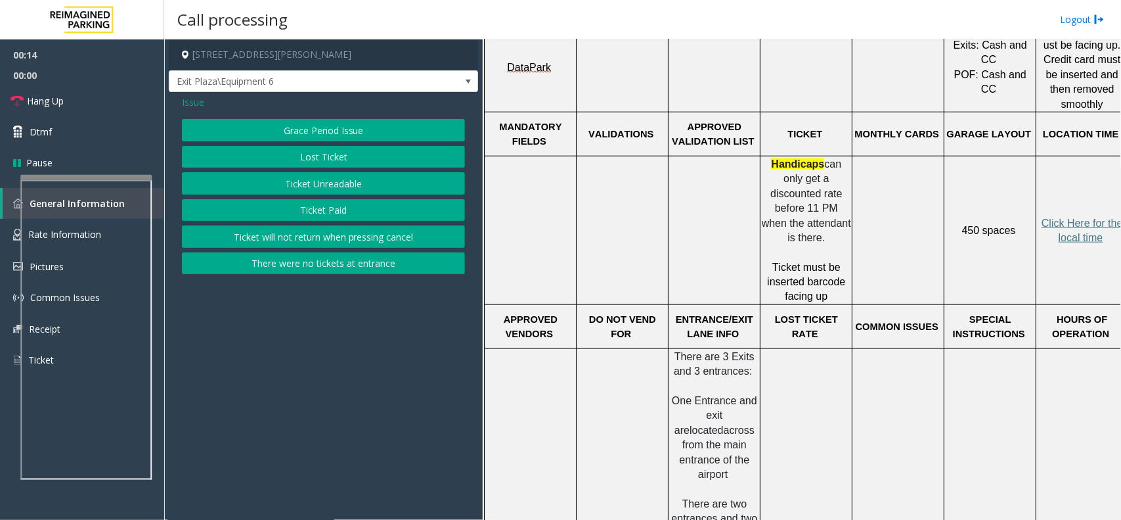
click at [345, 175] on button "Ticket Unreadable" at bounding box center [323, 183] width 283 height 22
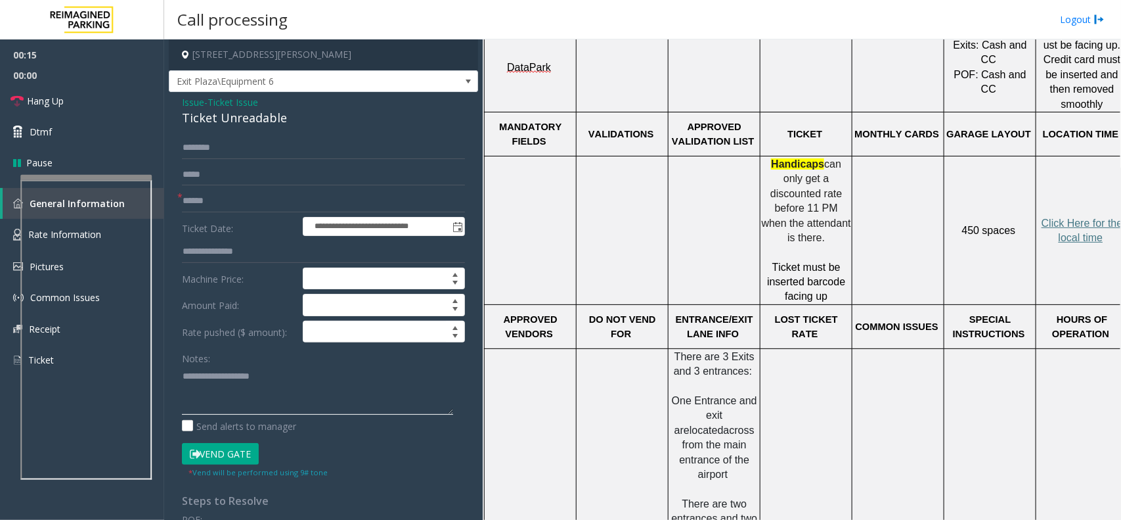
click at [253, 376] on textarea at bounding box center [317, 389] width 271 height 49
click at [263, 120] on div "Ticket Unreadable" at bounding box center [323, 118] width 283 height 18
copy div "Ticket Unreadable"
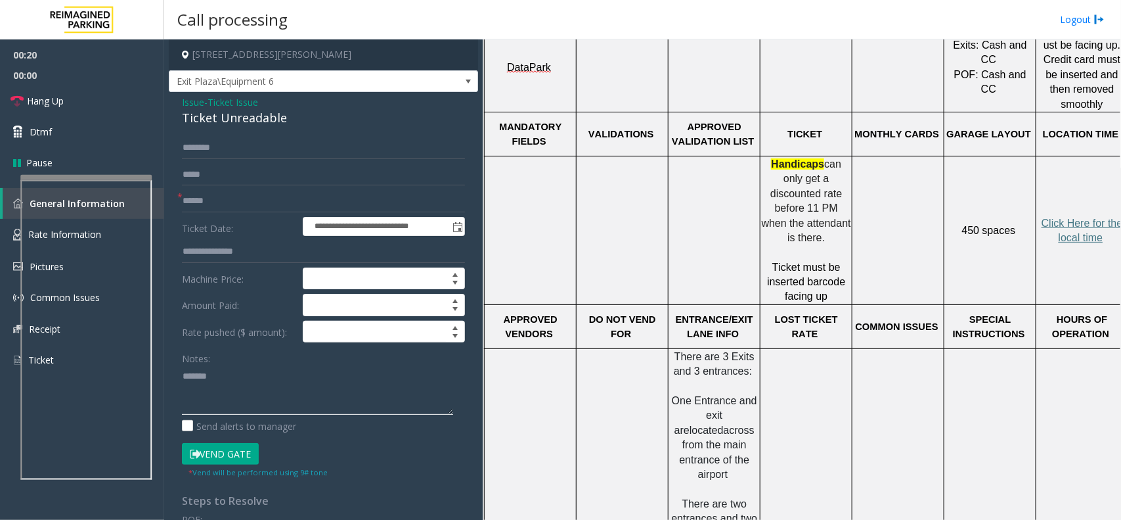
click at [268, 378] on textarea at bounding box center [317, 389] width 271 height 49
paste textarea "**********"
type textarea "**********"
click at [248, 205] on input "text" at bounding box center [323, 201] width 283 height 22
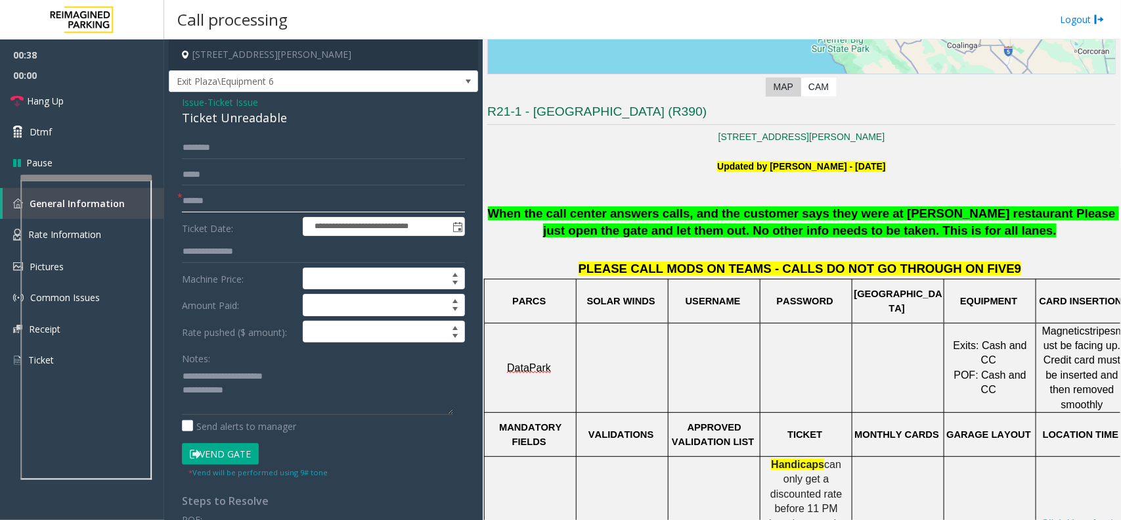
scroll to position [246, 0]
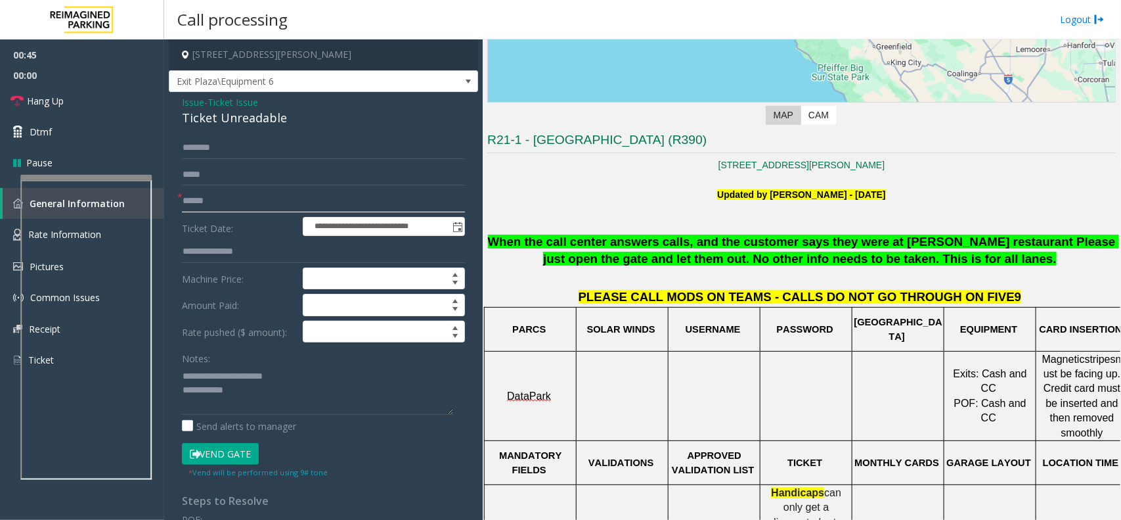
type input "******"
click at [263, 405] on textarea at bounding box center [317, 389] width 271 height 49
click at [231, 450] on button "Vend Gate" at bounding box center [220, 454] width 77 height 22
click at [254, 411] on textarea at bounding box center [317, 389] width 271 height 49
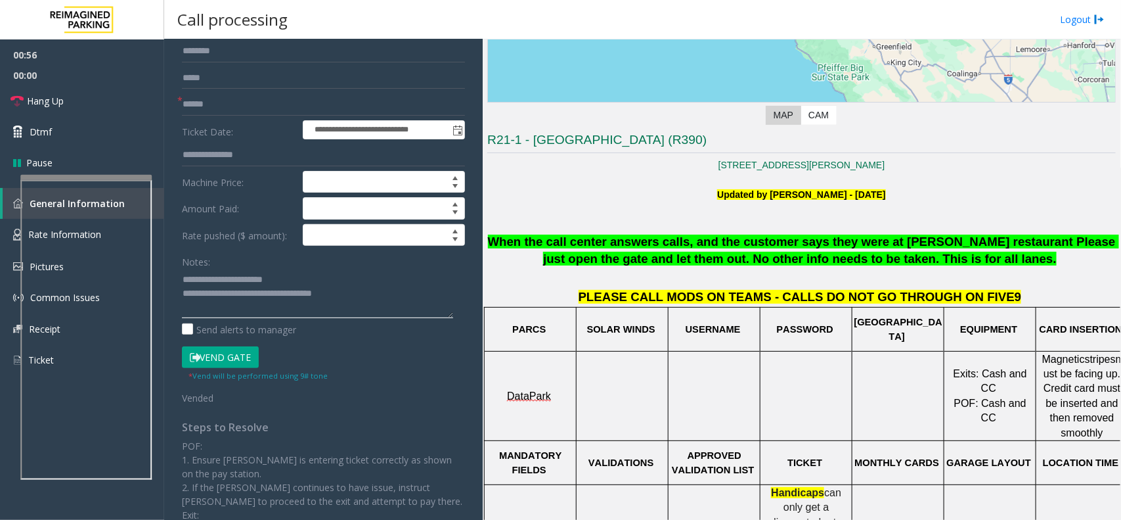
scroll to position [0, 0]
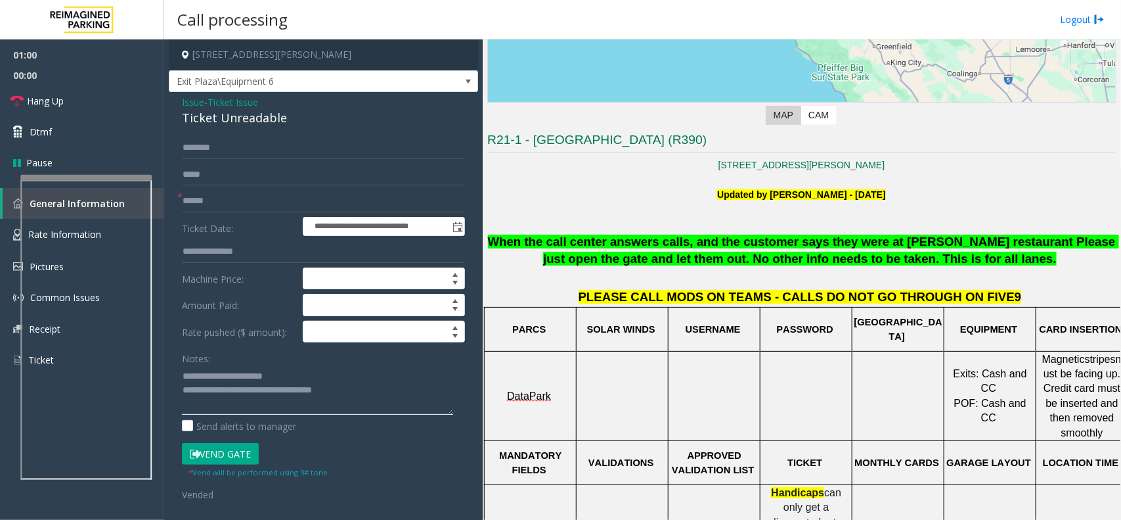
type textarea "**********"
drag, startPoint x: 944, startPoint y: 167, endPoint x: 635, endPoint y: 171, distance: 308.7
click at [635, 171] on p "[STREET_ADDRESS][PERSON_NAME]" at bounding box center [801, 165] width 629 height 14
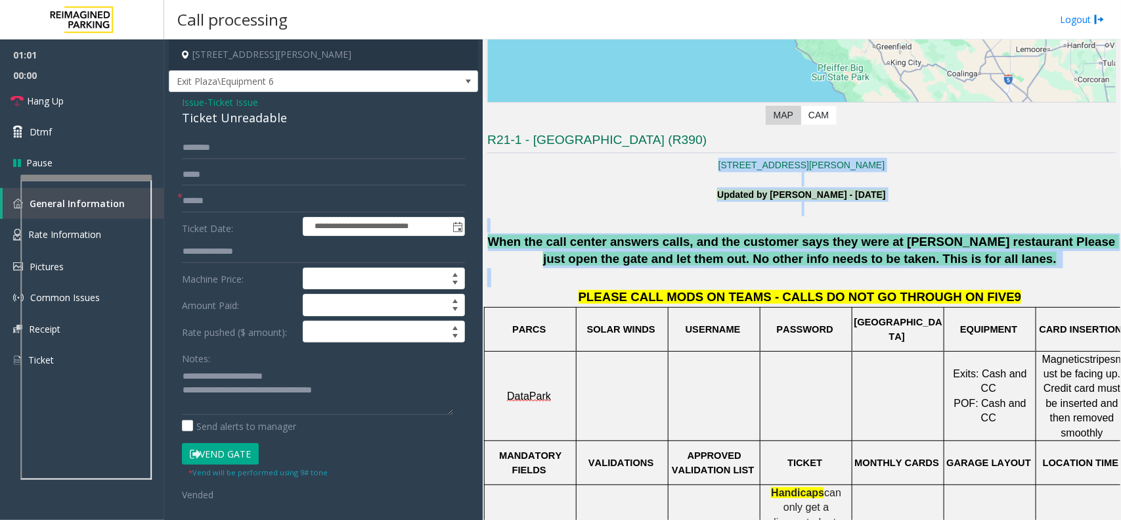
drag, startPoint x: 634, startPoint y: 171, endPoint x: 862, endPoint y: 284, distance: 253.8
click at [887, 282] on p at bounding box center [801, 277] width 629 height 19
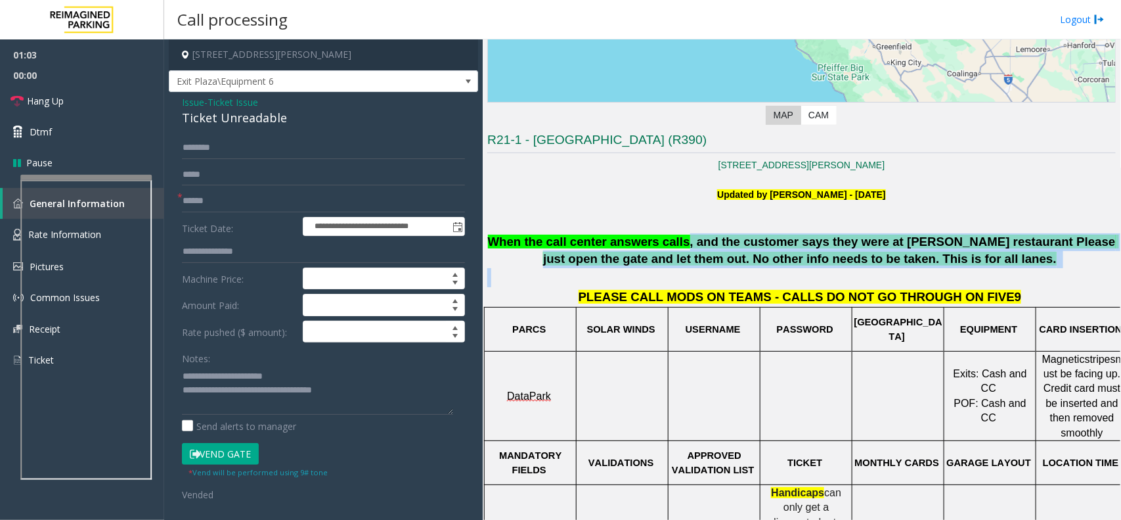
drag, startPoint x: 962, startPoint y: 275, endPoint x: 657, endPoint y: 233, distance: 308.2
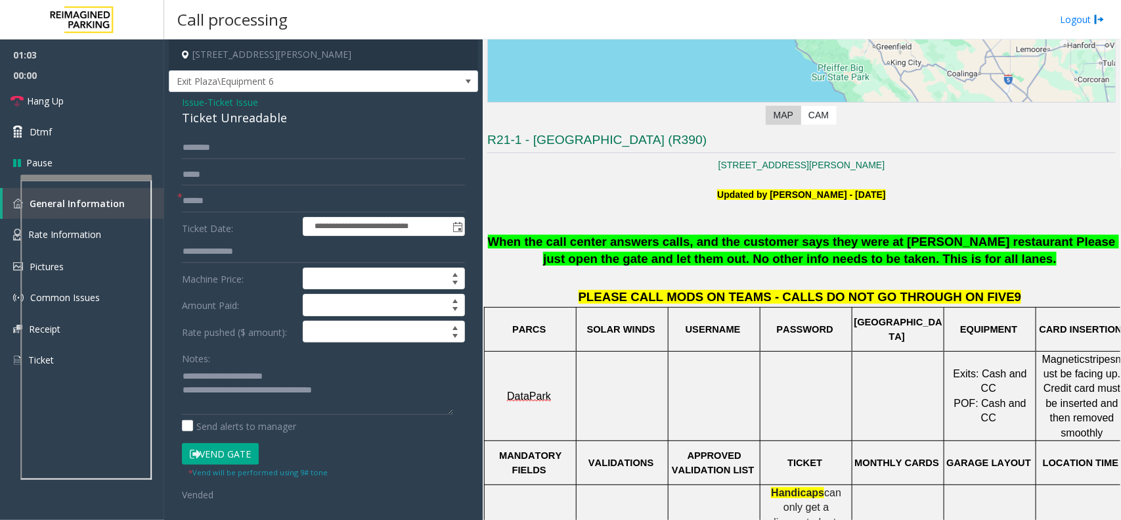
click at [611, 225] on div at bounding box center [801, 225] width 629 height 14
click at [361, 405] on textarea at bounding box center [317, 389] width 271 height 49
click at [72, 106] on link "Hang Up" at bounding box center [82, 100] width 164 height 31
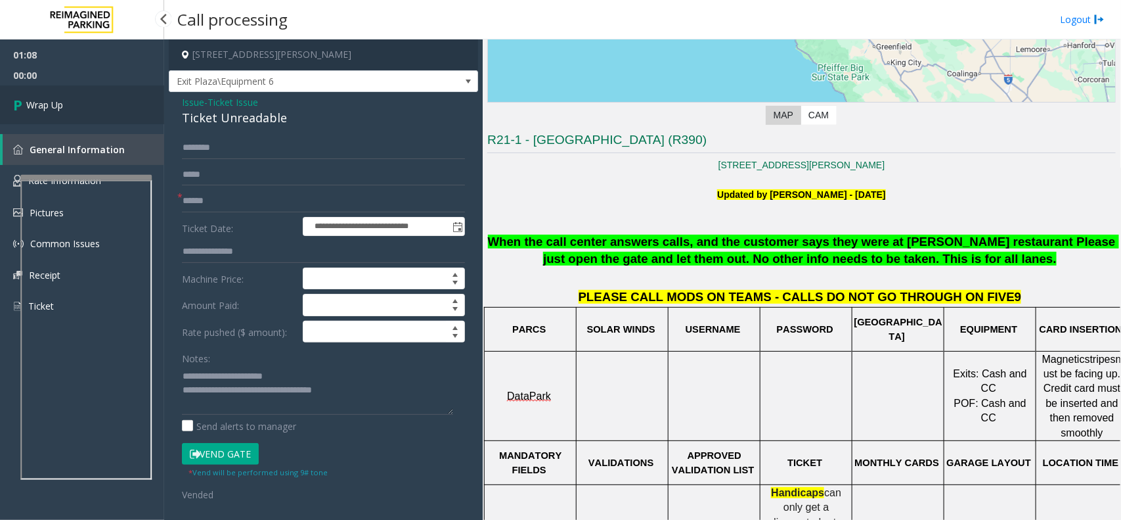
click at [72, 106] on link "Wrap Up" at bounding box center [82, 104] width 164 height 39
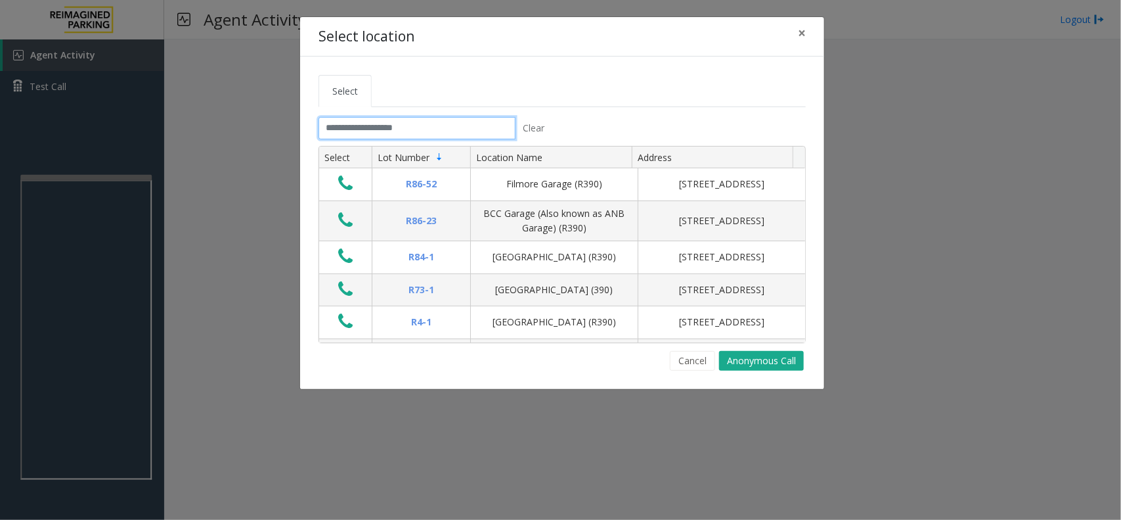
click at [383, 129] on input "text" at bounding box center [417, 128] width 197 height 22
click at [384, 136] on input "text" at bounding box center [417, 128] width 197 height 22
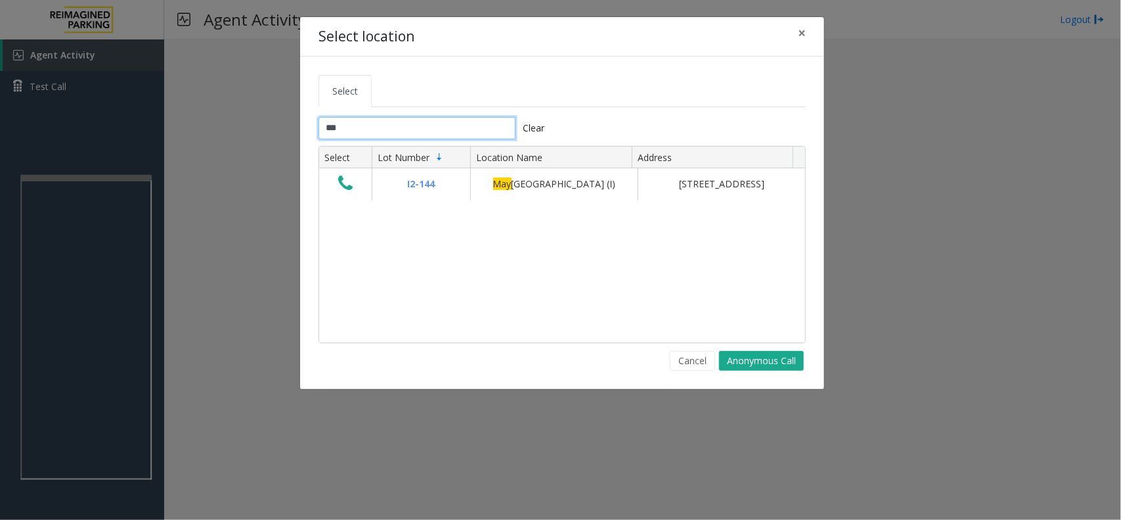
type input "***"
click at [805, 34] on span "×" at bounding box center [802, 33] width 8 height 18
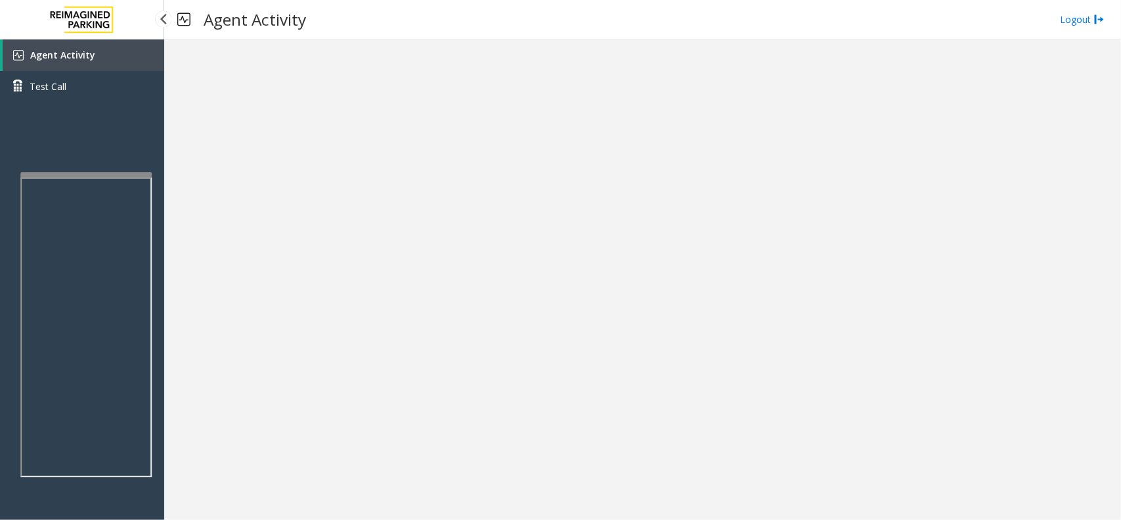
click at [105, 172] on div at bounding box center [85, 174] width 131 height 5
click at [107, 63] on link "Agent Activity" at bounding box center [84, 55] width 162 height 32
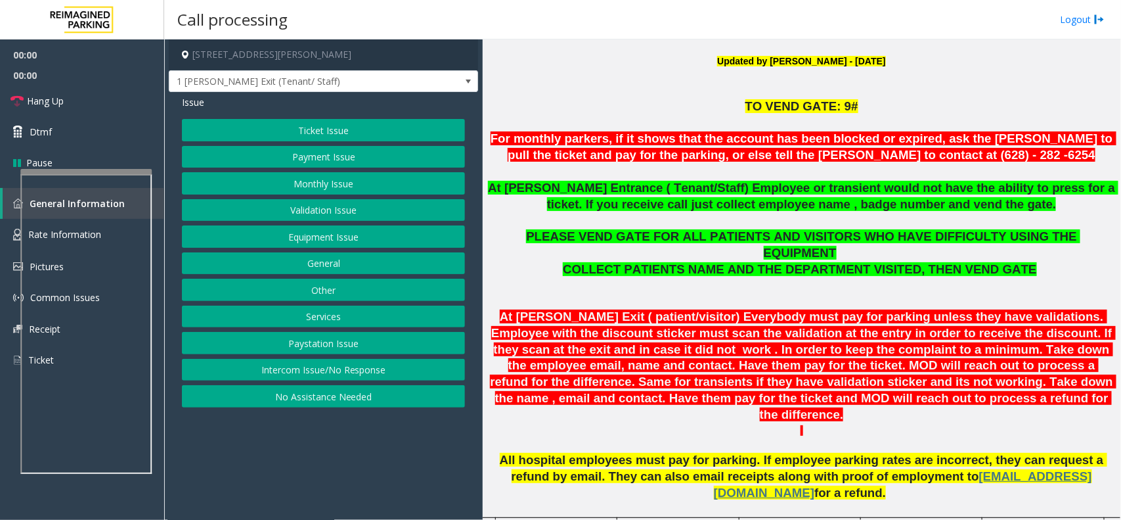
scroll to position [411, 0]
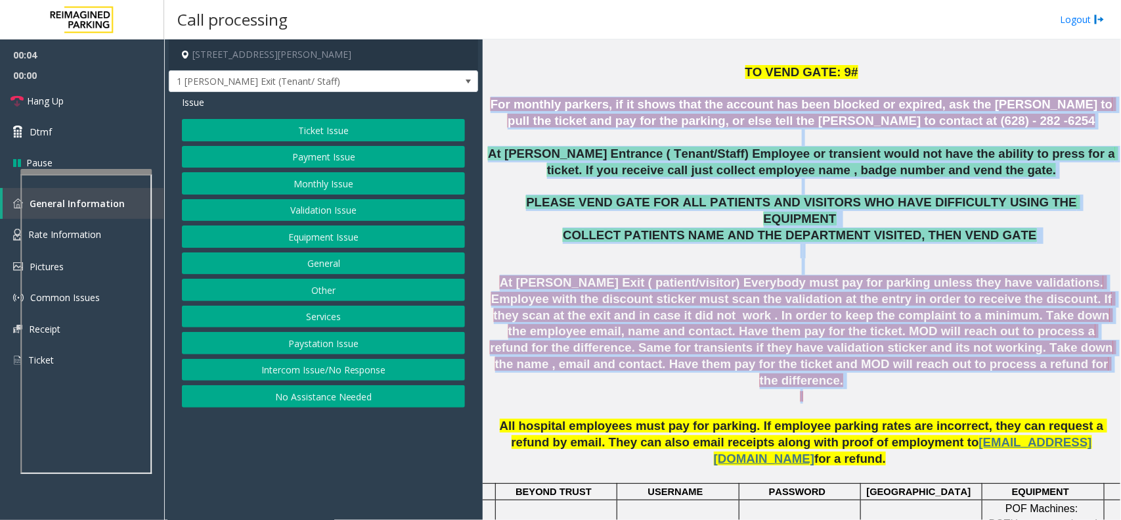
drag, startPoint x: 493, startPoint y: 100, endPoint x: 1021, endPoint y: 360, distance: 588.9
click at [963, 389] on p at bounding box center [801, 404] width 629 height 30
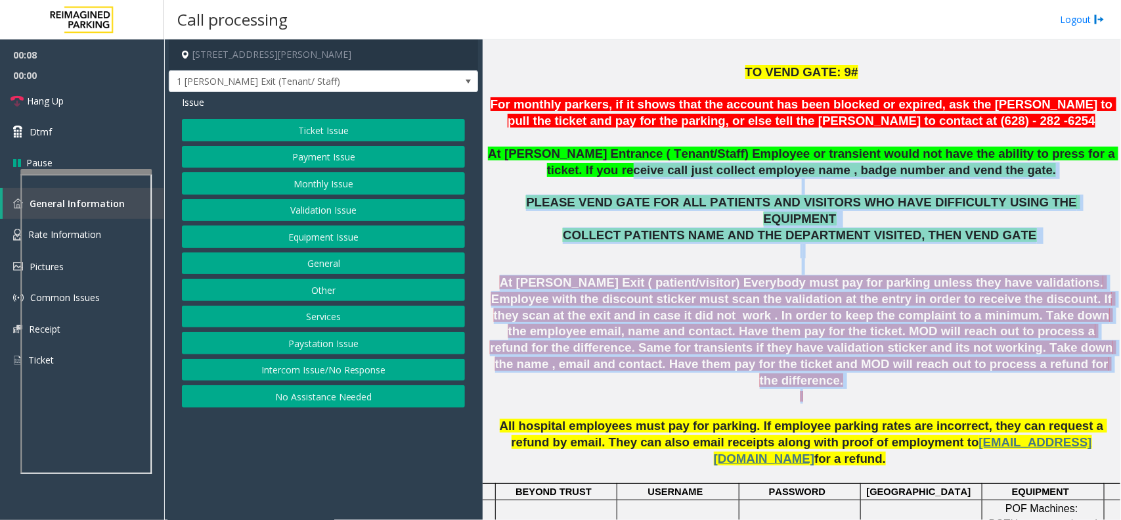
drag, startPoint x: 969, startPoint y: 368, endPoint x: 591, endPoint y: 175, distance: 424.2
click at [588, 175] on p "At [PERSON_NAME] Entrance ( Tenant/Staff) Employee or transient would not have …" at bounding box center [801, 162] width 629 height 33
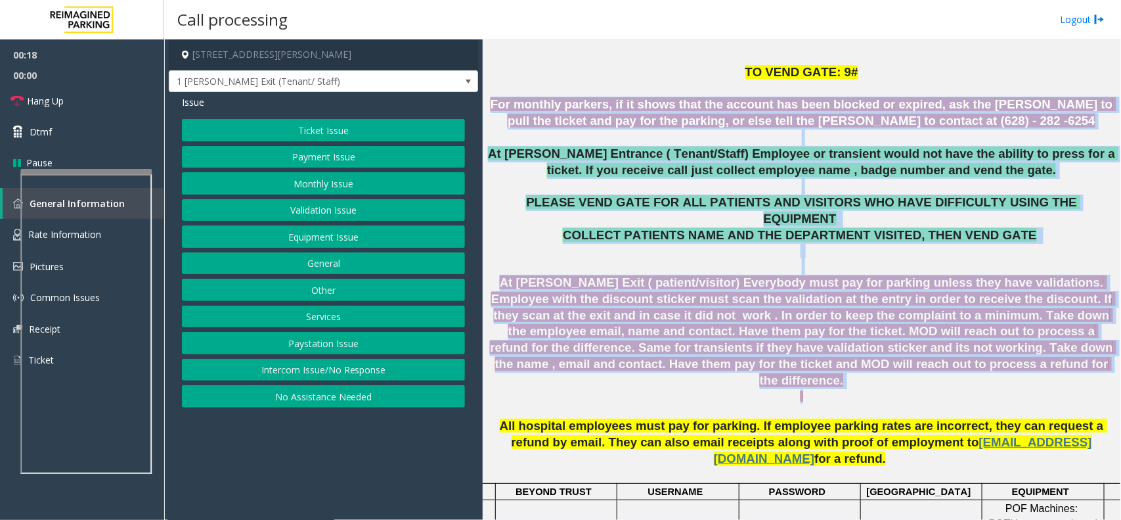
drag, startPoint x: 493, startPoint y: 104, endPoint x: 936, endPoint y: 365, distance: 514.1
click at [796, 355] on p "At [PERSON_NAME] Exit ( patient/visitor) Everybody must pay for parking unless …" at bounding box center [801, 332] width 629 height 114
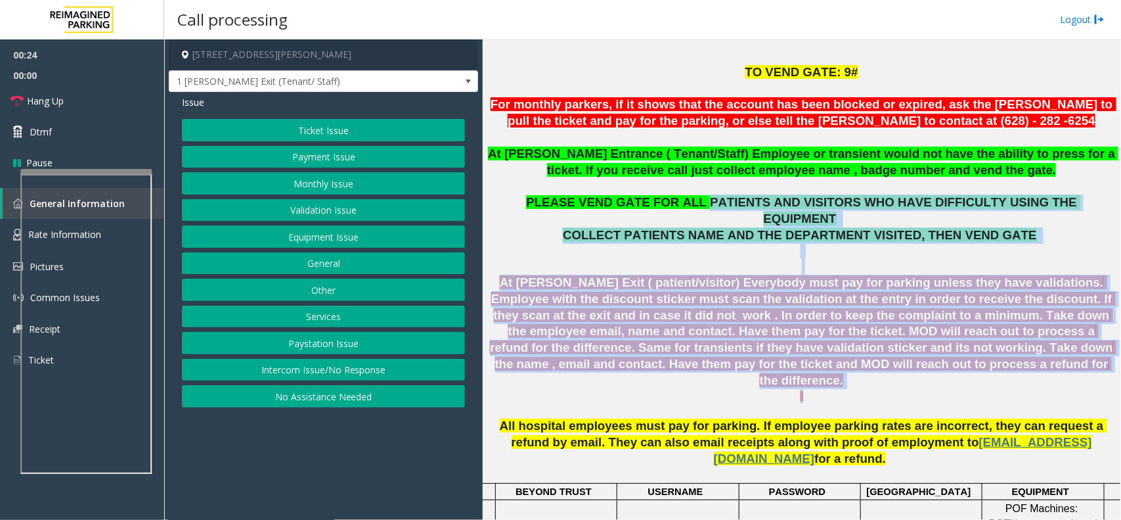
drag, startPoint x: 959, startPoint y: 358, endPoint x: 684, endPoint y: 209, distance: 312.4
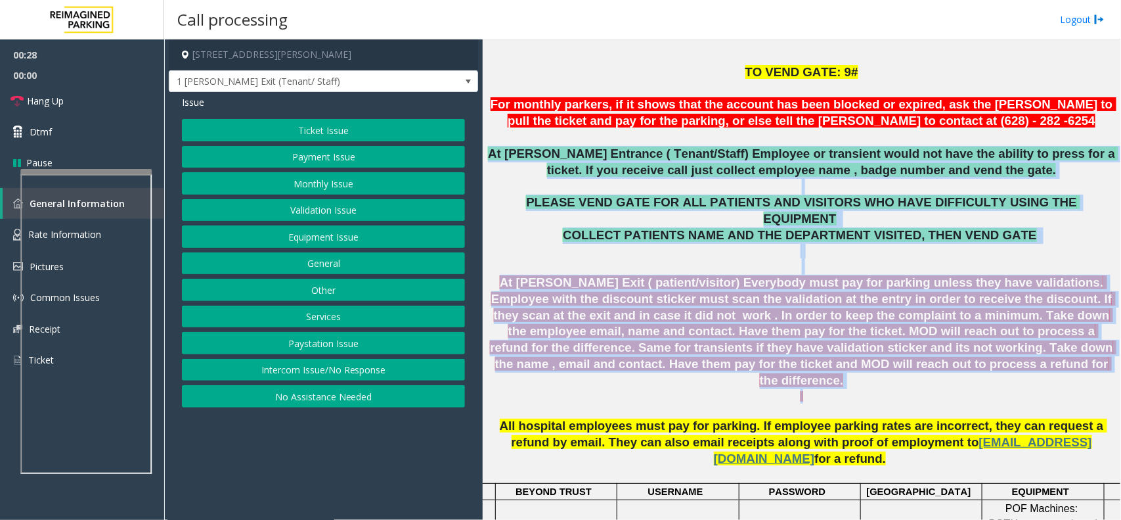
drag, startPoint x: 487, startPoint y: 151, endPoint x: 875, endPoint y: 371, distance: 445.6
click at [803, 353] on span "At [PERSON_NAME] Exit ( patient/visitor) Everybody must pay for parking unless …" at bounding box center [803, 331] width 627 height 112
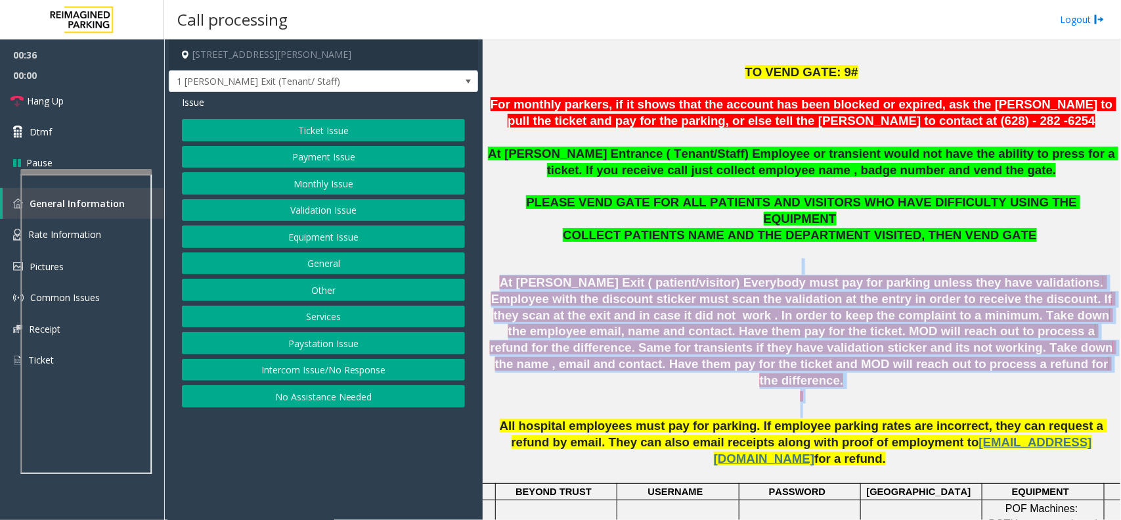
drag, startPoint x: 901, startPoint y: 322, endPoint x: 568, endPoint y: 252, distance: 340.5
click at [568, 258] on p at bounding box center [801, 266] width 629 height 16
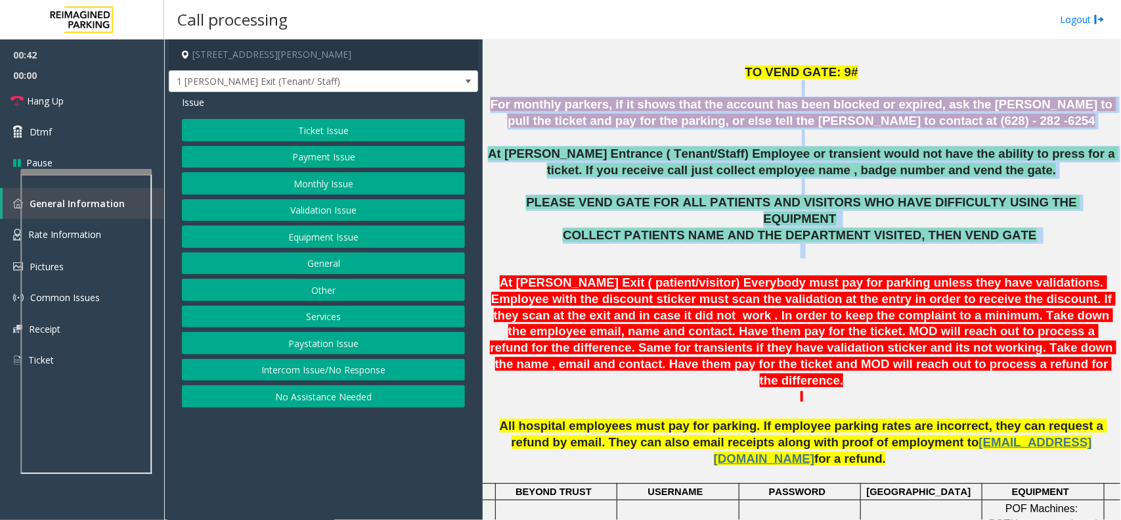
drag, startPoint x: 493, startPoint y: 92, endPoint x: 855, endPoint y: 256, distance: 397.4
click at [682, 244] on p at bounding box center [801, 251] width 629 height 14
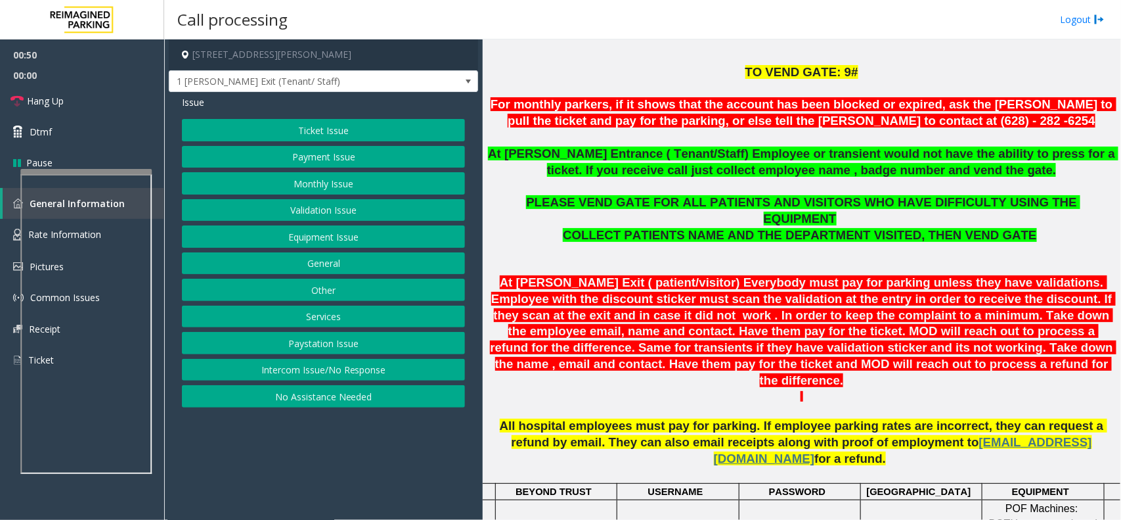
click at [359, 191] on button "Monthly Issue" at bounding box center [323, 183] width 283 height 22
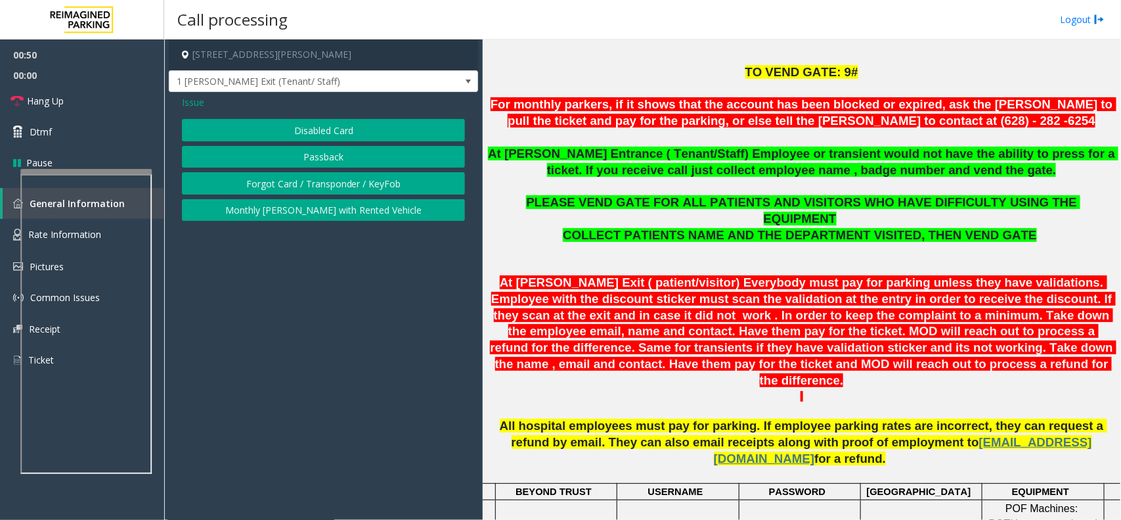
click at [342, 123] on button "Disabled Card" at bounding box center [323, 130] width 283 height 22
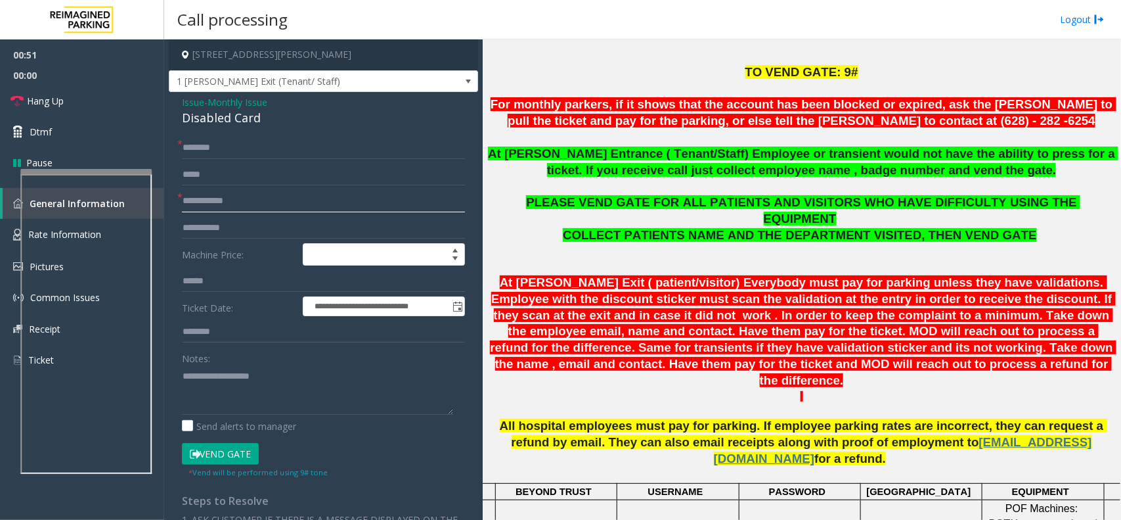
click at [250, 202] on input "text" at bounding box center [323, 201] width 283 height 22
click at [223, 204] on input "text" at bounding box center [323, 201] width 283 height 22
type input "*****"
click at [286, 369] on textarea at bounding box center [317, 389] width 271 height 49
copy div "Issue - Monthly Issue Disabled Card"
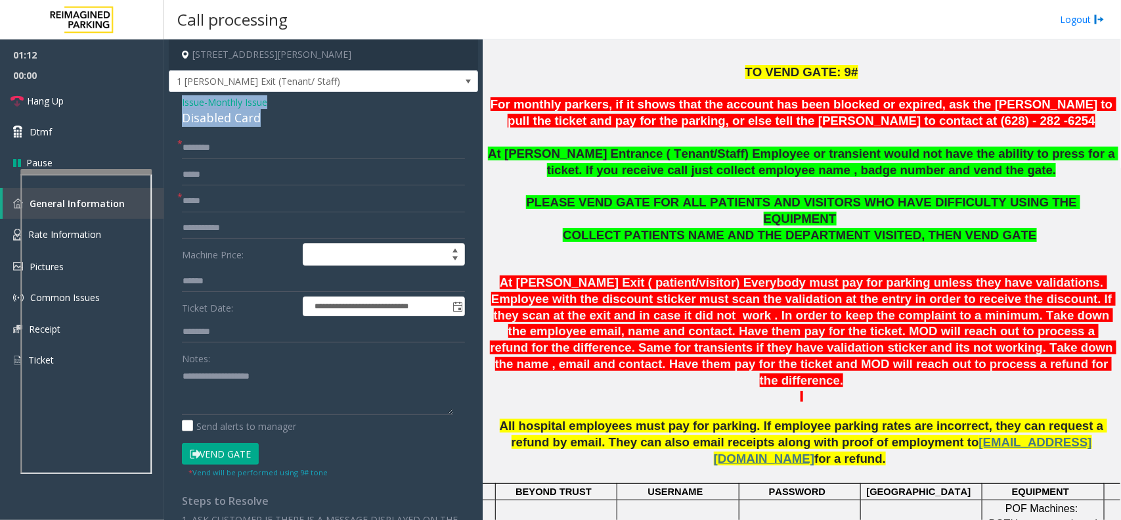
drag, startPoint x: 261, startPoint y: 120, endPoint x: 179, endPoint y: 96, distance: 84.8
click at [179, 96] on div "**********" at bounding box center [323, 446] width 309 height 709
click at [201, 402] on textarea at bounding box center [317, 389] width 271 height 49
paste textarea "**********"
type textarea "**********"
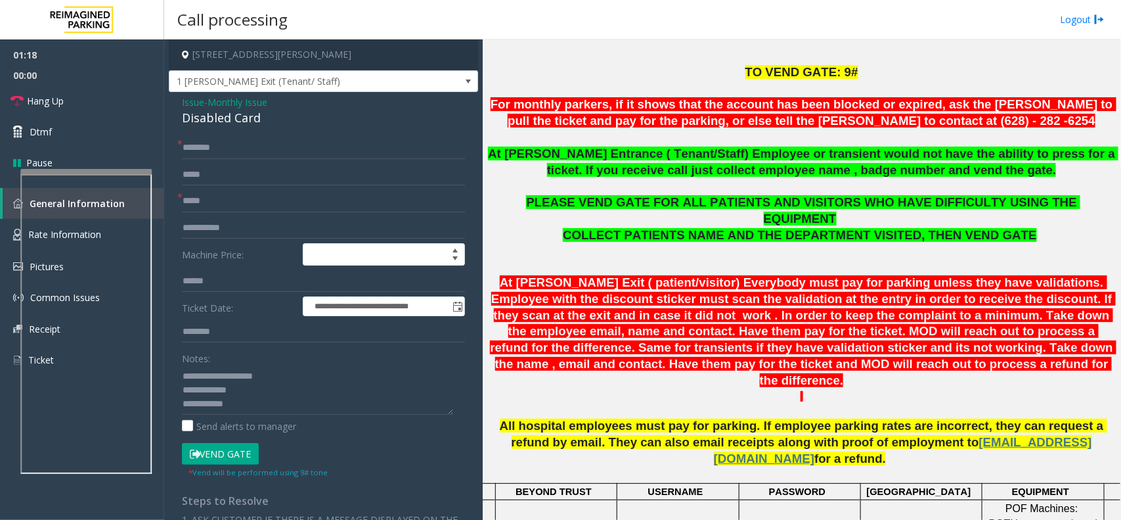
click at [232, 162] on form "**********" at bounding box center [323, 308] width 283 height 342
click at [232, 158] on input "text" at bounding box center [323, 148] width 283 height 22
type input "**********"
click at [252, 411] on textarea at bounding box center [317, 389] width 271 height 49
click at [428, 86] on span "1 [PERSON_NAME] Exit (Tenant/ Staff)" at bounding box center [323, 81] width 309 height 22
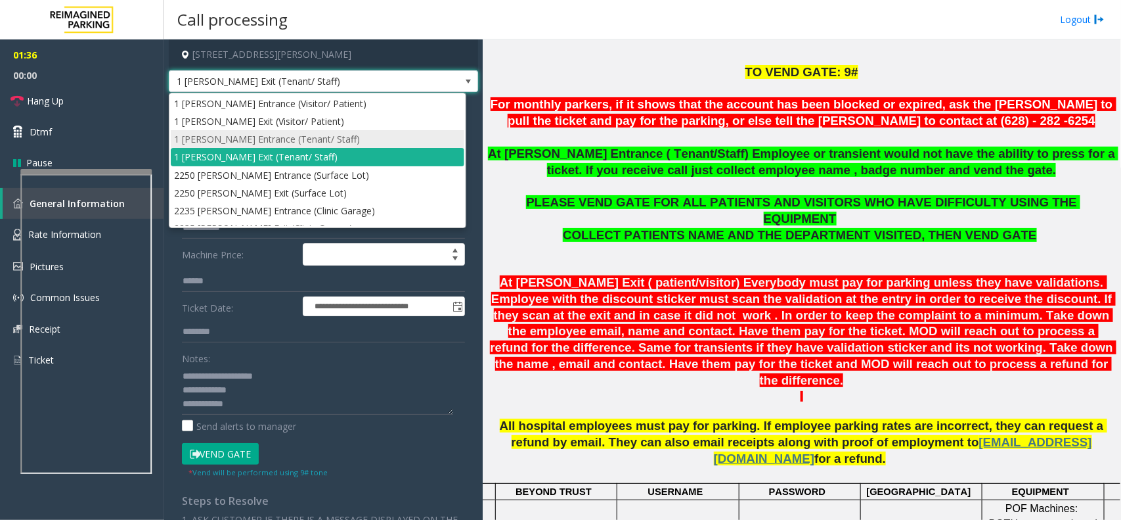
click at [405, 140] on li "1 [PERSON_NAME] Entrance (Tenant/ Staff)" at bounding box center [318, 139] width 294 height 18
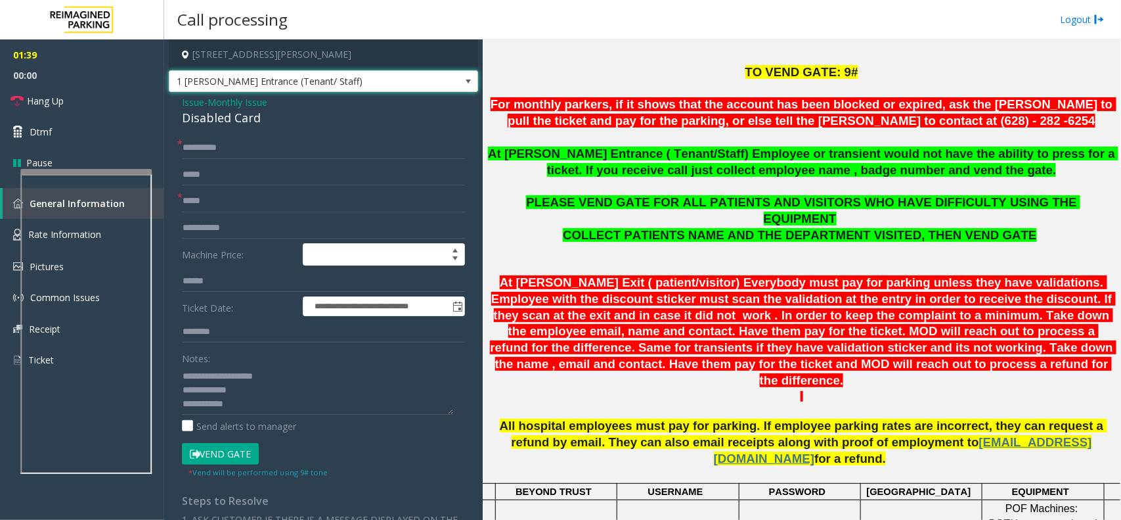
click at [232, 456] on button "Vend Gate" at bounding box center [220, 454] width 77 height 22
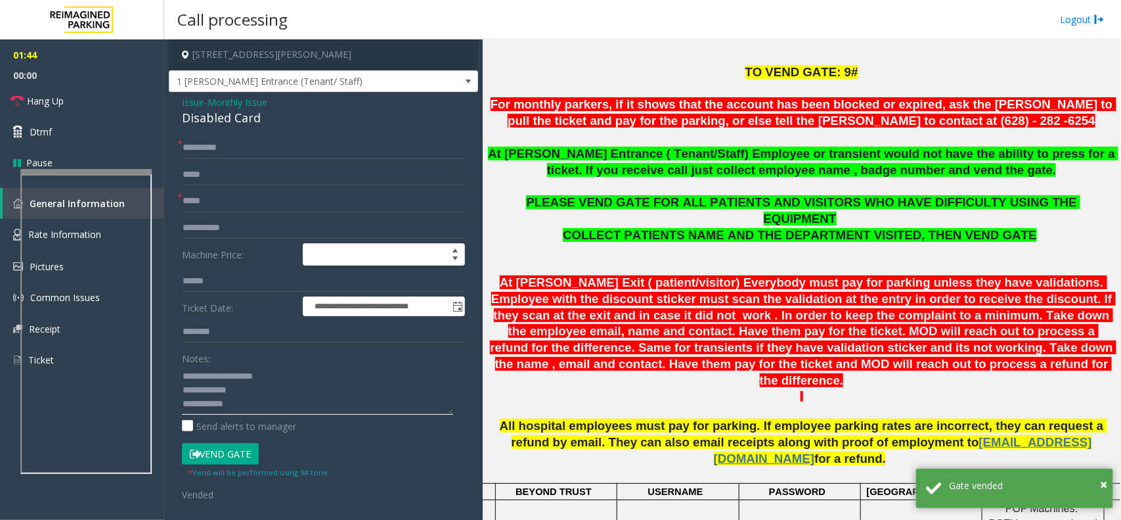
click at [284, 399] on textarea at bounding box center [317, 389] width 271 height 49
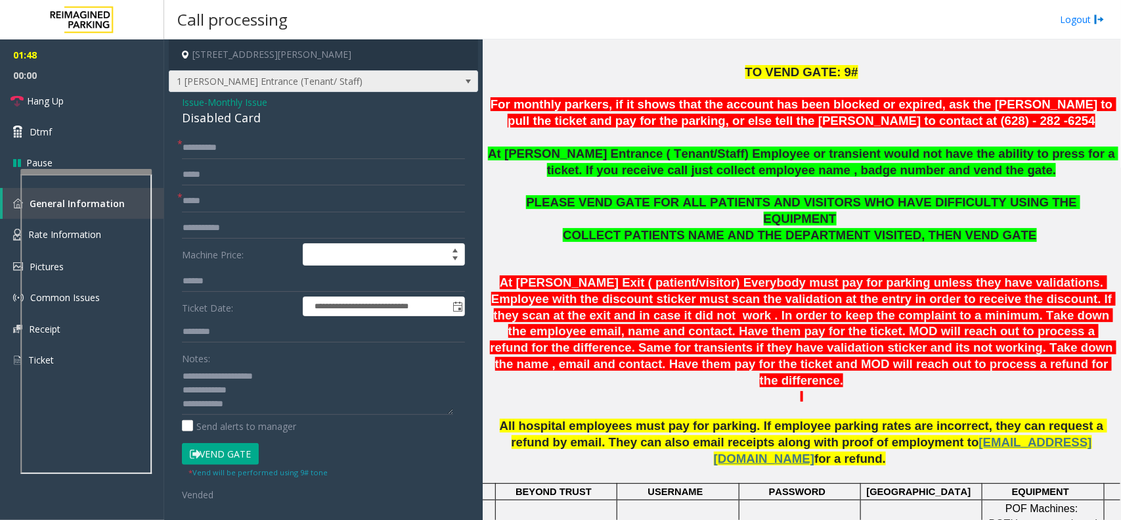
click at [426, 73] on span "1 [PERSON_NAME] Entrance (Tenant/ Staff)" at bounding box center [323, 81] width 309 height 22
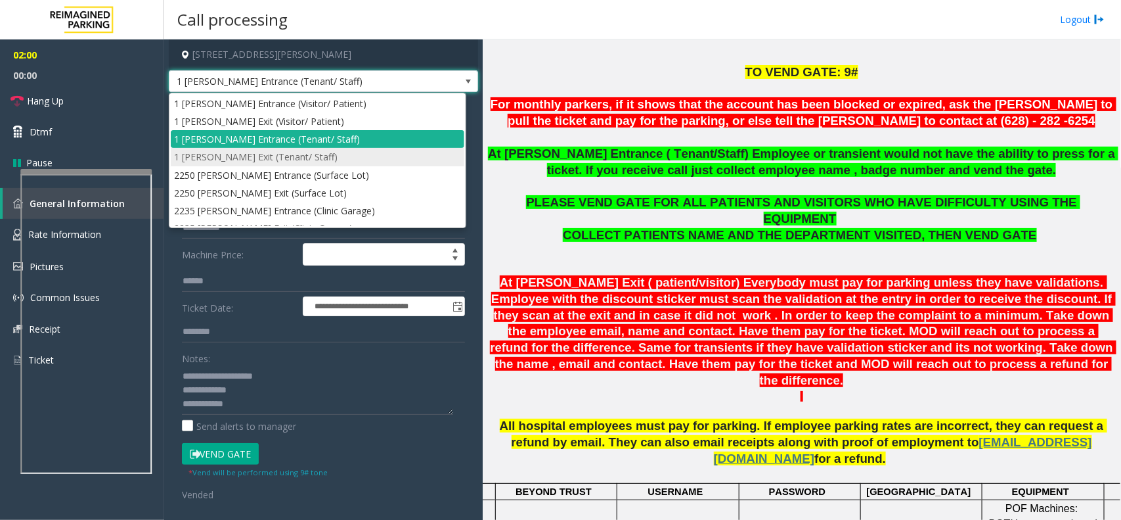
click at [412, 160] on li "1 [PERSON_NAME] Exit (Tenant/ Staff)" at bounding box center [318, 157] width 294 height 18
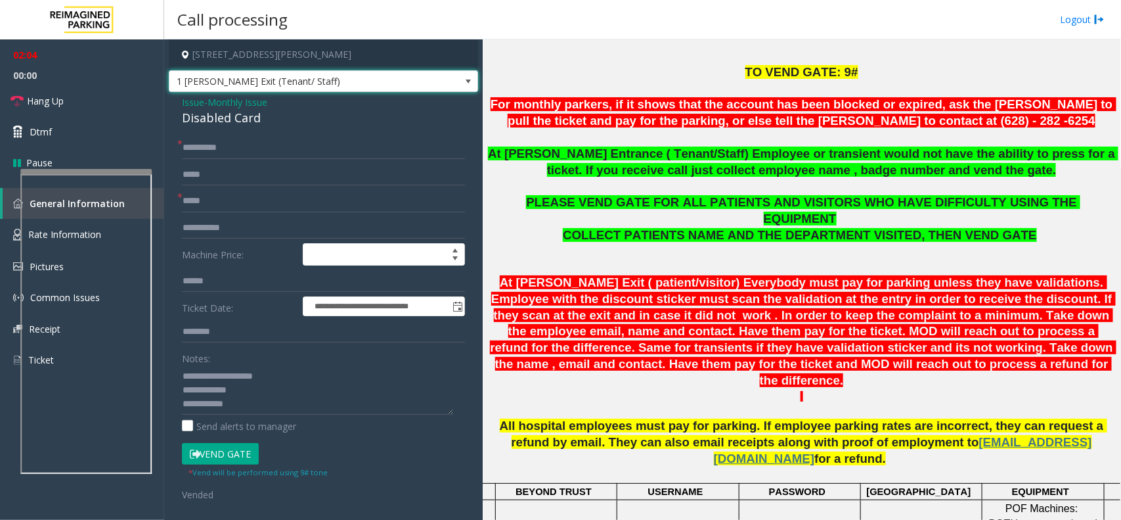
click at [435, 90] on span "1 [PERSON_NAME] Exit (Tenant/ Staff)" at bounding box center [323, 81] width 309 height 22
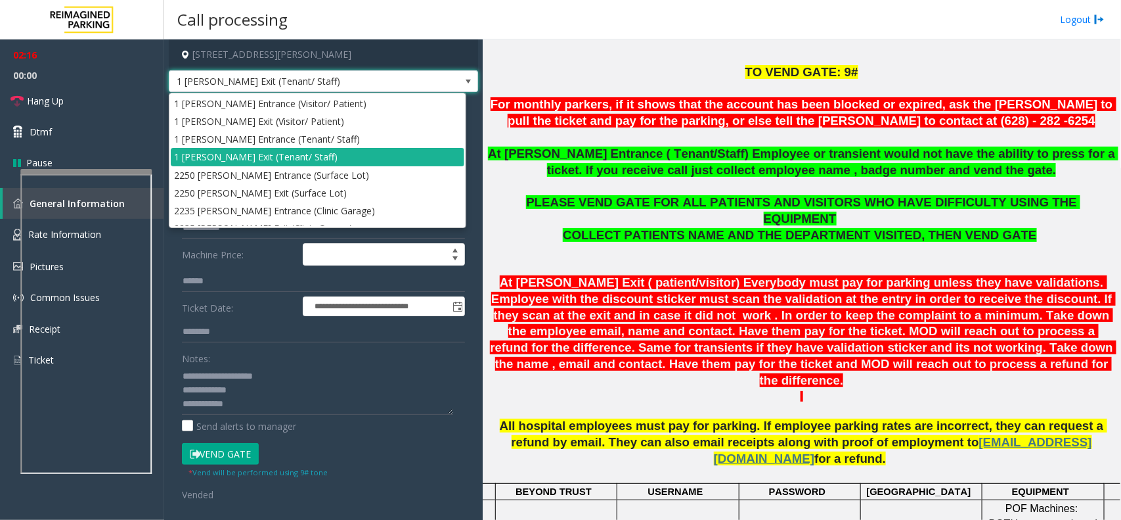
click at [357, 352] on div "Notes:" at bounding box center [323, 381] width 283 height 68
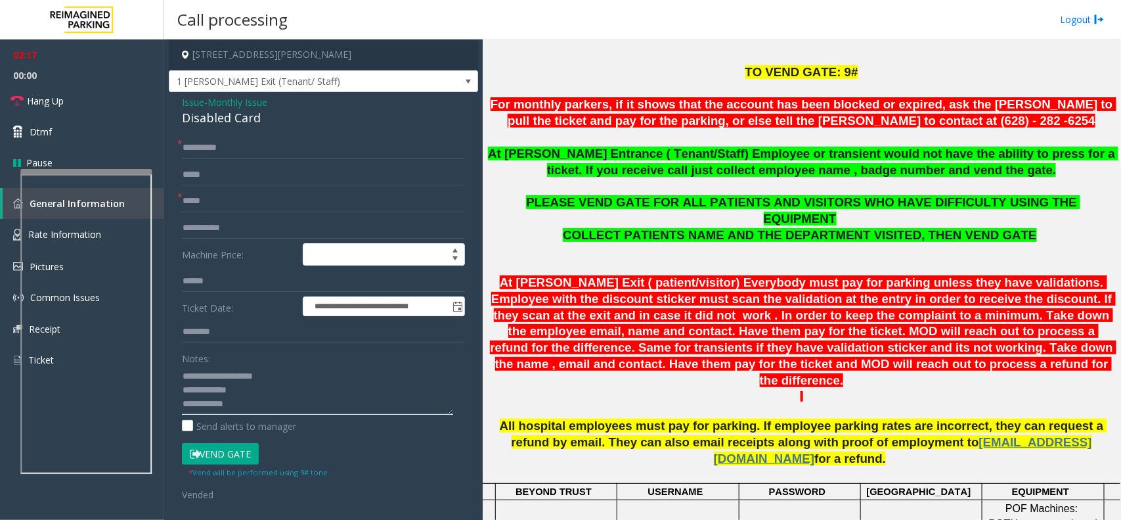
click at [244, 402] on textarea at bounding box center [317, 389] width 271 height 49
click at [251, 453] on button "Vend Gate" at bounding box center [220, 454] width 77 height 22
click at [277, 416] on div "Notes: Send alerts to manager" at bounding box center [323, 390] width 283 height 86
click at [287, 407] on textarea at bounding box center [317, 389] width 271 height 49
click at [133, 99] on link "Hang Up" at bounding box center [82, 100] width 164 height 31
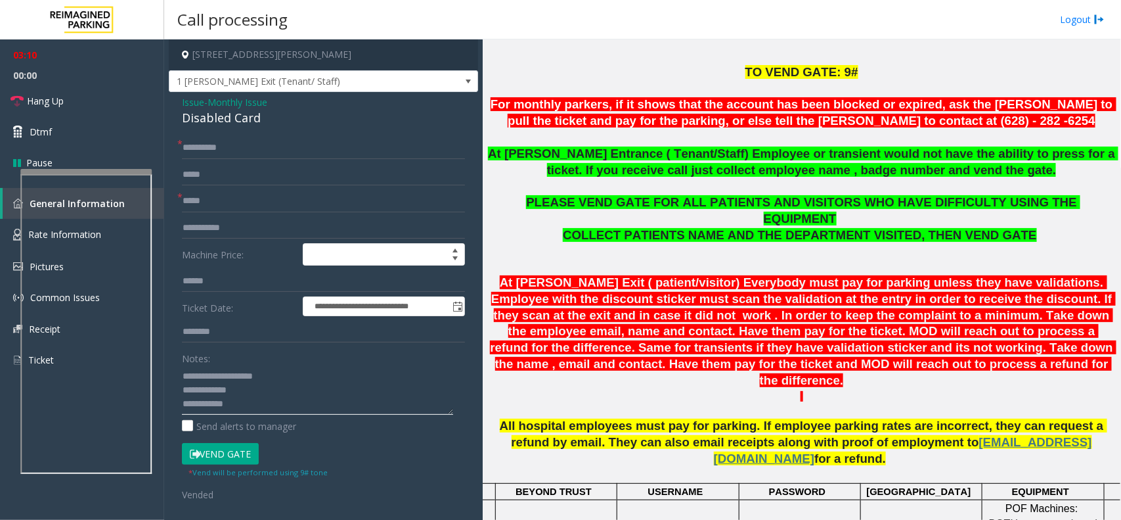
click at [271, 407] on textarea at bounding box center [317, 389] width 271 height 49
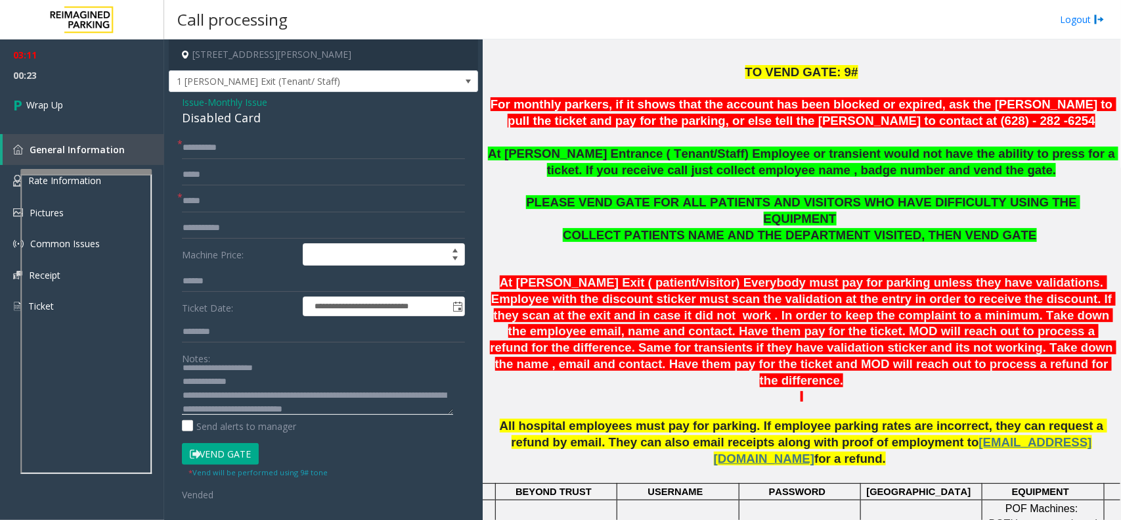
scroll to position [23, 0]
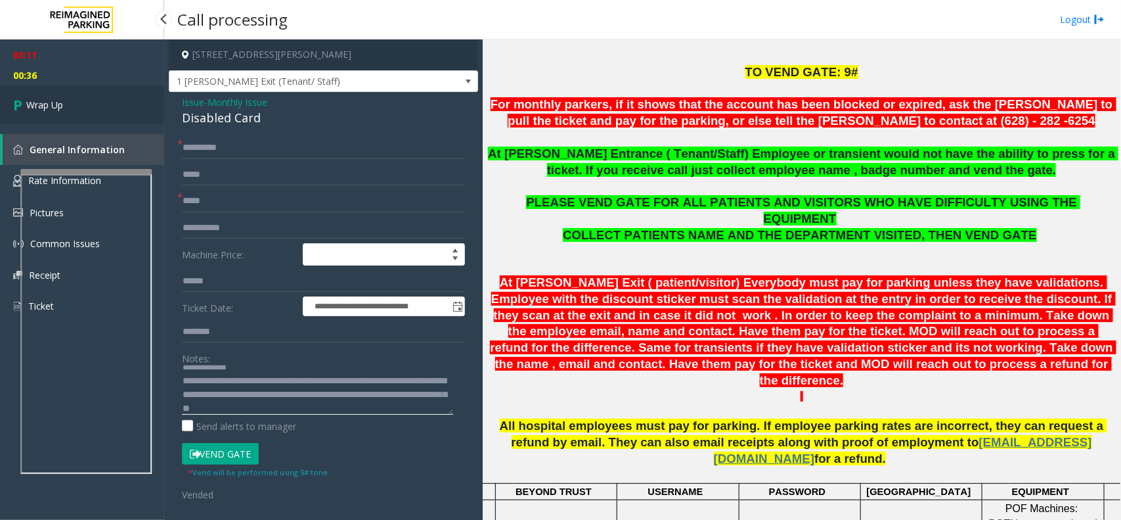
type textarea "**********"
click at [106, 104] on link "Wrap Up" at bounding box center [82, 104] width 164 height 39
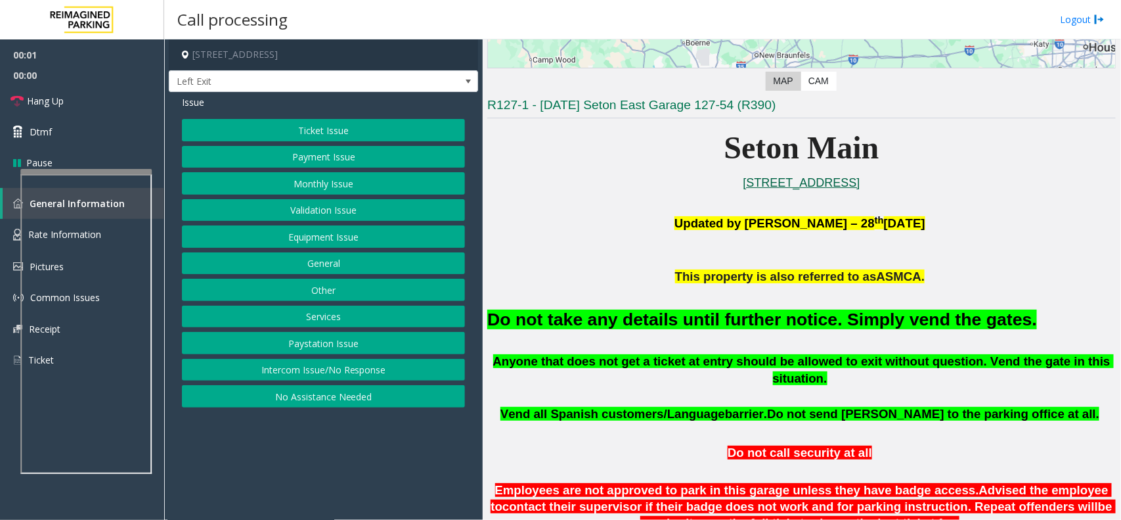
scroll to position [411, 0]
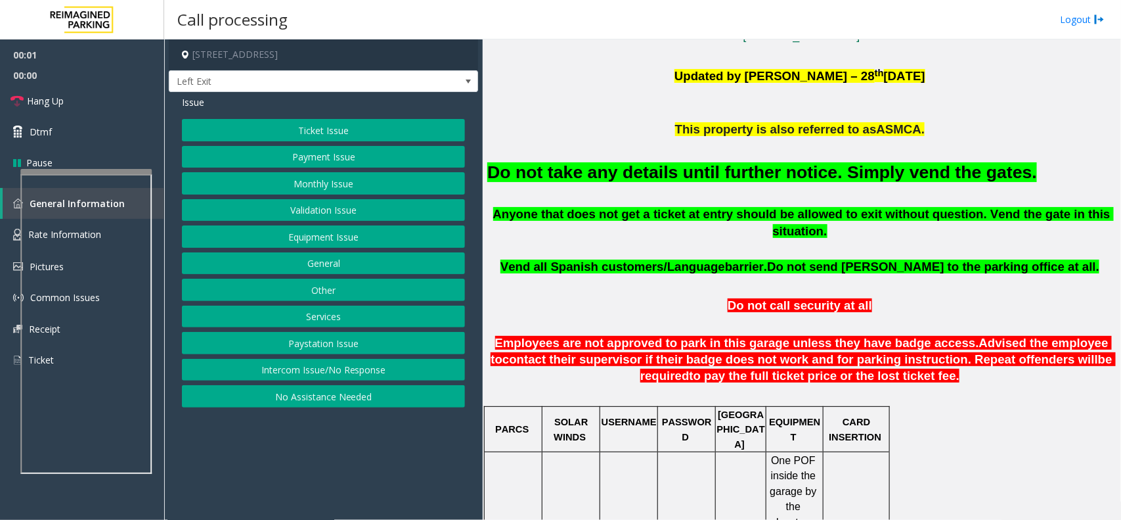
click at [749, 181] on font "Do not take any details until further notice. Simply vend the gates." at bounding box center [762, 172] width 550 height 20
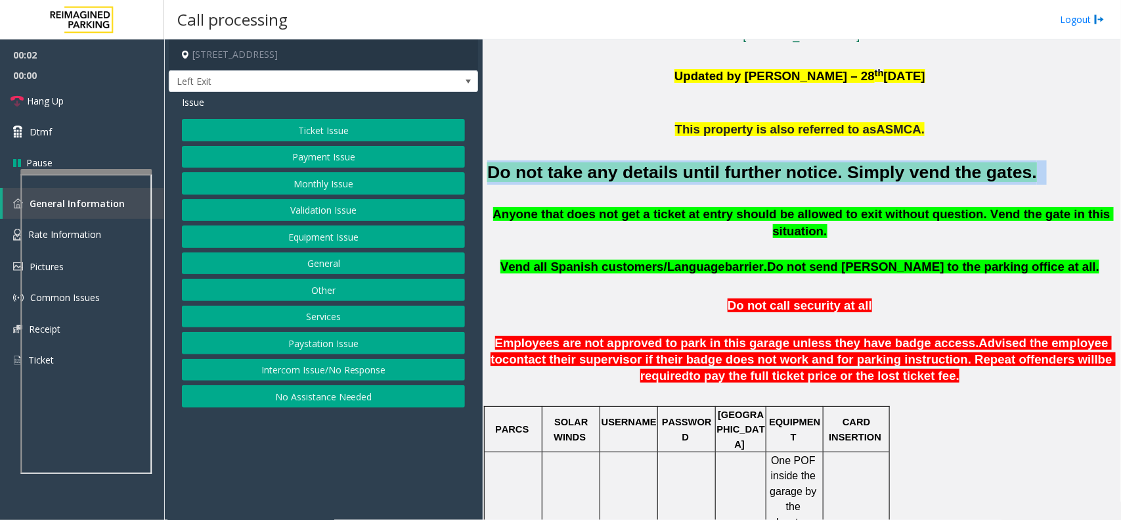
click at [749, 181] on font "Do not take any details until further notice. Simply vend the gates." at bounding box center [762, 172] width 550 height 20
copy h2 "Do not take any details until further notice. Simply vend the gates."
click at [316, 181] on button "Monthly Issue" at bounding box center [323, 183] width 283 height 22
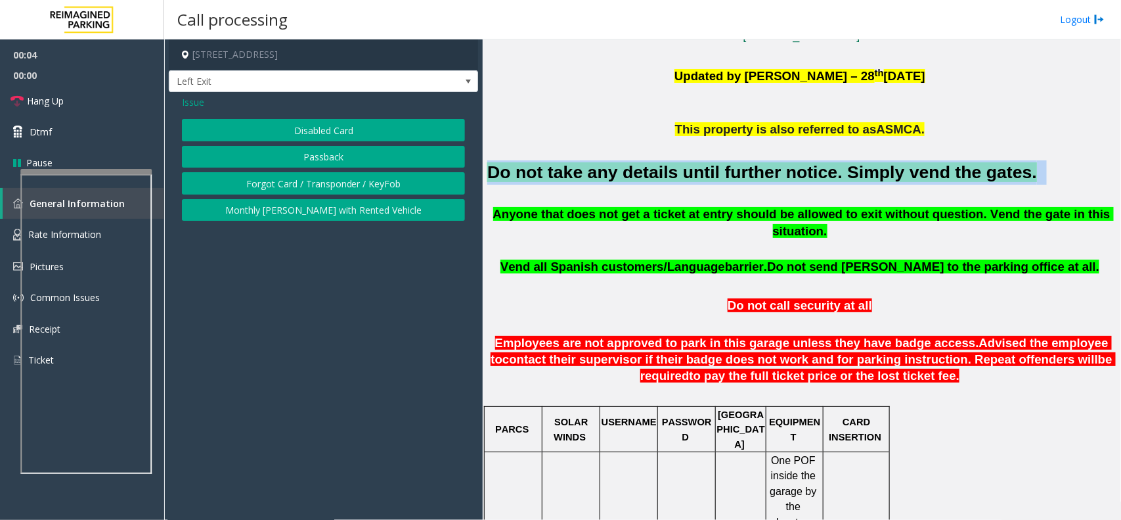
click at [317, 137] on button "Disabled Card" at bounding box center [323, 130] width 283 height 22
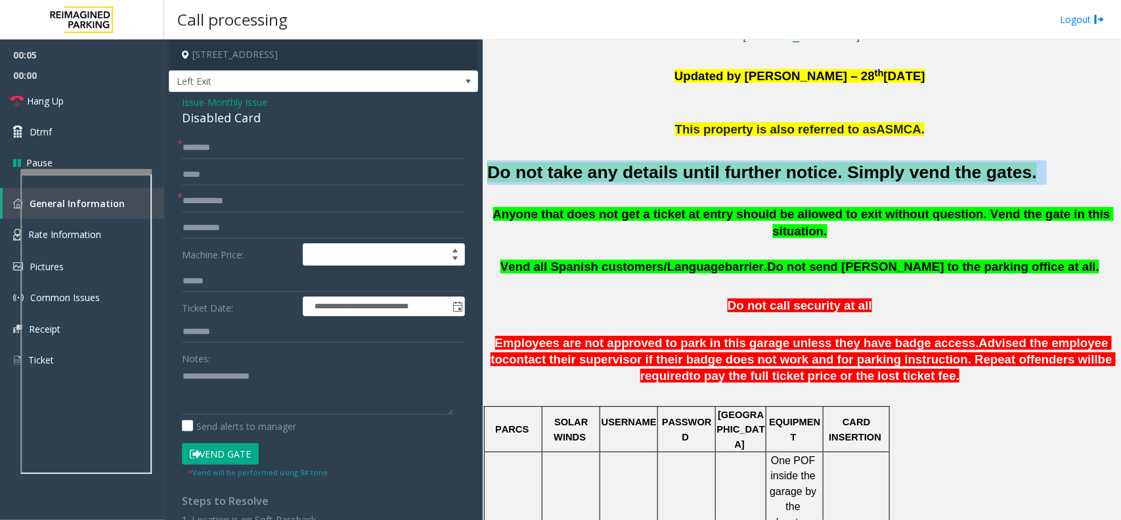
click at [207, 454] on button "Vend Gate" at bounding box center [220, 454] width 77 height 22
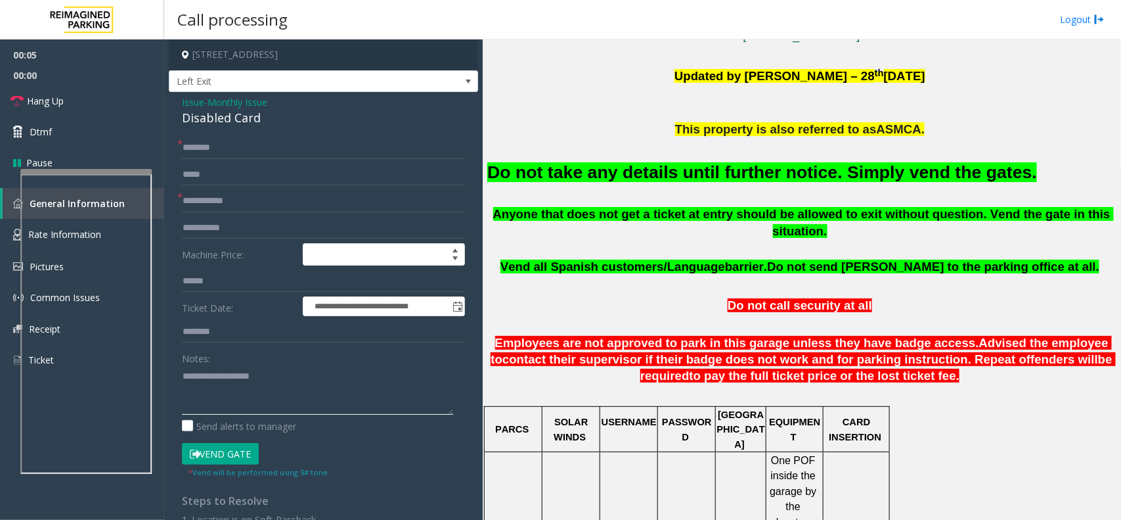
click at [231, 401] on textarea at bounding box center [317, 389] width 271 height 49
paste textarea "**********"
type textarea "**********"
click at [176, 146] on div "**********" at bounding box center [323, 379] width 303 height 485
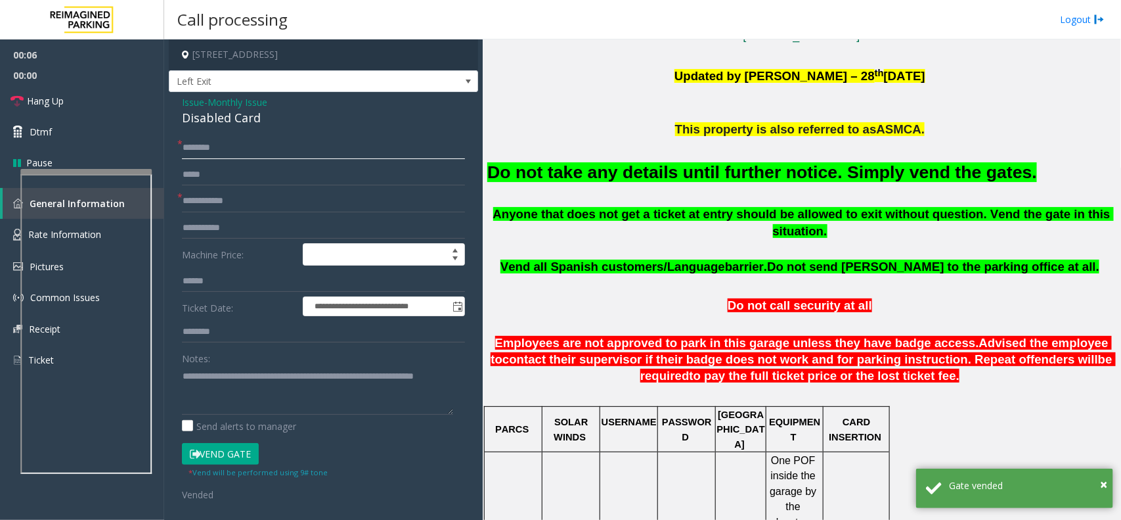
click at [204, 146] on input "text" at bounding box center [323, 148] width 283 height 22
type input "**"
click at [205, 198] on input "text" at bounding box center [323, 201] width 283 height 22
type input "**"
click at [260, 397] on textarea at bounding box center [317, 389] width 271 height 49
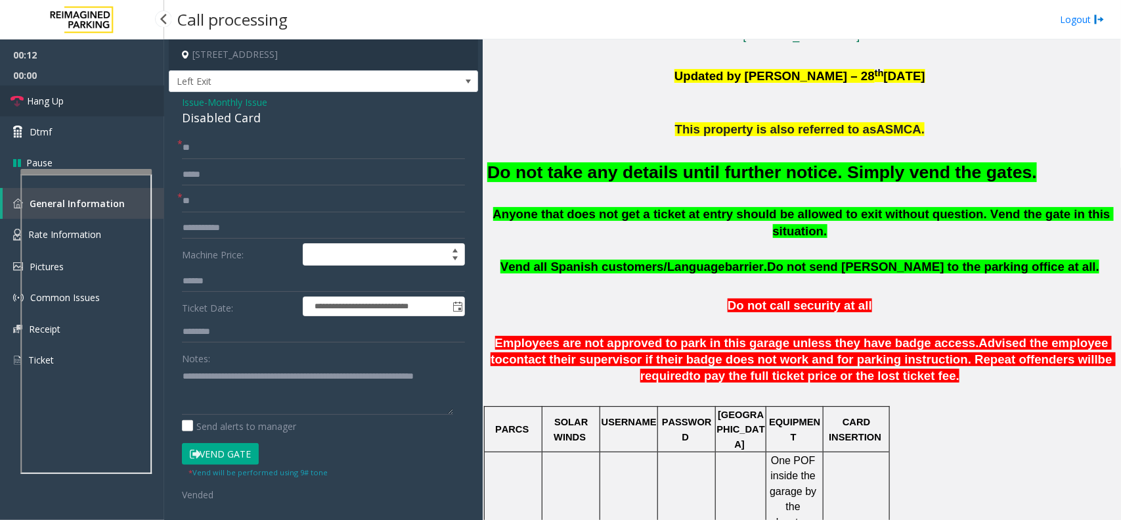
click at [83, 103] on link "Hang Up" at bounding box center [82, 100] width 164 height 31
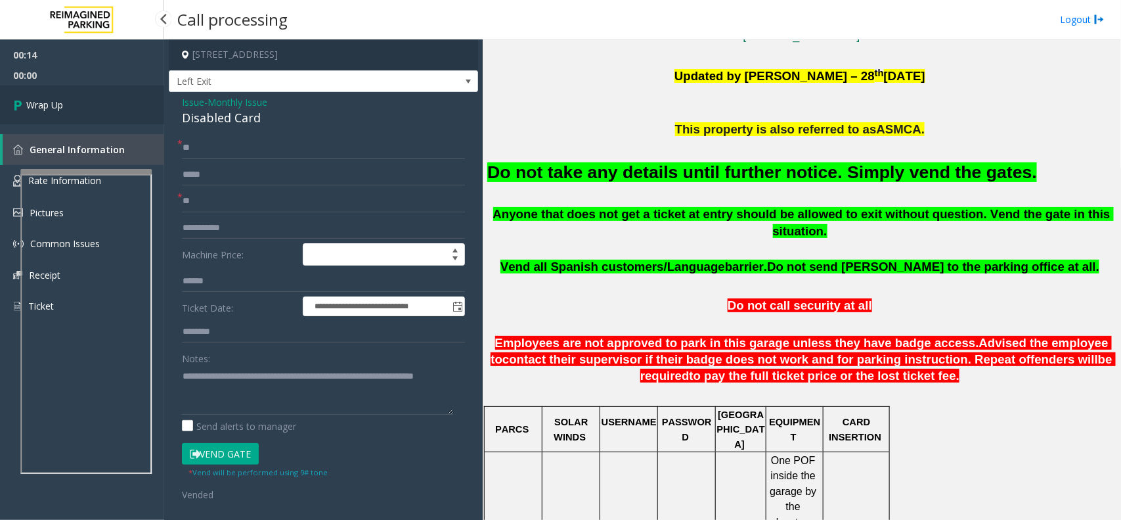
click at [83, 103] on link "Wrap Up" at bounding box center [82, 104] width 164 height 39
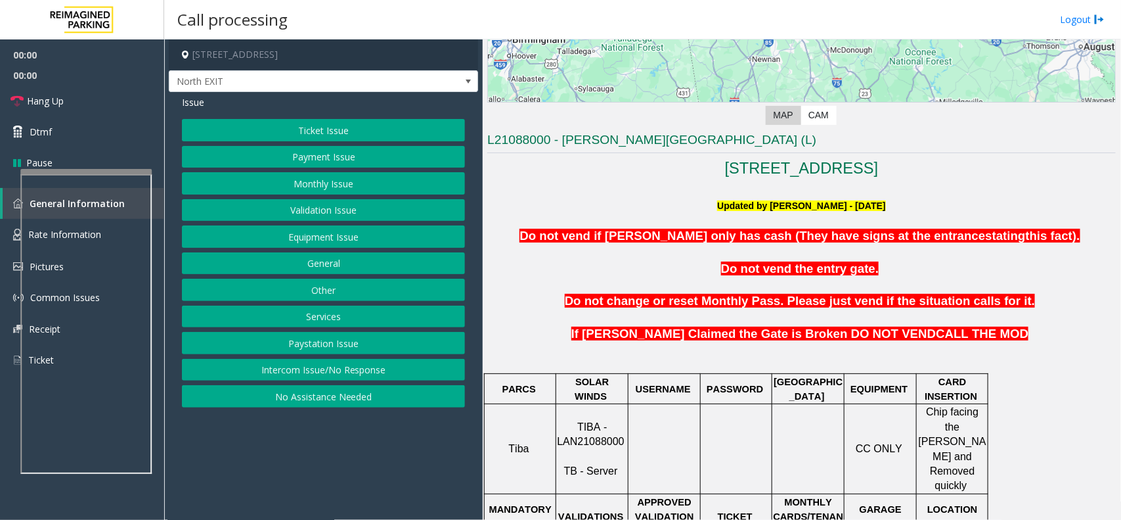
scroll to position [328, 0]
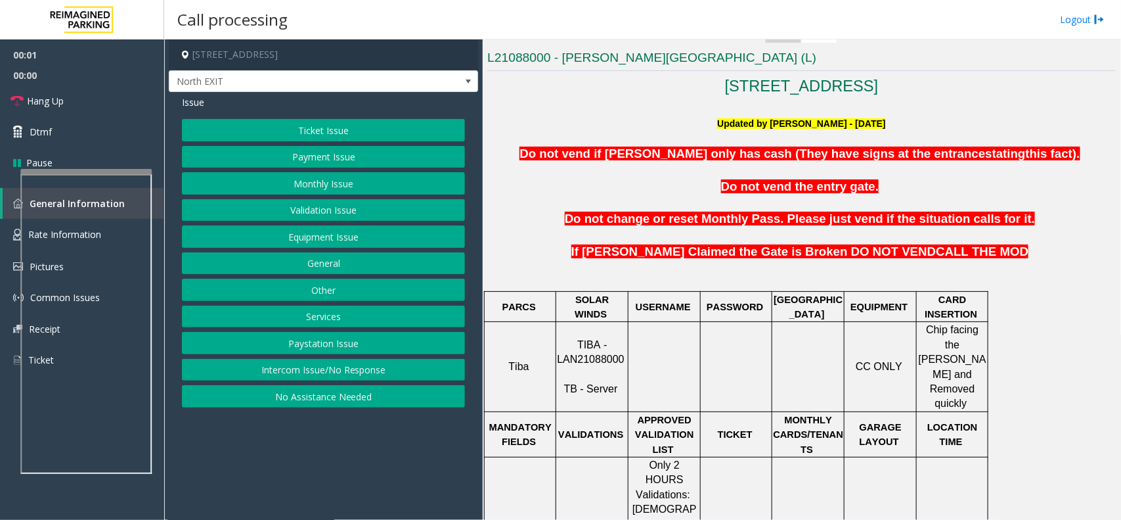
click at [593, 339] on span "TIBA - LAN21088000" at bounding box center [590, 352] width 67 height 26
click at [598, 340] on span "TIBA - LAN21088000" at bounding box center [590, 352] width 67 height 26
copy p "LAN21088000"
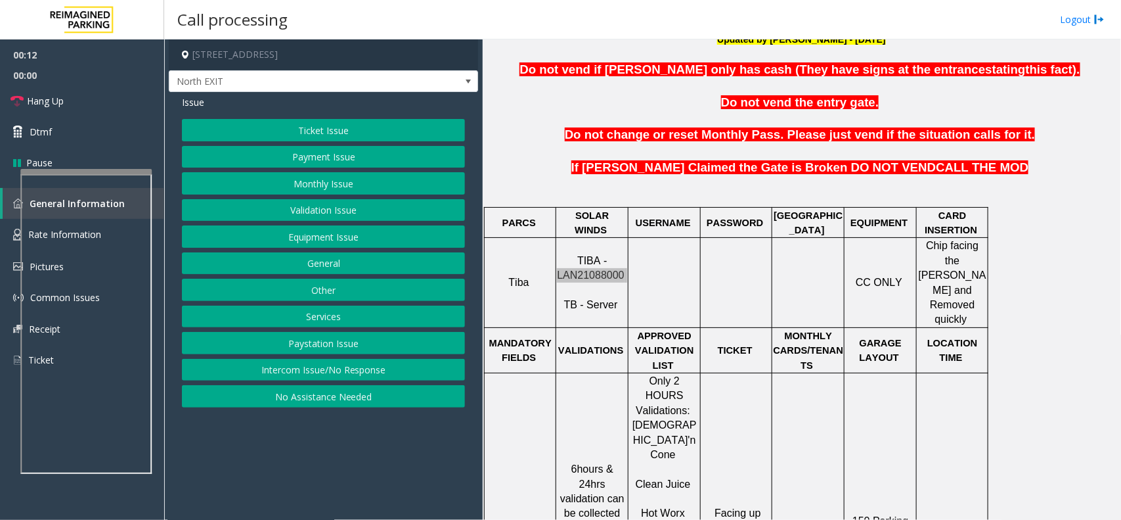
scroll to position [411, 0]
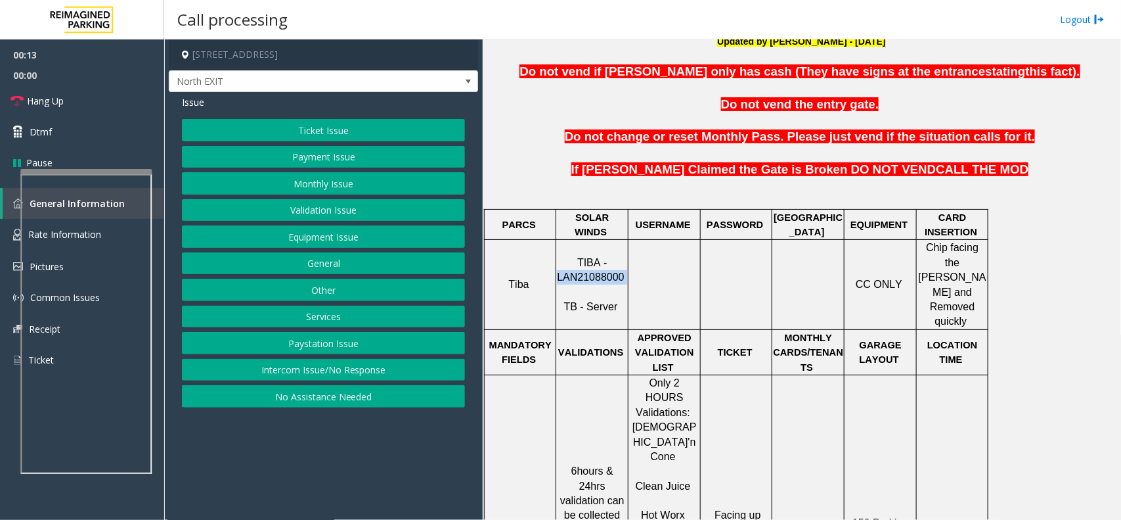
click at [322, 379] on button "Intercom Issue/No Response" at bounding box center [323, 370] width 283 height 22
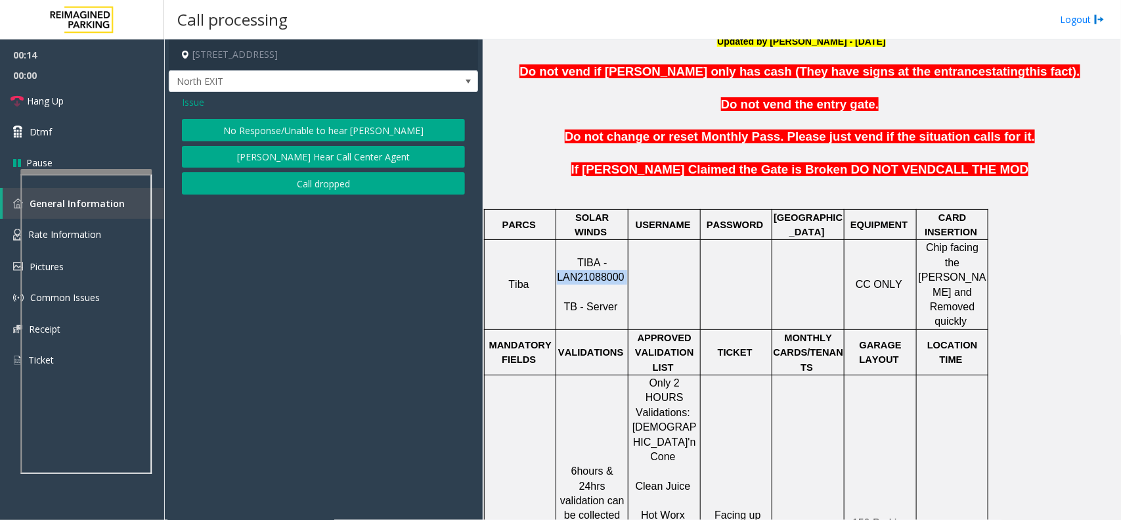
click at [327, 129] on button "No Response/Unable to hear [PERSON_NAME]" at bounding box center [323, 130] width 283 height 22
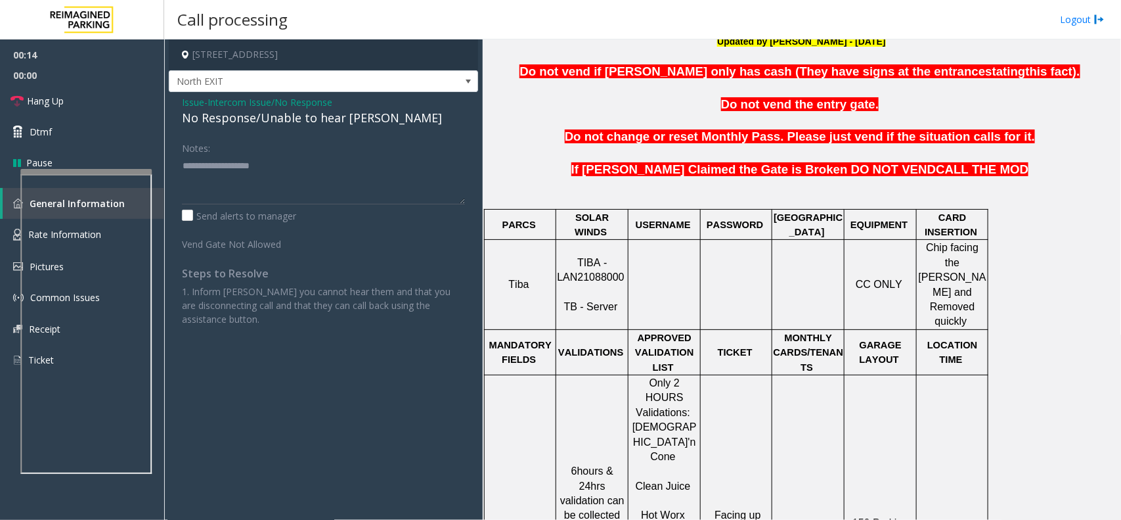
click at [335, 122] on div "No Response/Unable to hear [PERSON_NAME]" at bounding box center [323, 118] width 283 height 18
click at [386, 162] on textarea at bounding box center [323, 179] width 283 height 49
type textarea "**********"
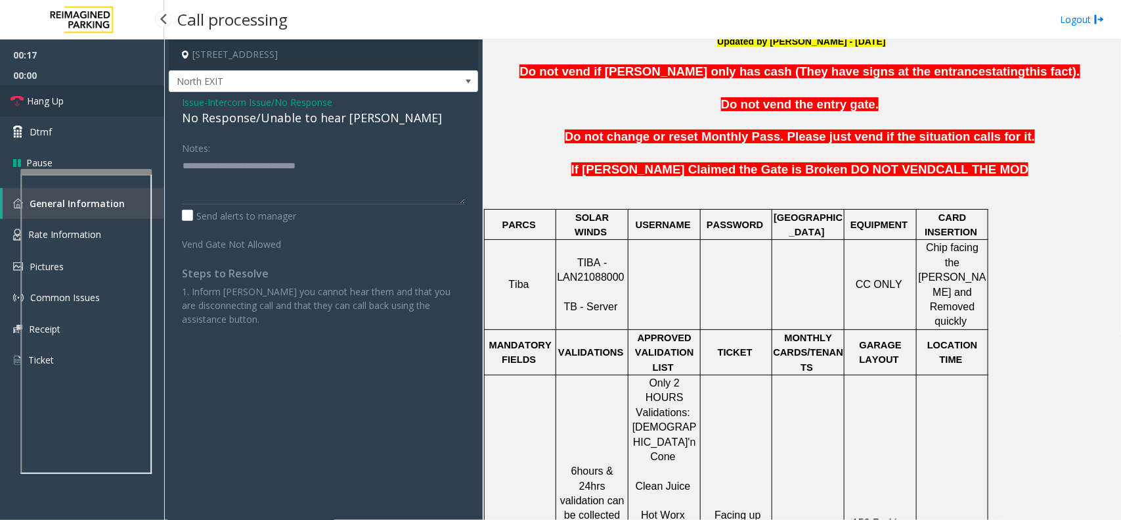
click at [81, 92] on link "Hang Up" at bounding box center [82, 100] width 164 height 31
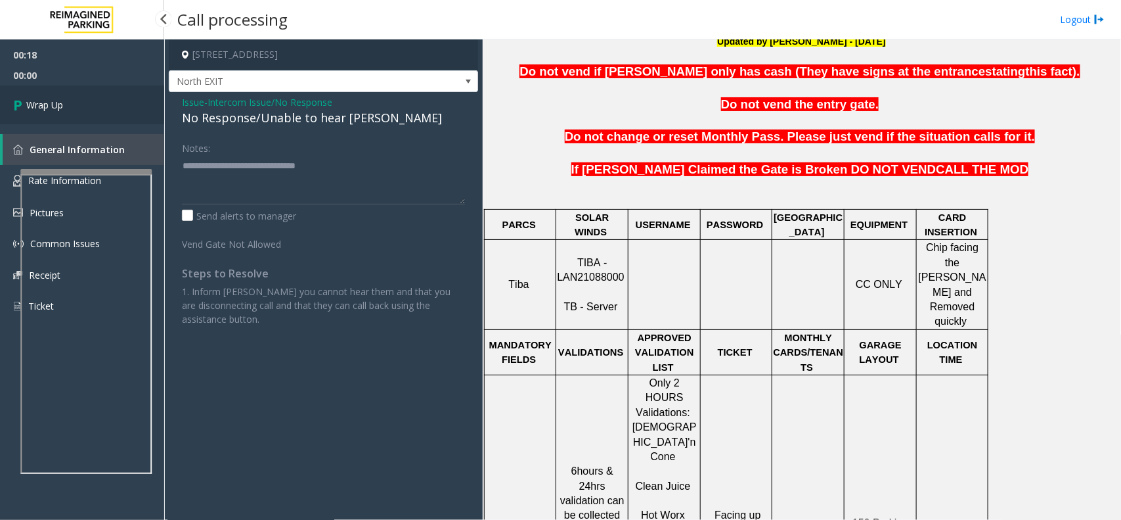
click at [81, 92] on link "Wrap Up" at bounding box center [82, 104] width 164 height 39
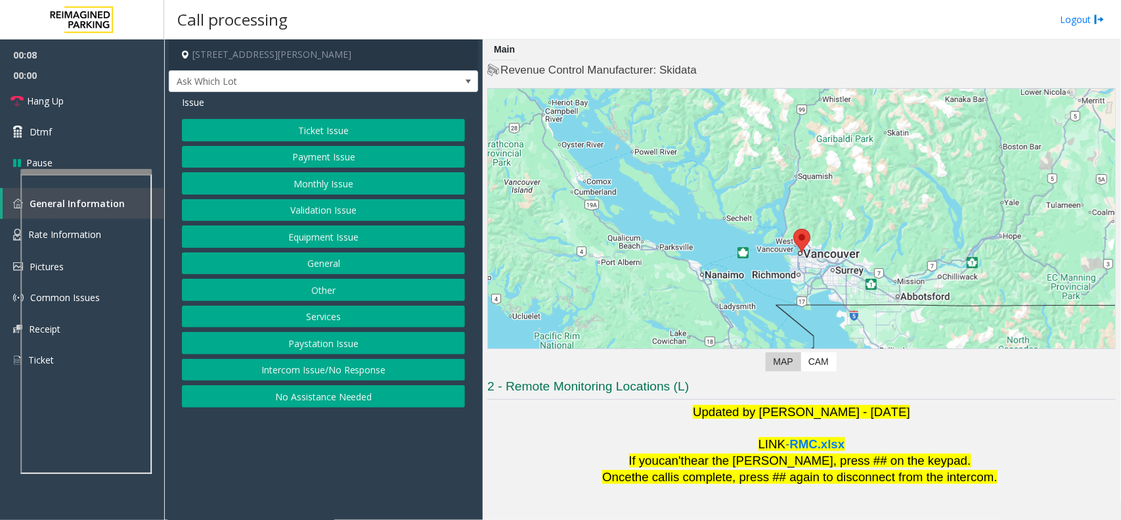
scroll to position [109, 0]
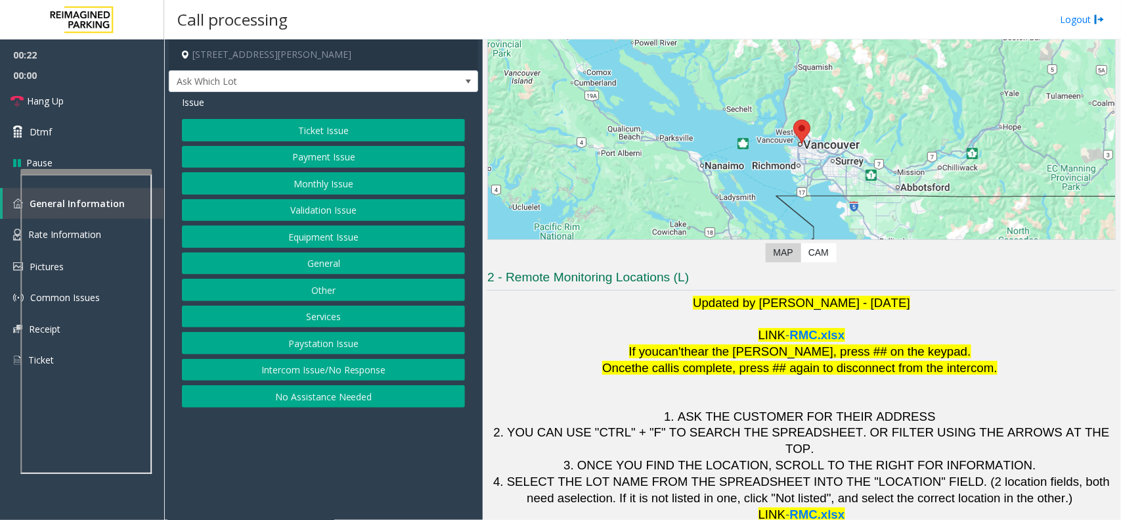
drag, startPoint x: 710, startPoint y: 267, endPoint x: 532, endPoint y: 267, distance: 178.0
click at [532, 267] on div "← Move left → Move right ↑ Move up ↓ Move down + Zoom in - Zoom out Home Jump l…" at bounding box center [801, 123] width 629 height 288
drag, startPoint x: 716, startPoint y: 273, endPoint x: 512, endPoint y: 275, distance: 203.6
click at [512, 275] on h3 "2 - Remote Monitoring Locations (L)" at bounding box center [801, 280] width 629 height 22
click at [299, 143] on div "Ticket Issue Payment Issue Monthly Issue Validation Issue Equipment Issue Gener…" at bounding box center [323, 263] width 283 height 288
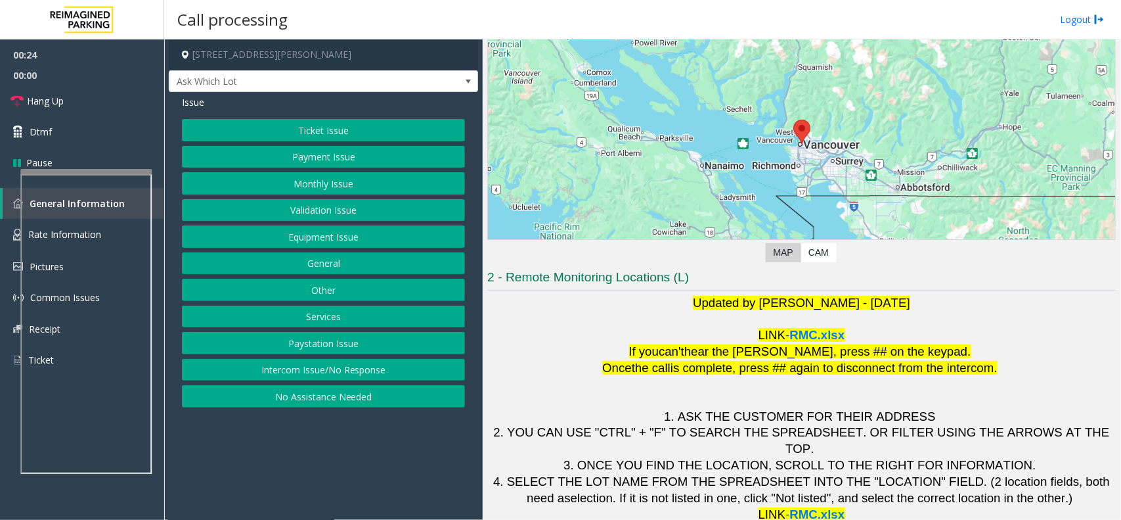
click at [298, 148] on button "Payment Issue" at bounding box center [323, 157] width 283 height 22
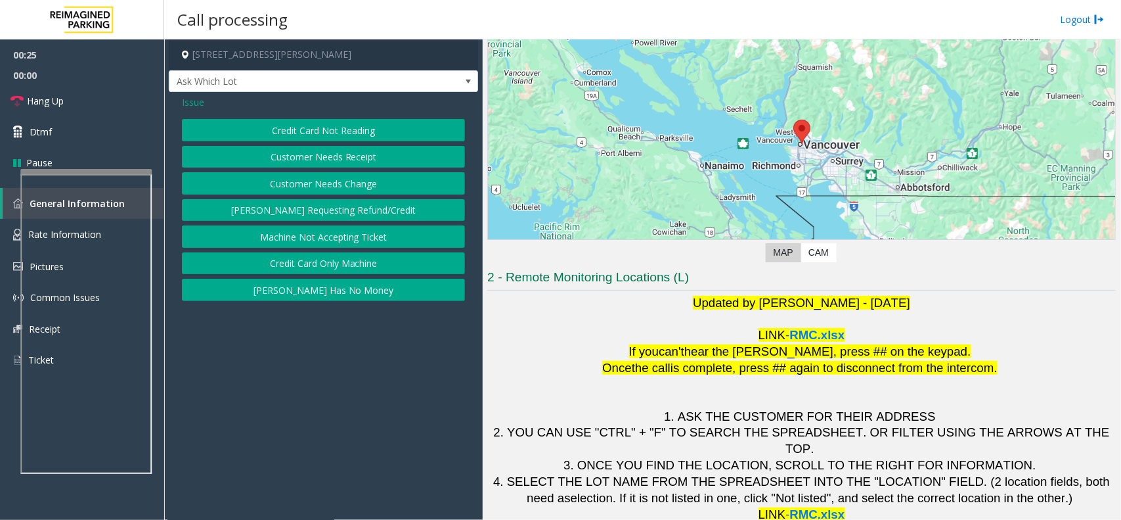
click at [336, 126] on button "Credit Card Not Reading" at bounding box center [323, 130] width 283 height 22
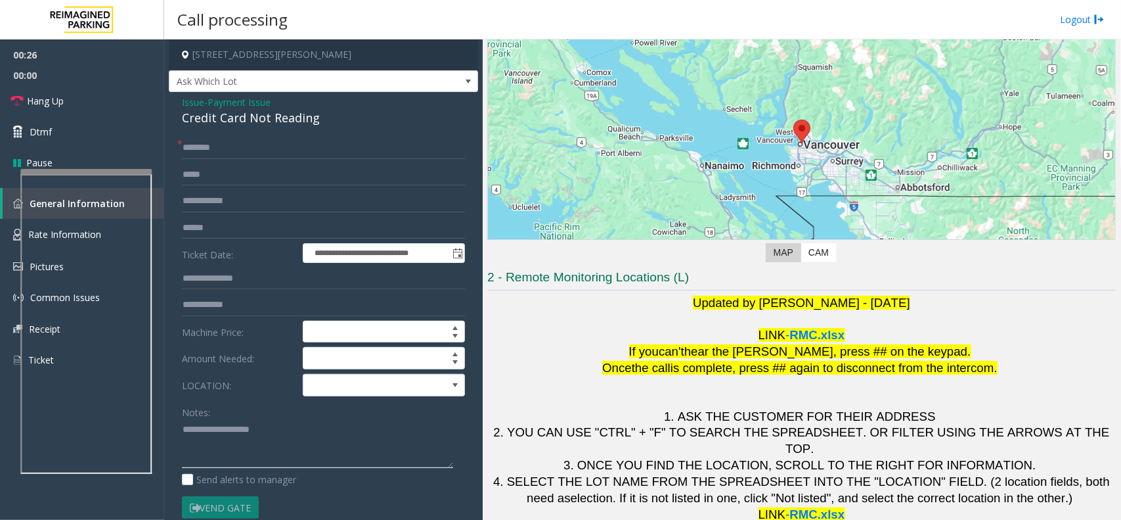
click at [222, 445] on textarea at bounding box center [317, 443] width 271 height 49
click at [229, 159] on form "**********" at bounding box center [323, 341] width 283 height 409
click at [228, 152] on input "text" at bounding box center [323, 148] width 283 height 22
type input "**"
click at [228, 424] on textarea at bounding box center [317, 443] width 271 height 49
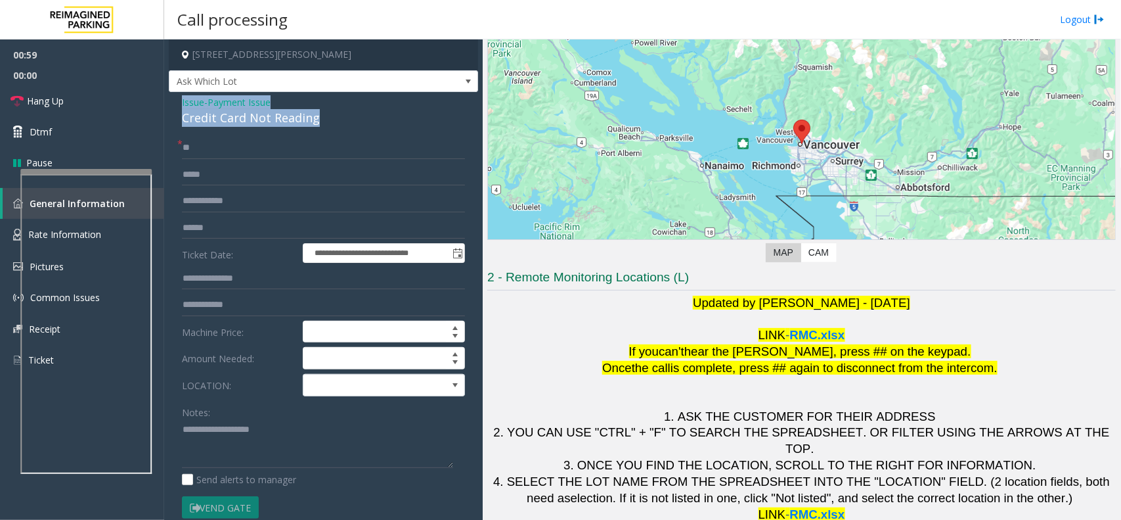
copy div "Issue - Payment Issue Credit Card Not Reading"
drag, startPoint x: 309, startPoint y: 125, endPoint x: 167, endPoint y: 104, distance: 142.9
click at [167, 104] on app-call-processing-form "**********" at bounding box center [323, 279] width 319 height 480
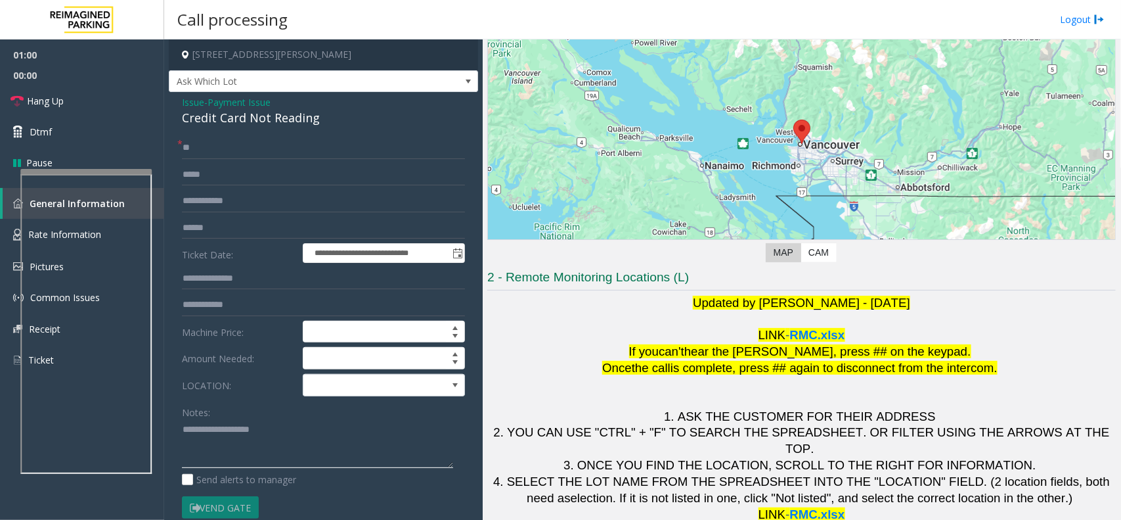
click at [221, 437] on textarea at bounding box center [317, 443] width 271 height 49
paste textarea "**********"
type textarea "**********"
click at [296, 215] on form "**********" at bounding box center [323, 341] width 283 height 409
click at [296, 217] on input "text" at bounding box center [323, 228] width 283 height 22
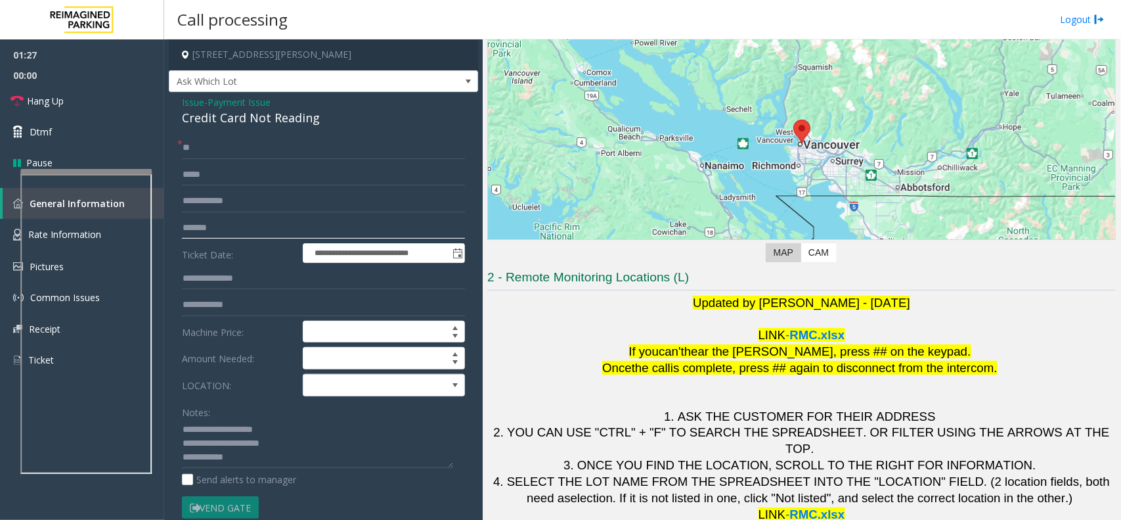
type input "*******"
click at [254, 153] on input "**" at bounding box center [323, 148] width 283 height 22
type input "*"
click at [200, 153] on input "text" at bounding box center [323, 148] width 283 height 22
click at [399, 382] on span at bounding box center [367, 384] width 129 height 21
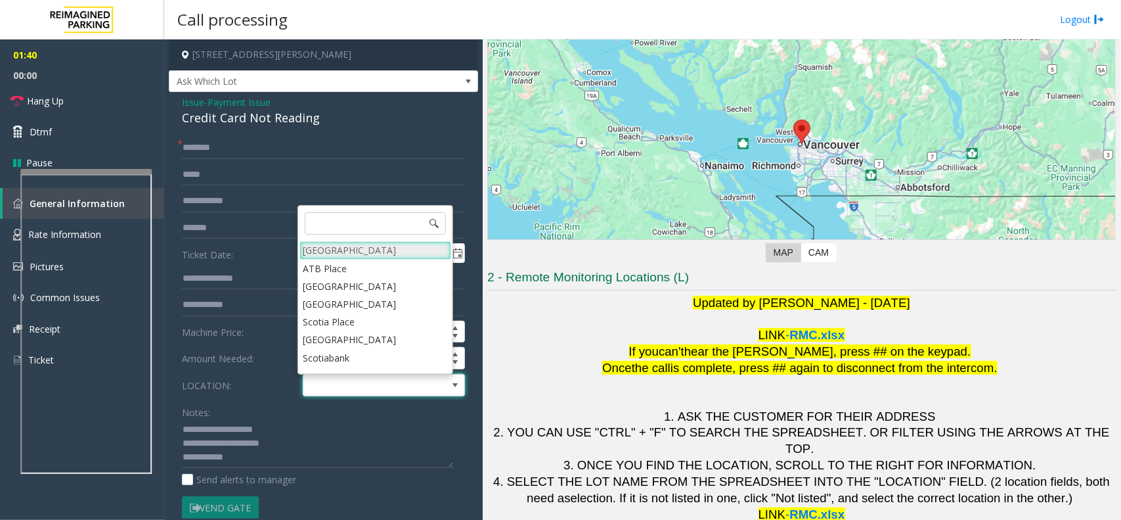
click at [380, 242] on Village "[GEOGRAPHIC_DATA]" at bounding box center [376, 250] width 152 height 18
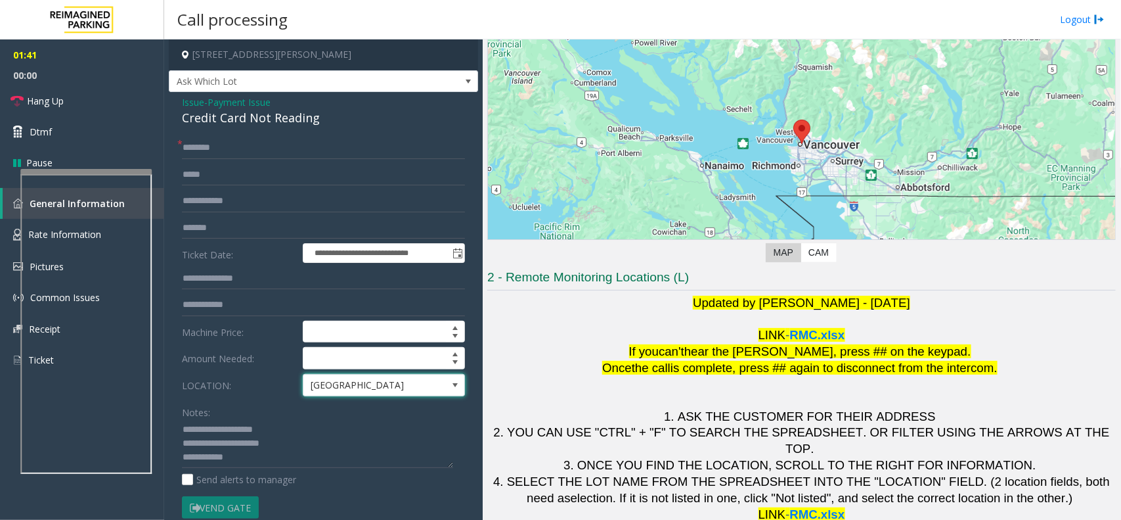
click at [211, 159] on form "**********" at bounding box center [323, 341] width 283 height 409
click at [211, 156] on input "text" at bounding box center [323, 148] width 283 height 22
type input "***"
click at [261, 460] on textarea at bounding box center [317, 443] width 271 height 49
click at [261, 458] on textarea at bounding box center [317, 443] width 271 height 49
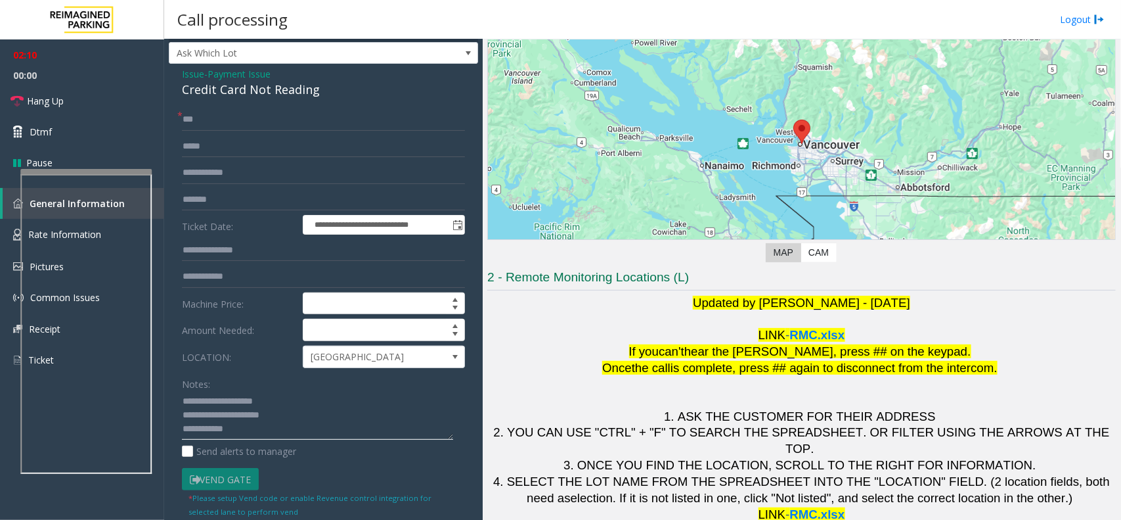
scroll to position [0, 0]
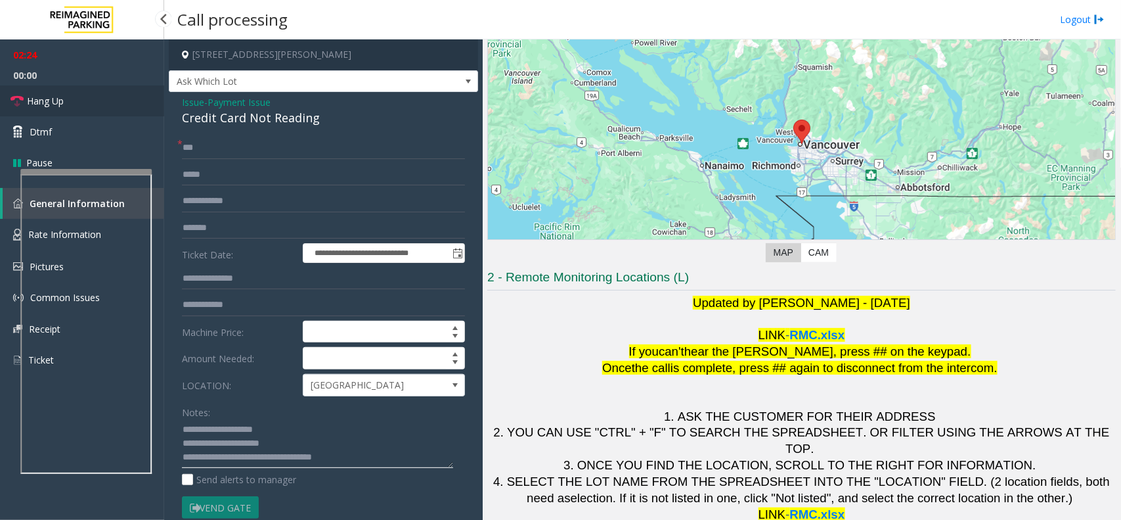
type textarea "**********"
click at [136, 106] on link "Hang Up" at bounding box center [82, 100] width 164 height 31
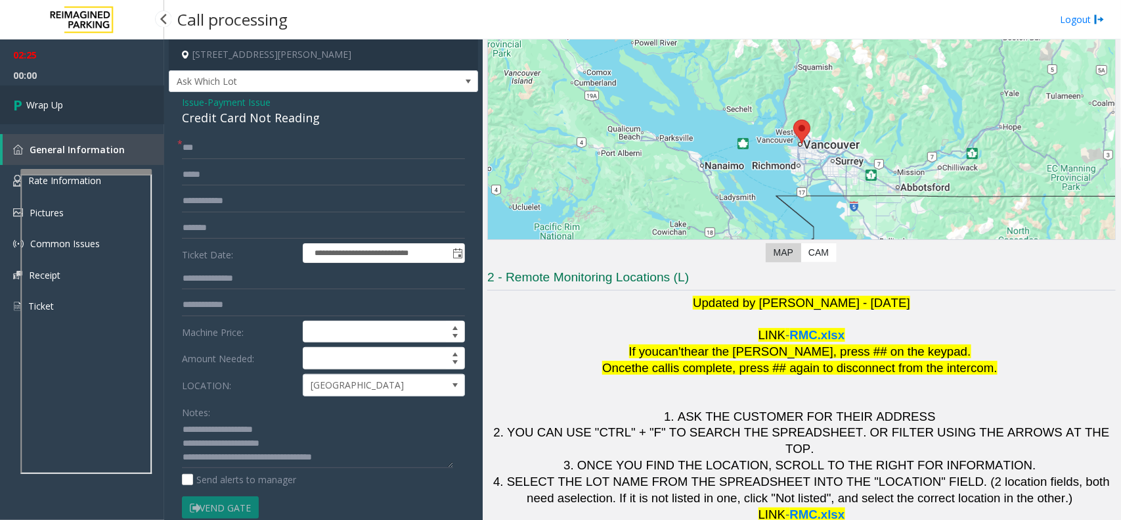
click at [136, 106] on link "Wrap Up" at bounding box center [82, 104] width 164 height 39
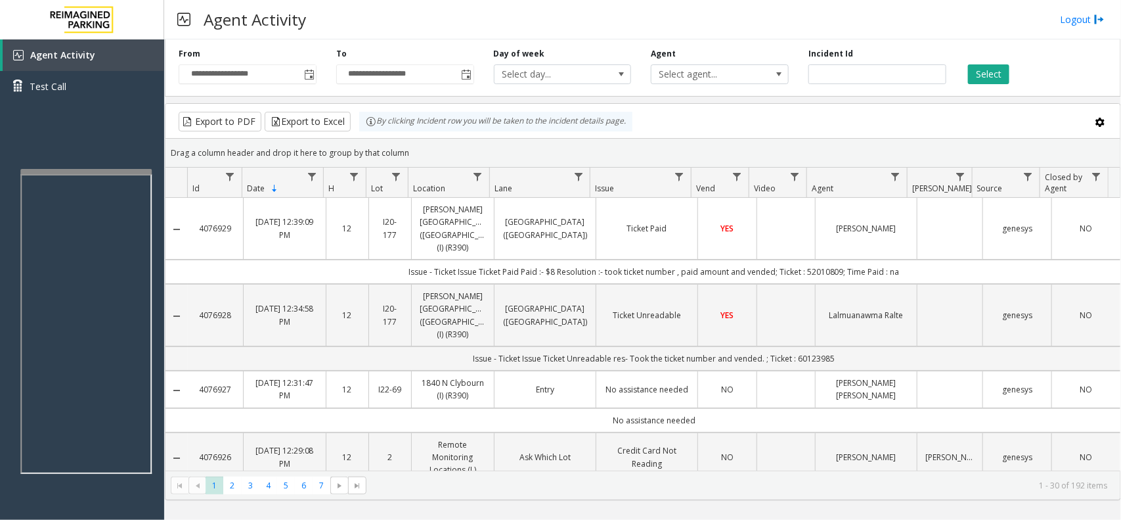
click at [1054, 37] on div "Agent Activity Logout" at bounding box center [642, 19] width 957 height 39
click at [1087, 8] on div "Agent Activity Logout" at bounding box center [642, 19] width 957 height 39
click at [1075, 18] on link "Logout" at bounding box center [1082, 19] width 45 height 14
